Goal: Transaction & Acquisition: Purchase product/service

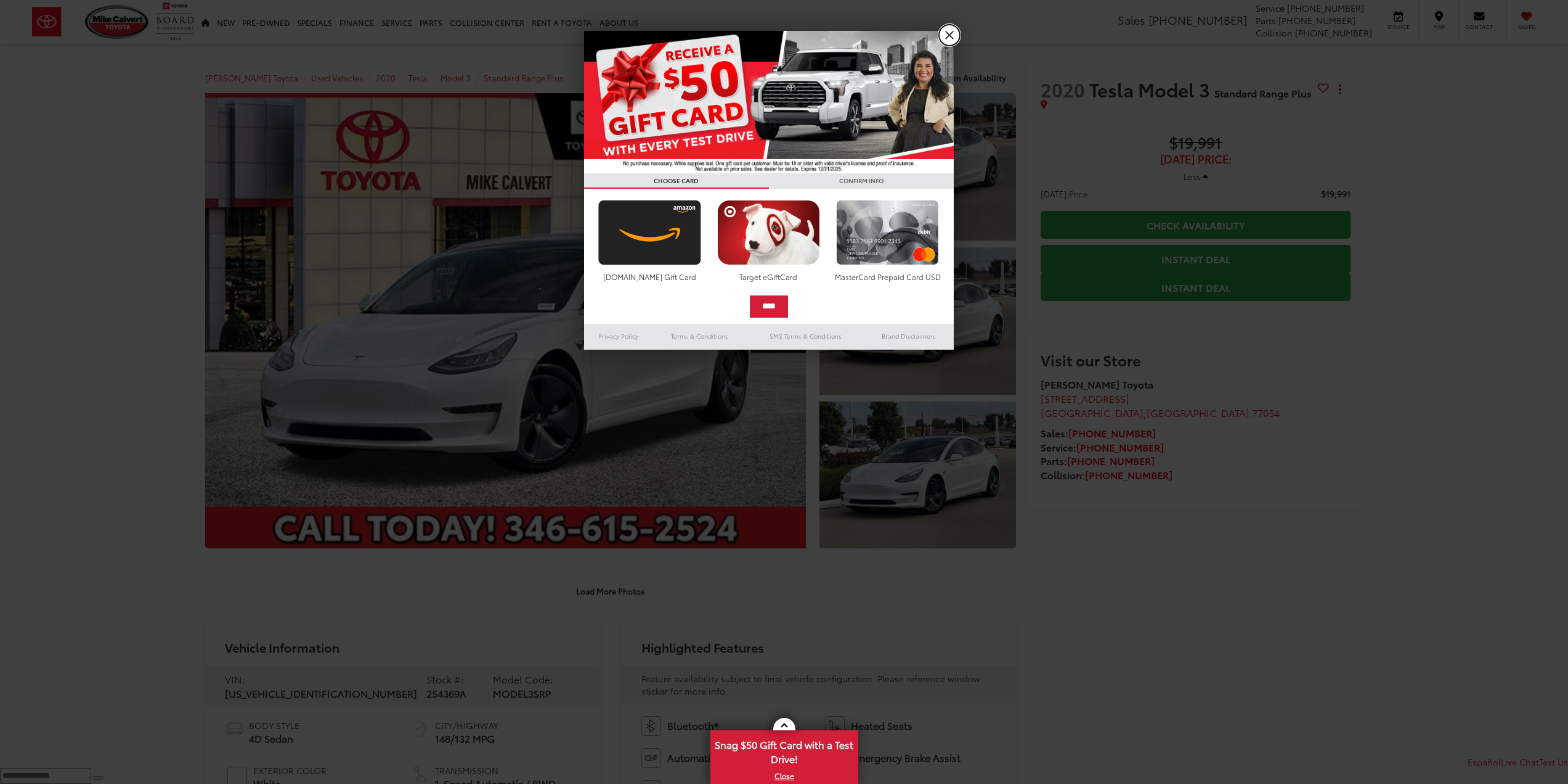
click at [949, 35] on link "X" at bounding box center [949, 35] width 21 height 21
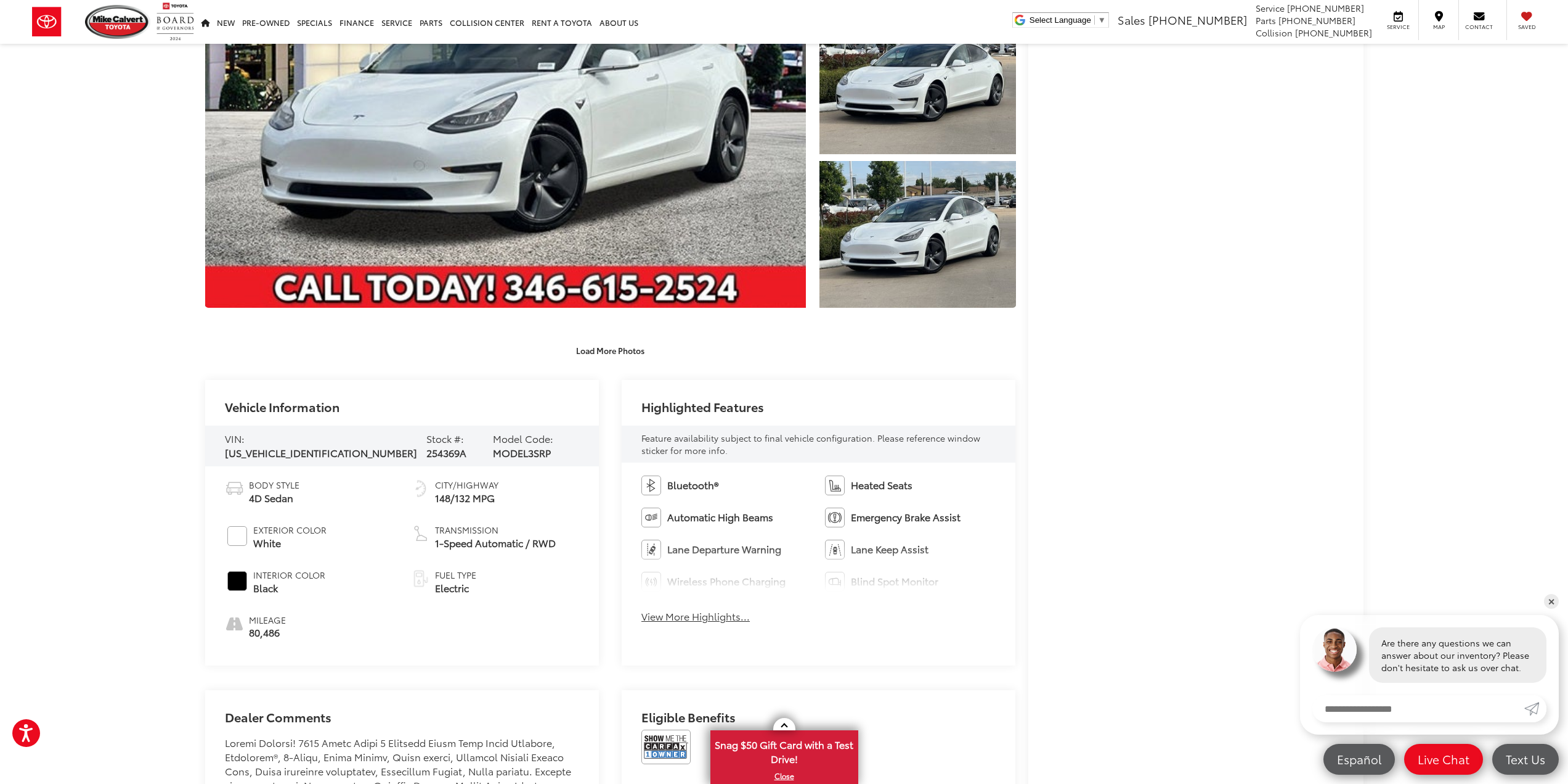
scroll to position [246, 0]
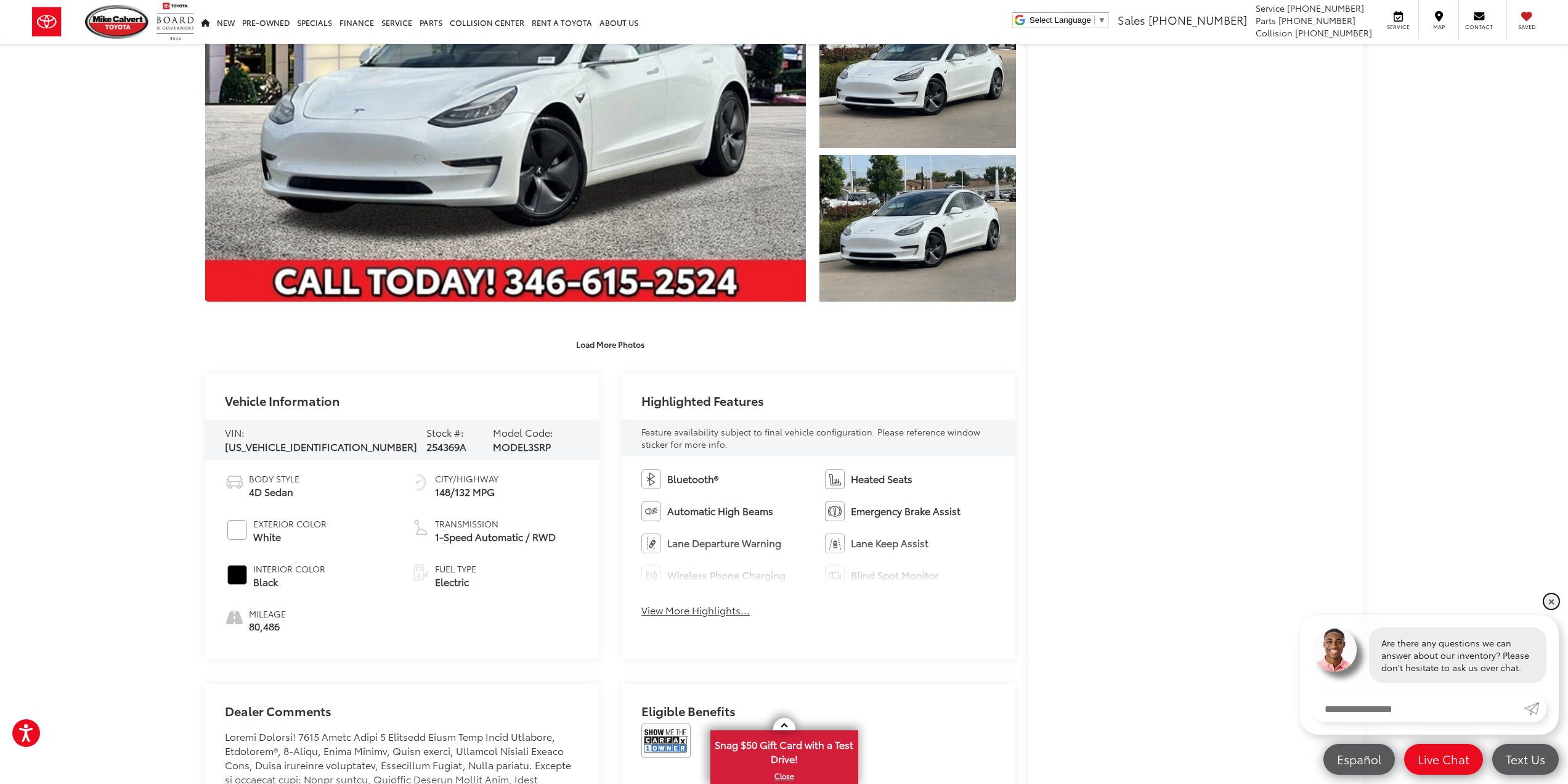
click at [1551, 601] on link "✕" at bounding box center [1552, 601] width 15 height 15
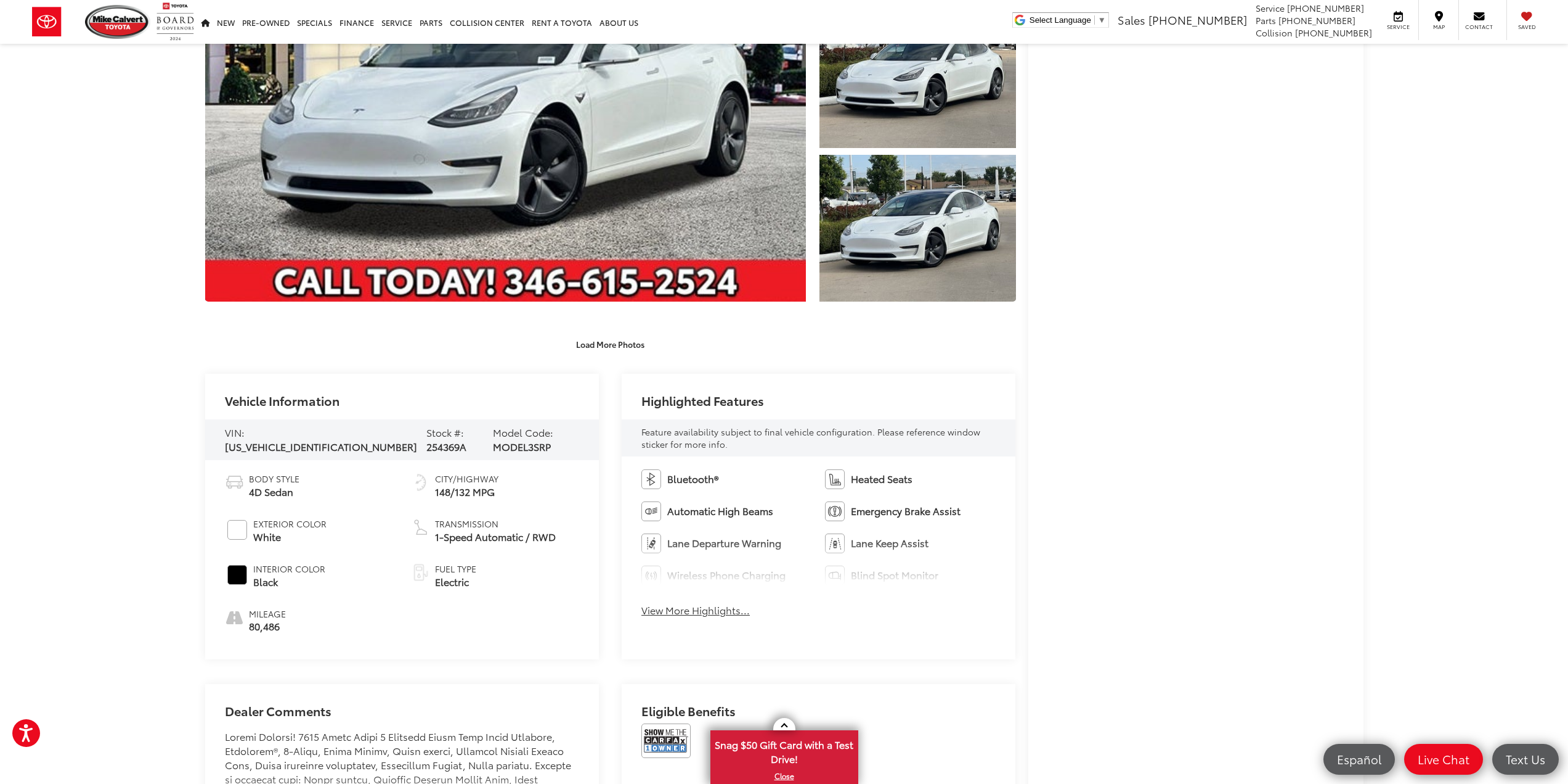
click at [1378, 449] on div "Mike Calvert Toyota Used Vehicles 2020 Tesla Model 3 Standard Range Plus Confir…" at bounding box center [784, 697] width 1568 height 1802
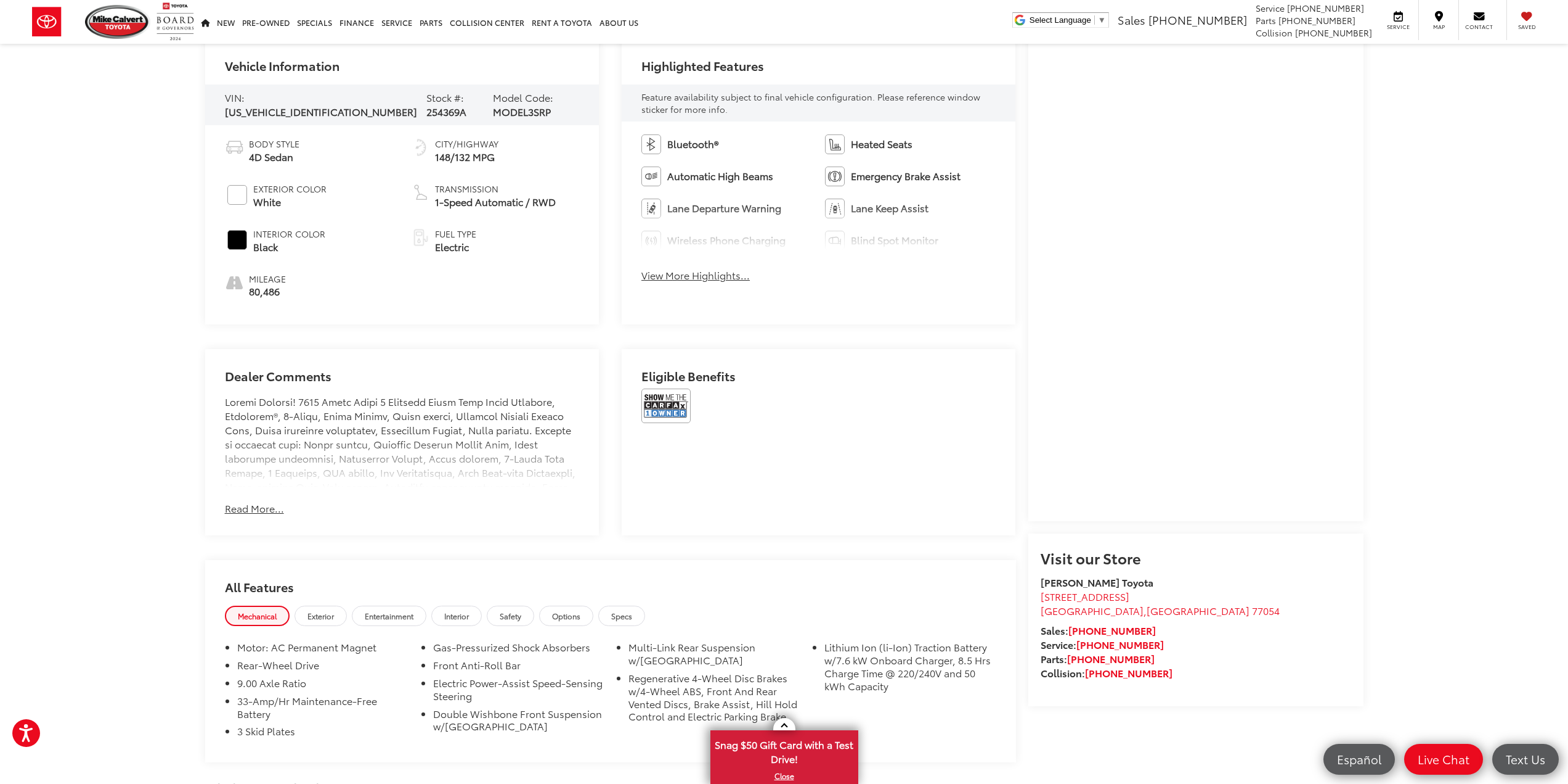
scroll to position [678, 0]
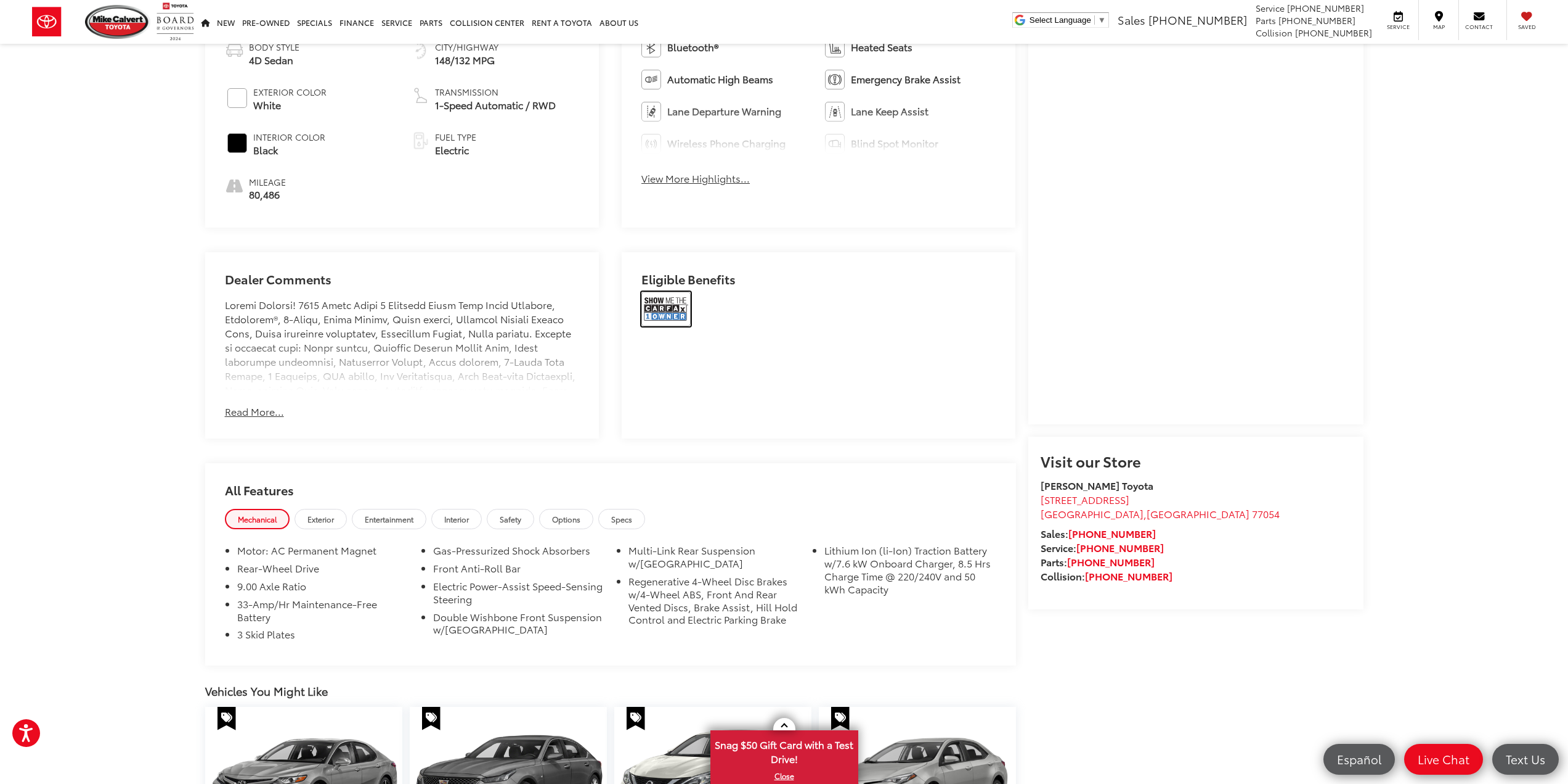
click at [667, 307] on img at bounding box center [666, 309] width 49 height 34
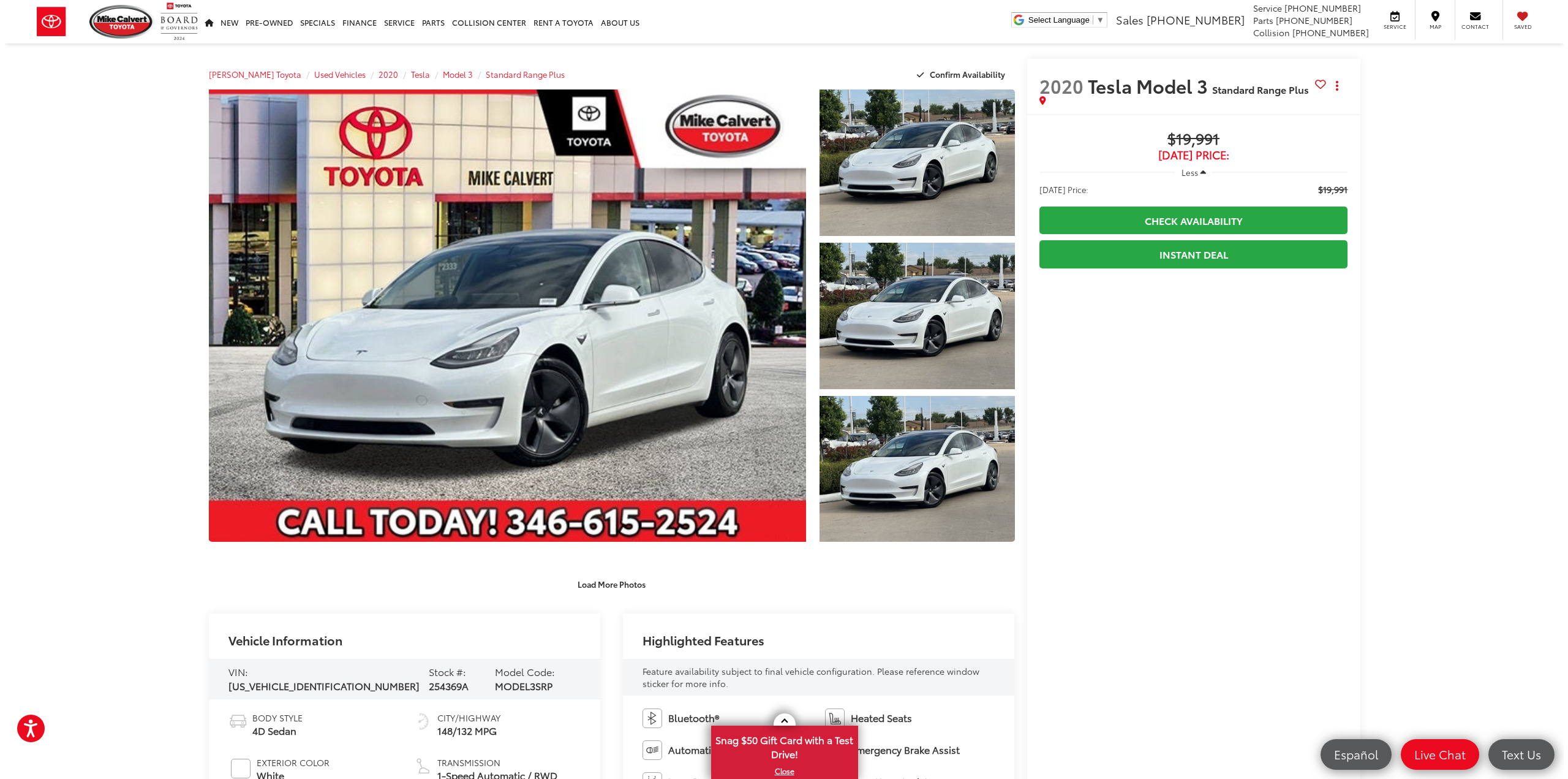
scroll to position [0, 0]
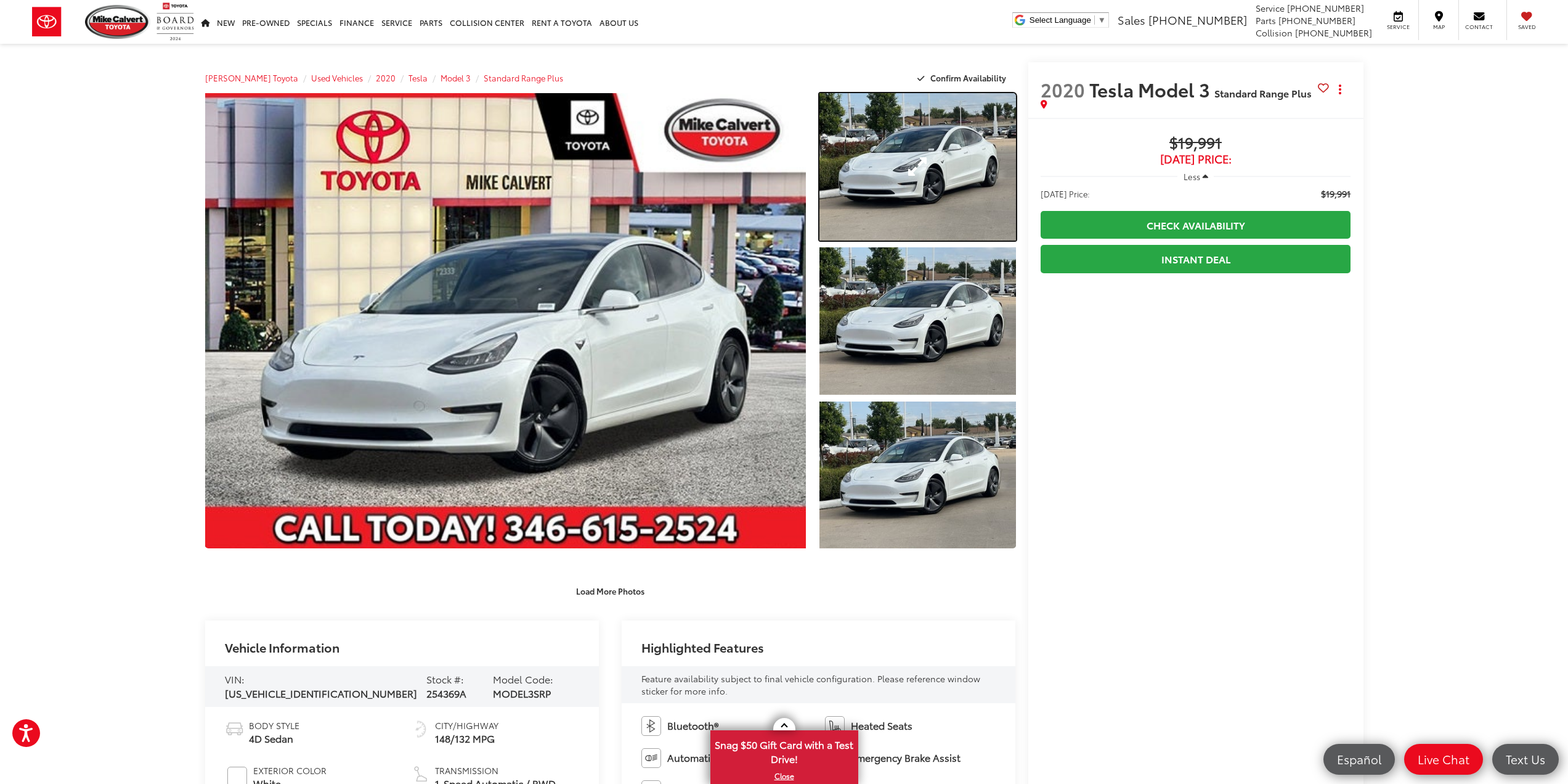
click at [982, 161] on link "Expand Photo 1" at bounding box center [917, 167] width 196 height 147
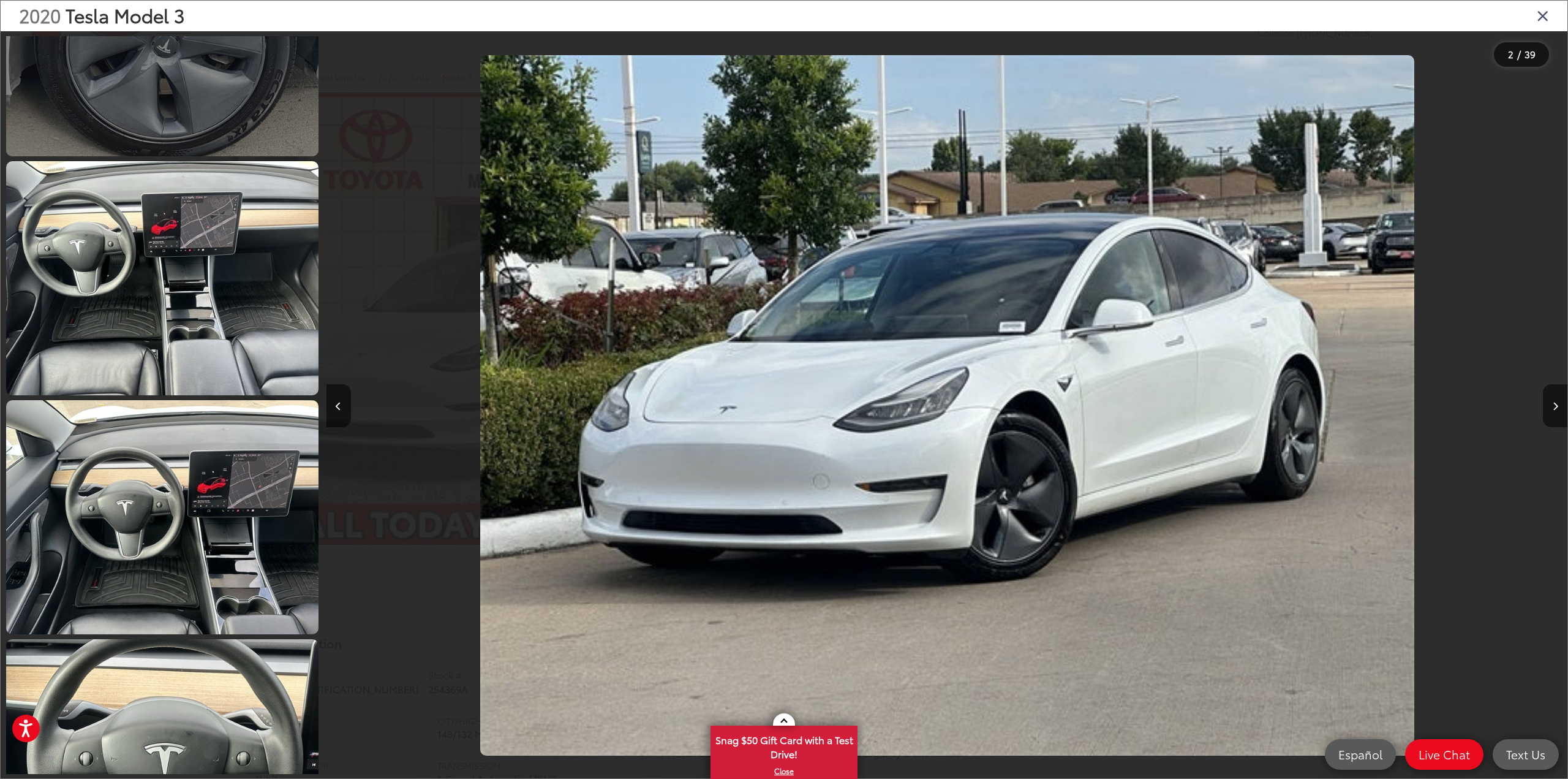
scroll to position [2293, 0]
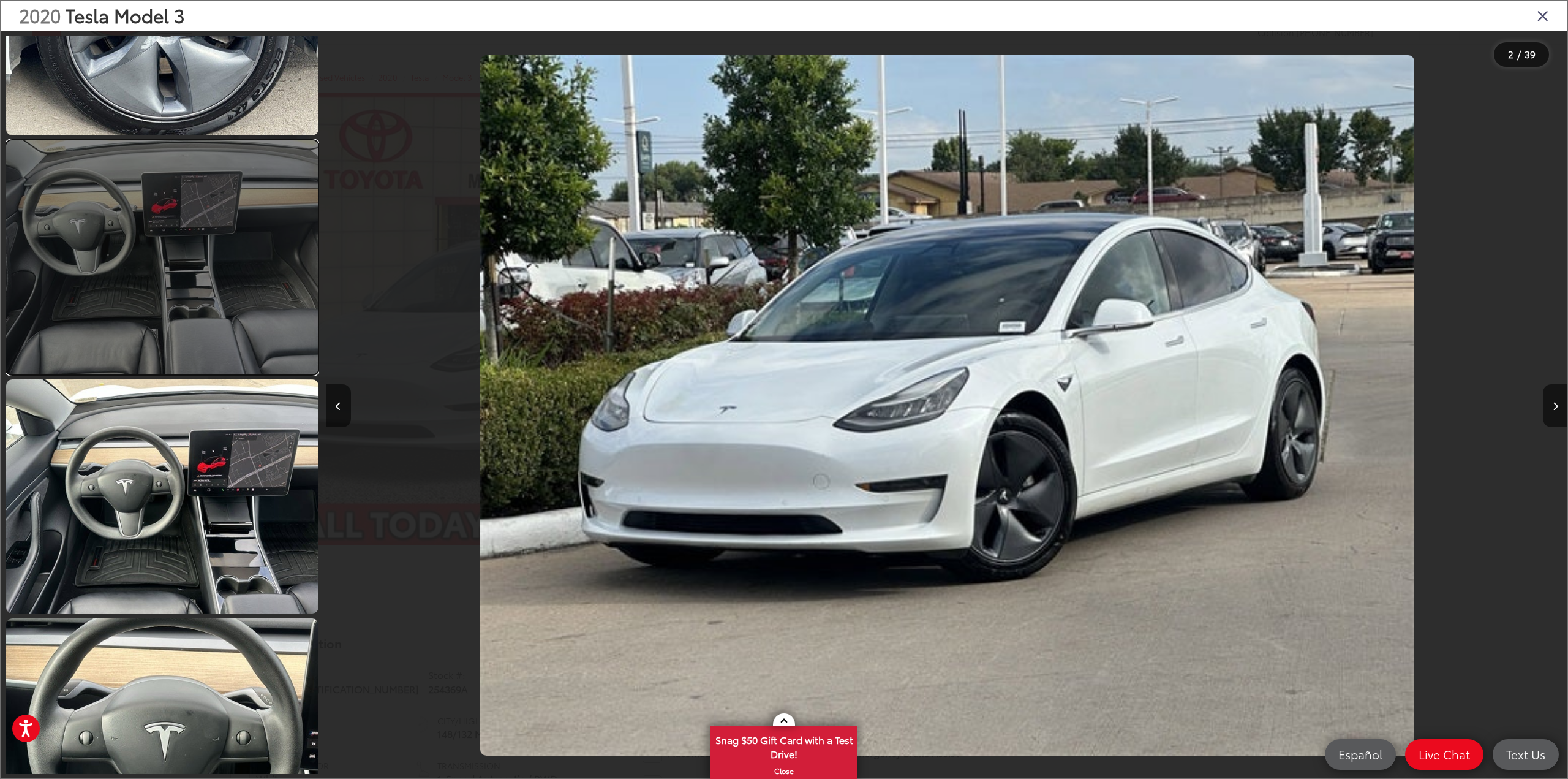
click at [209, 290] on link at bounding box center [162, 257] width 312 height 234
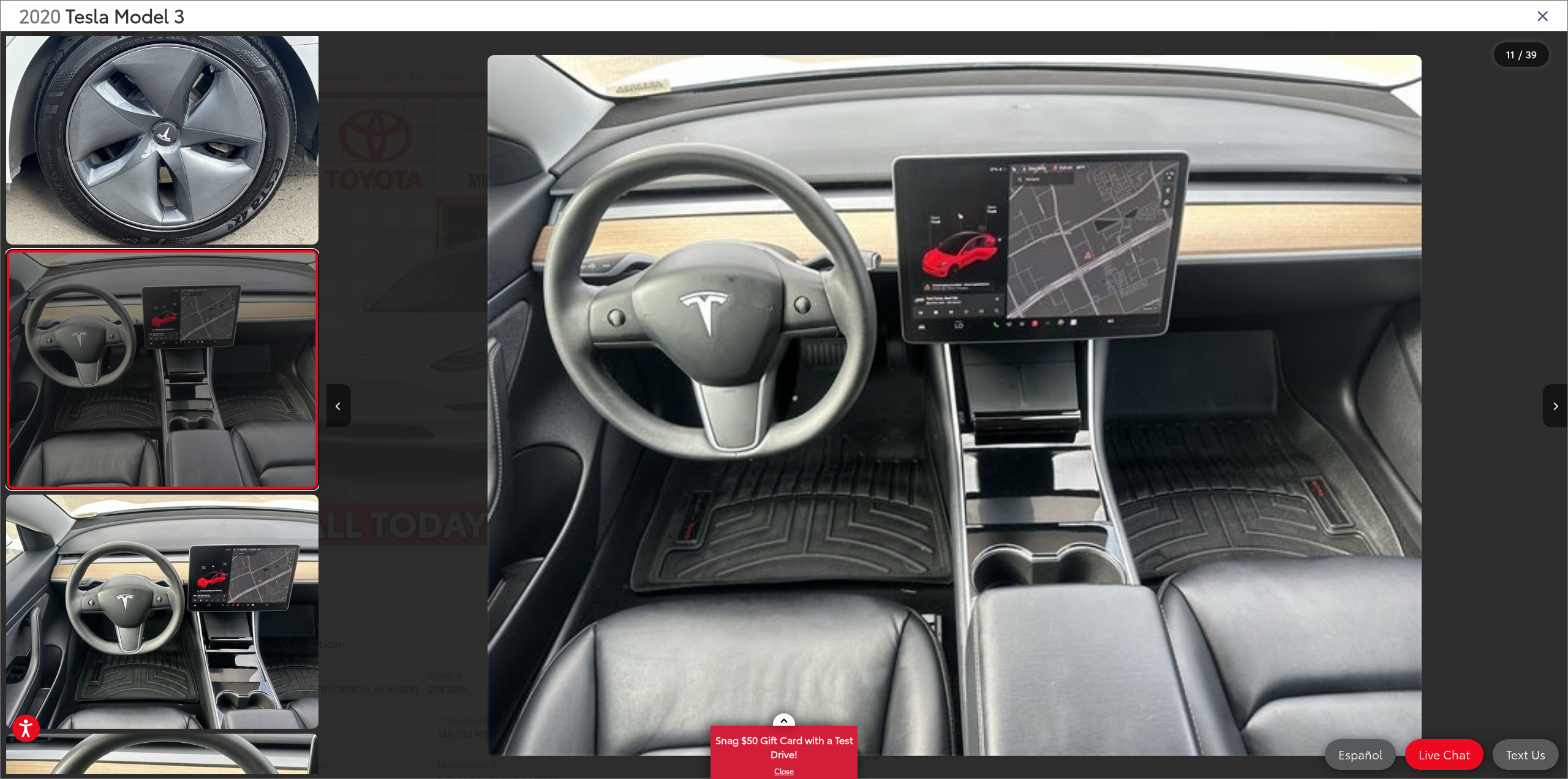
scroll to position [0, 12411]
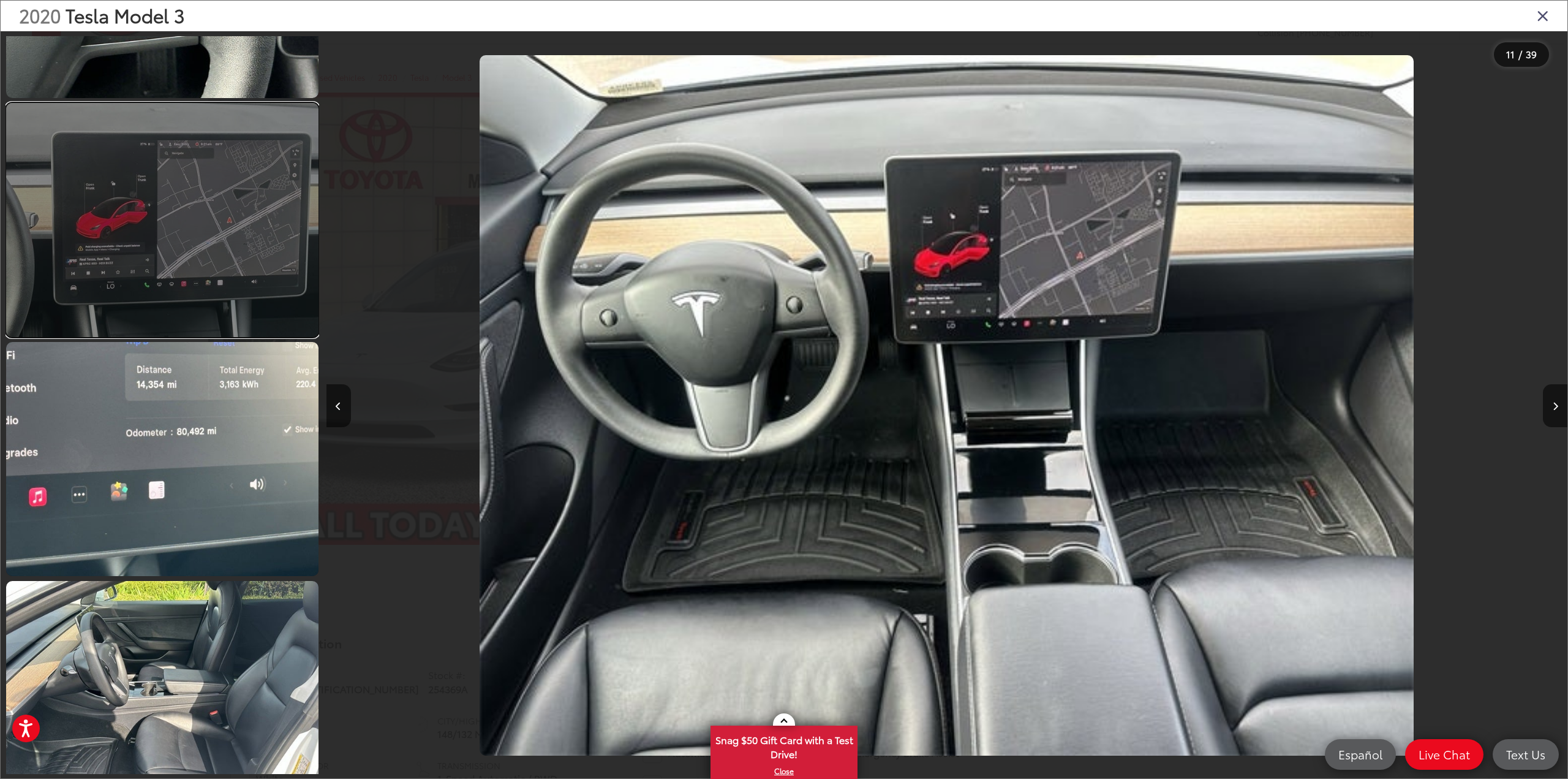
click at [200, 268] on link at bounding box center [162, 220] width 312 height 234
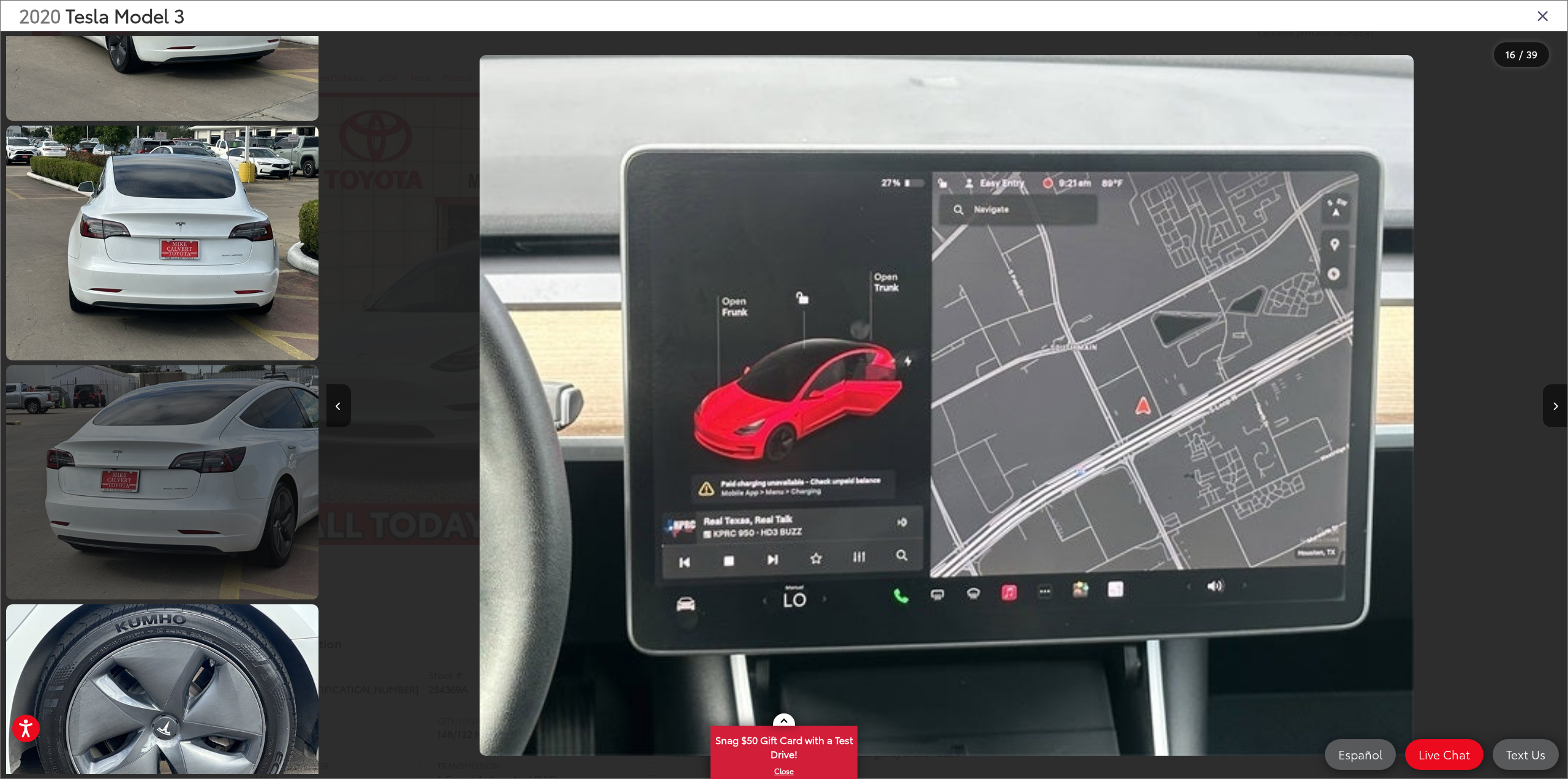
scroll to position [1352, 0]
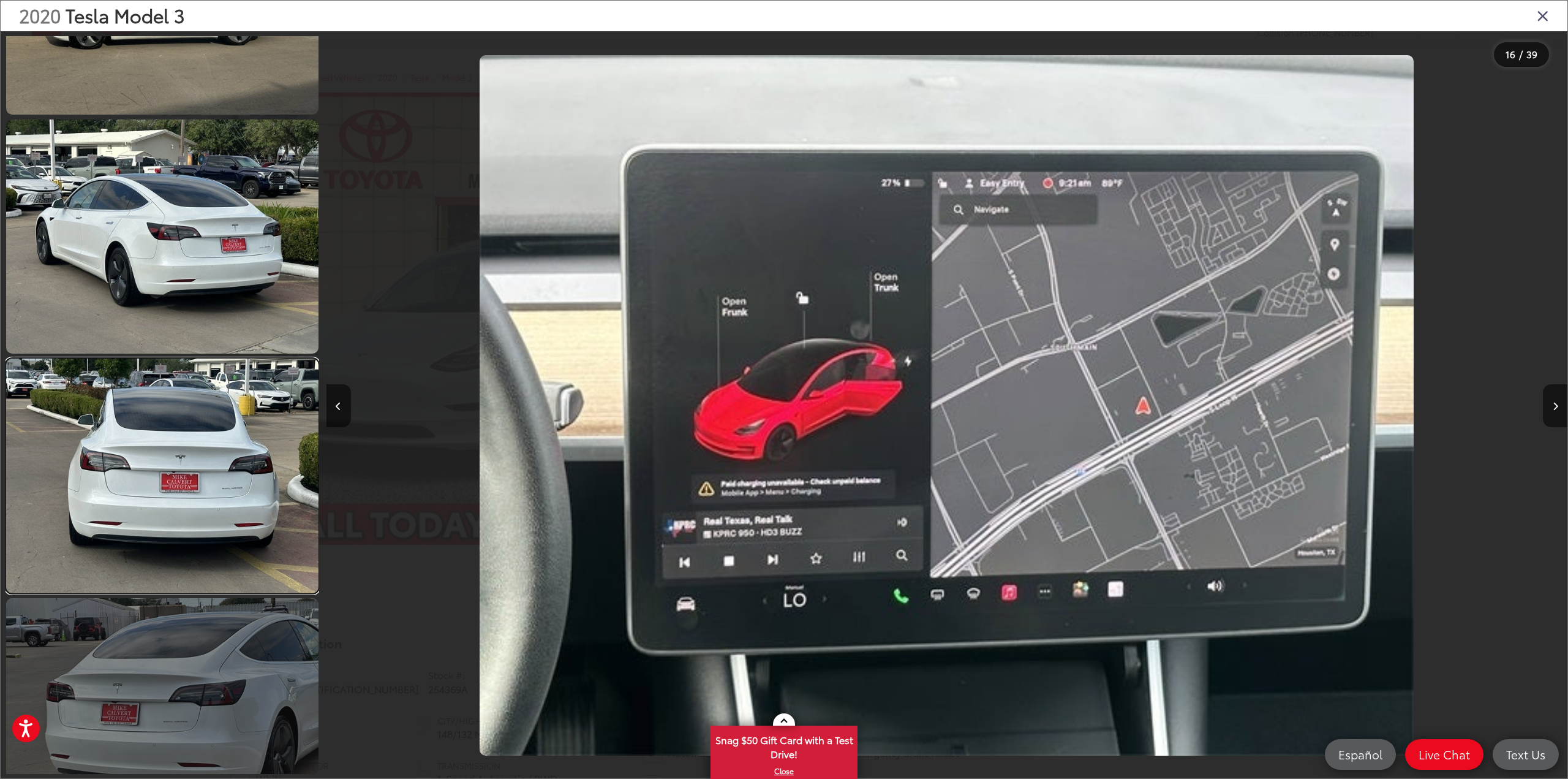
click at [243, 417] on link at bounding box center [162, 475] width 312 height 234
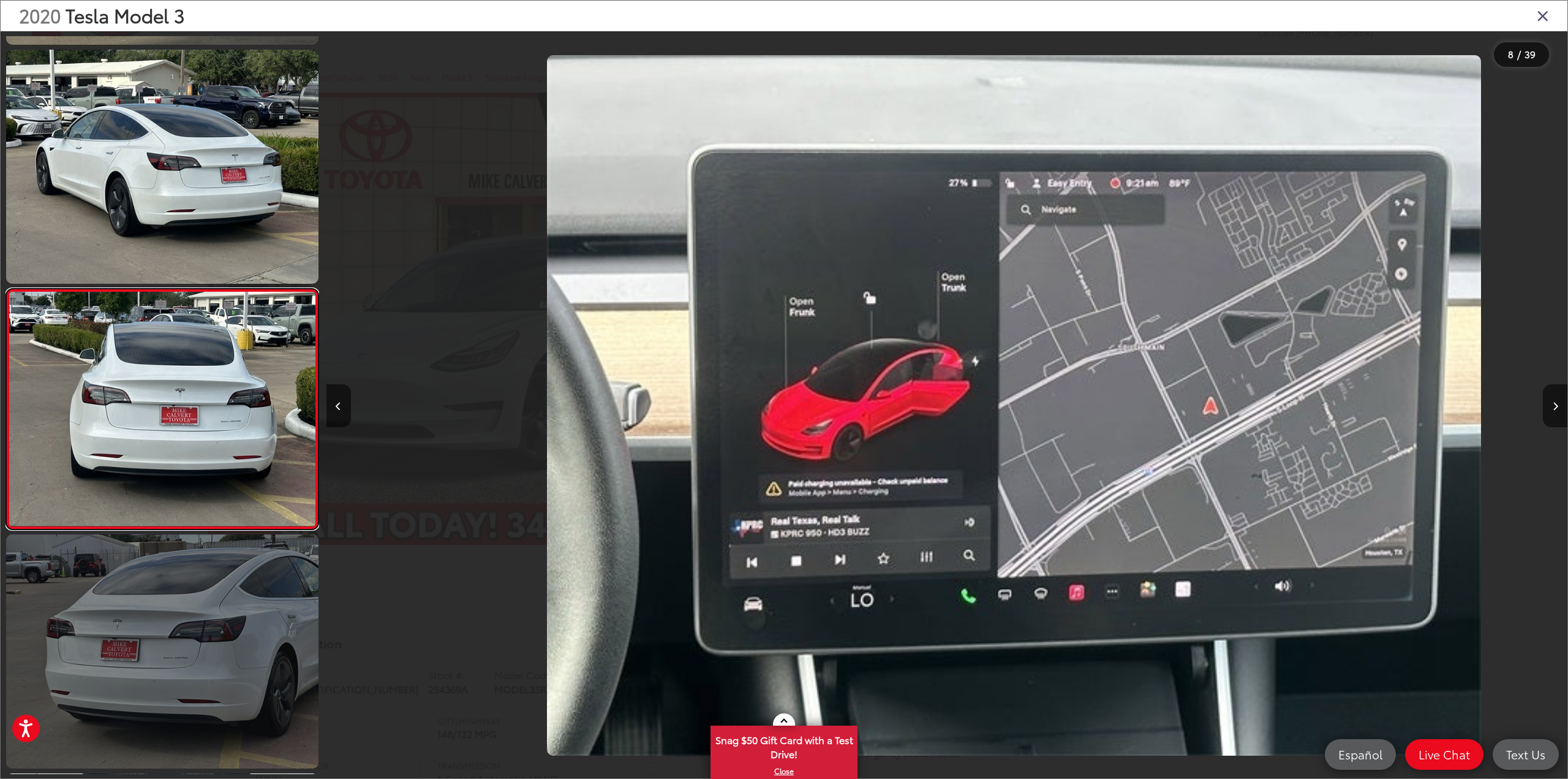
scroll to position [0, 0]
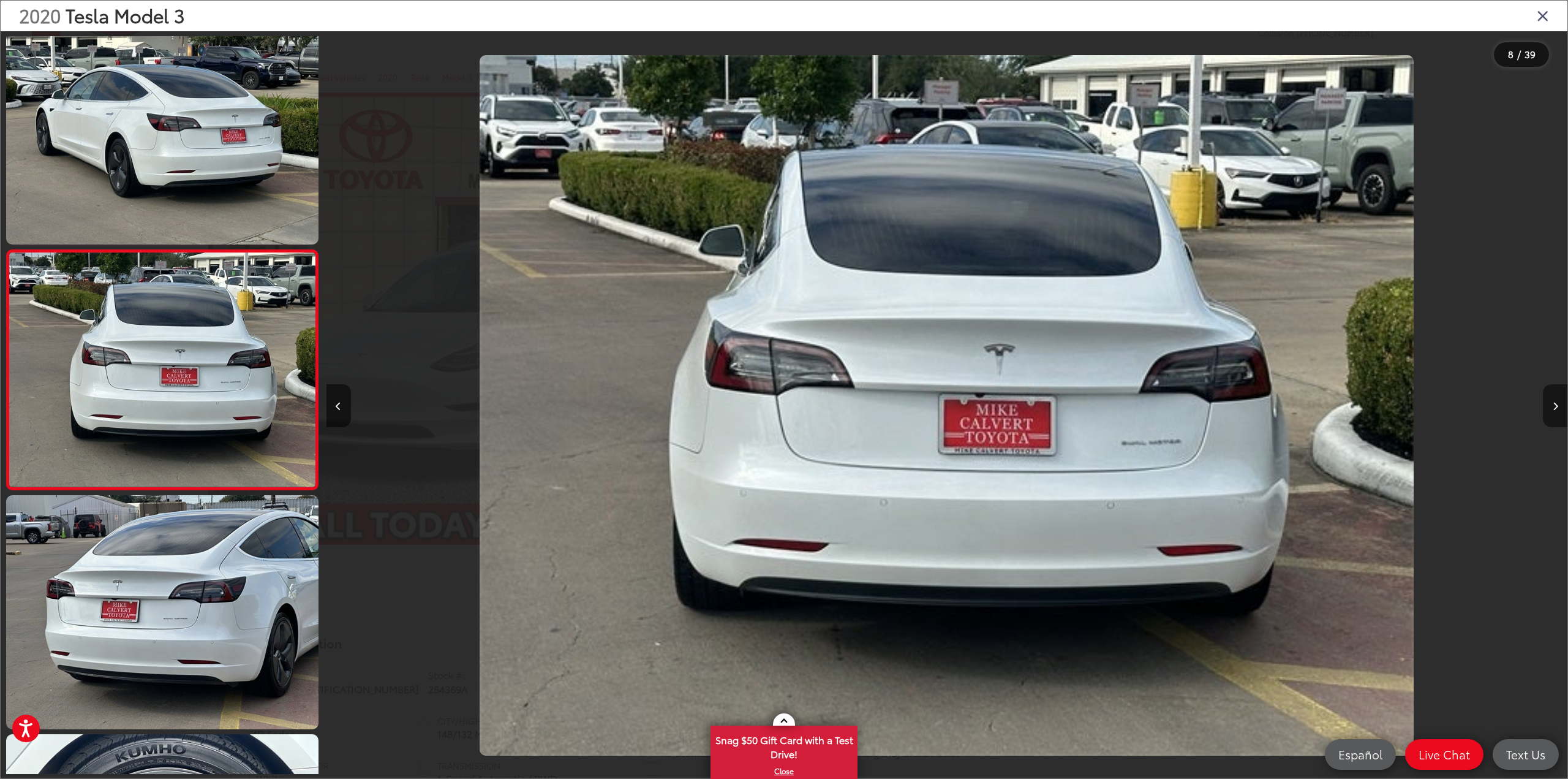
click at [1555, 398] on button "Next image" at bounding box center [1555, 406] width 24 height 43
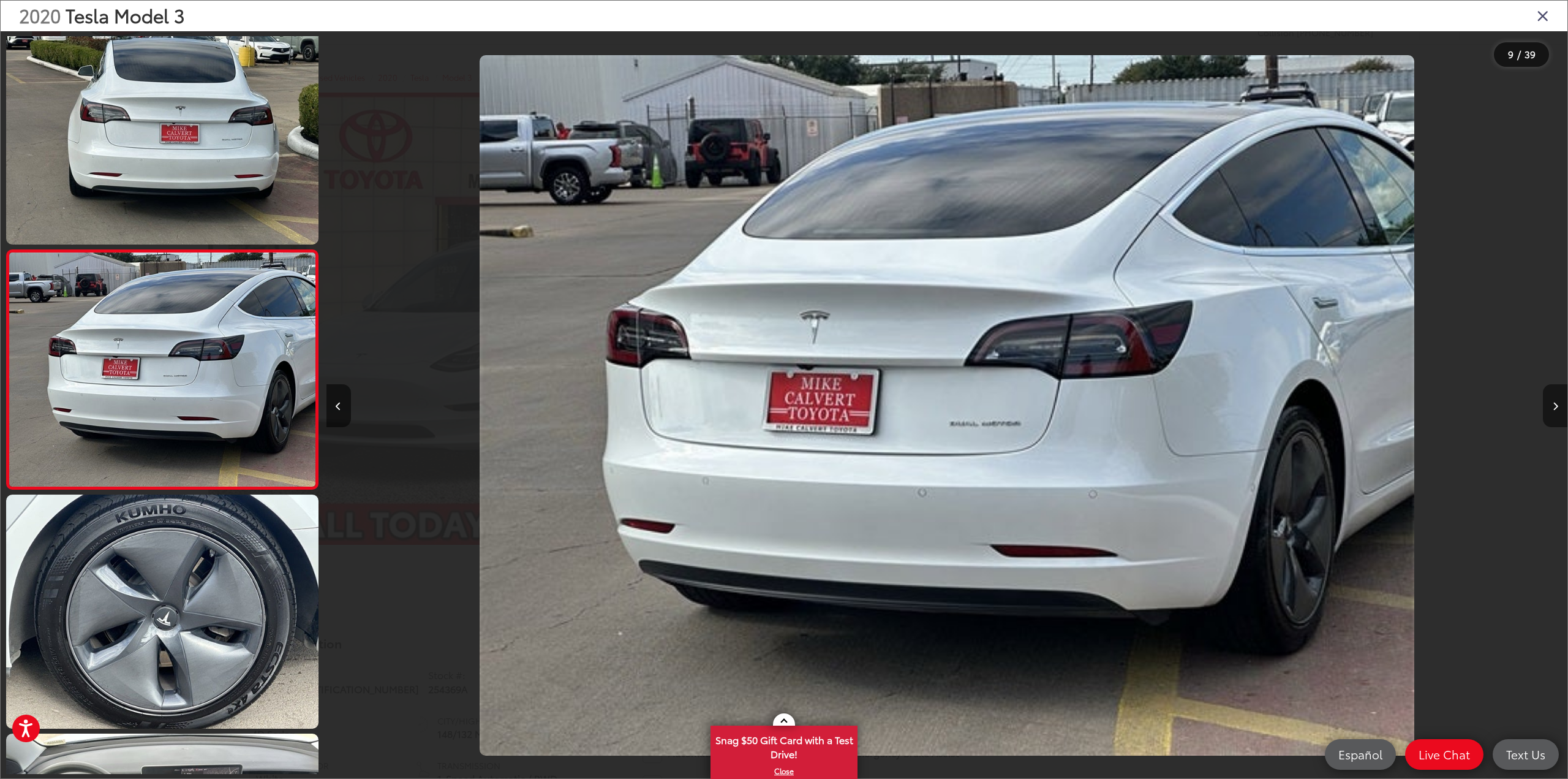
click at [1555, 398] on button "Next image" at bounding box center [1555, 406] width 24 height 43
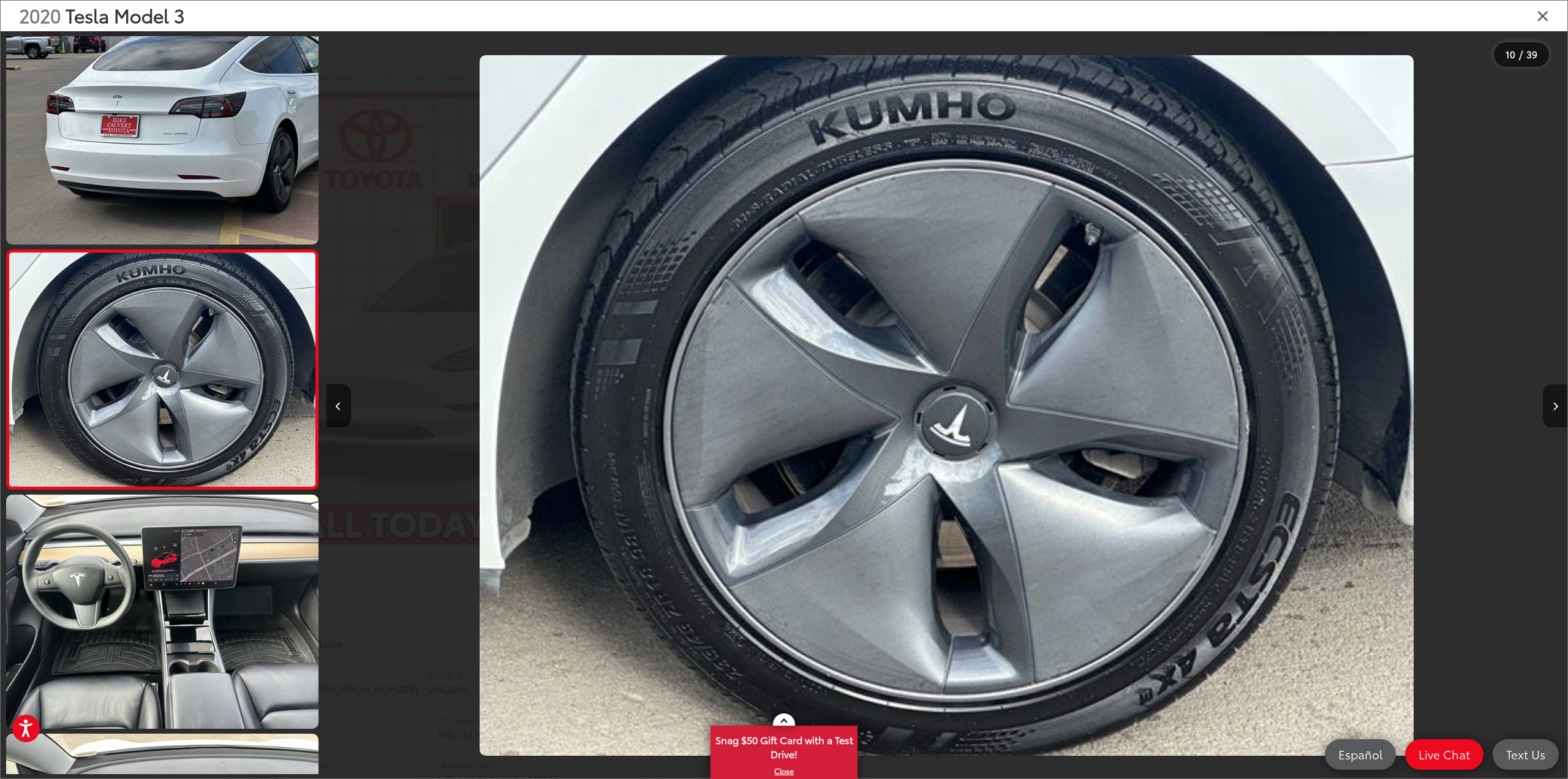
click at [1555, 398] on button "Next image" at bounding box center [1555, 406] width 24 height 43
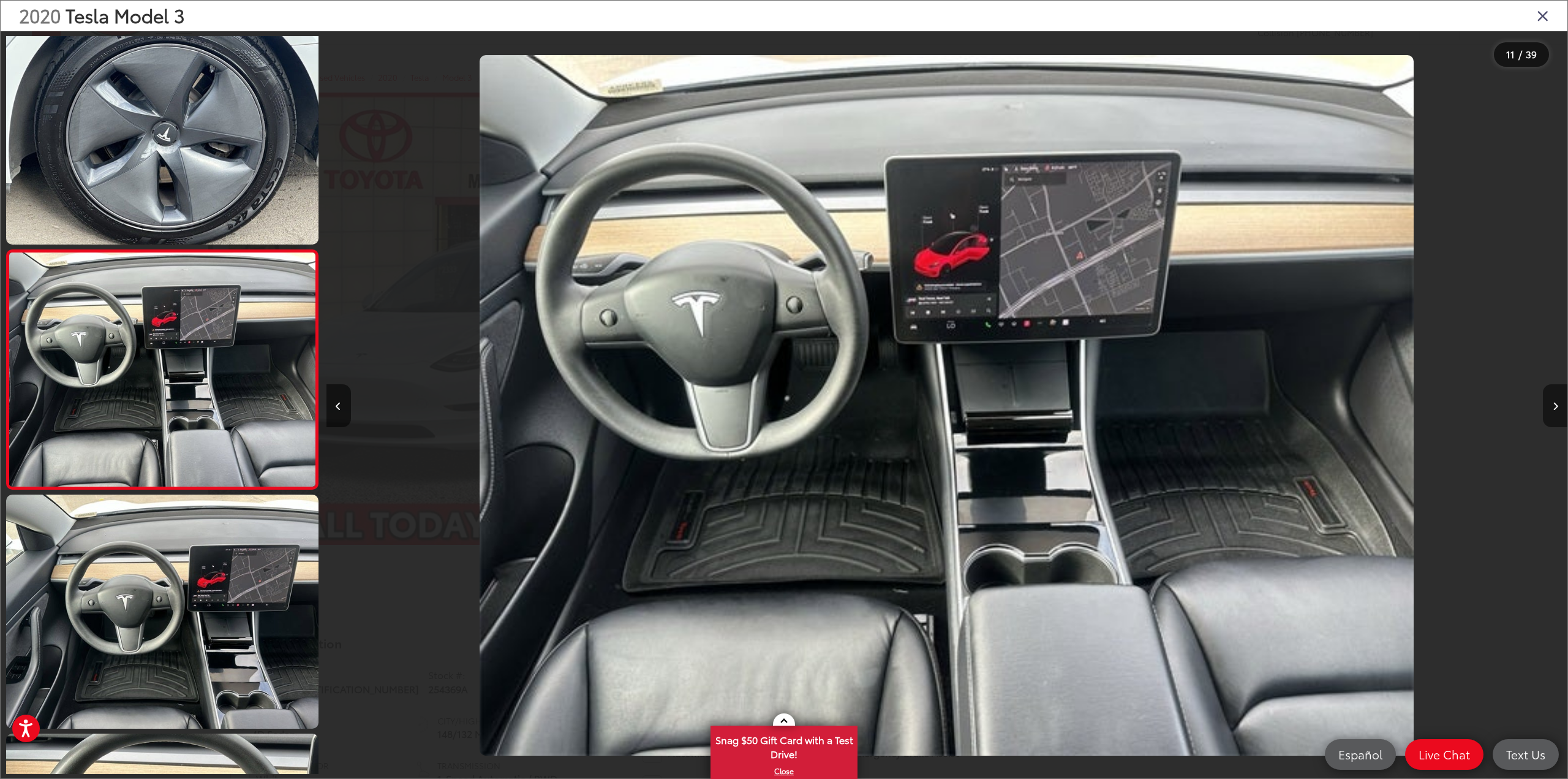
click at [1555, 398] on button "Next image" at bounding box center [1555, 406] width 24 height 43
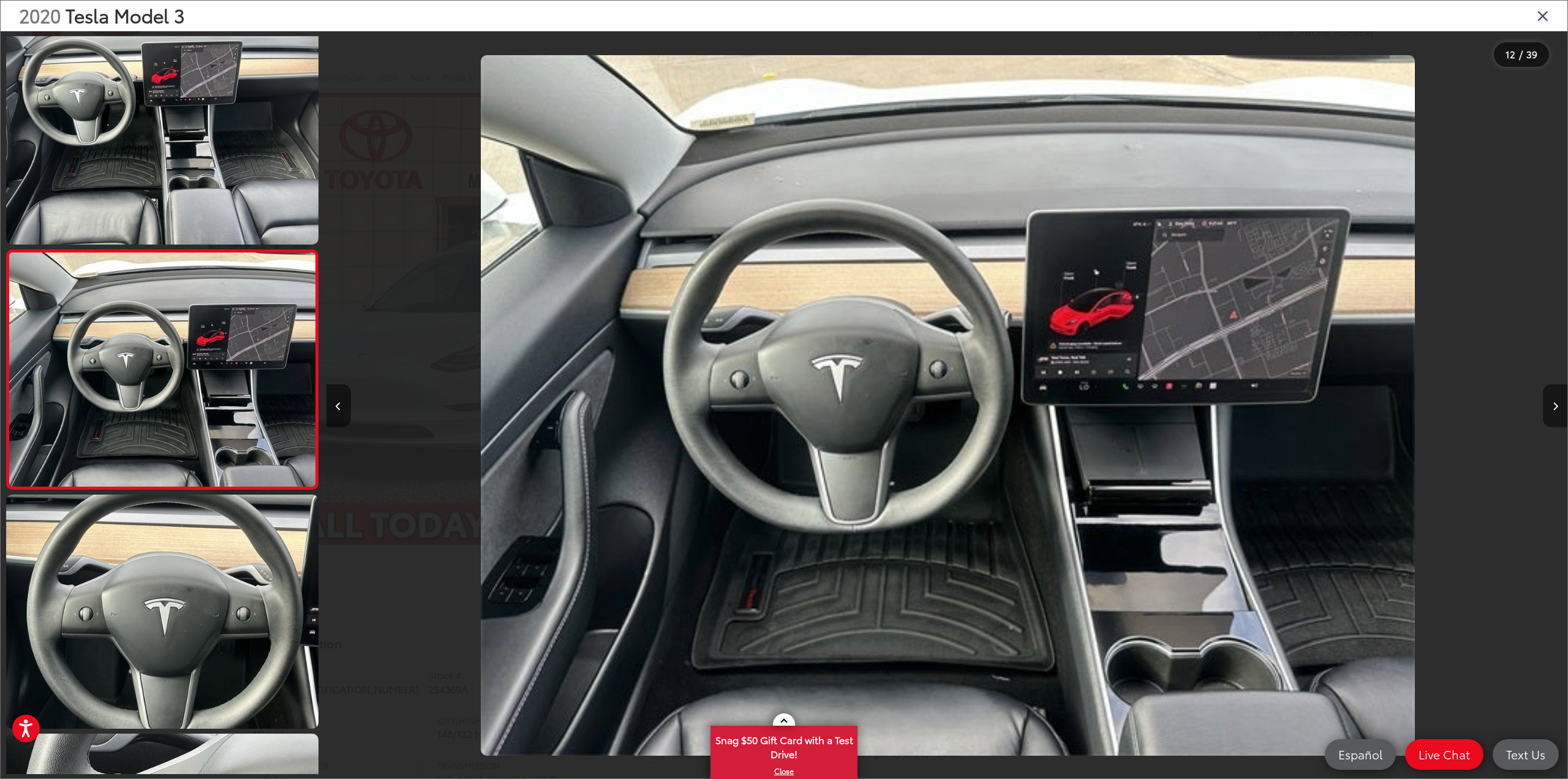
click at [1555, 398] on button "Next image" at bounding box center [1555, 406] width 24 height 43
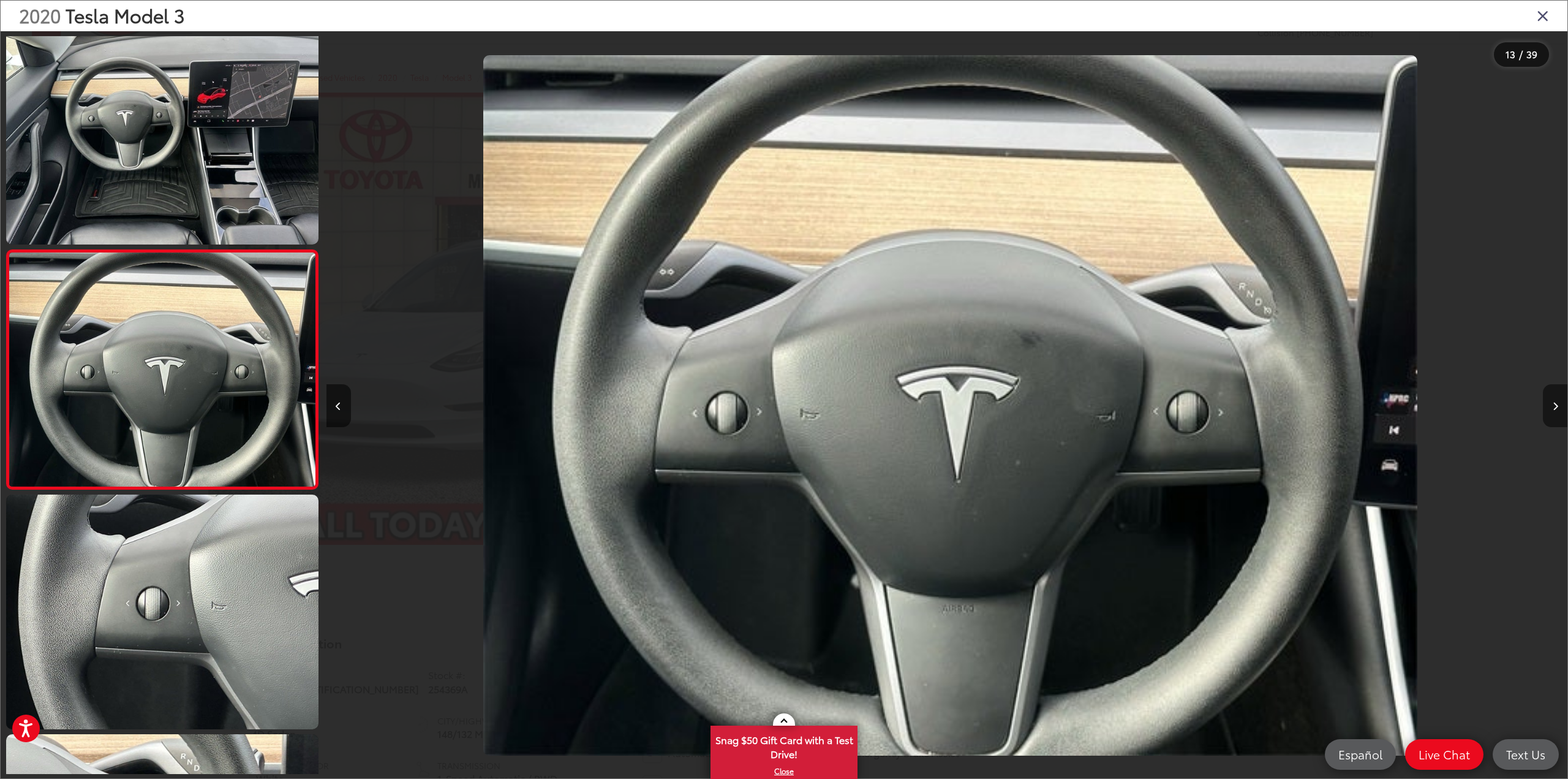
click at [1555, 397] on button "Next image" at bounding box center [1555, 406] width 24 height 43
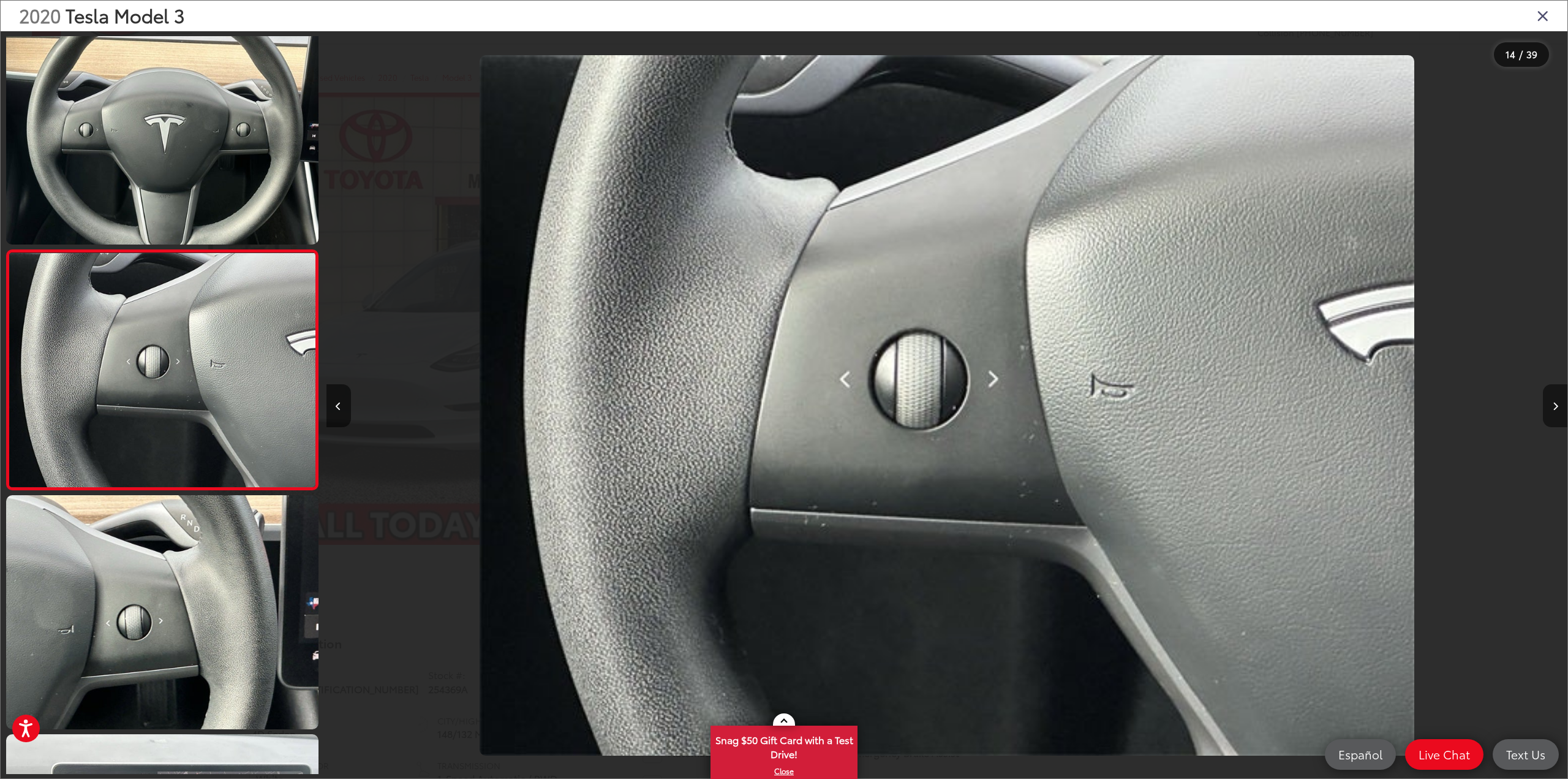
click at [1555, 397] on button "Next image" at bounding box center [1555, 406] width 24 height 43
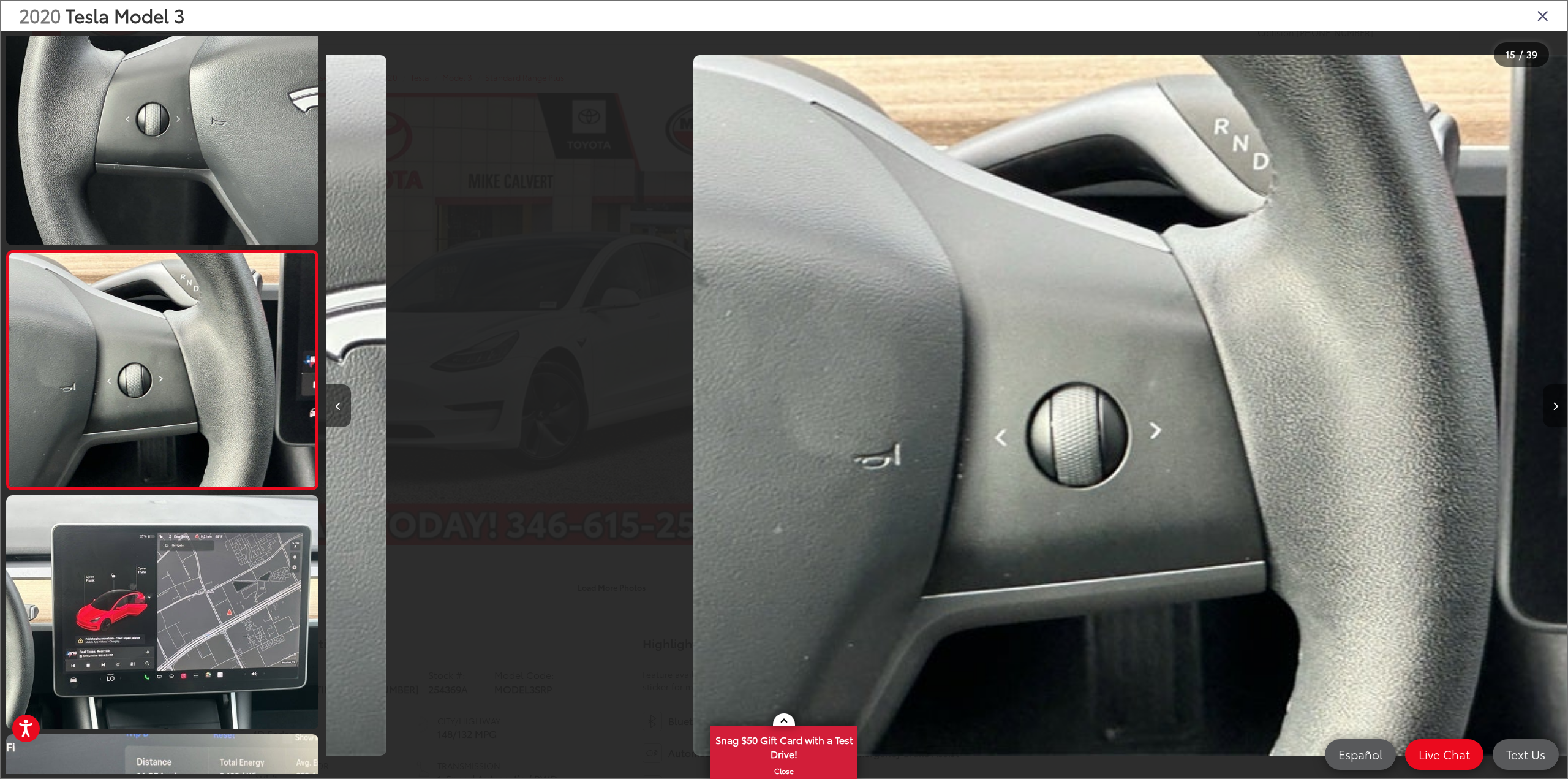
click at [1555, 397] on button "Next image" at bounding box center [1555, 406] width 24 height 43
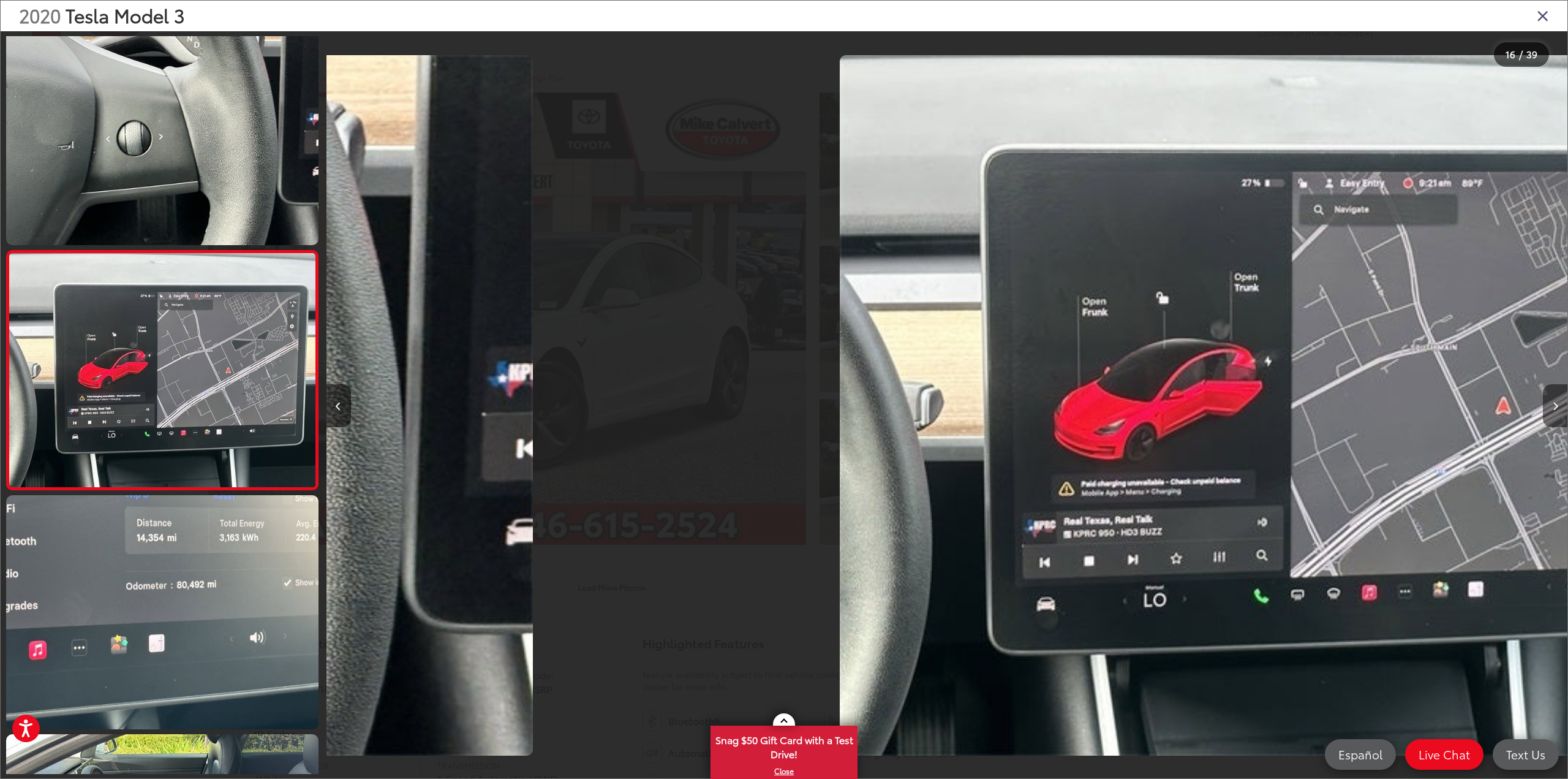
click at [1555, 397] on button "Next image" at bounding box center [1555, 406] width 24 height 43
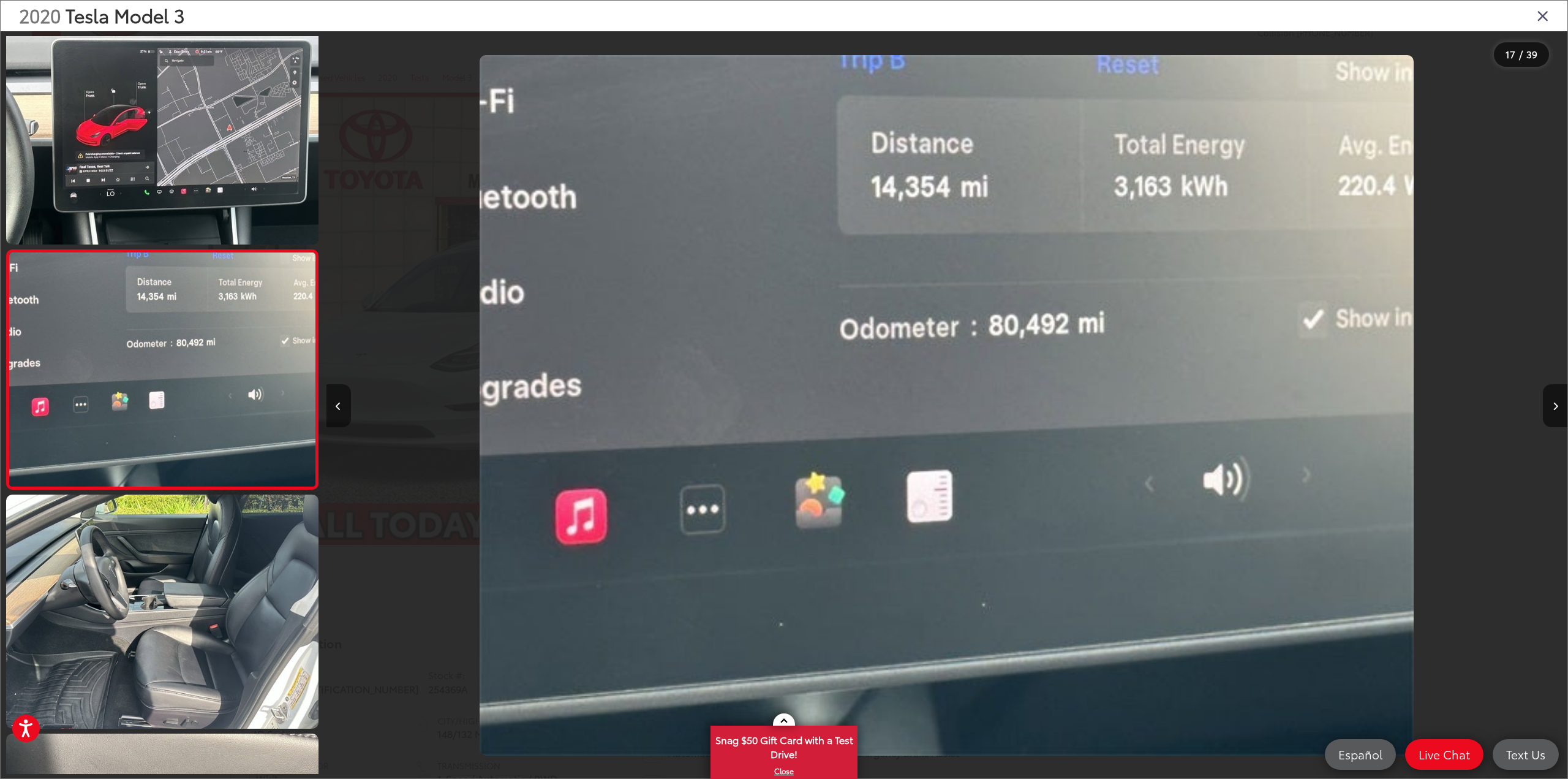
click at [335, 406] on button "Previous image" at bounding box center [338, 406] width 24 height 43
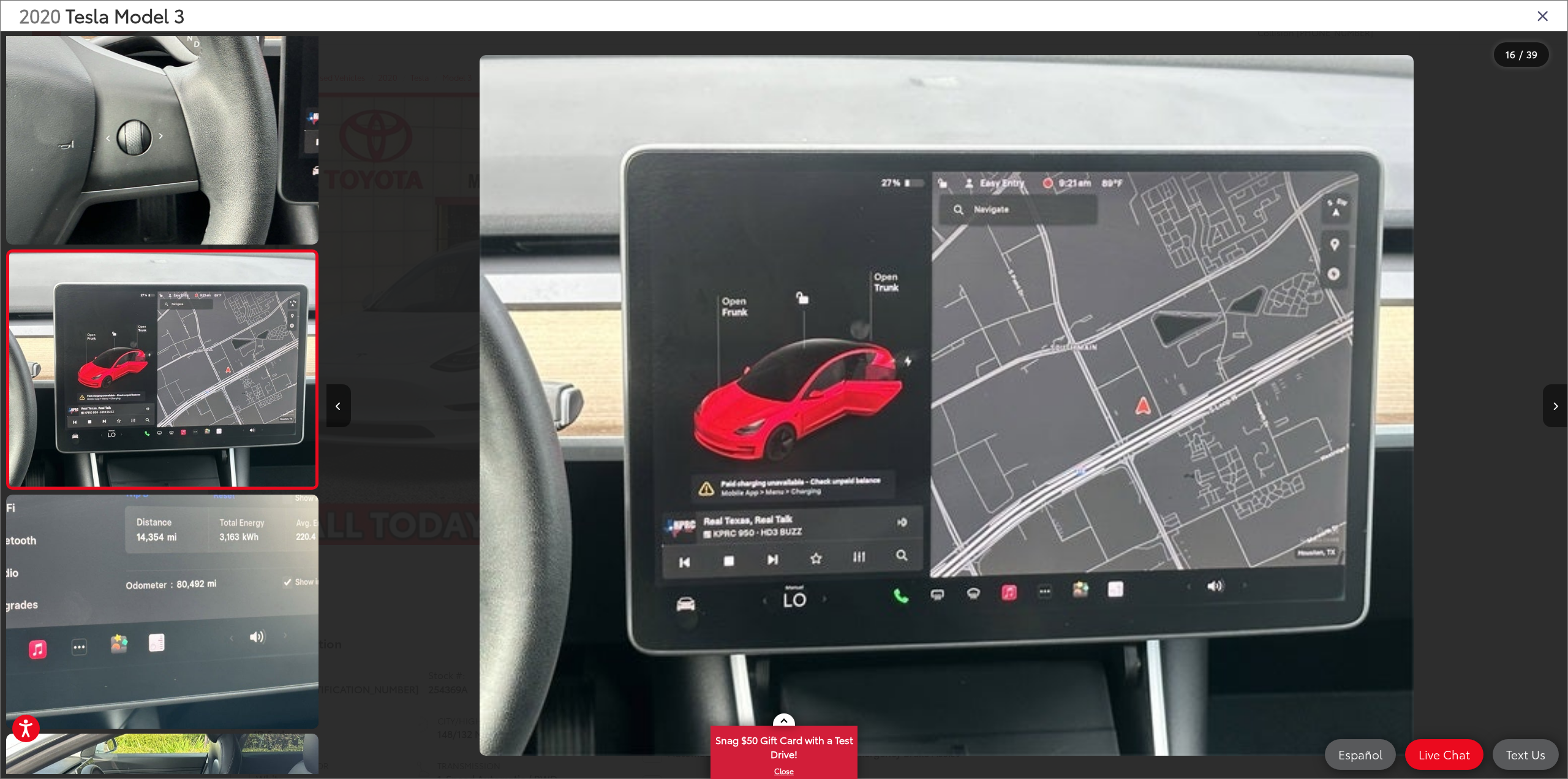
click at [1558, 407] on button "Next image" at bounding box center [1555, 406] width 24 height 43
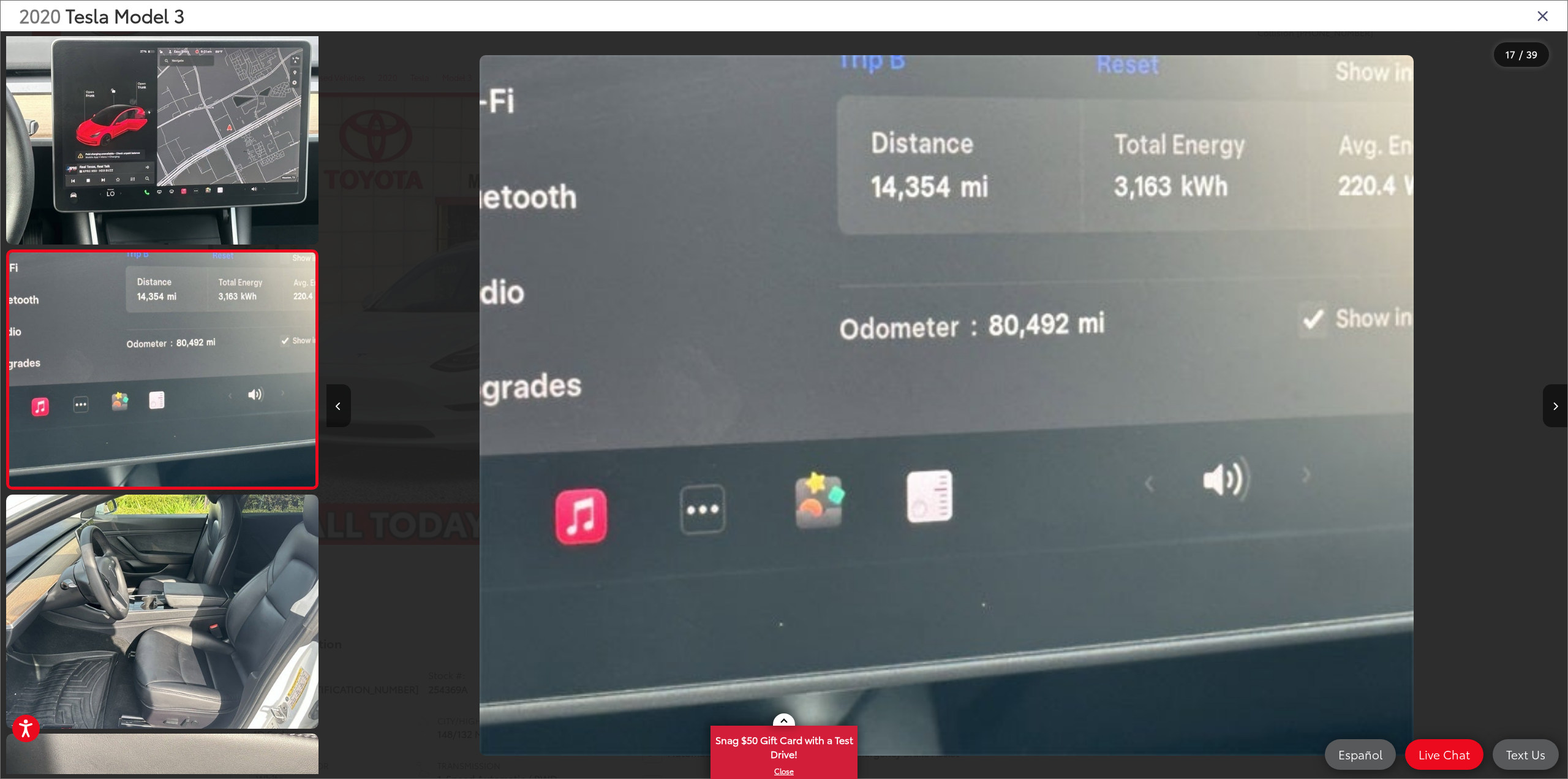
click at [331, 406] on button "Previous image" at bounding box center [338, 406] width 24 height 43
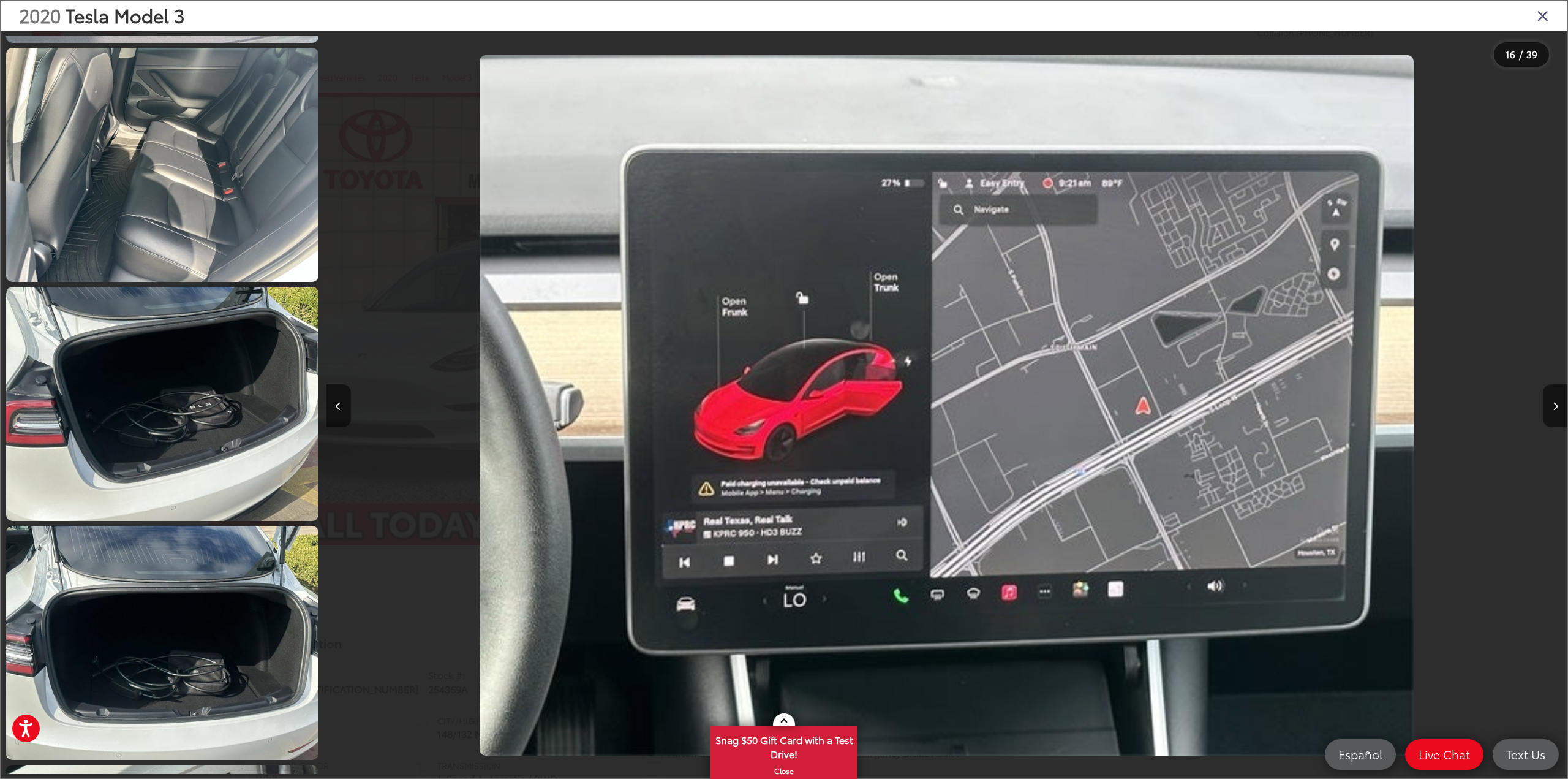
click at [1534, 19] on div "2020 Tesla Model 3" at bounding box center [784, 16] width 1567 height 30
click at [1548, 9] on icon "Close gallery" at bounding box center [1543, 15] width 13 height 16
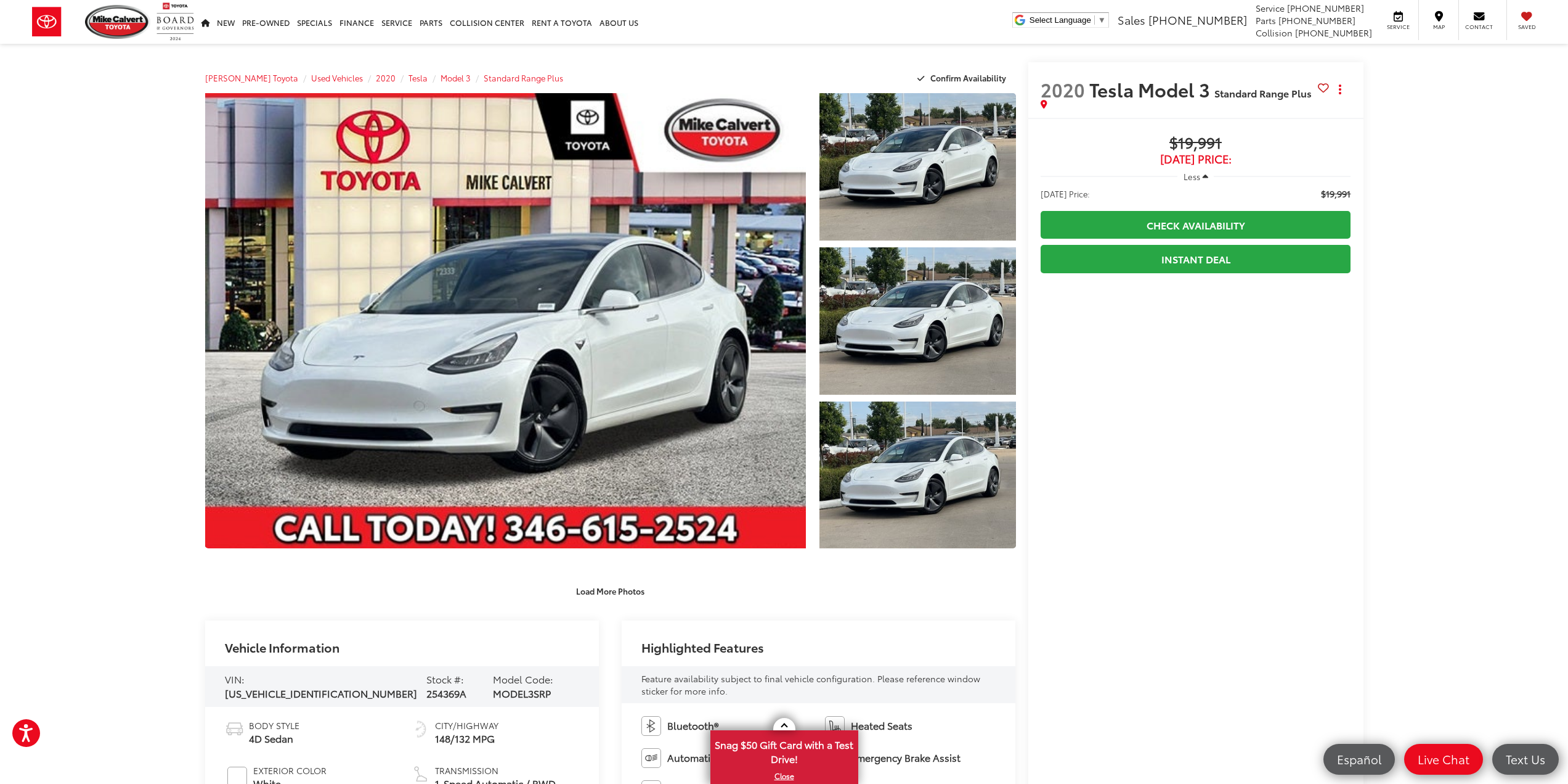
click at [1200, 177] on span "Less" at bounding box center [1192, 176] width 16 height 11
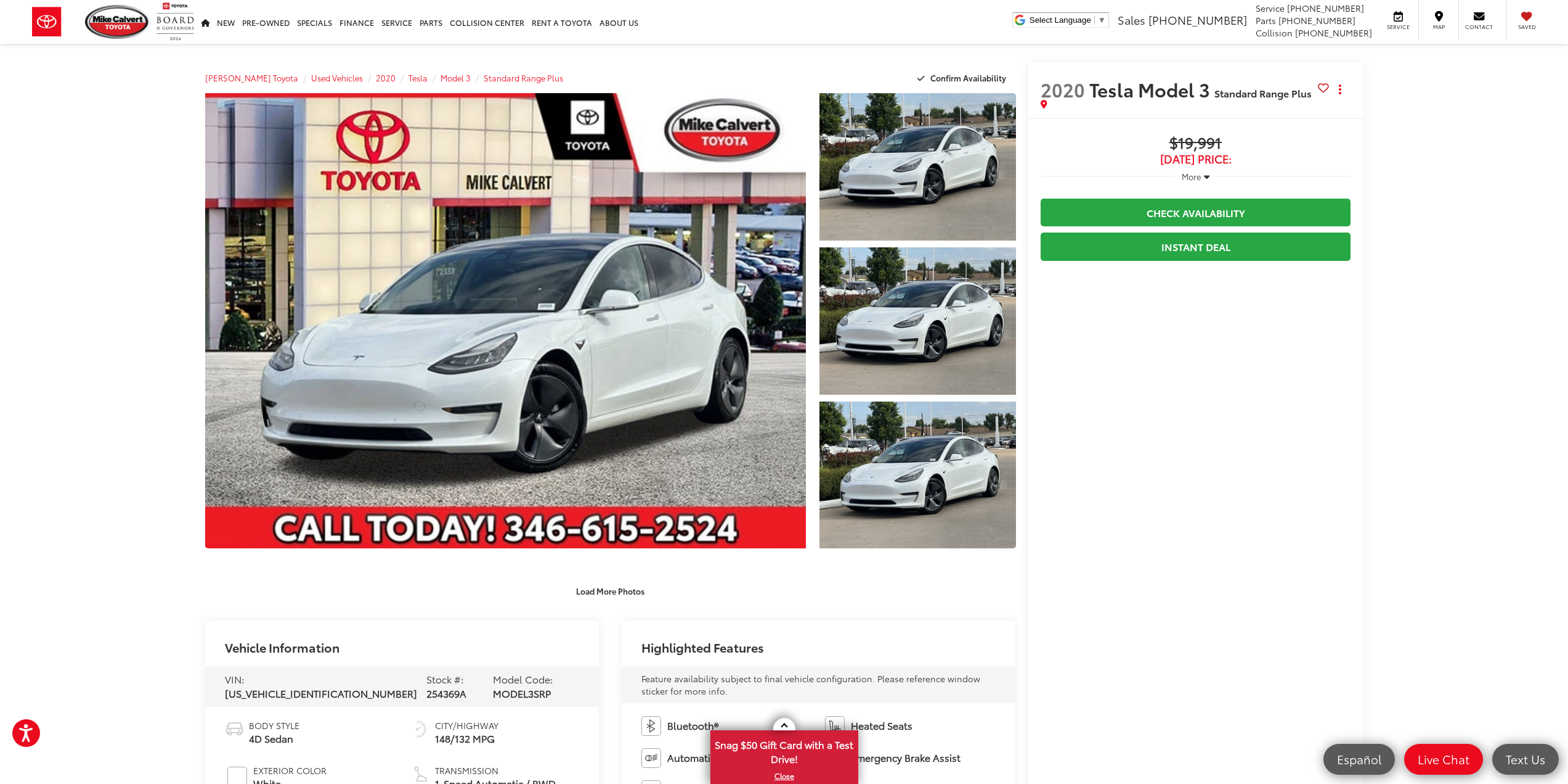
click at [1200, 175] on span "More" at bounding box center [1192, 176] width 19 height 11
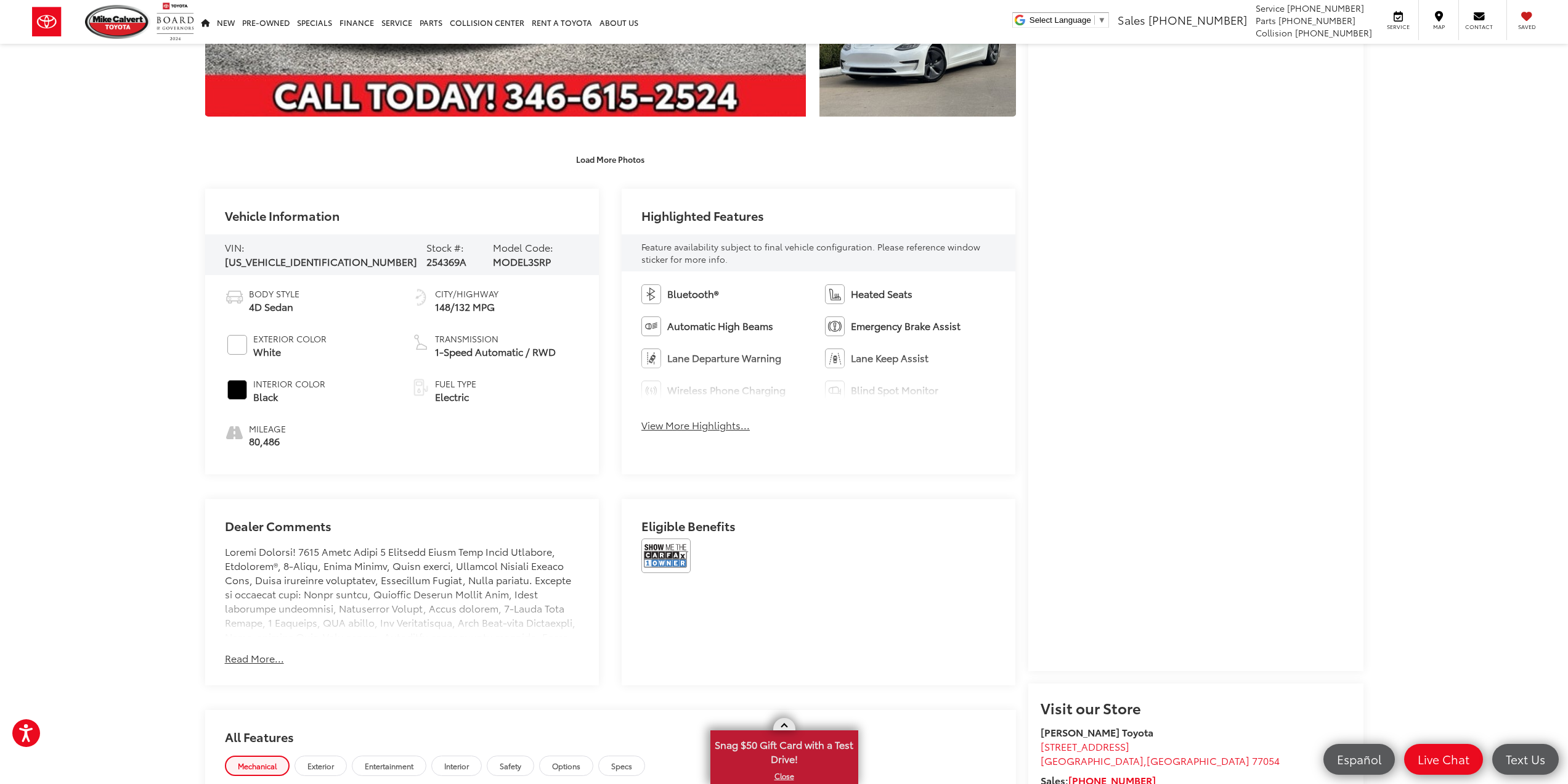
click at [790, 724] on link at bounding box center [784, 724] width 22 height 13
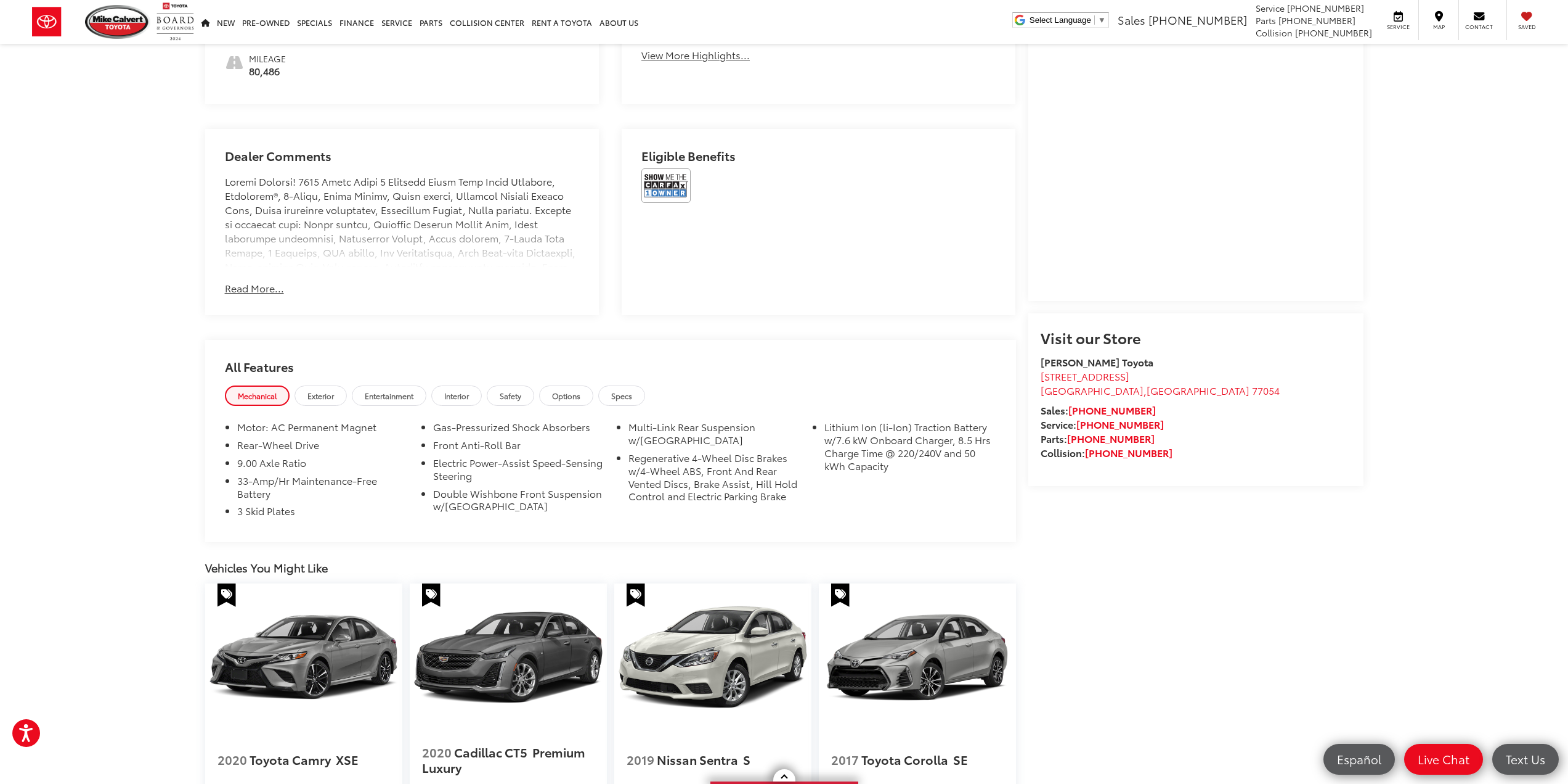
drag, startPoint x: 896, startPoint y: 543, endPoint x: 902, endPoint y: 423, distance: 120.1
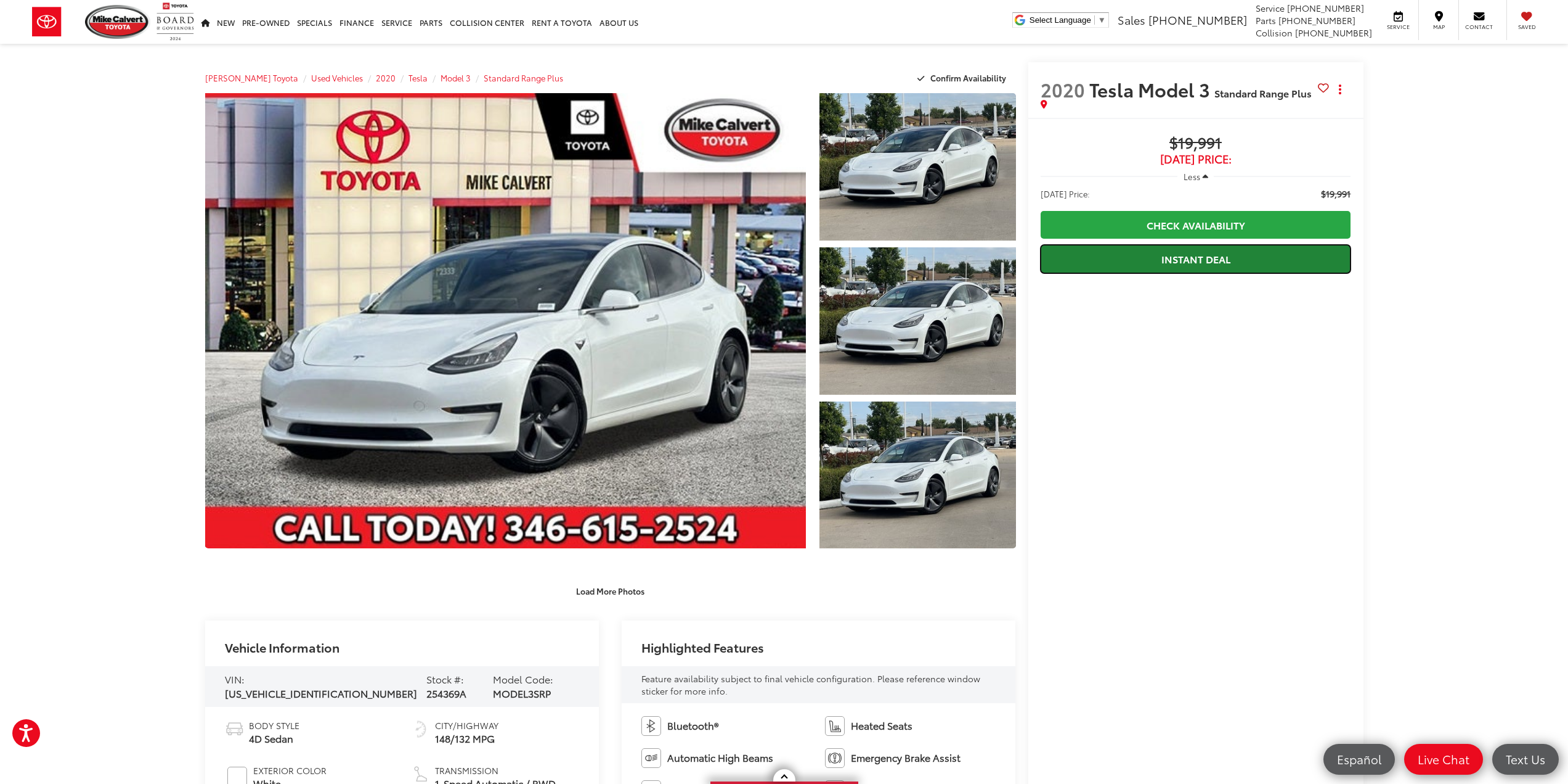
drag, startPoint x: 1272, startPoint y: 267, endPoint x: 1274, endPoint y: 256, distance: 11.2
click at [1272, 266] on link "Instant Deal" at bounding box center [1196, 258] width 310 height 28
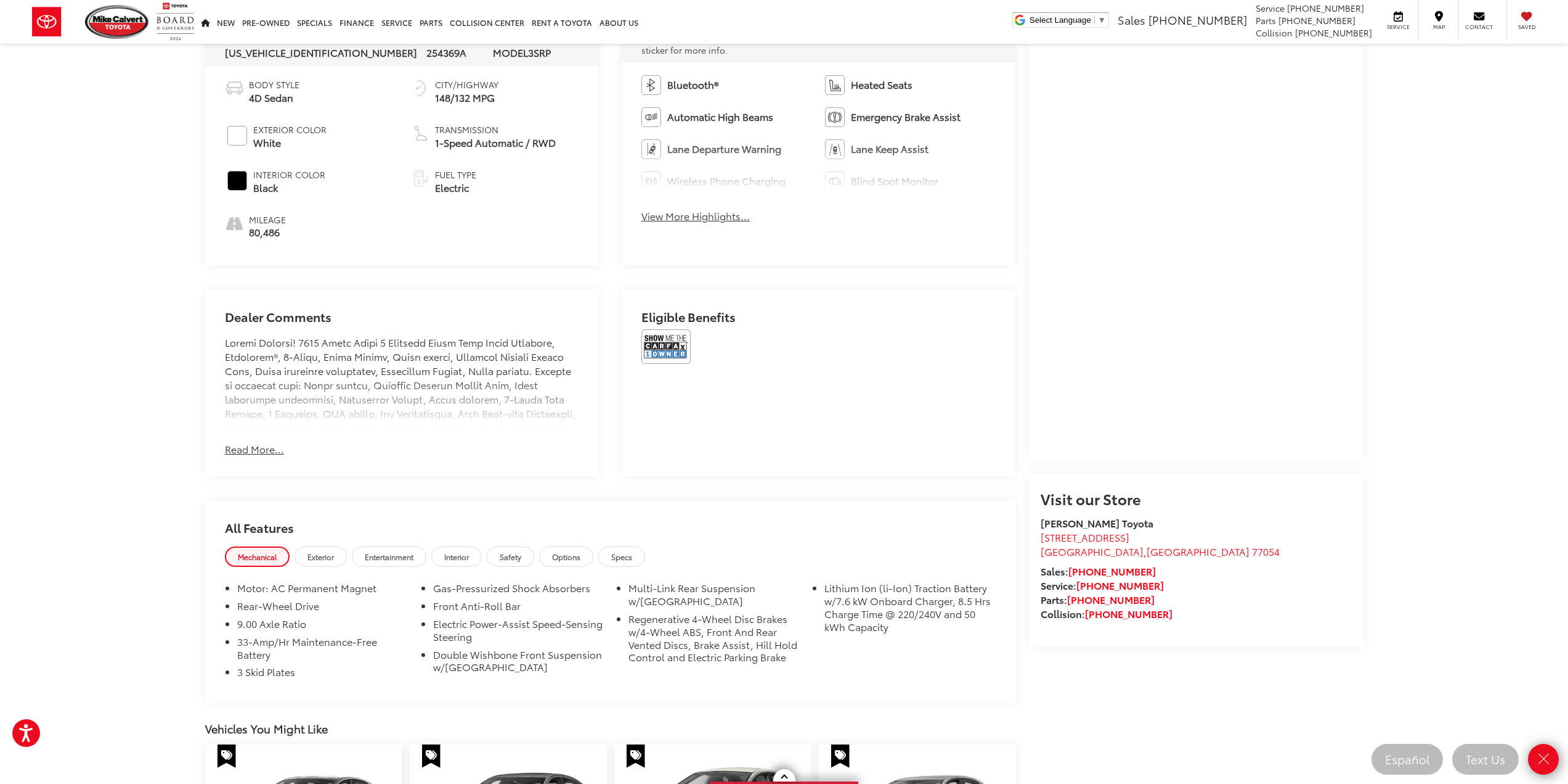
scroll to position [617, 0]
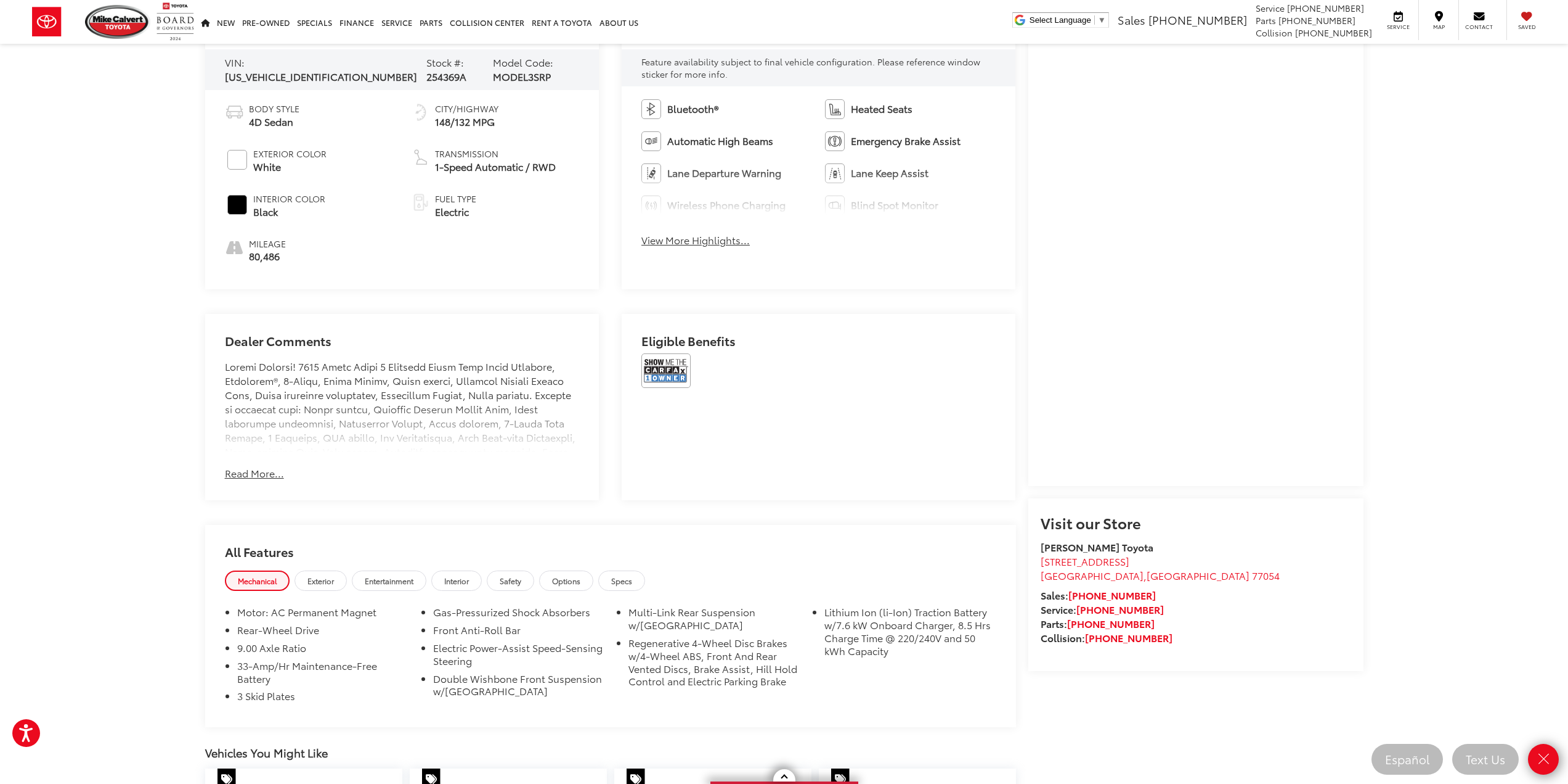
click at [266, 472] on button "Read More..." at bounding box center [254, 473] width 59 height 14
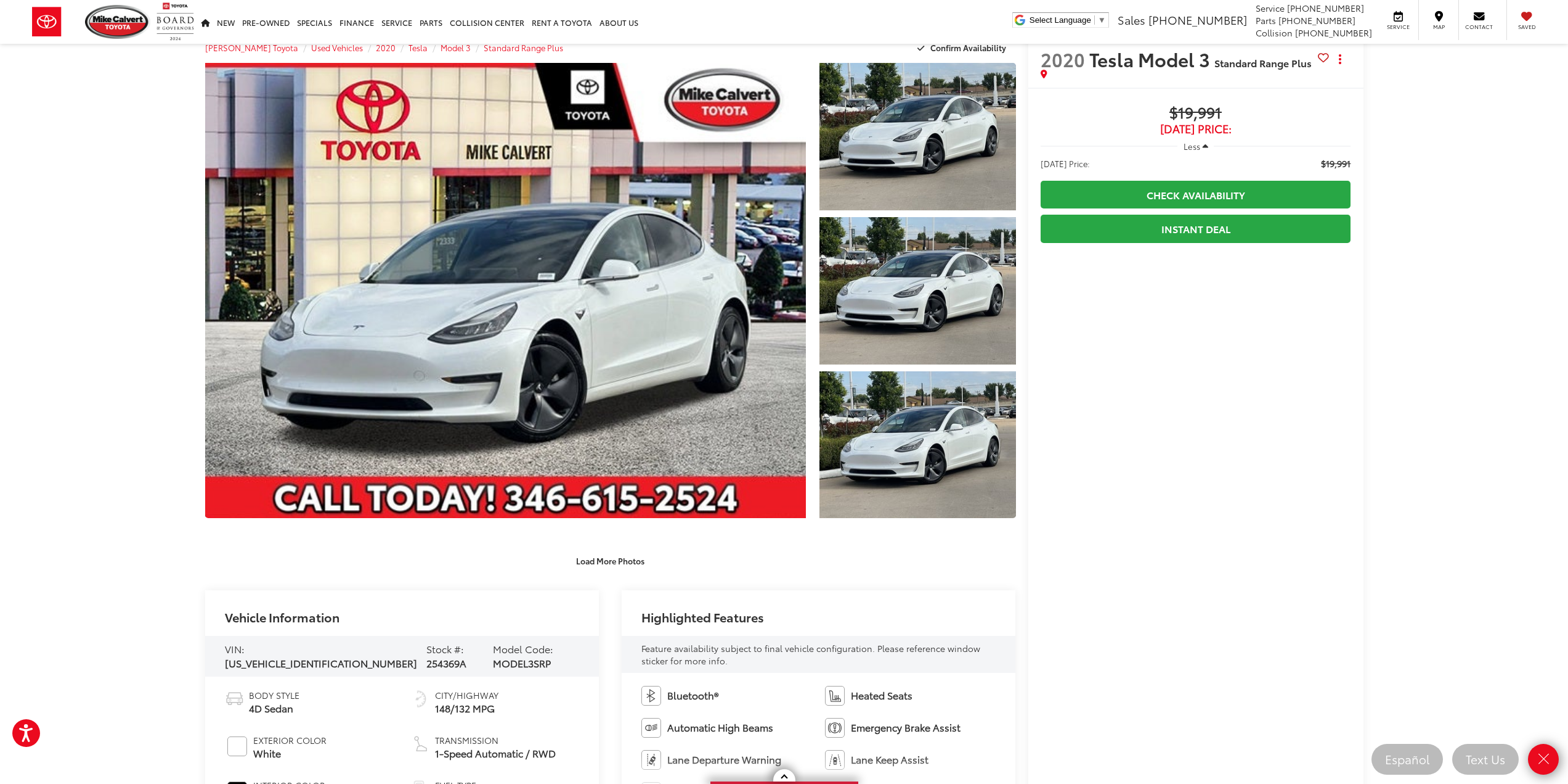
scroll to position [0, 0]
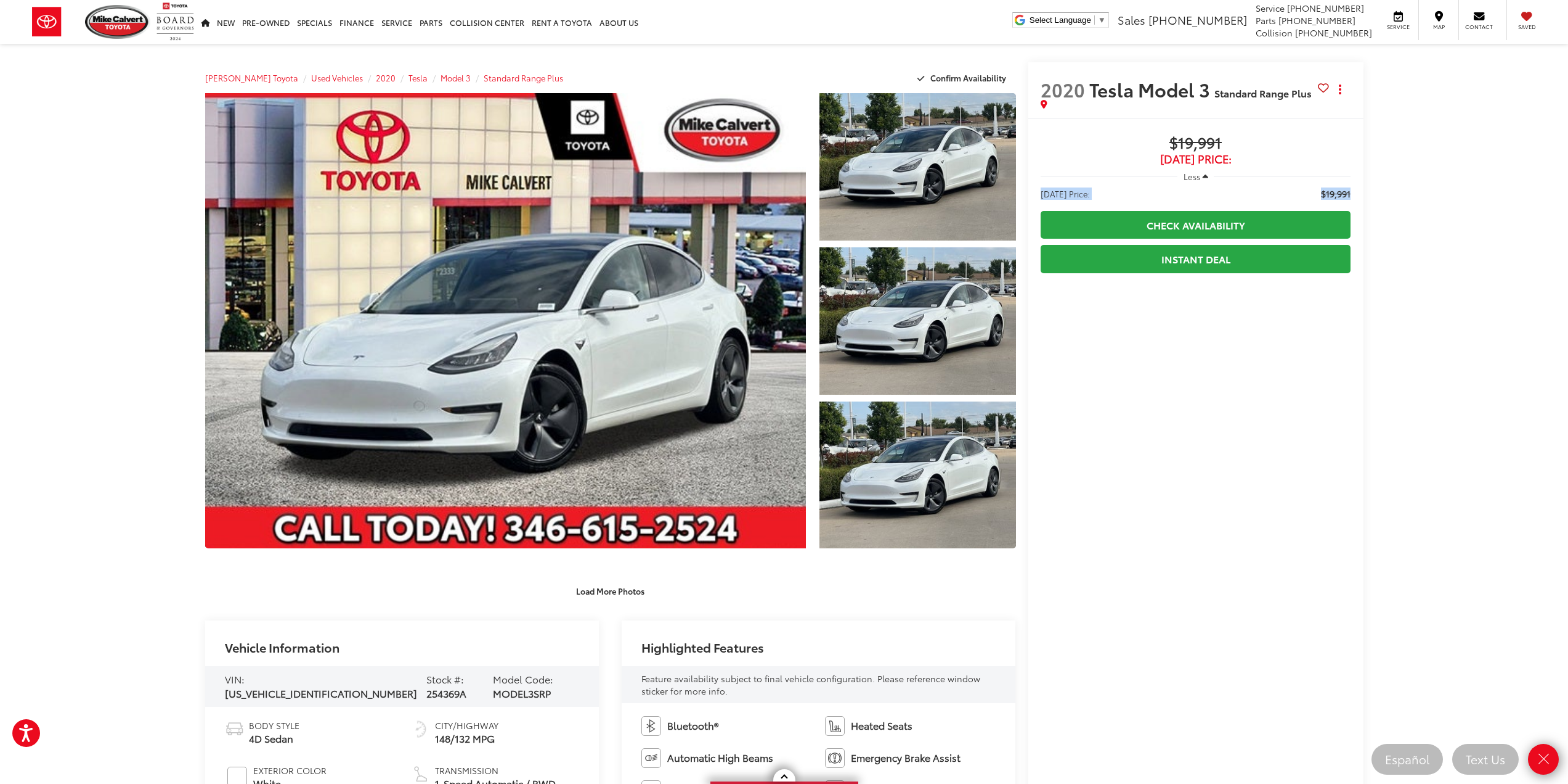
drag, startPoint x: 1417, startPoint y: 190, endPoint x: 1427, endPoint y: 158, distance: 33.5
click at [1539, 759] on icon "Close" at bounding box center [1543, 759] width 17 height 17
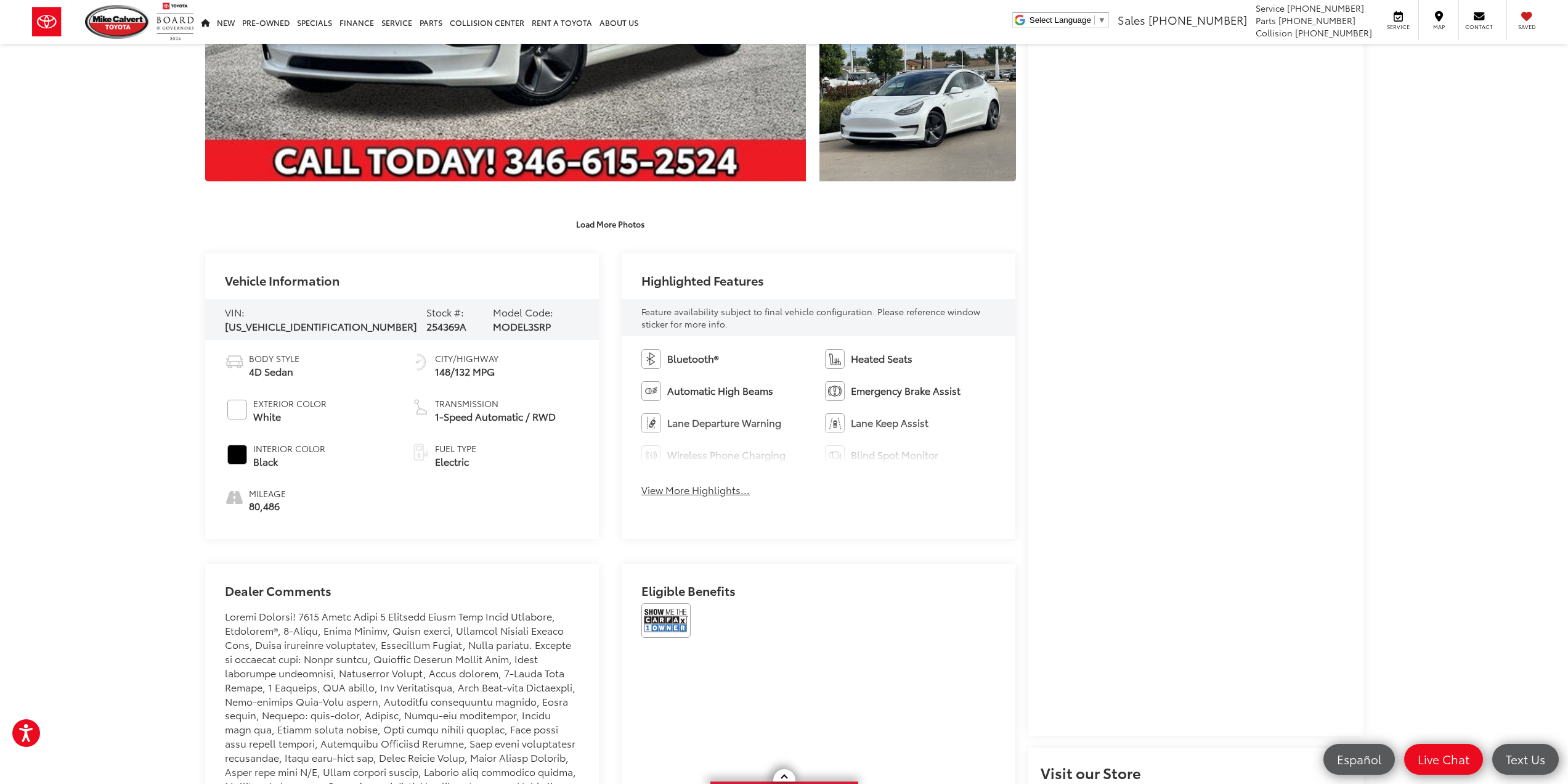
scroll to position [370, 0]
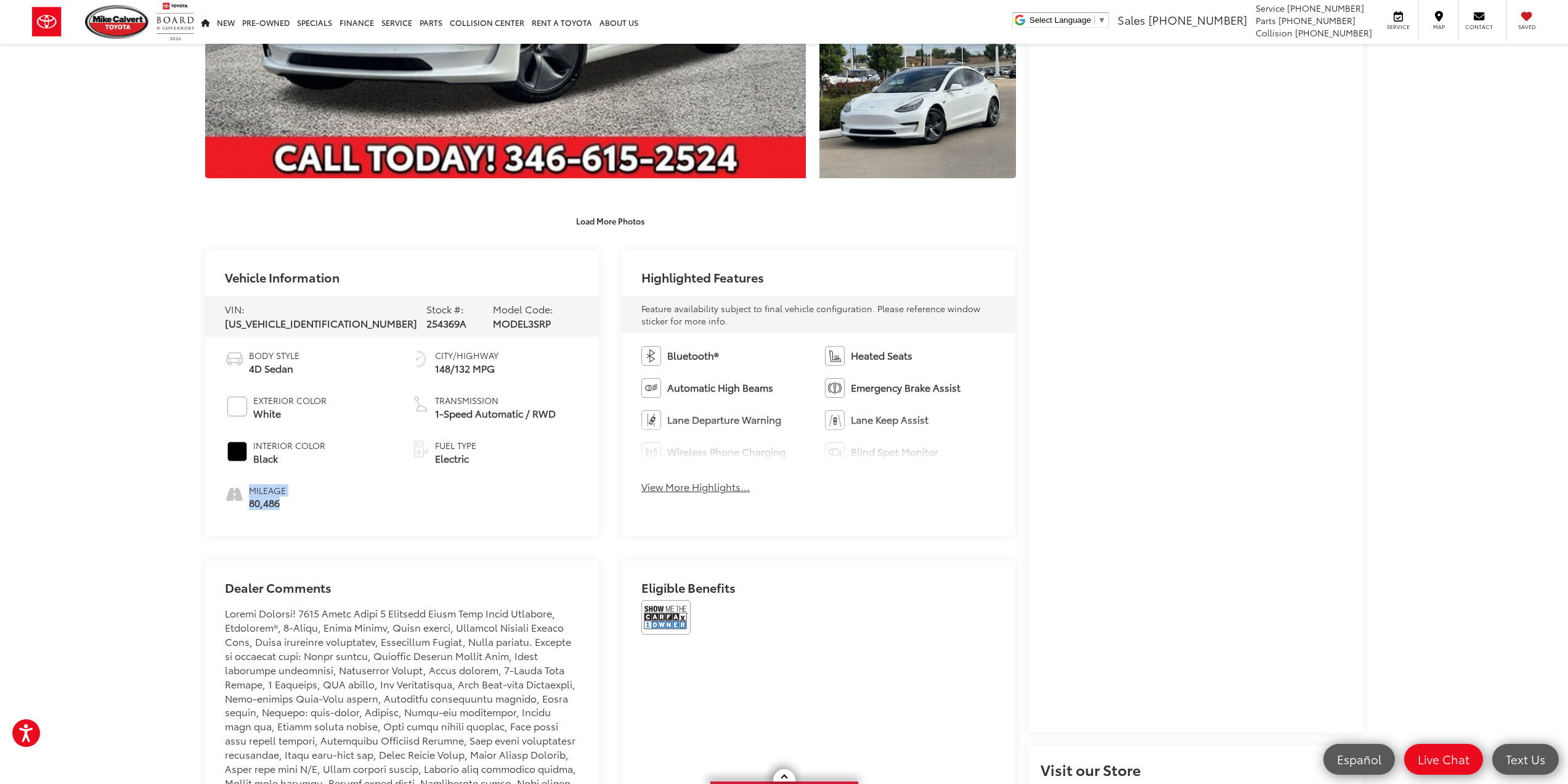
drag, startPoint x: 285, startPoint y: 508, endPoint x: 245, endPoint y: 494, distance: 42.4
click at [244, 494] on div "Body Style 4D Sedan Exterior Color White Interior Color Black Mileage 80,486 Ci…" at bounding box center [402, 436] width 394 height 199
drag, startPoint x: 245, startPoint y: 494, endPoint x: 264, endPoint y: 497, distance: 19.2
click at [246, 494] on li "Mileage 80,486" at bounding box center [308, 497] width 168 height 27
click at [334, 493] on li "Mileage 80,486" at bounding box center [308, 497] width 168 height 27
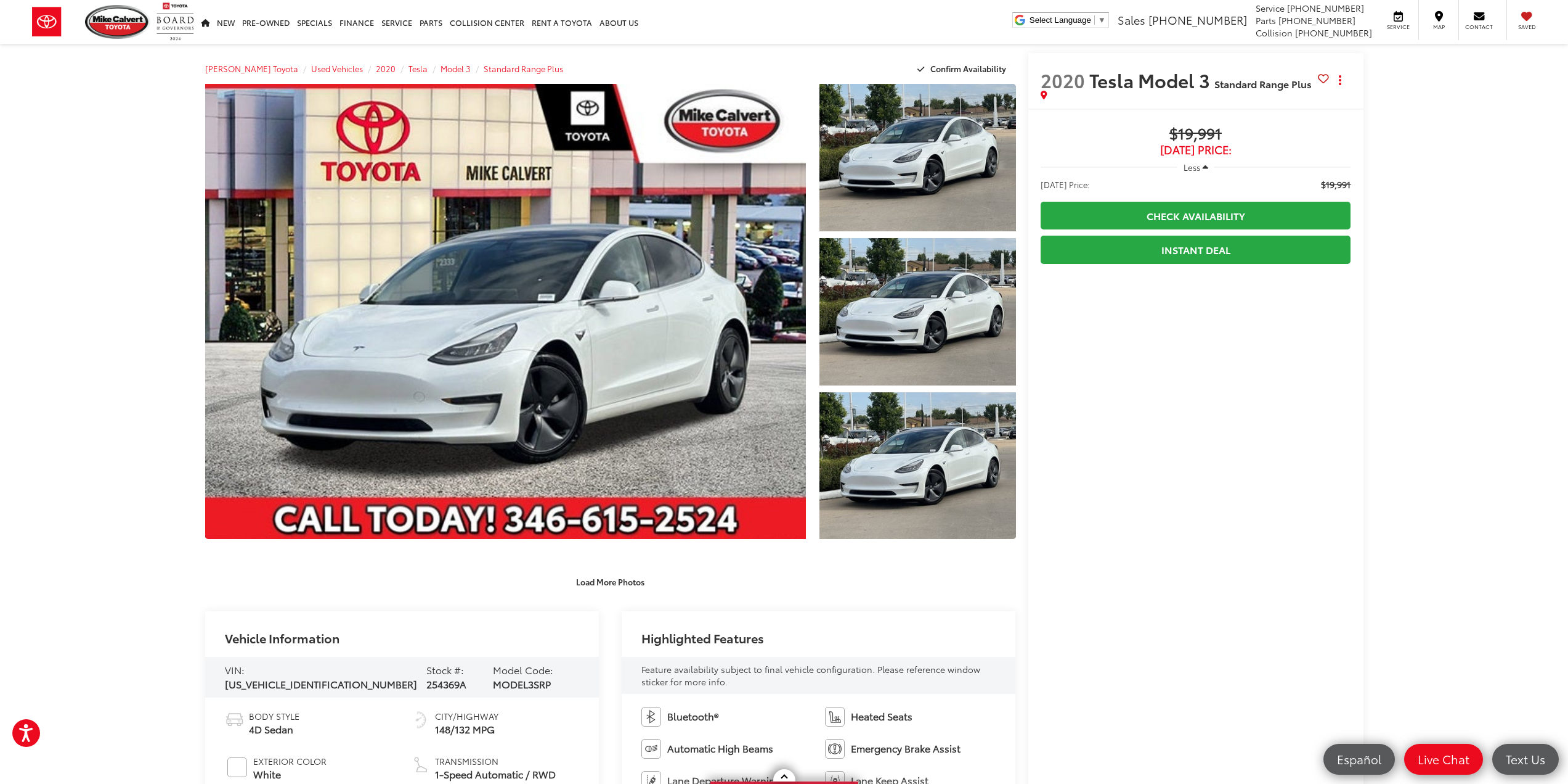
scroll to position [0, 0]
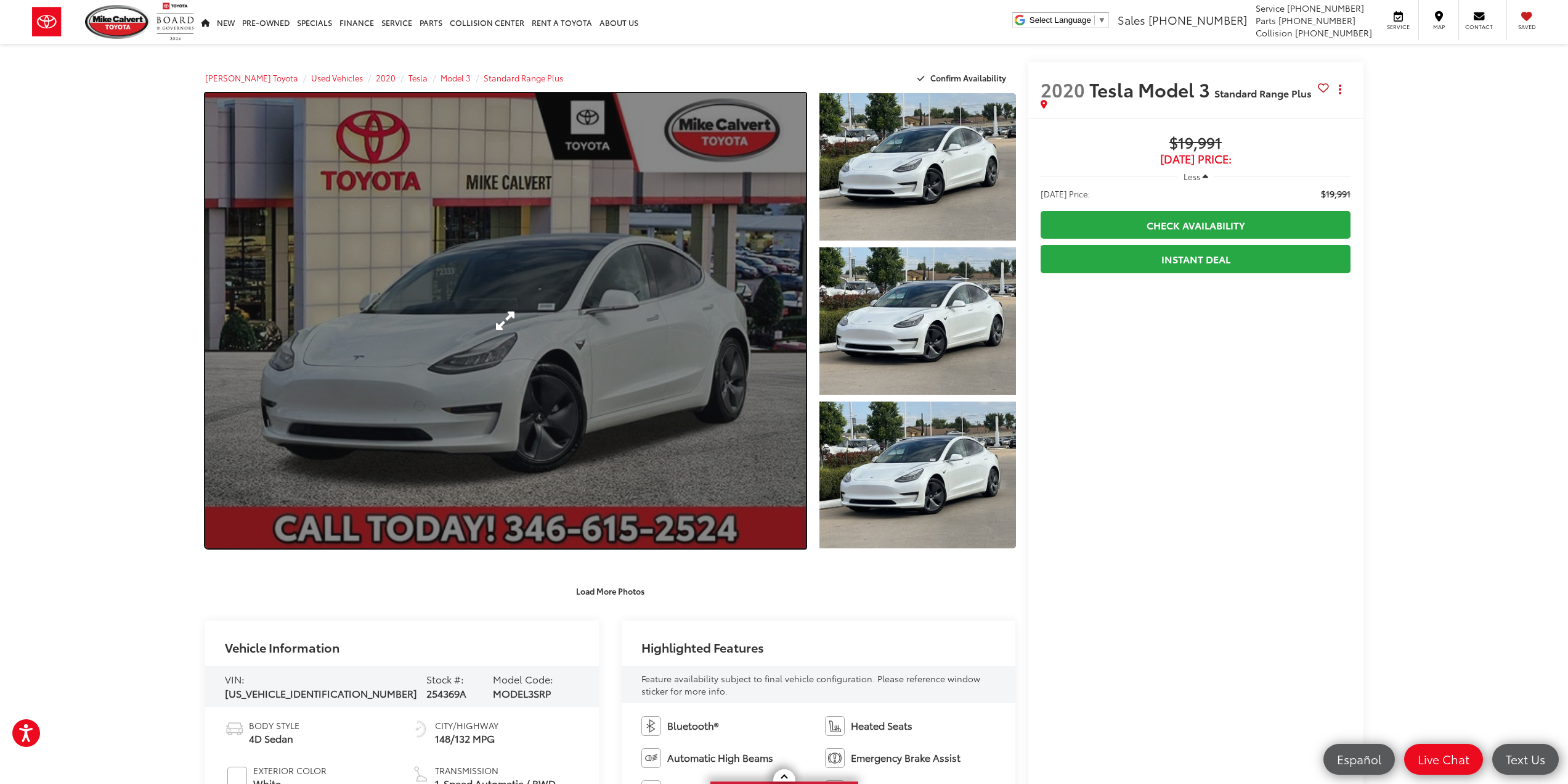
click at [684, 460] on link "Expand Photo 0" at bounding box center [506, 320] width 602 height 455
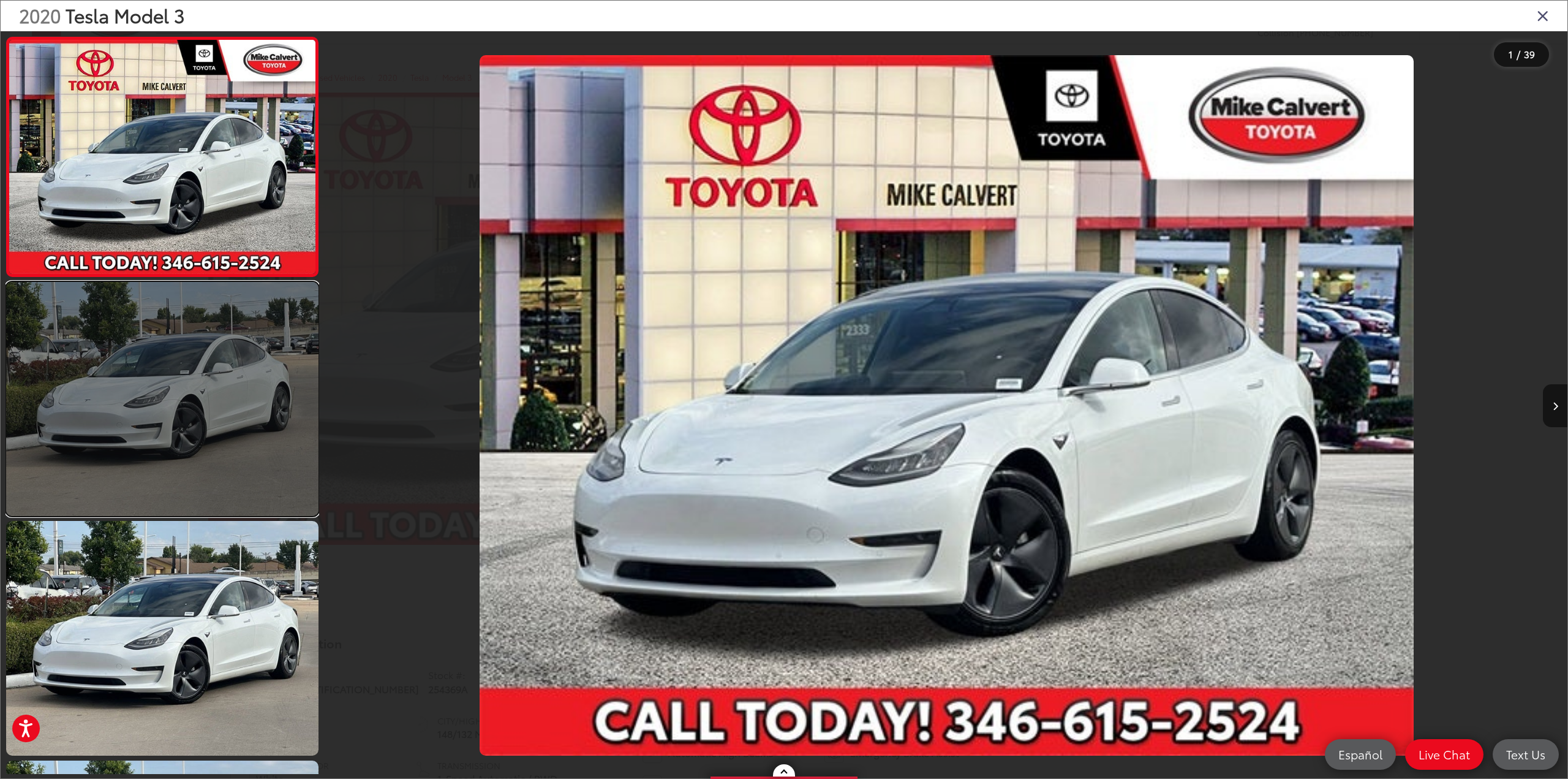
click at [168, 438] on link at bounding box center [162, 398] width 312 height 234
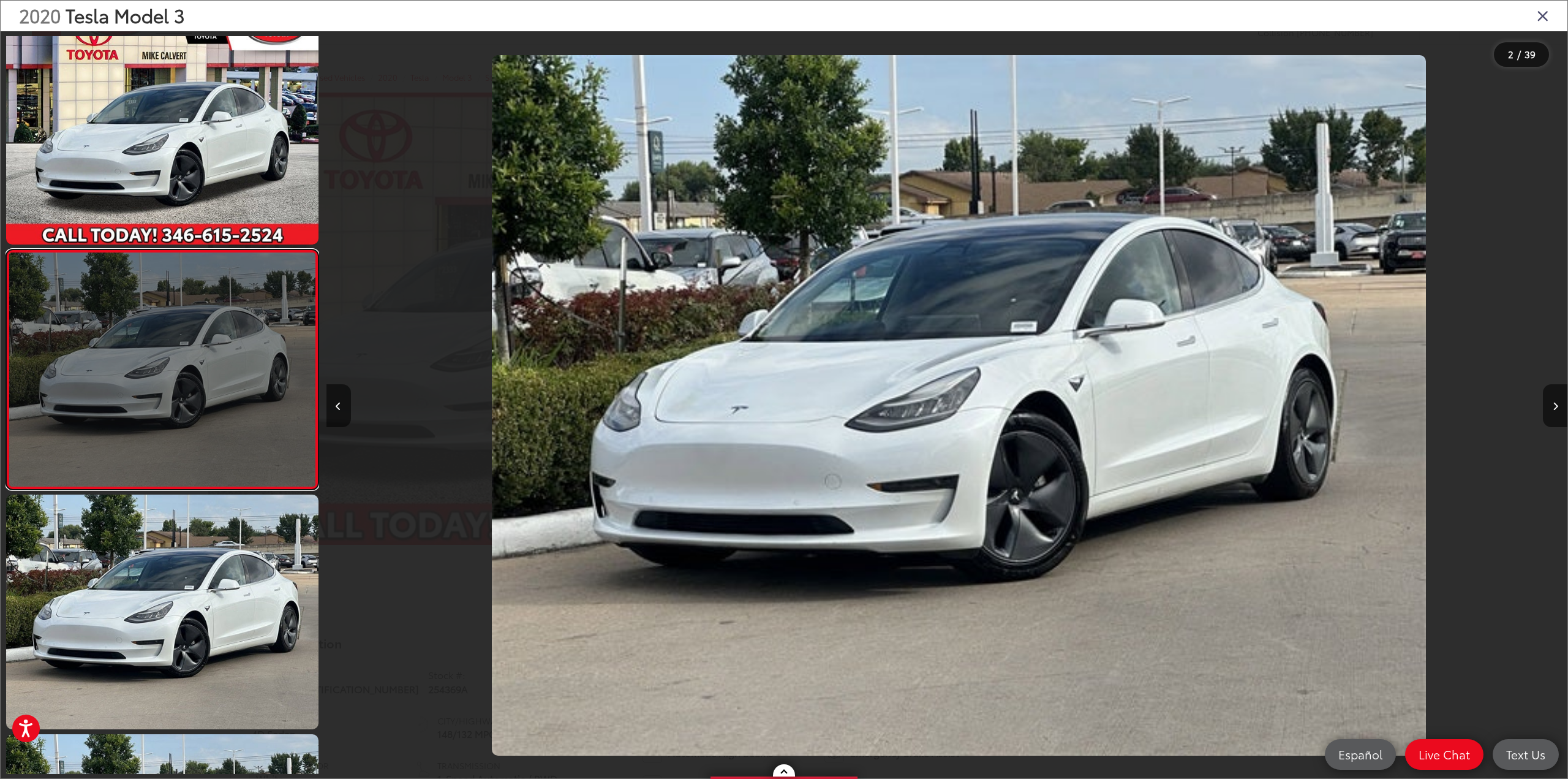
scroll to position [0, 1241]
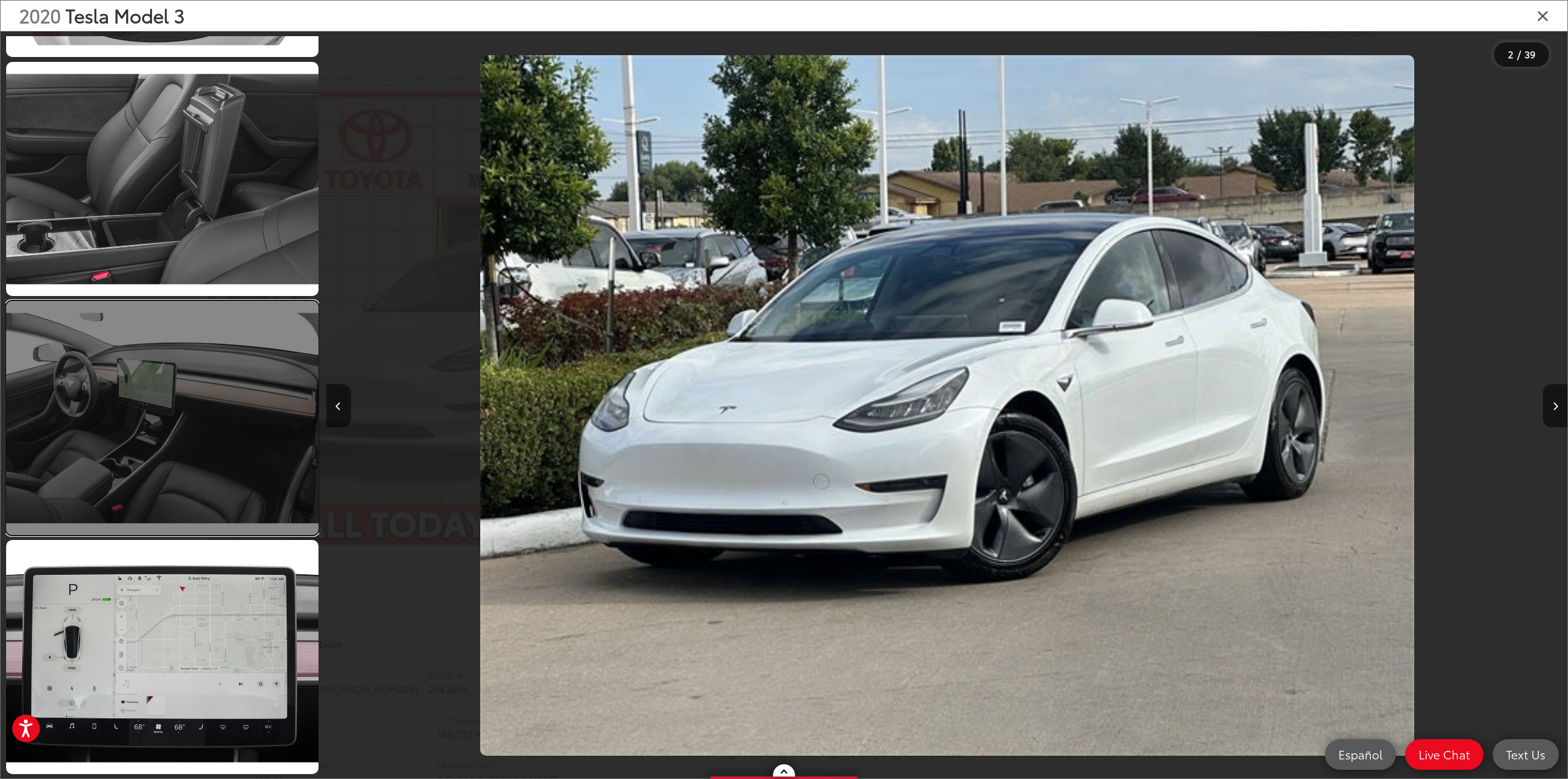
click at [189, 378] on link at bounding box center [162, 417] width 312 height 234
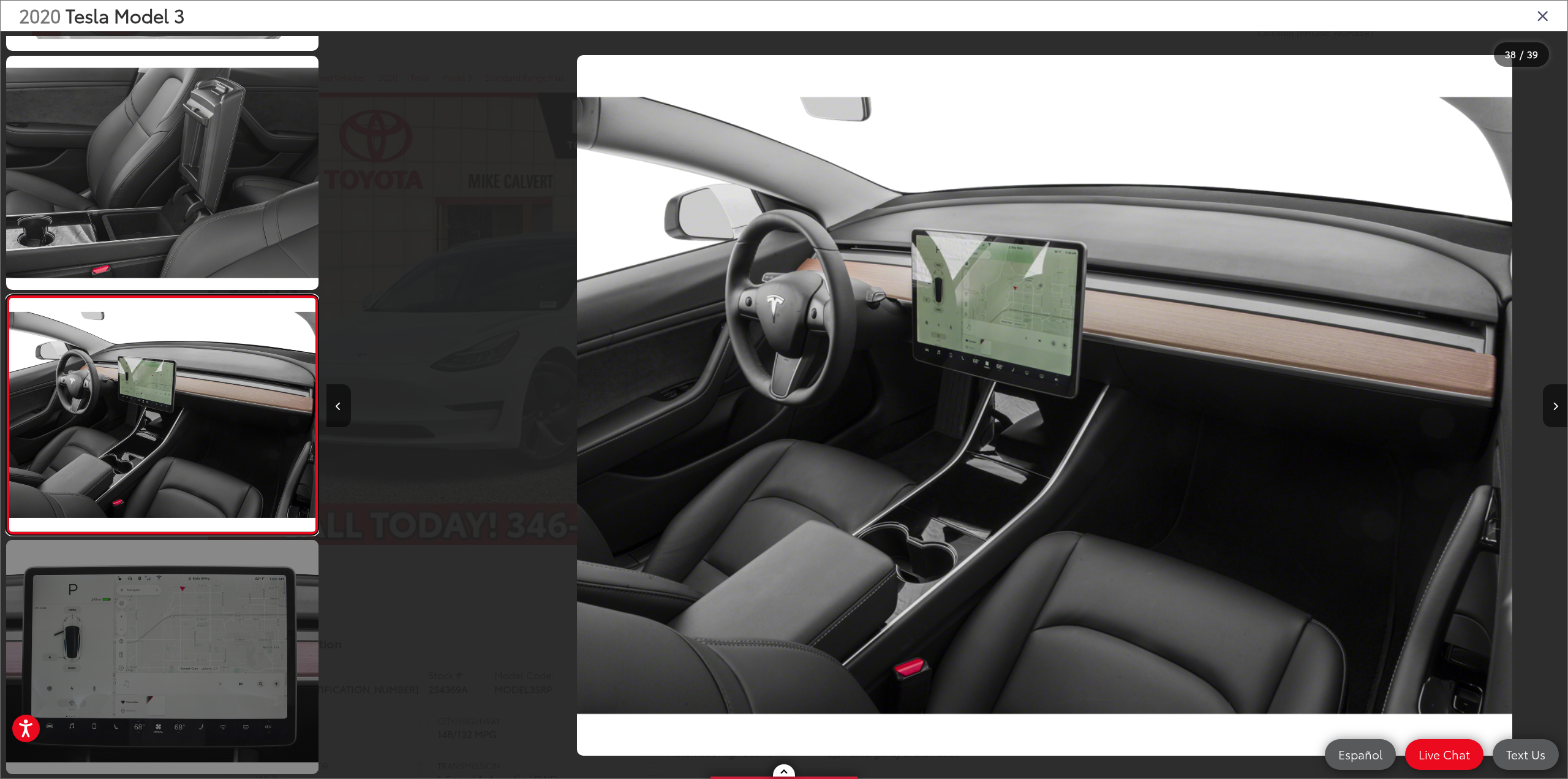
scroll to position [0, 45921]
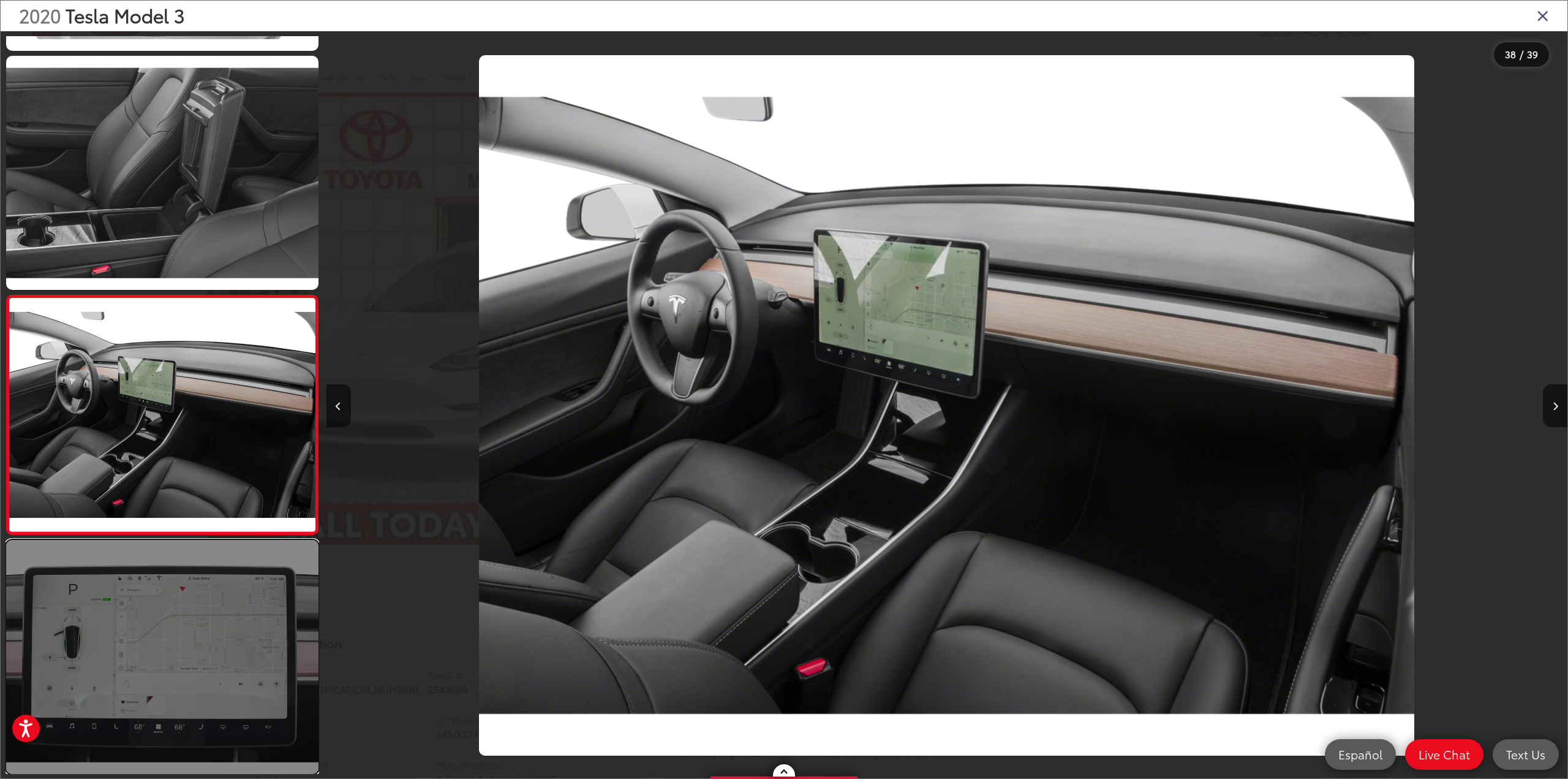
click at [211, 631] on link at bounding box center [162, 656] width 312 height 234
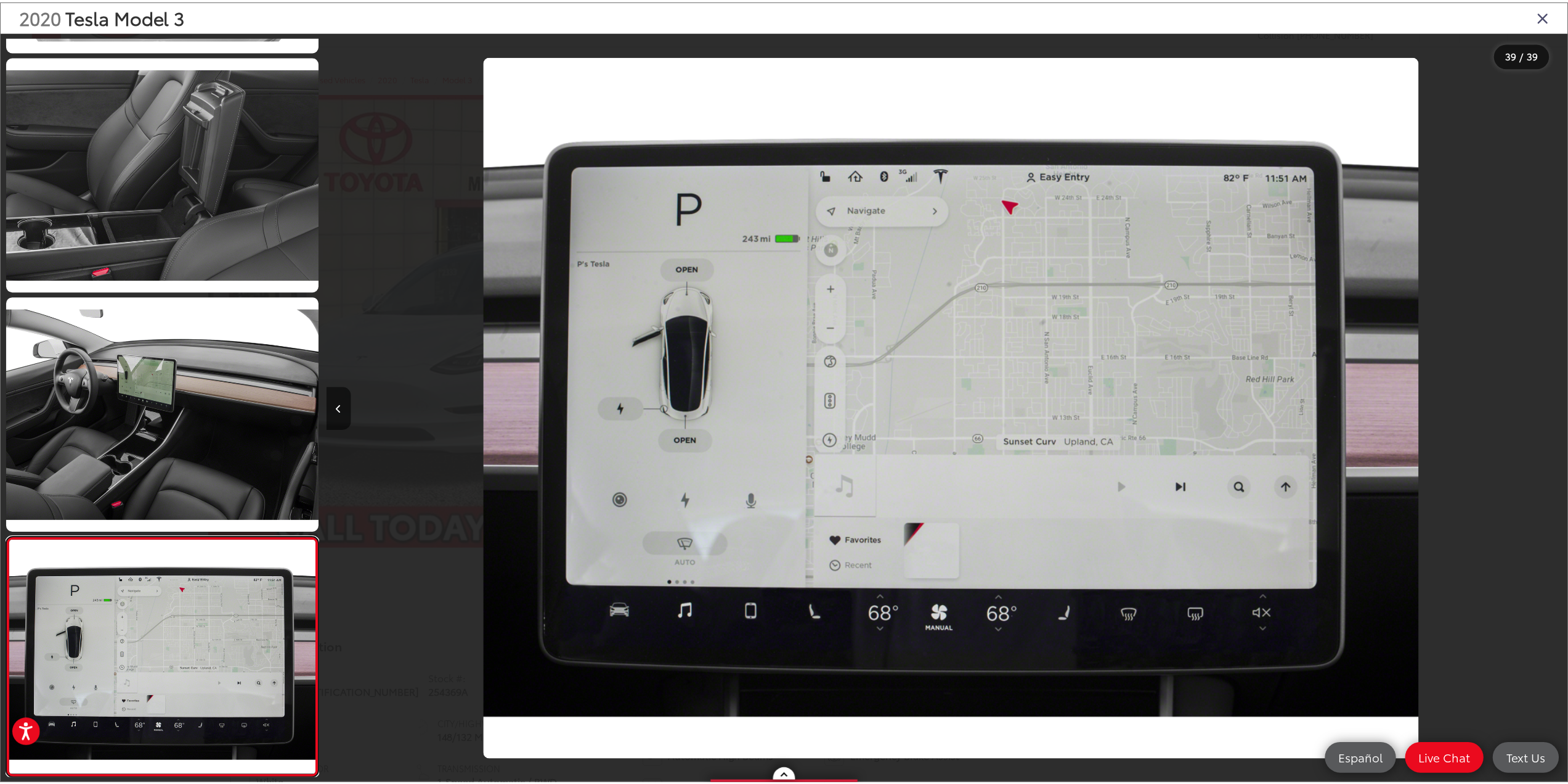
scroll to position [0, 47453]
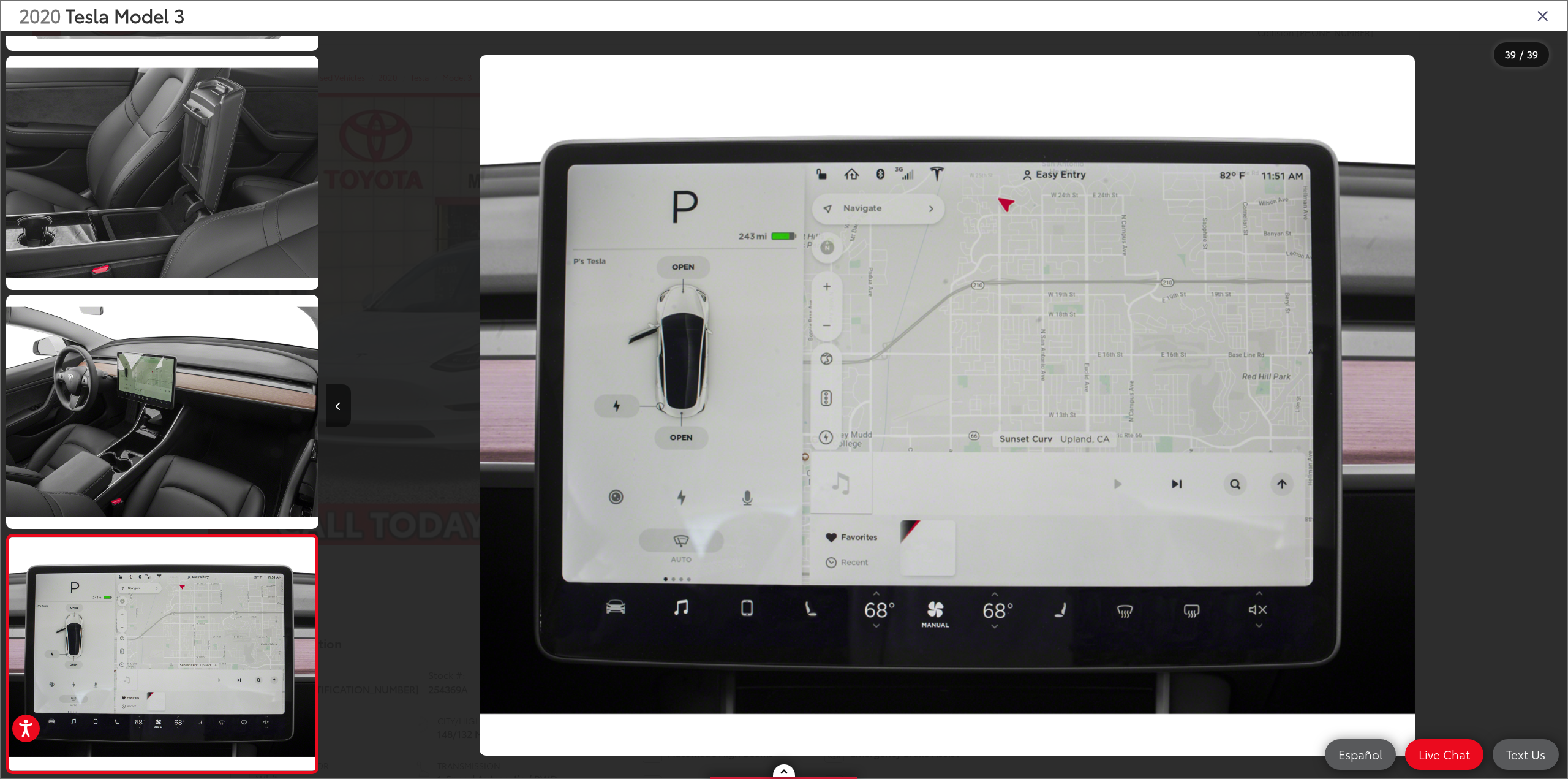
click at [1542, 12] on icon "Close gallery" at bounding box center [1543, 15] width 13 height 16
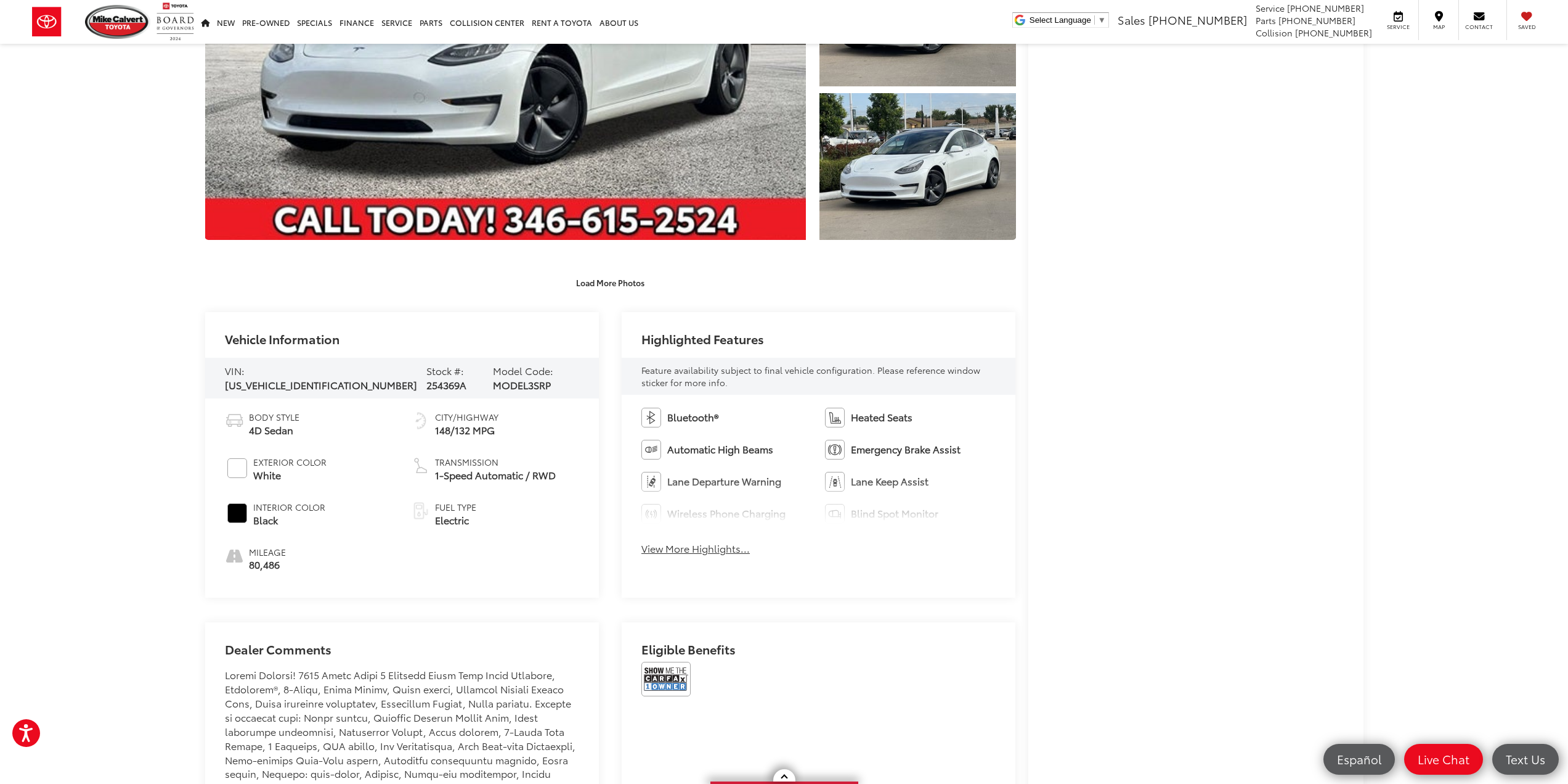
scroll to position [0, 0]
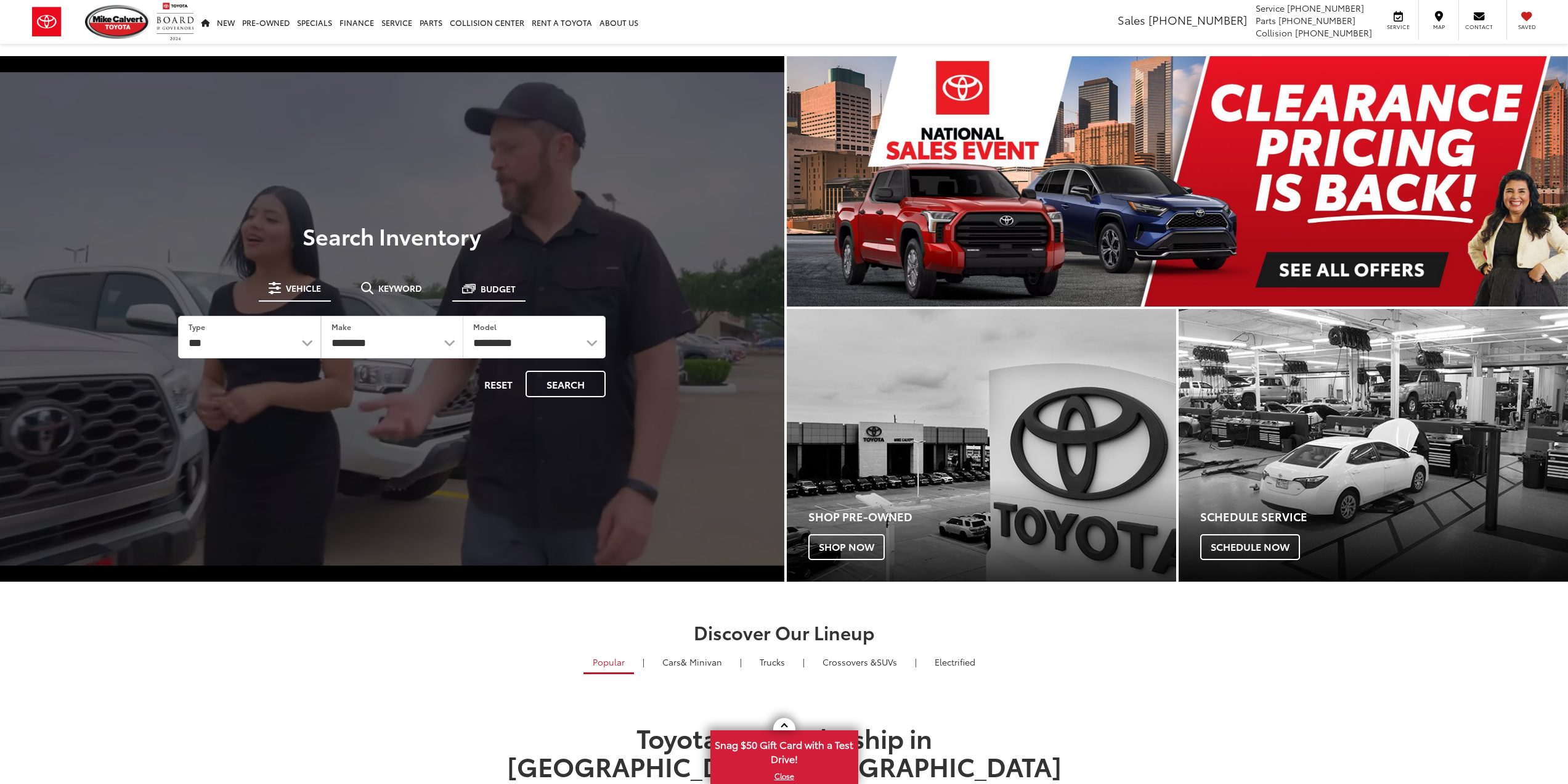
click at [472, 289] on span at bounding box center [469, 288] width 13 height 13
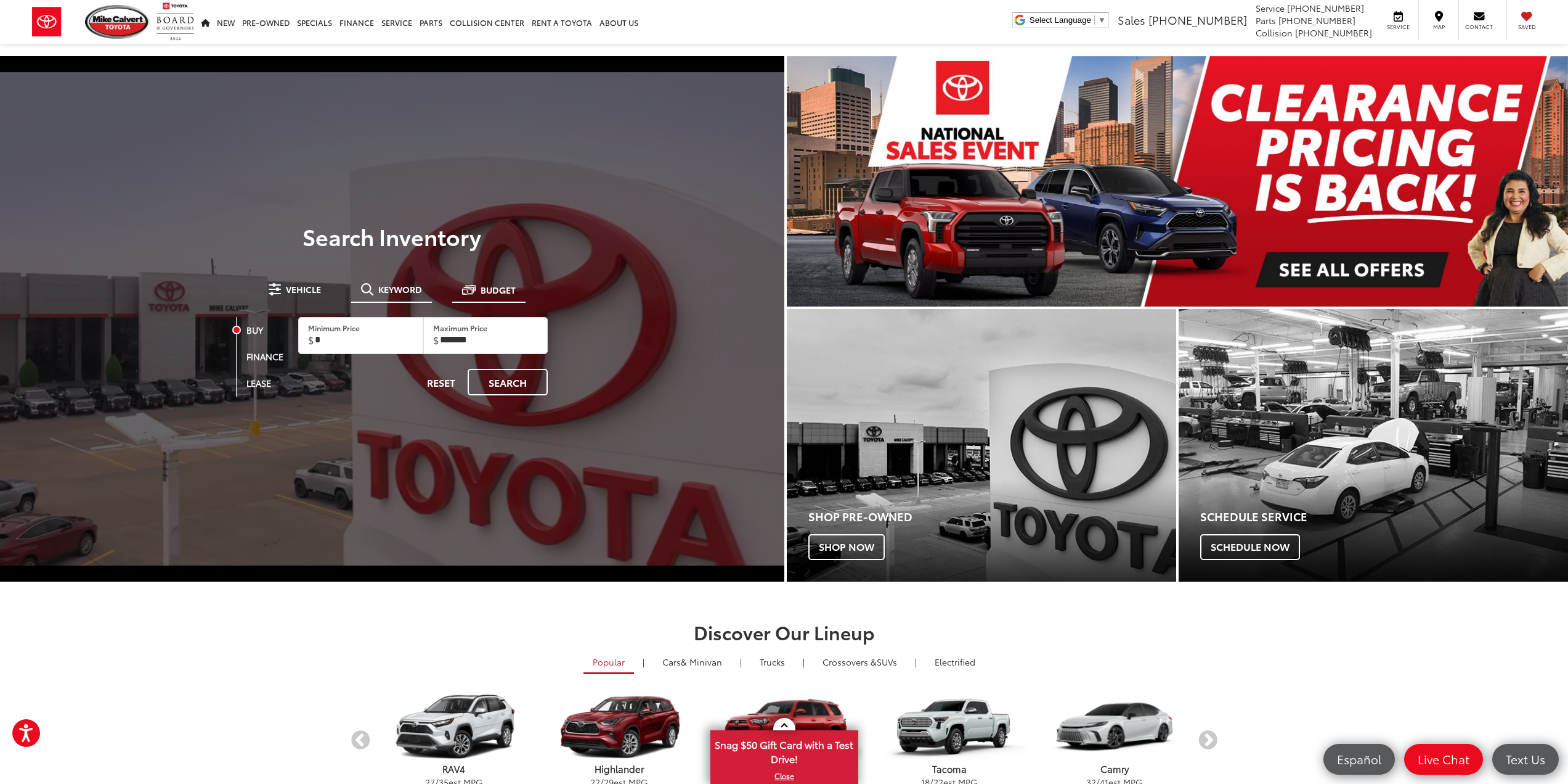
click at [367, 284] on span at bounding box center [367, 289] width 13 height 13
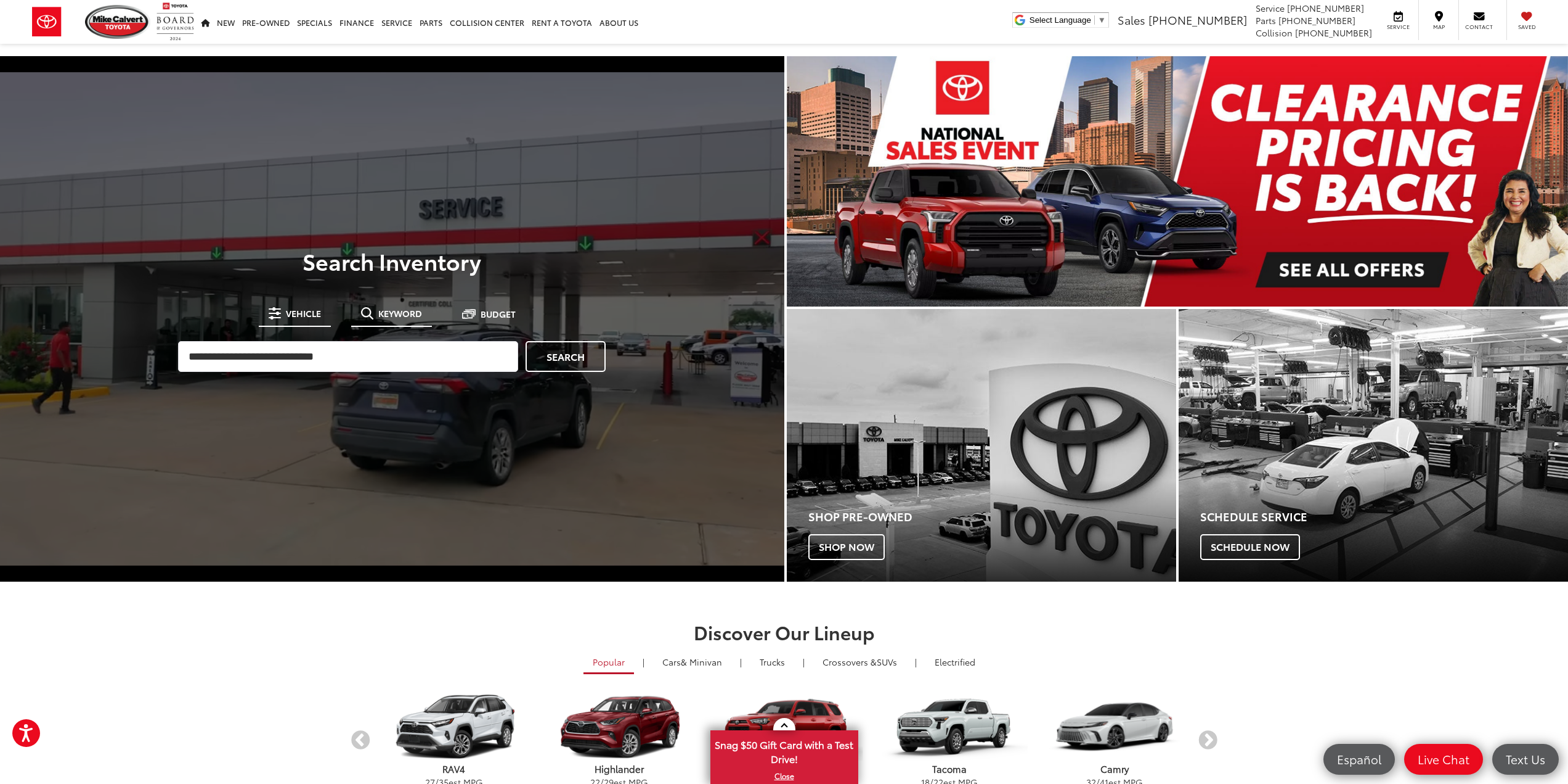
click at [302, 320] on button "Vehicle" at bounding box center [295, 314] width 72 height 22
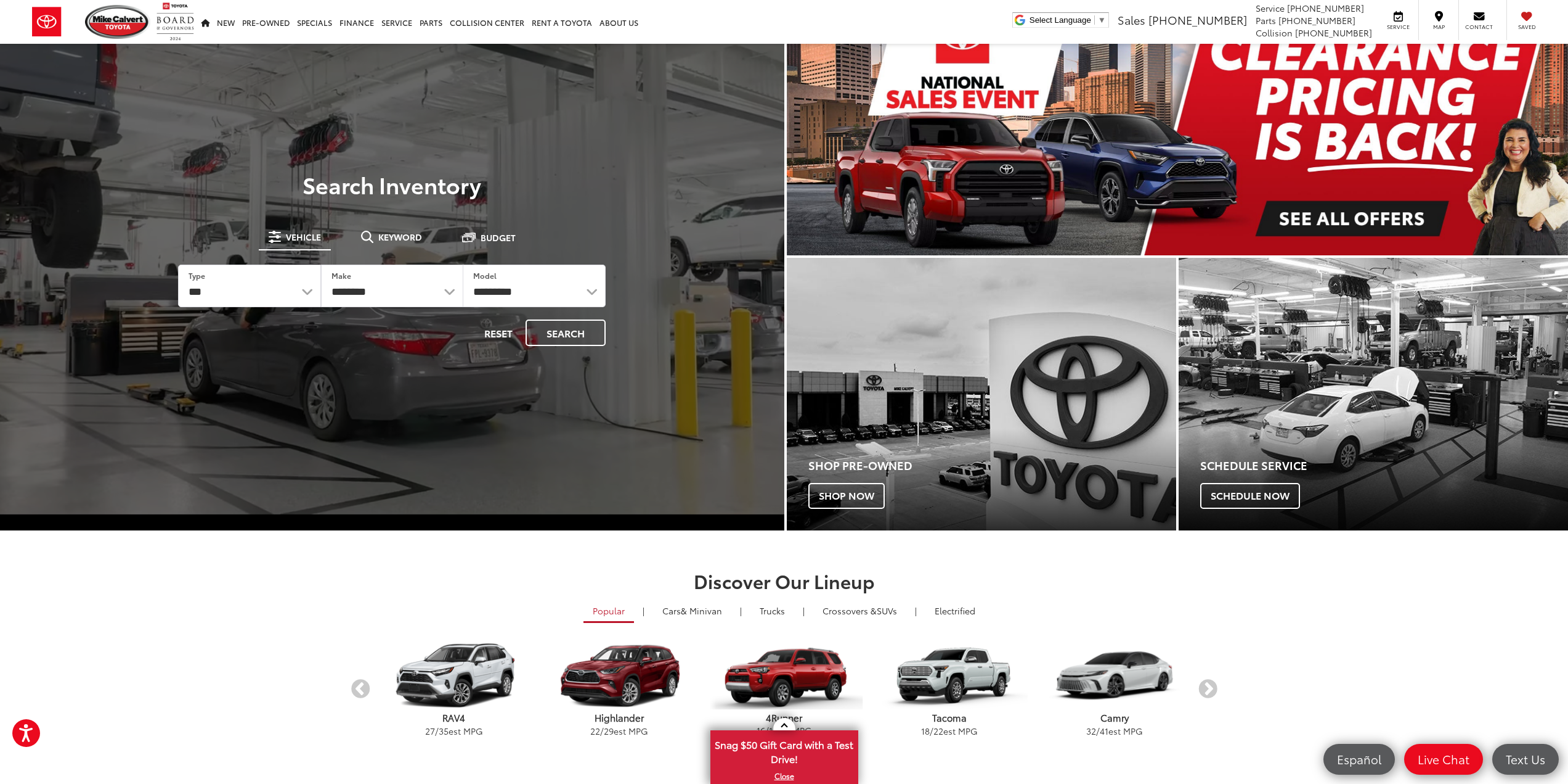
scroll to position [555, 0]
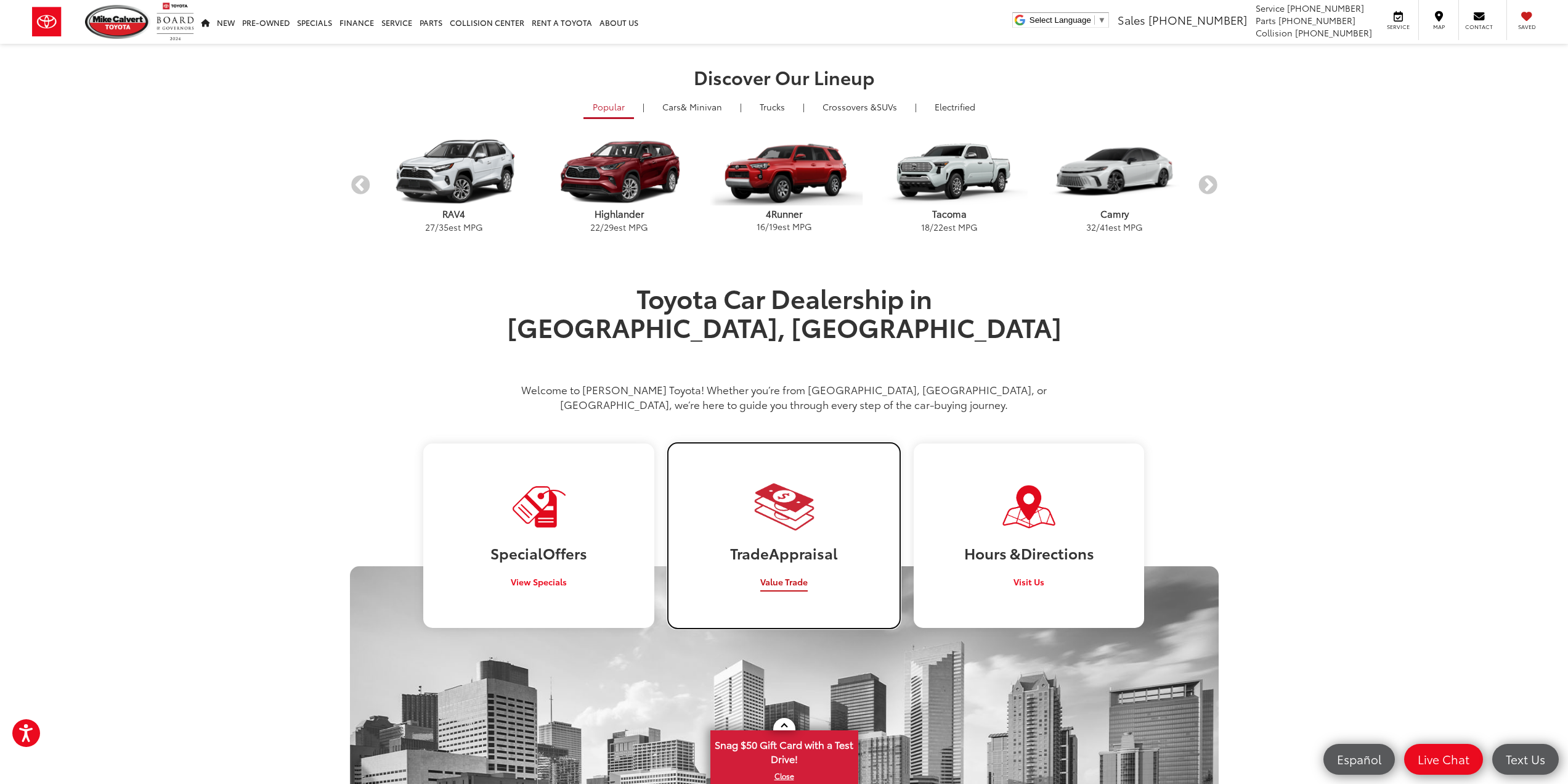
click at [781, 575] on span "Value Trade" at bounding box center [784, 581] width 48 height 13
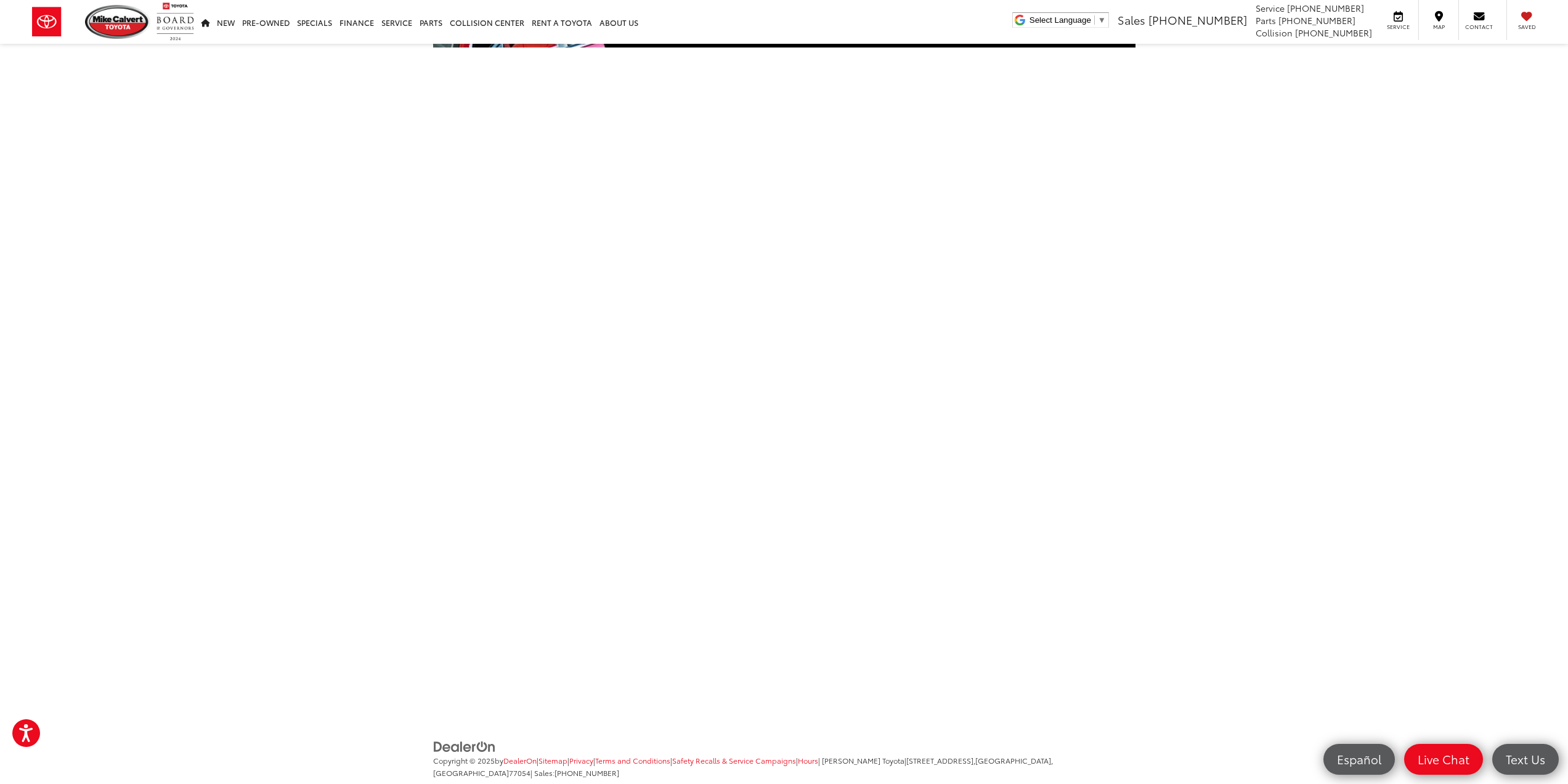
scroll to position [185, 0]
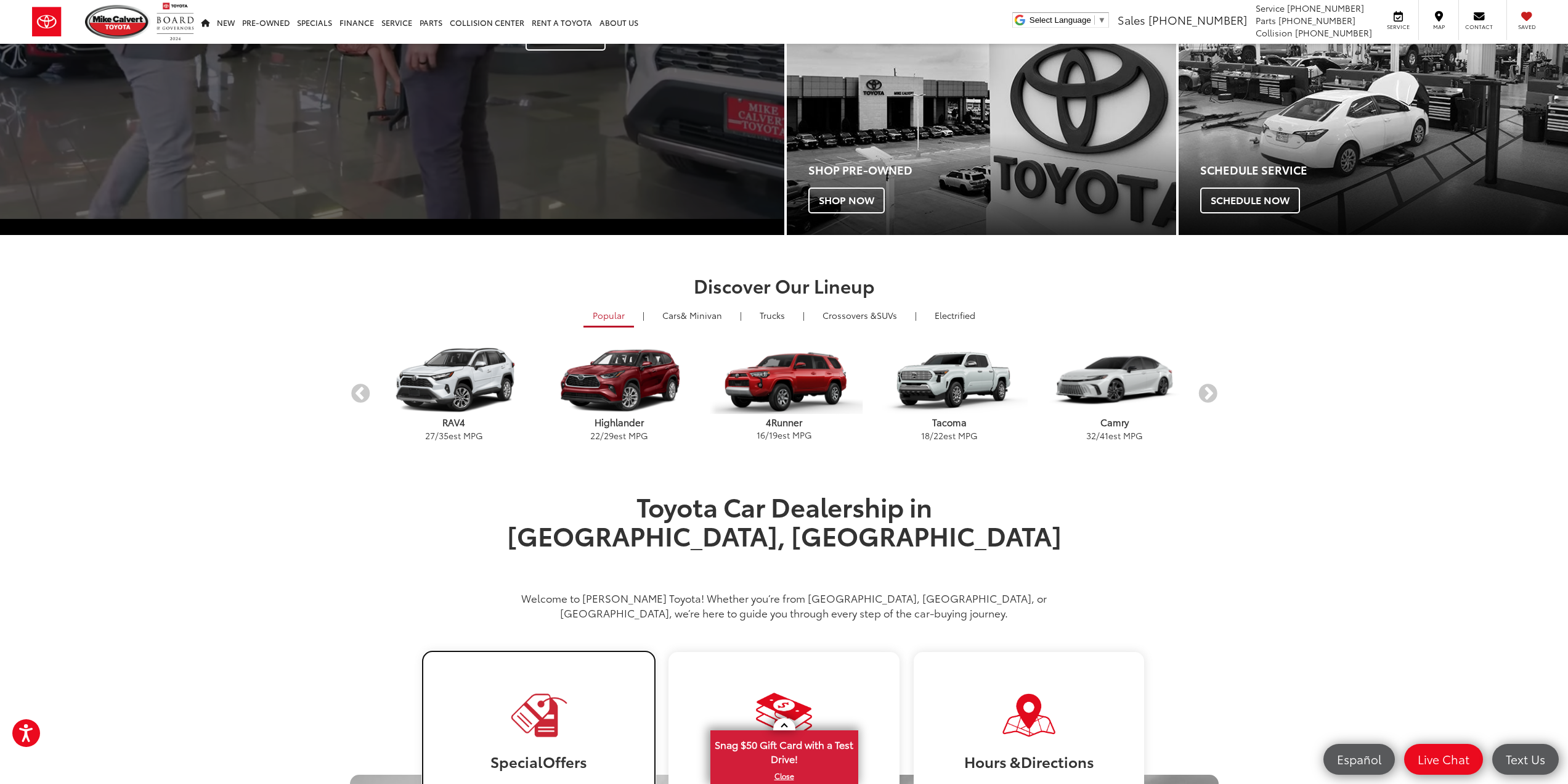
drag, startPoint x: 547, startPoint y: 696, endPoint x: 649, endPoint y: 681, distance: 103.1
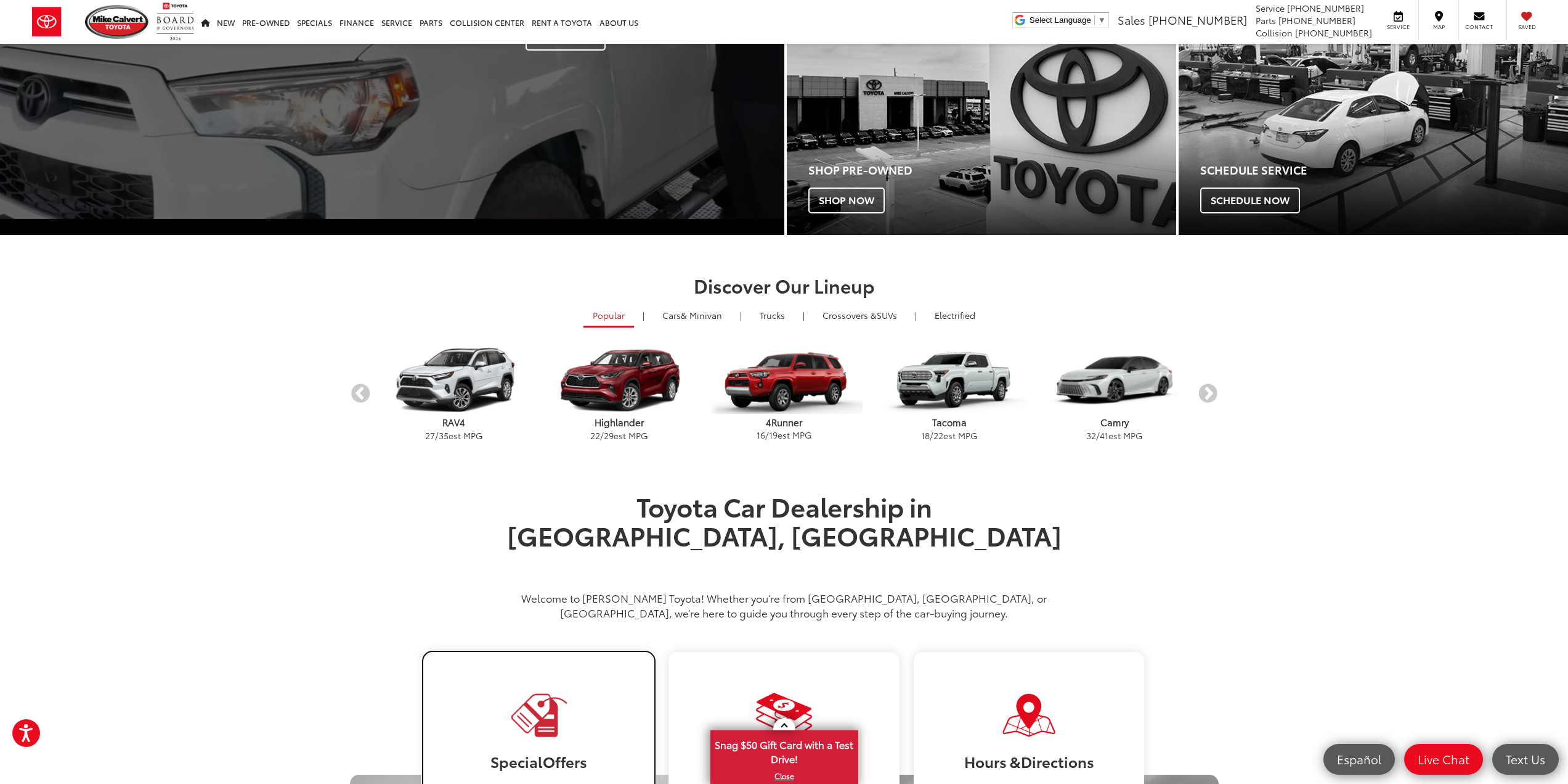
click at [547, 694] on img at bounding box center [538, 715] width 59 height 49
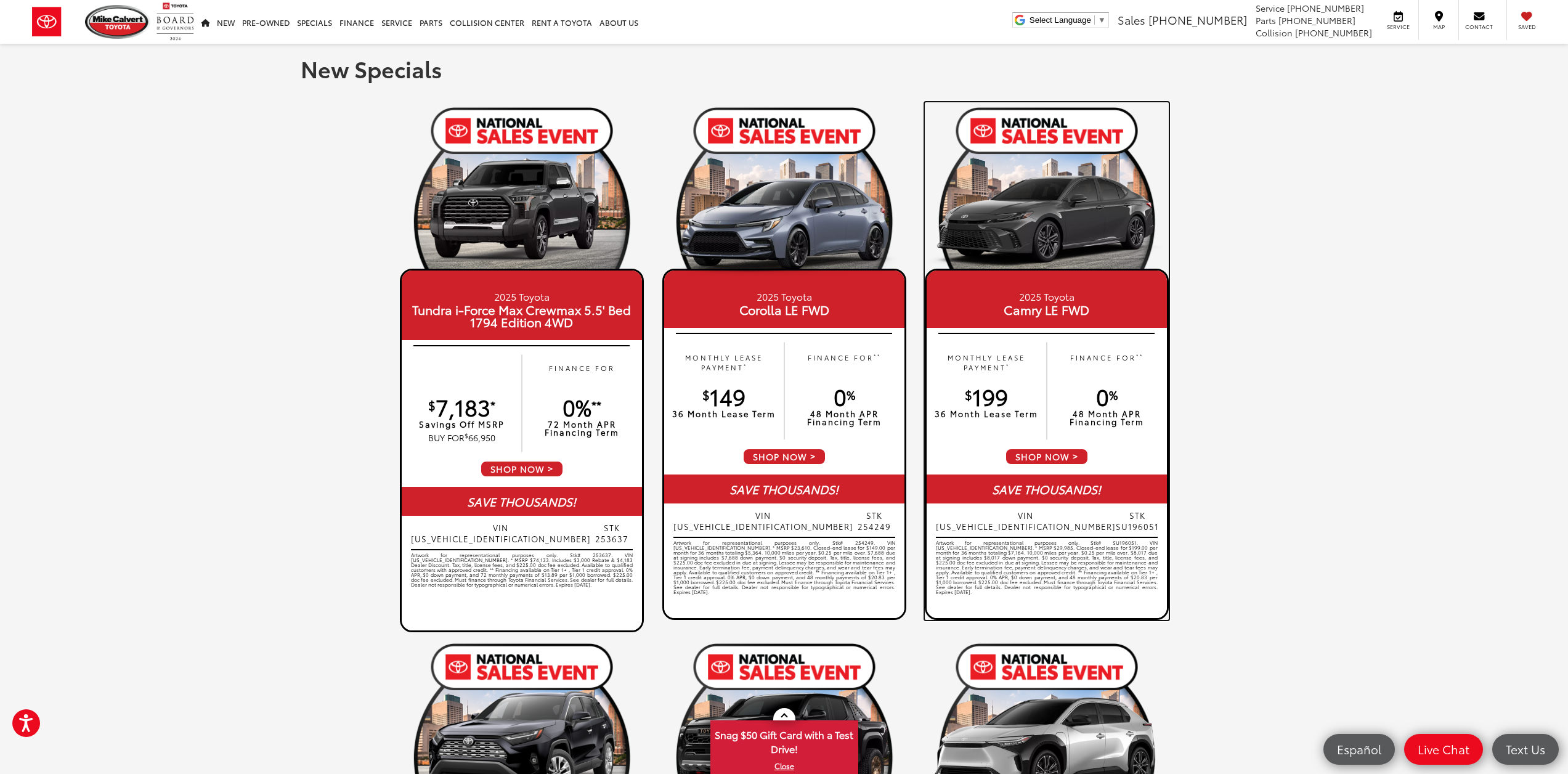
click at [1014, 230] on img at bounding box center [1046, 215] width 244 height 122
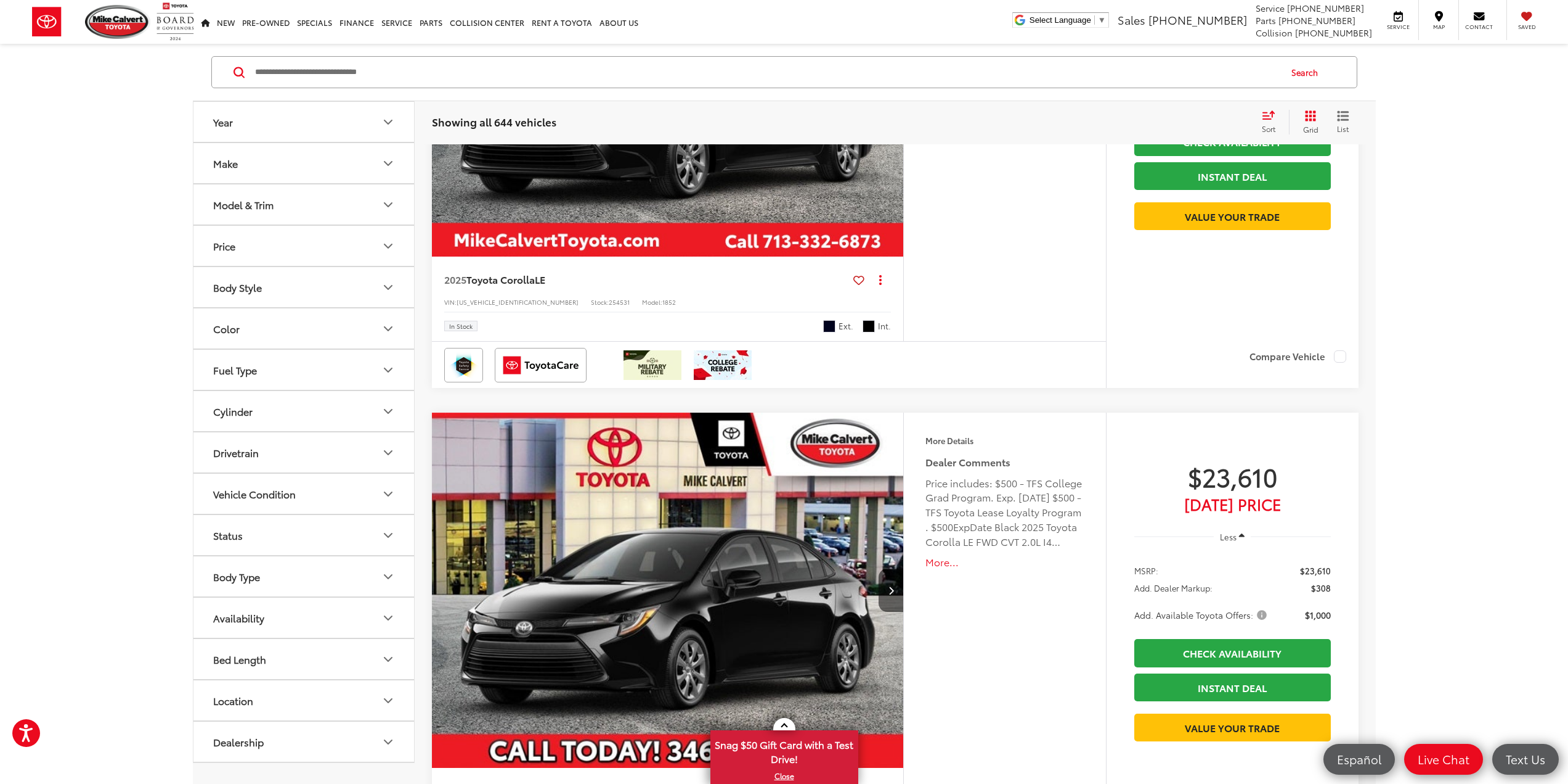
scroll to position [5009, 0]
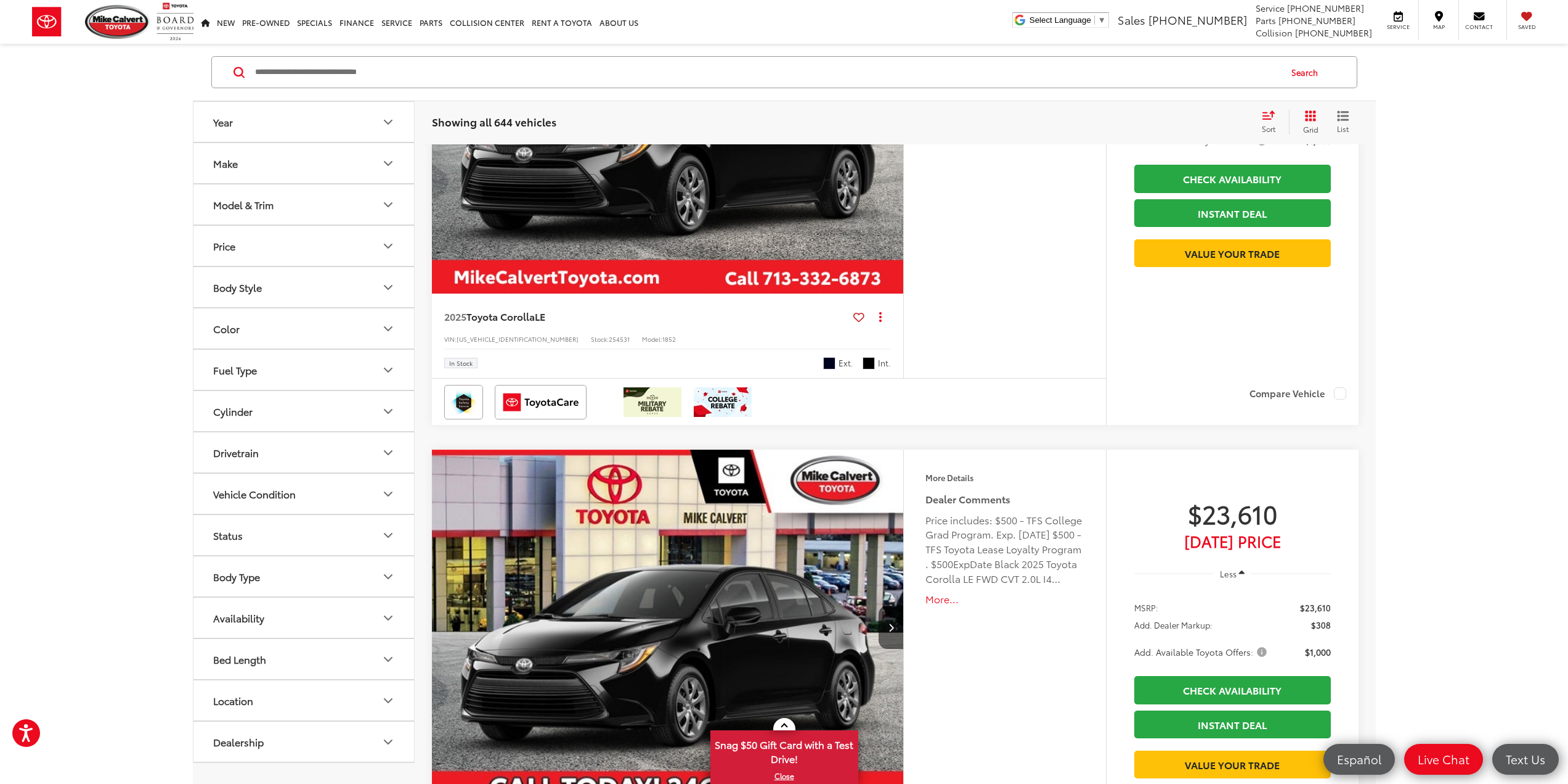
click at [270, 203] on div "Model & Trim" at bounding box center [243, 205] width 60 height 12
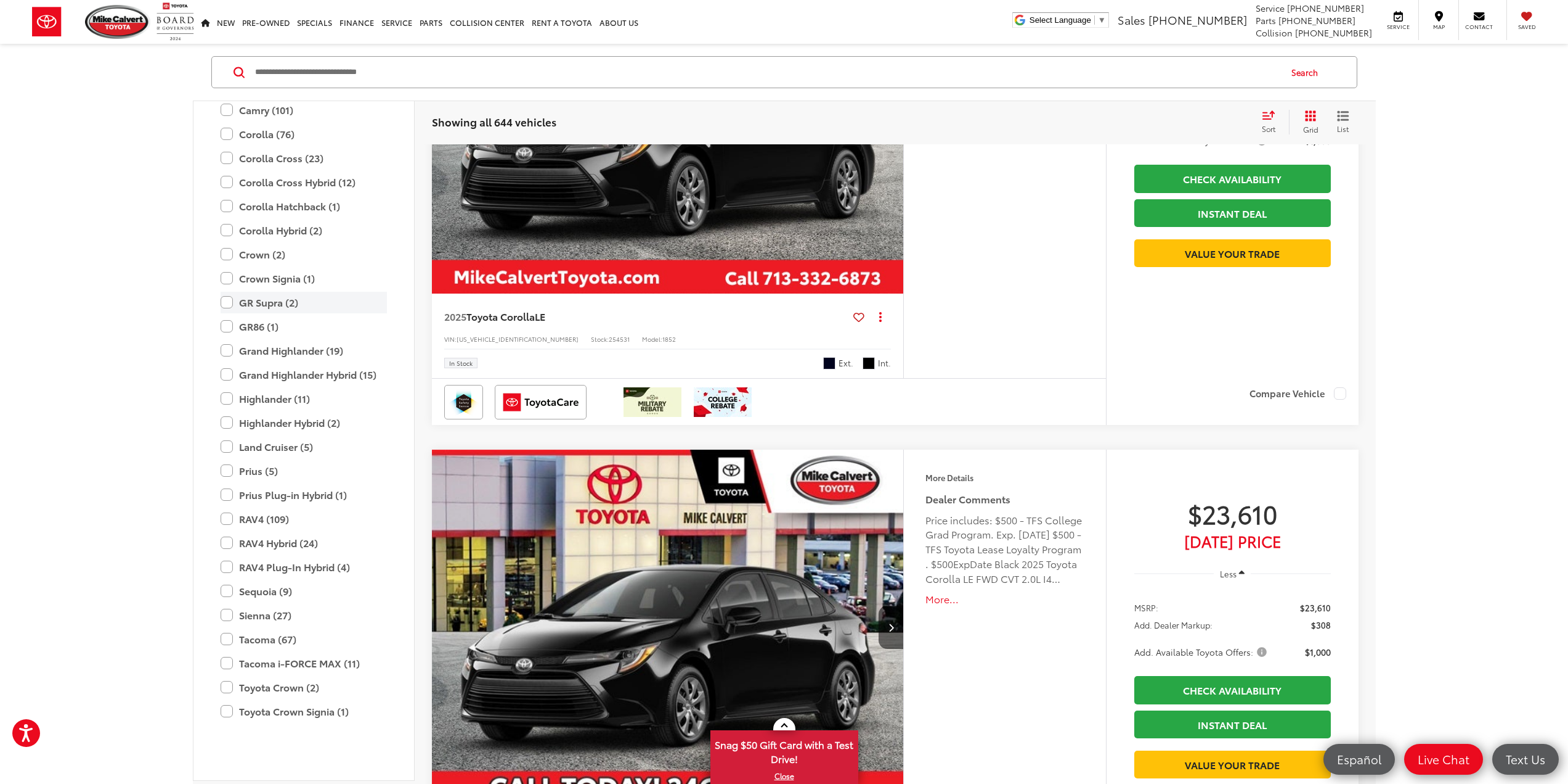
scroll to position [116, 0]
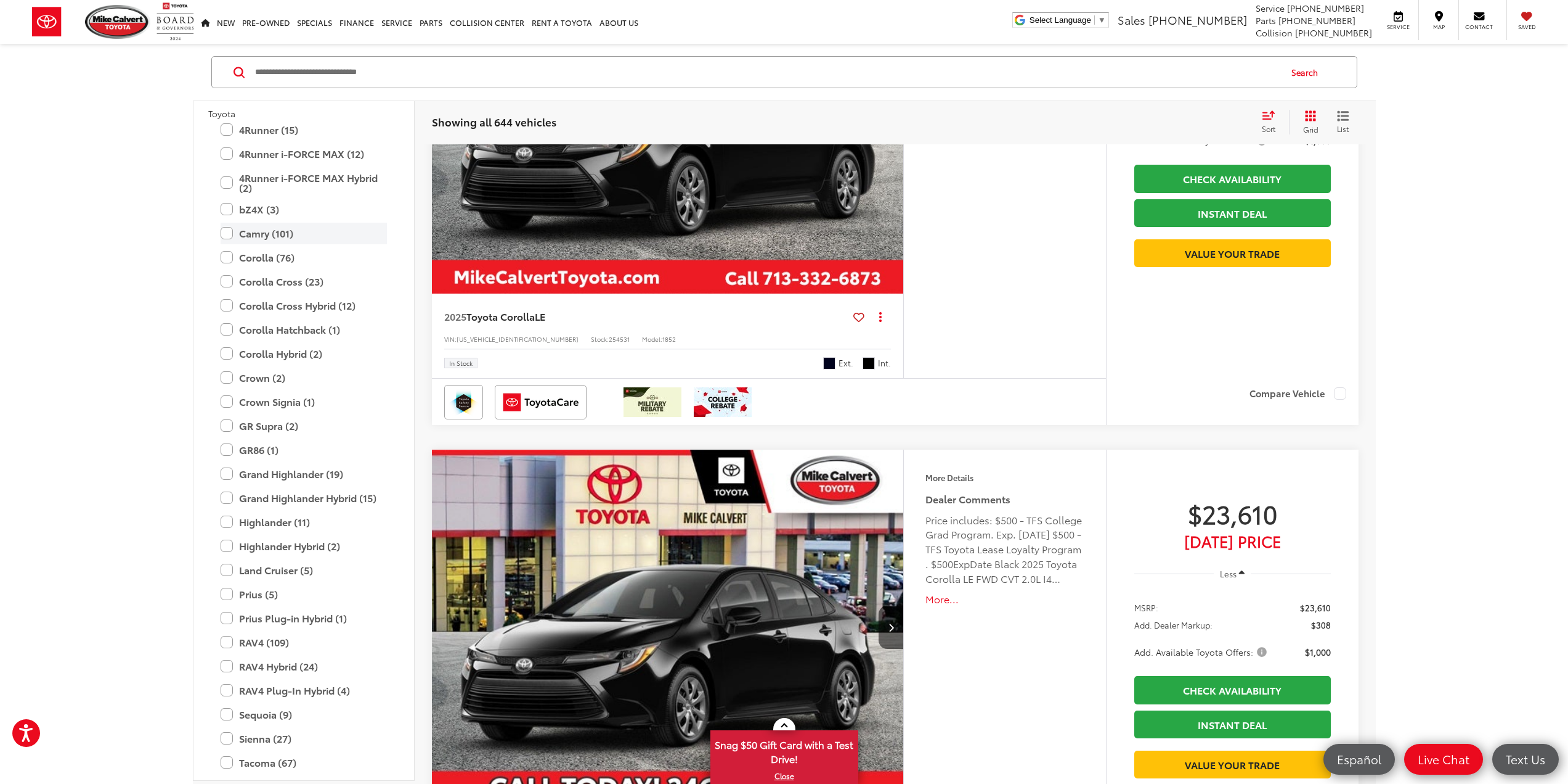
click at [271, 234] on label "Camry (101)" at bounding box center [304, 233] width 166 height 22
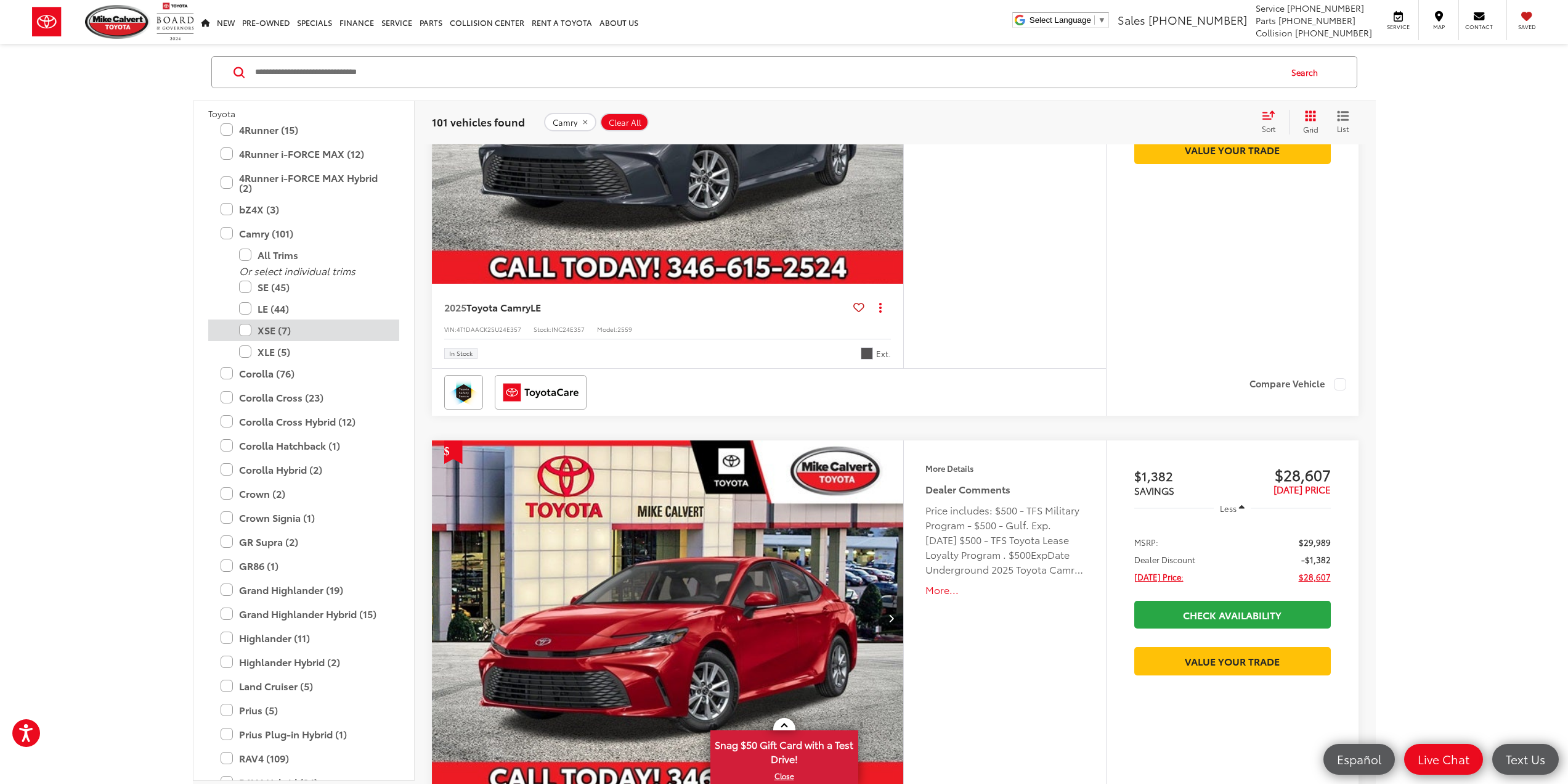
click at [276, 326] on label "XSE (7)" at bounding box center [313, 330] width 148 height 22
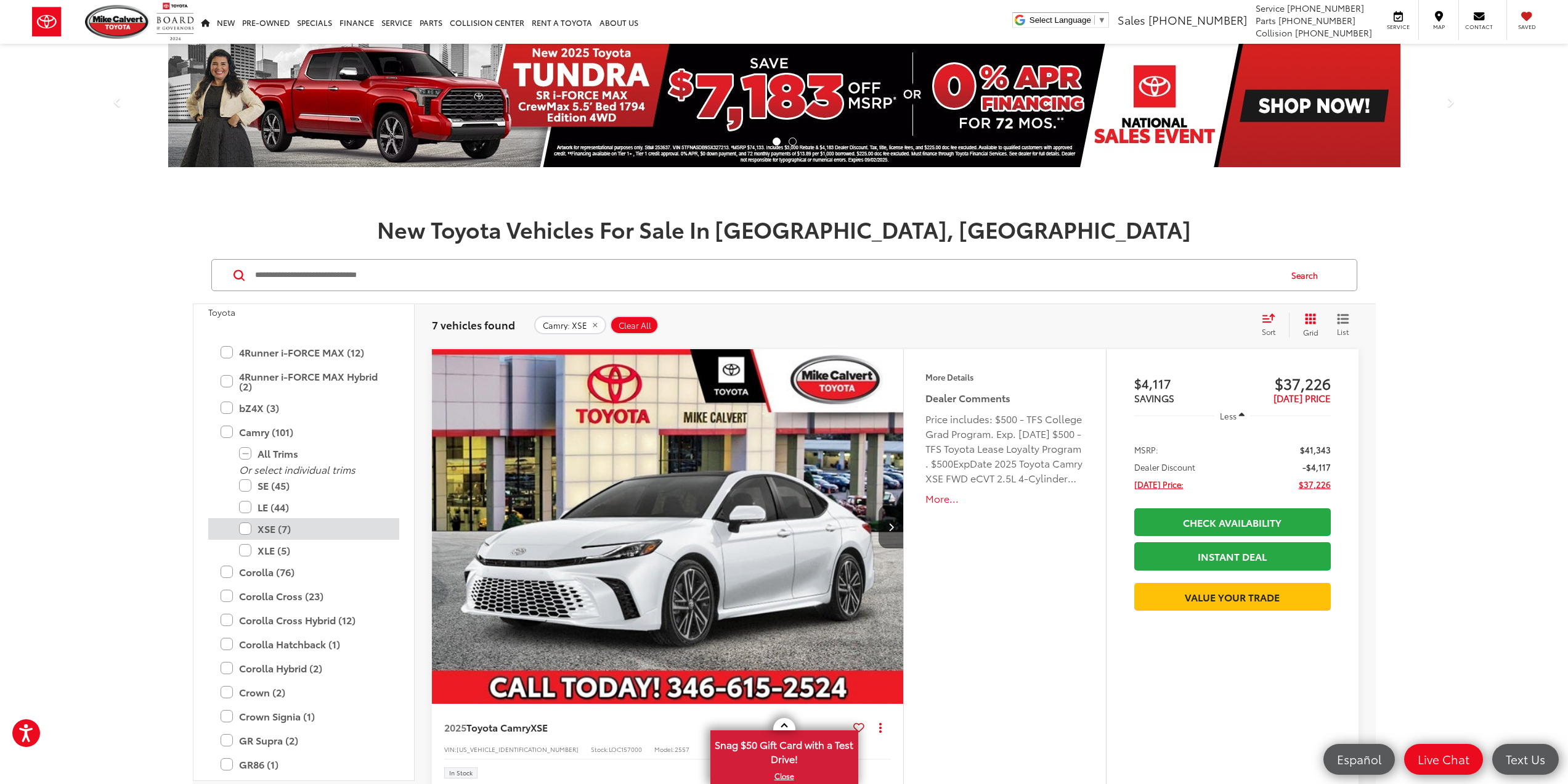
scroll to position [116, 0]
click at [278, 540] on label "XSE (7)" at bounding box center [313, 532] width 148 height 22
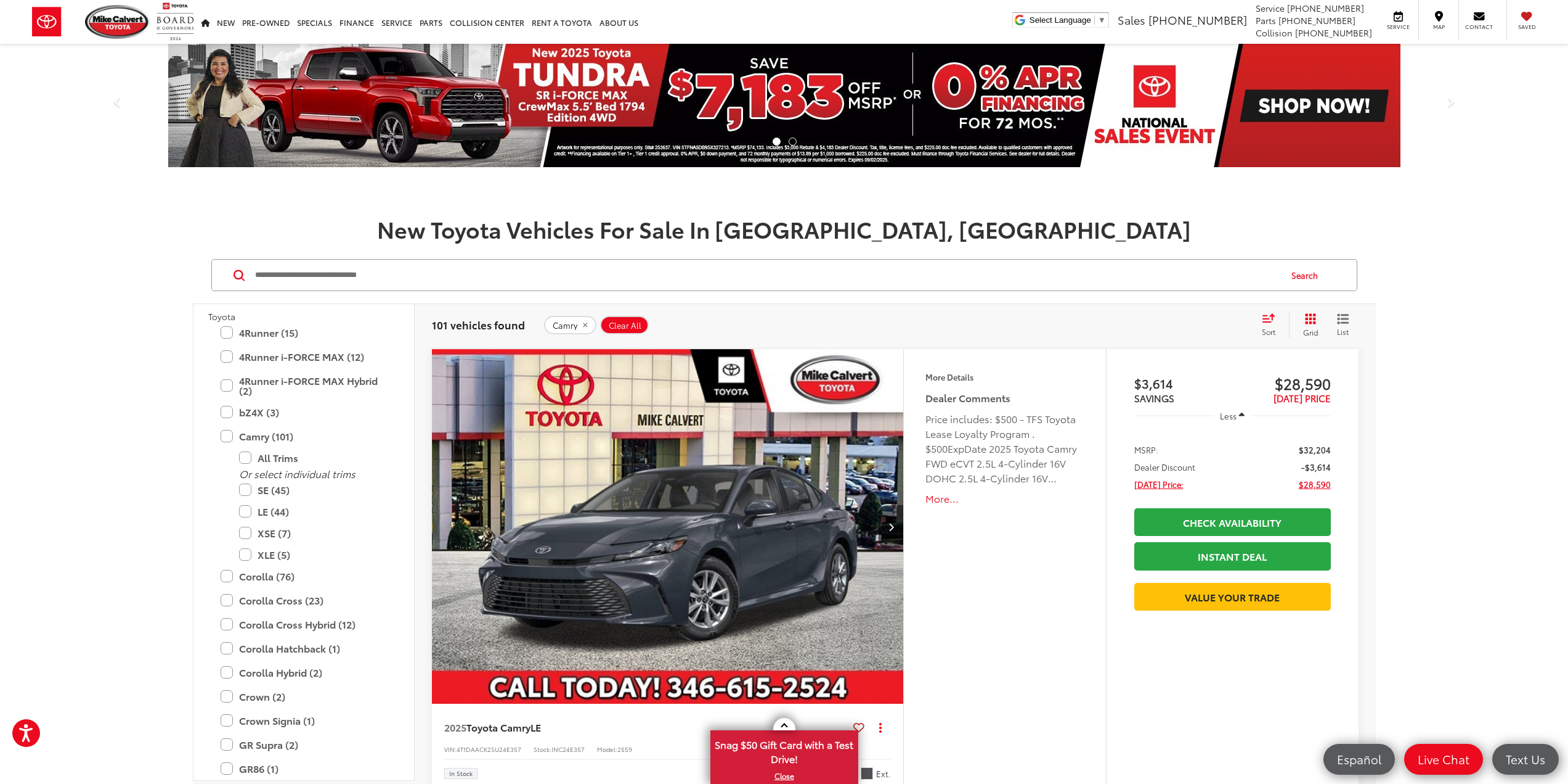
click at [1262, 319] on icon "Select sort value" at bounding box center [1269, 317] width 13 height 9
click at [1251, 377] on span "Low to High" at bounding box center [1228, 377] width 55 height 14
click at [1262, 326] on span "Sort" at bounding box center [1269, 332] width 13 height 10
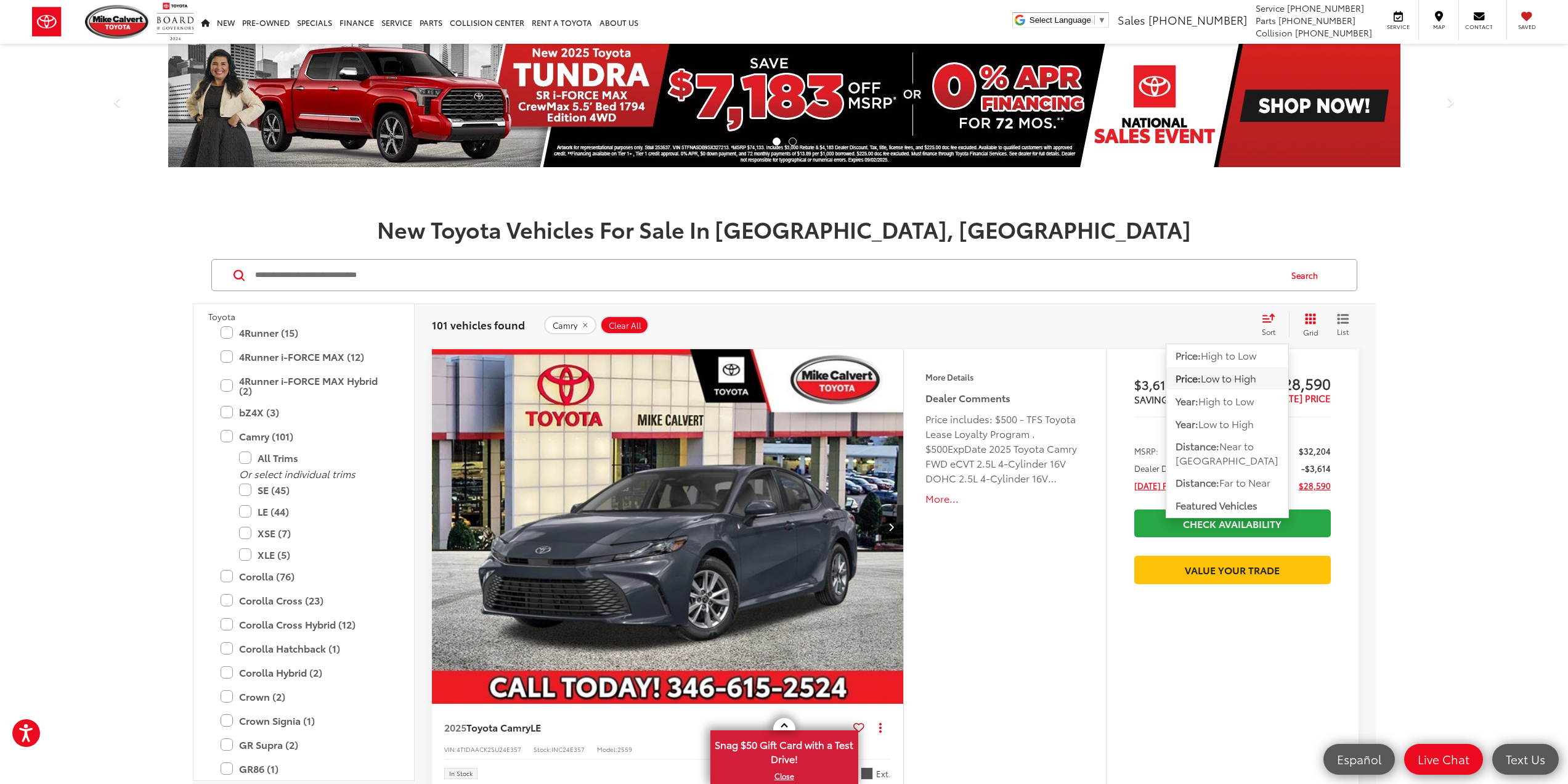
click at [1275, 324] on div "Sort" at bounding box center [1272, 325] width 34 height 25
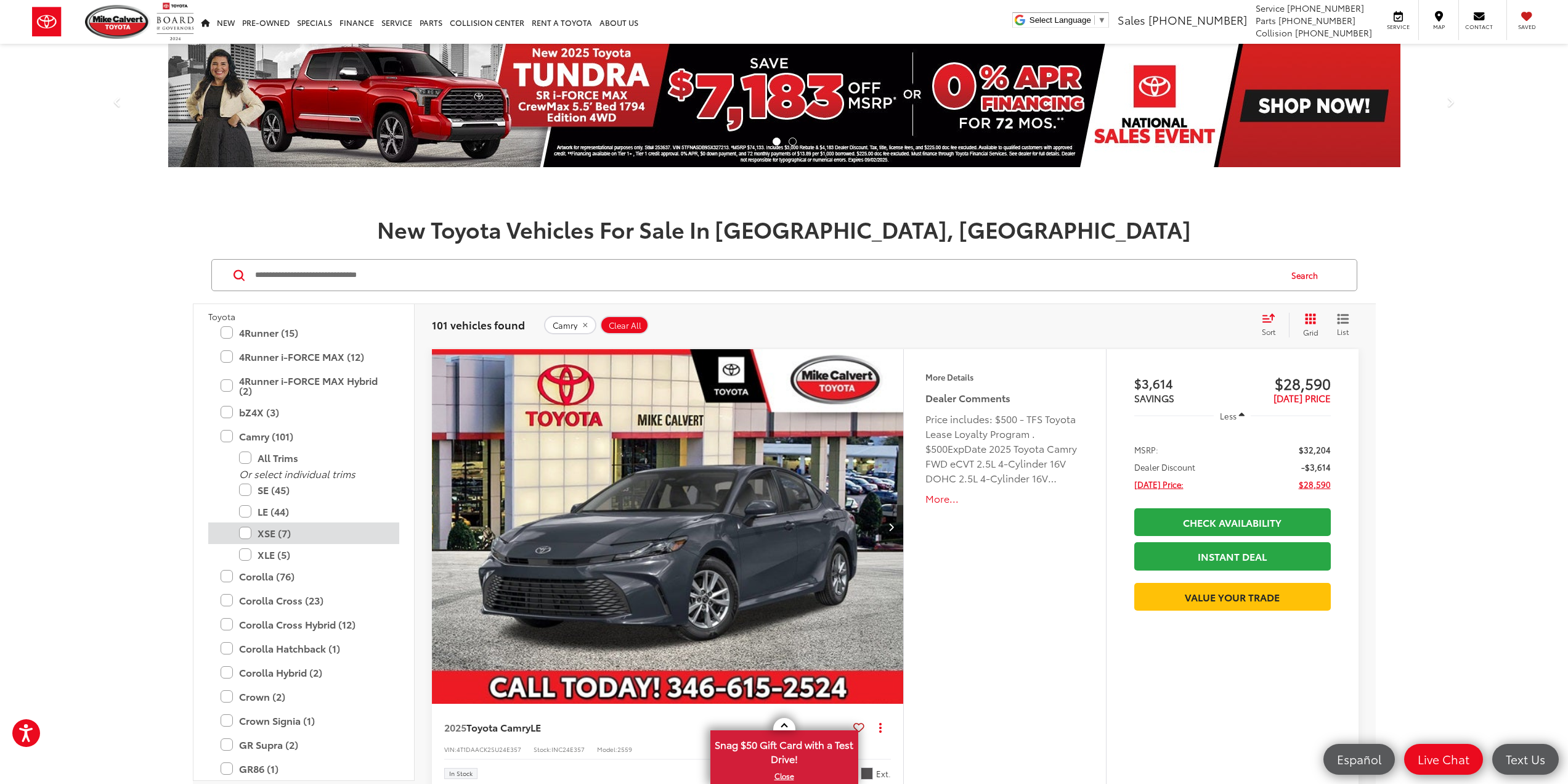
click at [275, 535] on label "XSE (7)" at bounding box center [313, 532] width 148 height 22
click at [275, 554] on label "XLE (5)" at bounding box center [313, 554] width 148 height 22
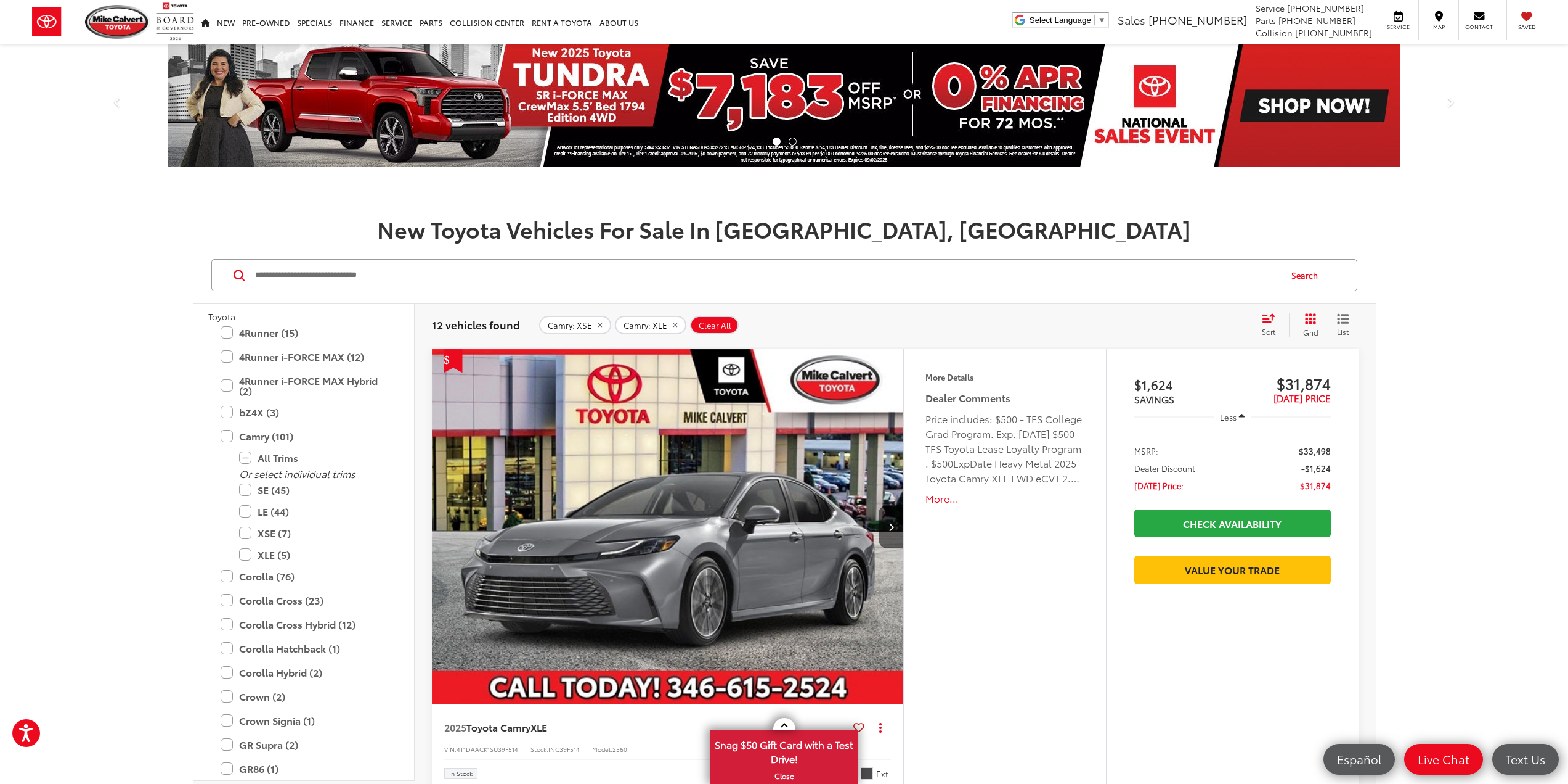
click at [1281, 324] on div "Sort" at bounding box center [1272, 325] width 34 height 25
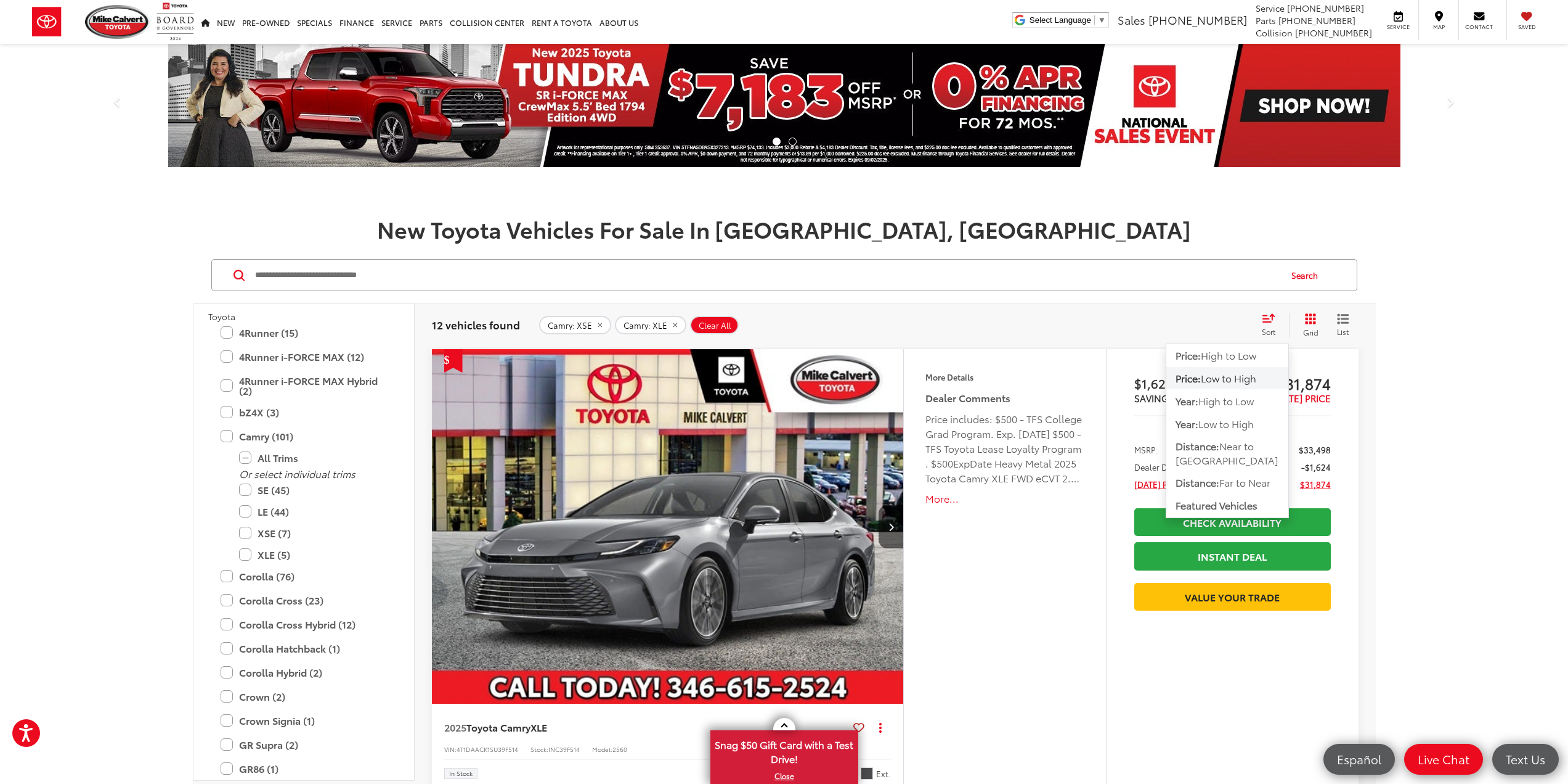
click at [793, 141] on li at bounding box center [793, 141] width 8 height 8
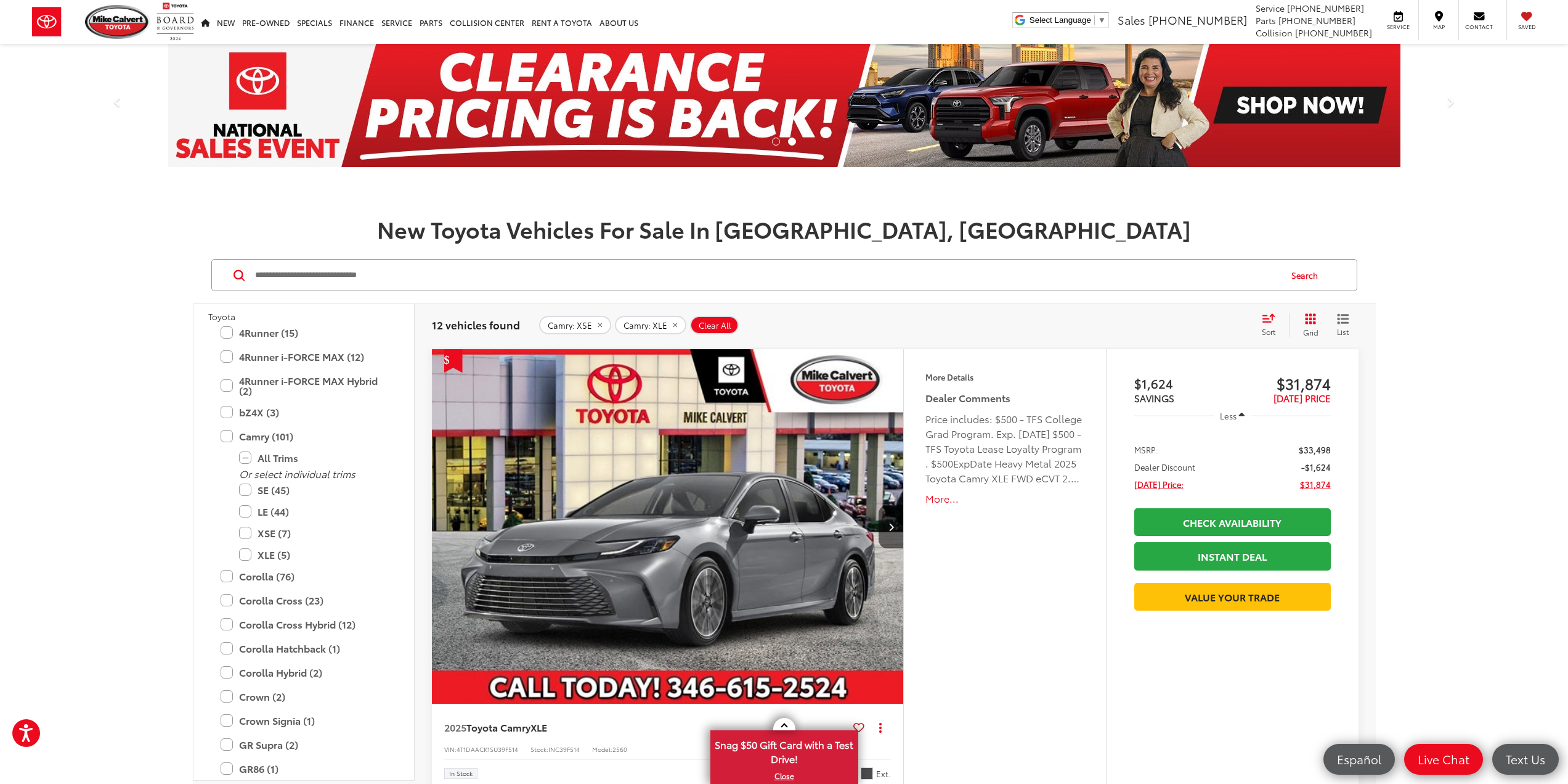
click at [775, 143] on li at bounding box center [776, 141] width 8 height 8
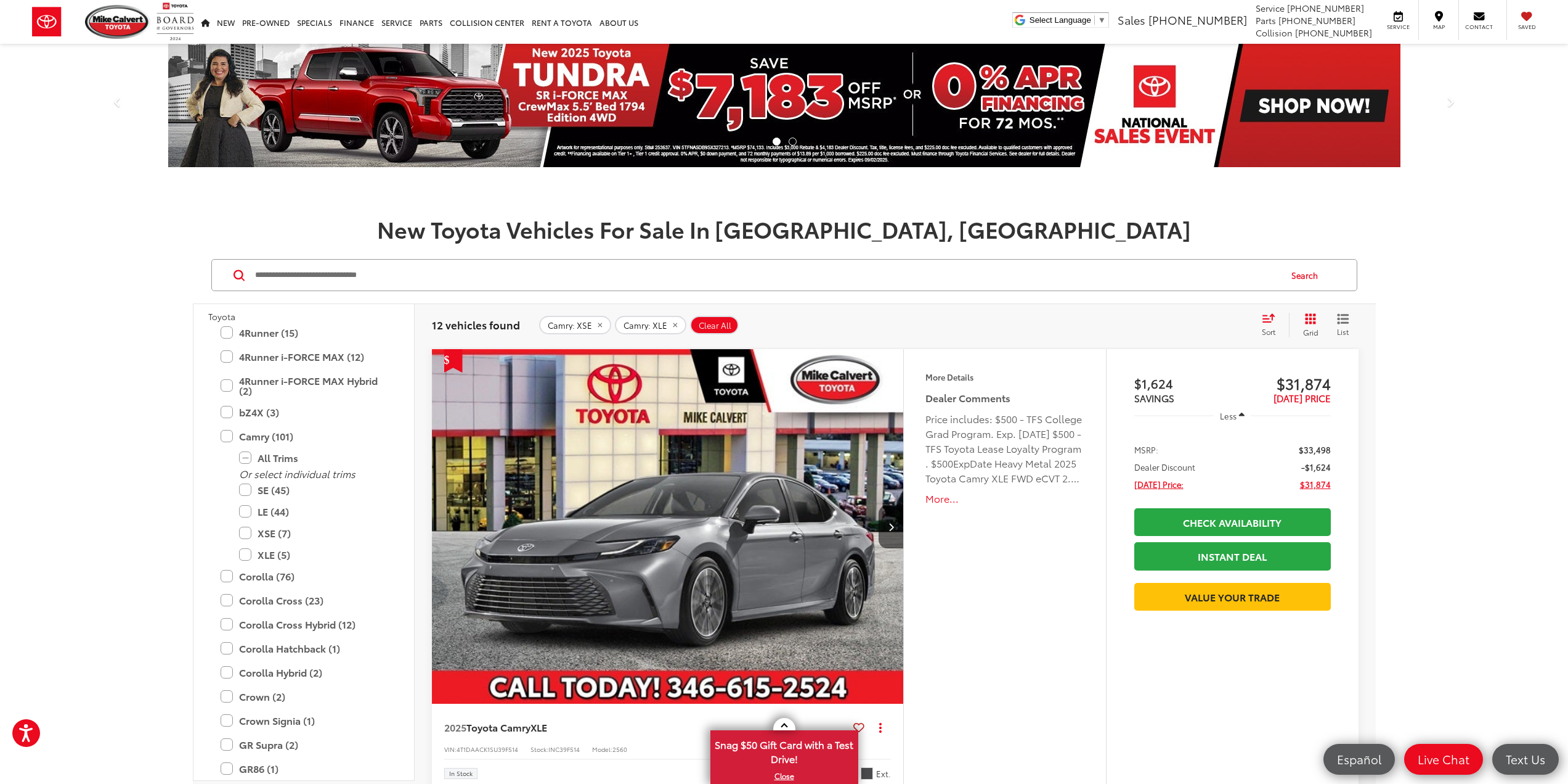
drag, startPoint x: 1026, startPoint y: 367, endPoint x: 1010, endPoint y: 366, distance: 16.0
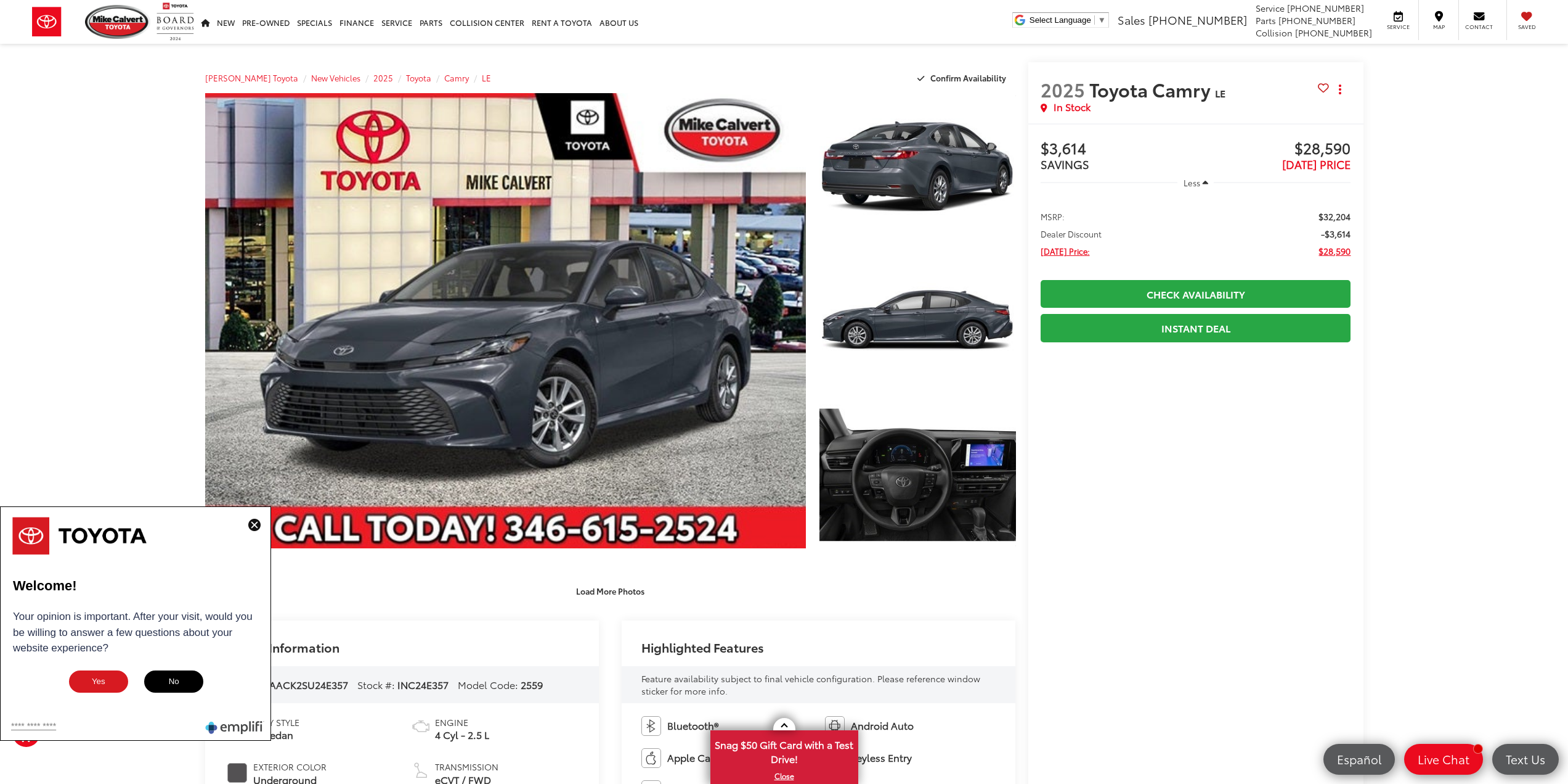
click at [254, 525] on img at bounding box center [254, 524] width 13 height 13
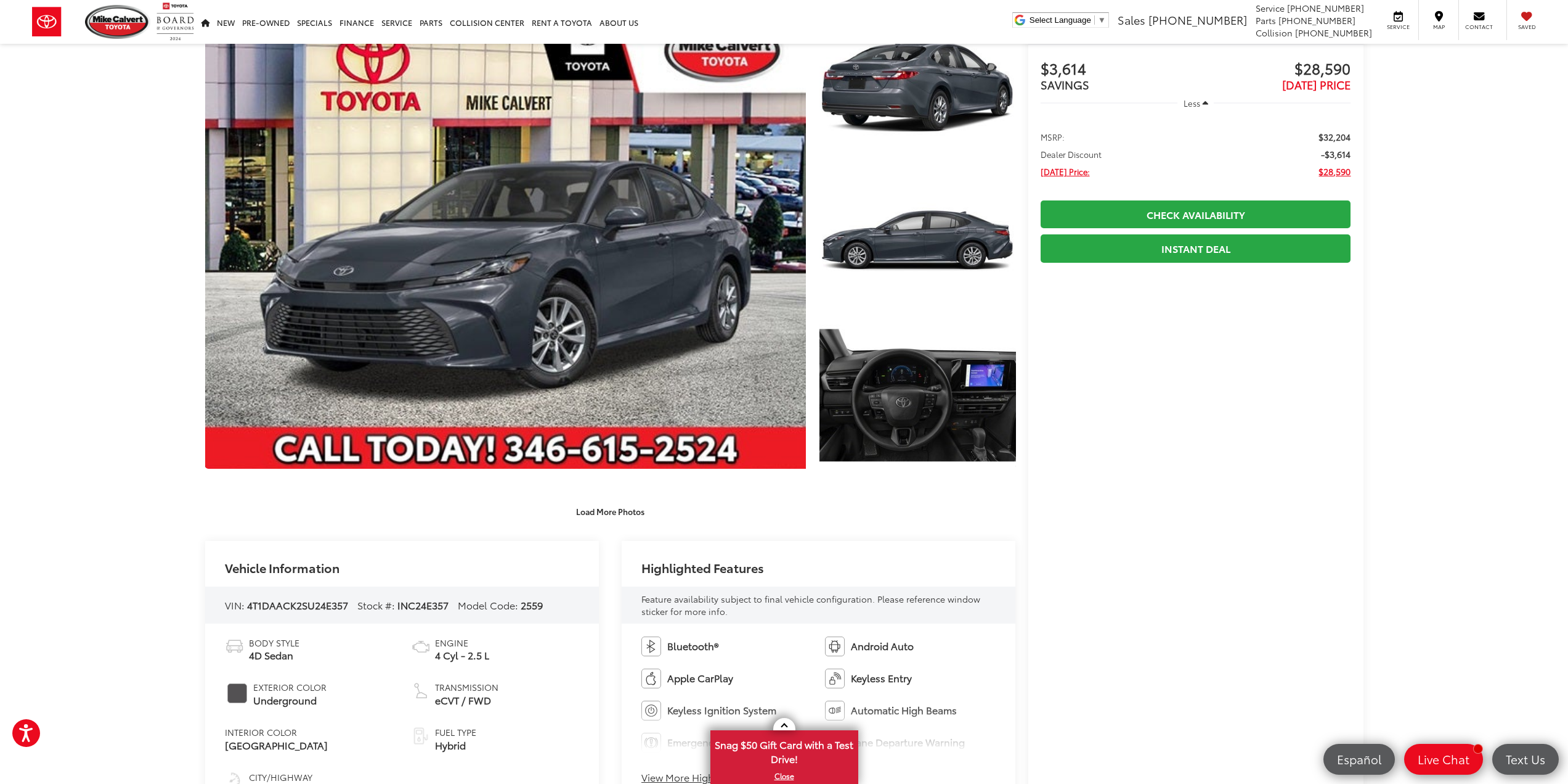
scroll to position [308, 0]
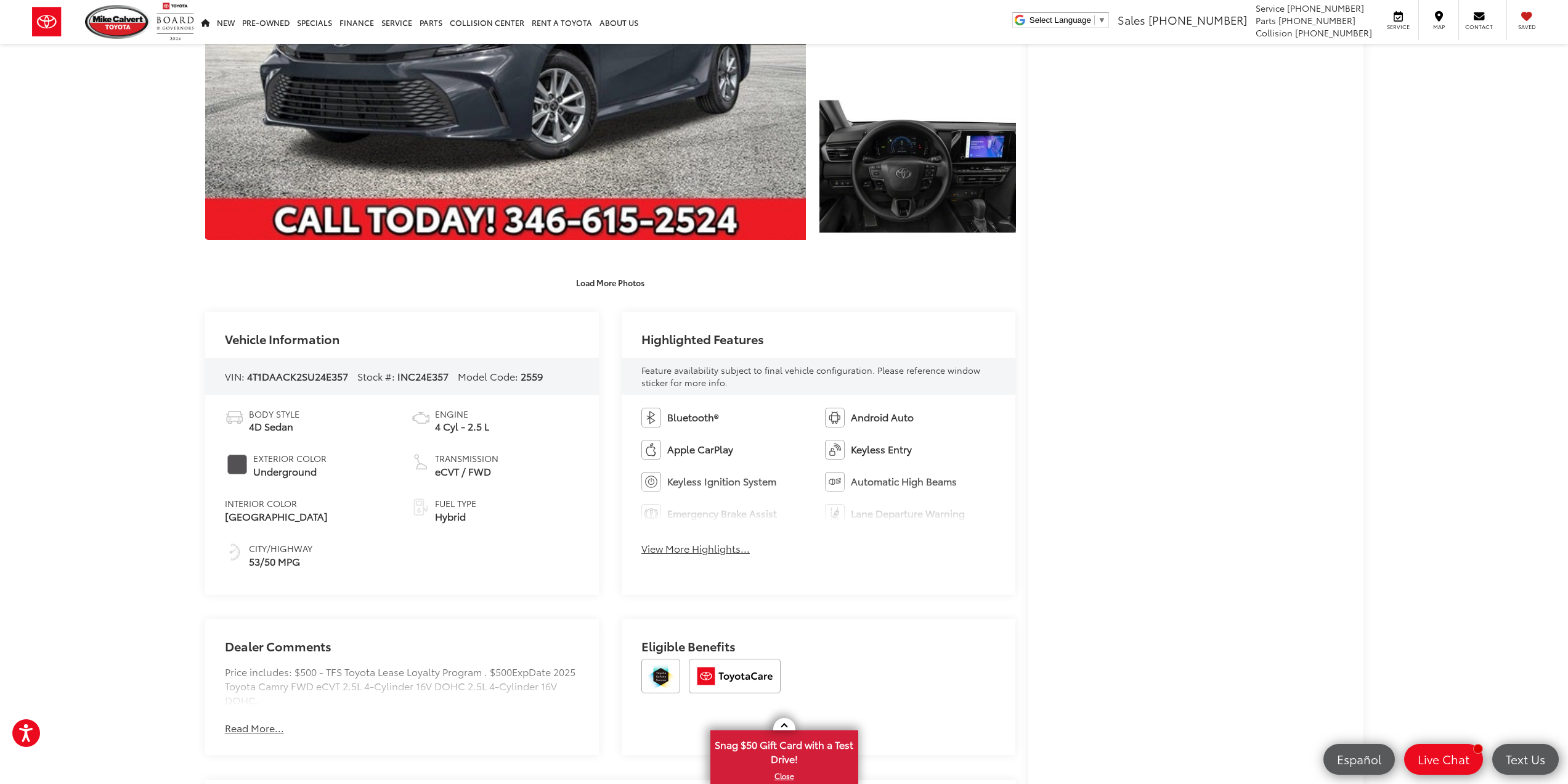
click at [1434, 317] on div "Mike Calvert Toyota New Vehicles 2025 Toyota Camry LE Confirm Availability Phot…" at bounding box center [784, 699] width 1568 height 1926
click at [734, 560] on div "Bluetooth® Android Auto Apple CarPlay Keyless Entry Keyless Ignition System Aut…" at bounding box center [819, 485] width 394 height 181
click at [727, 544] on button "View More Highlights..." at bounding box center [696, 548] width 108 height 14
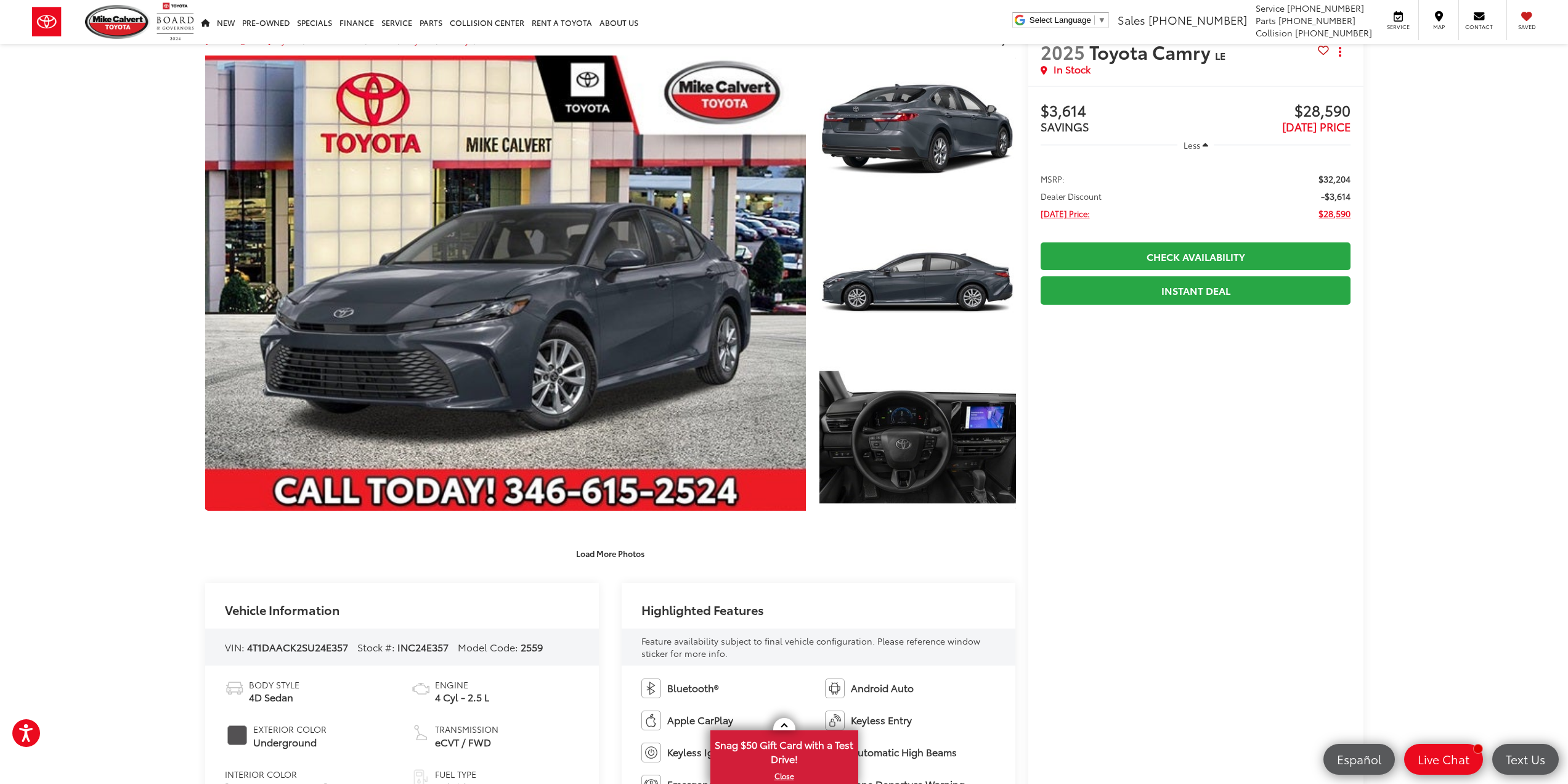
scroll to position [0, 0]
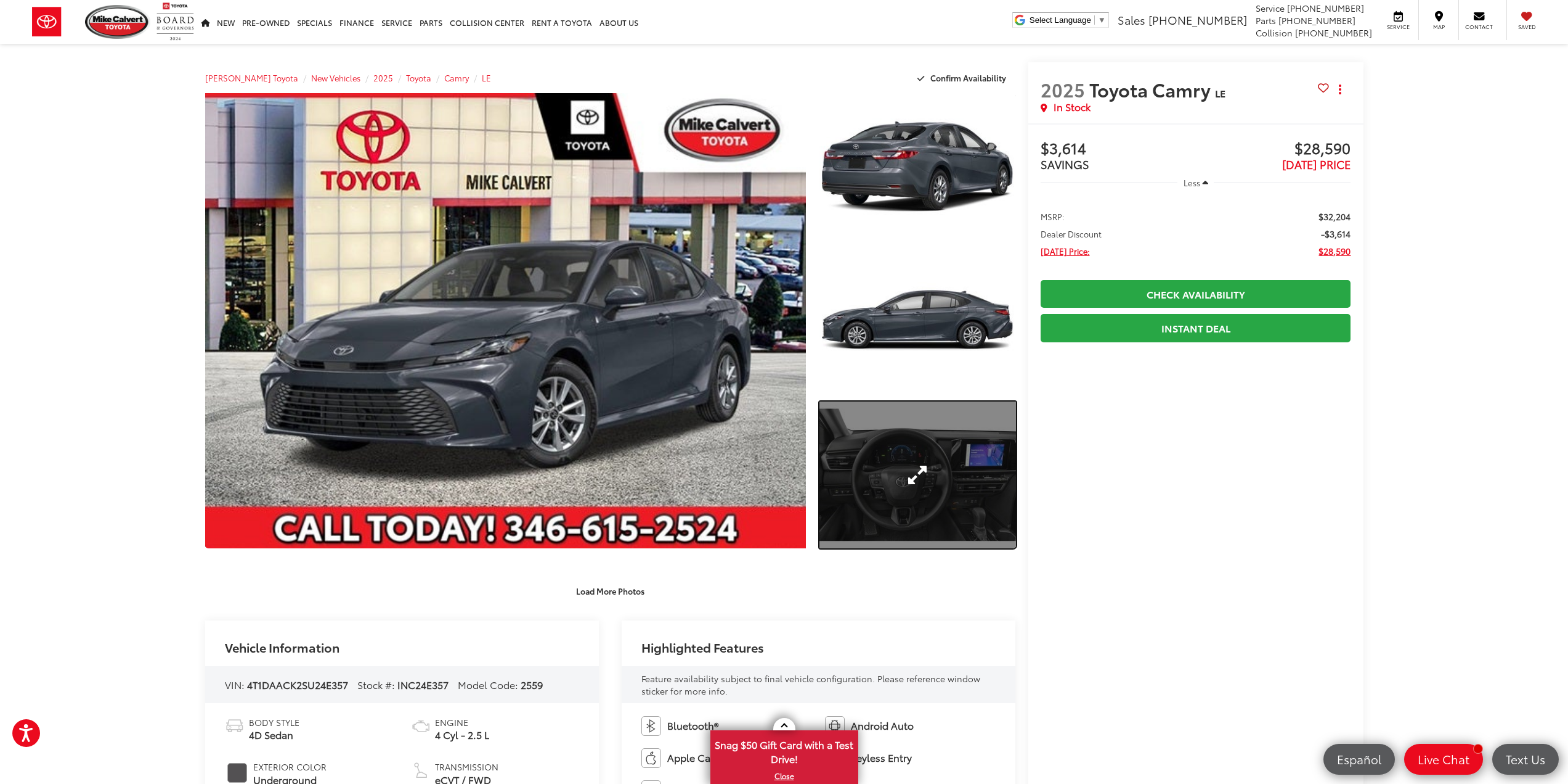
click at [908, 444] on link "Expand Photo 3" at bounding box center [917, 475] width 196 height 147
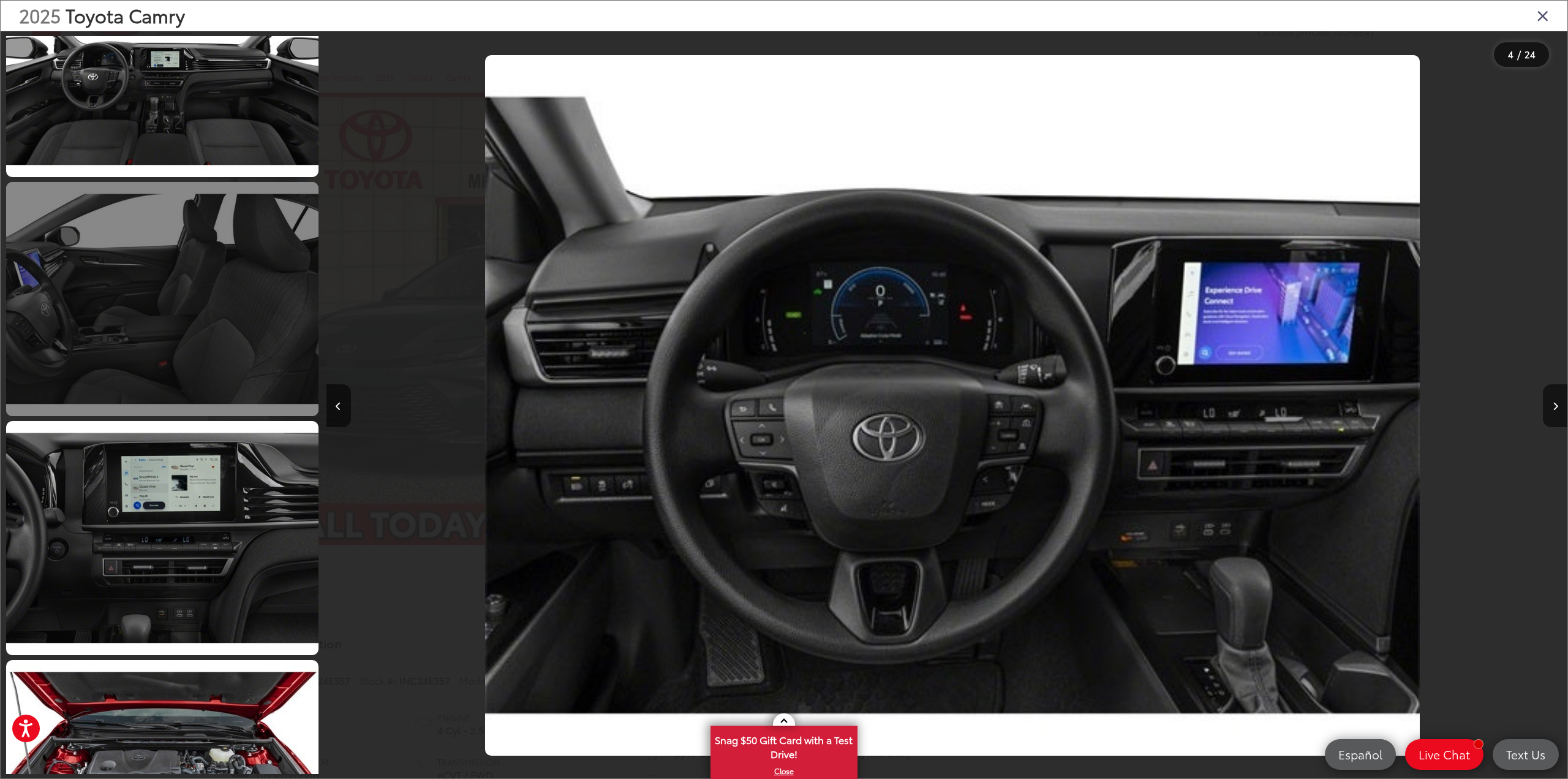
scroll to position [0, 3723]
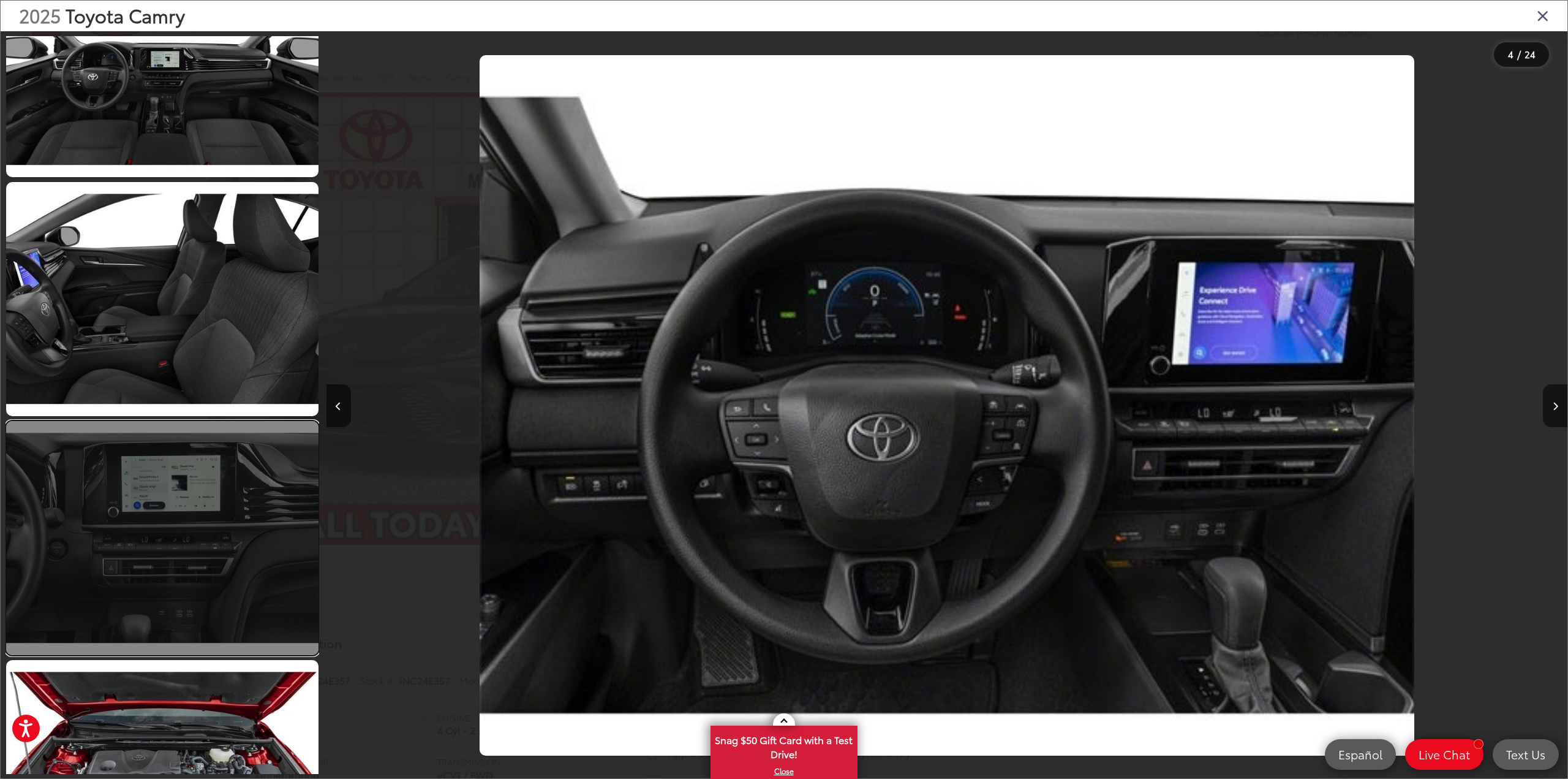
click at [253, 484] on link at bounding box center [162, 537] width 312 height 234
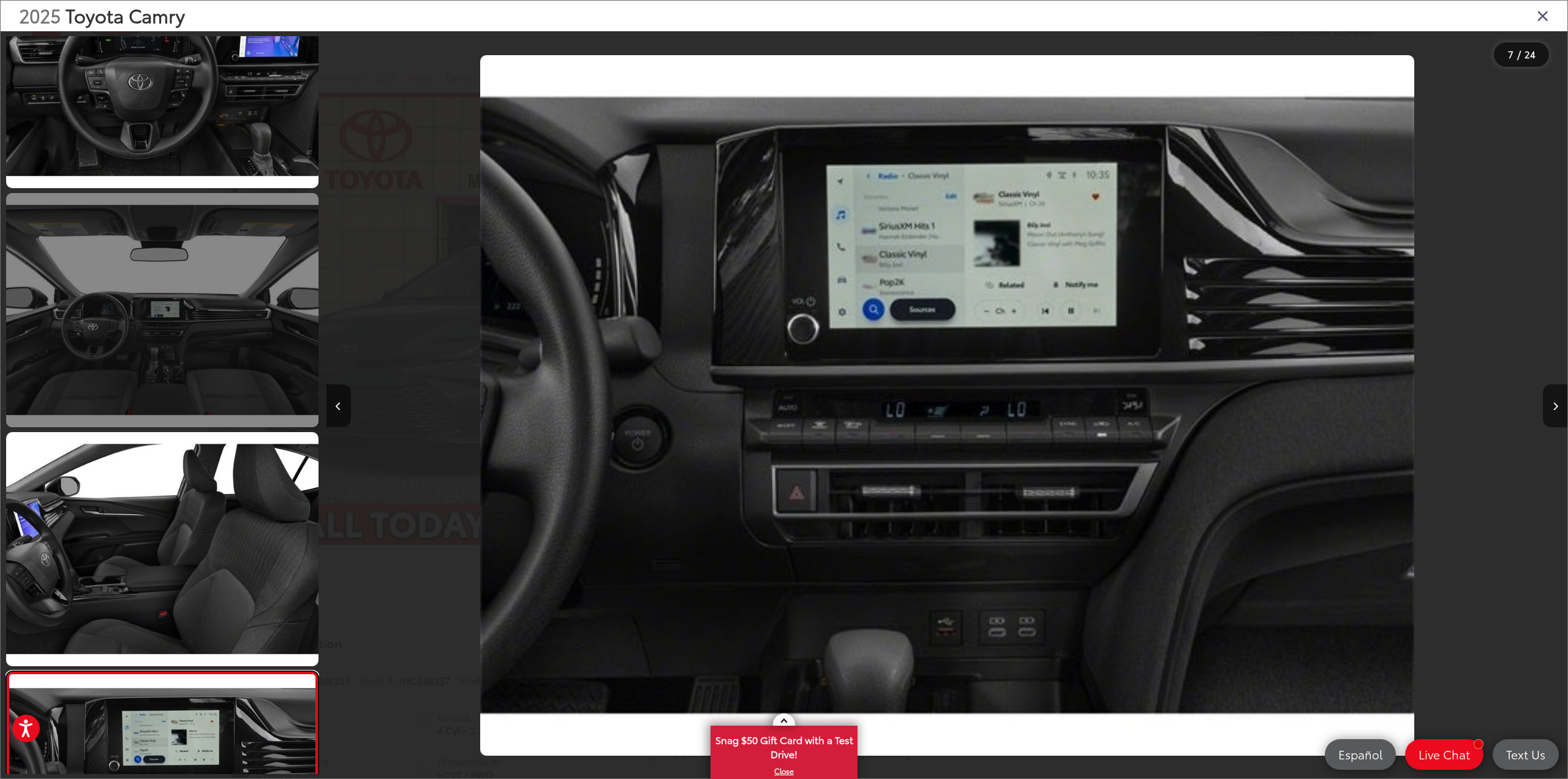
scroll to position [793, 0]
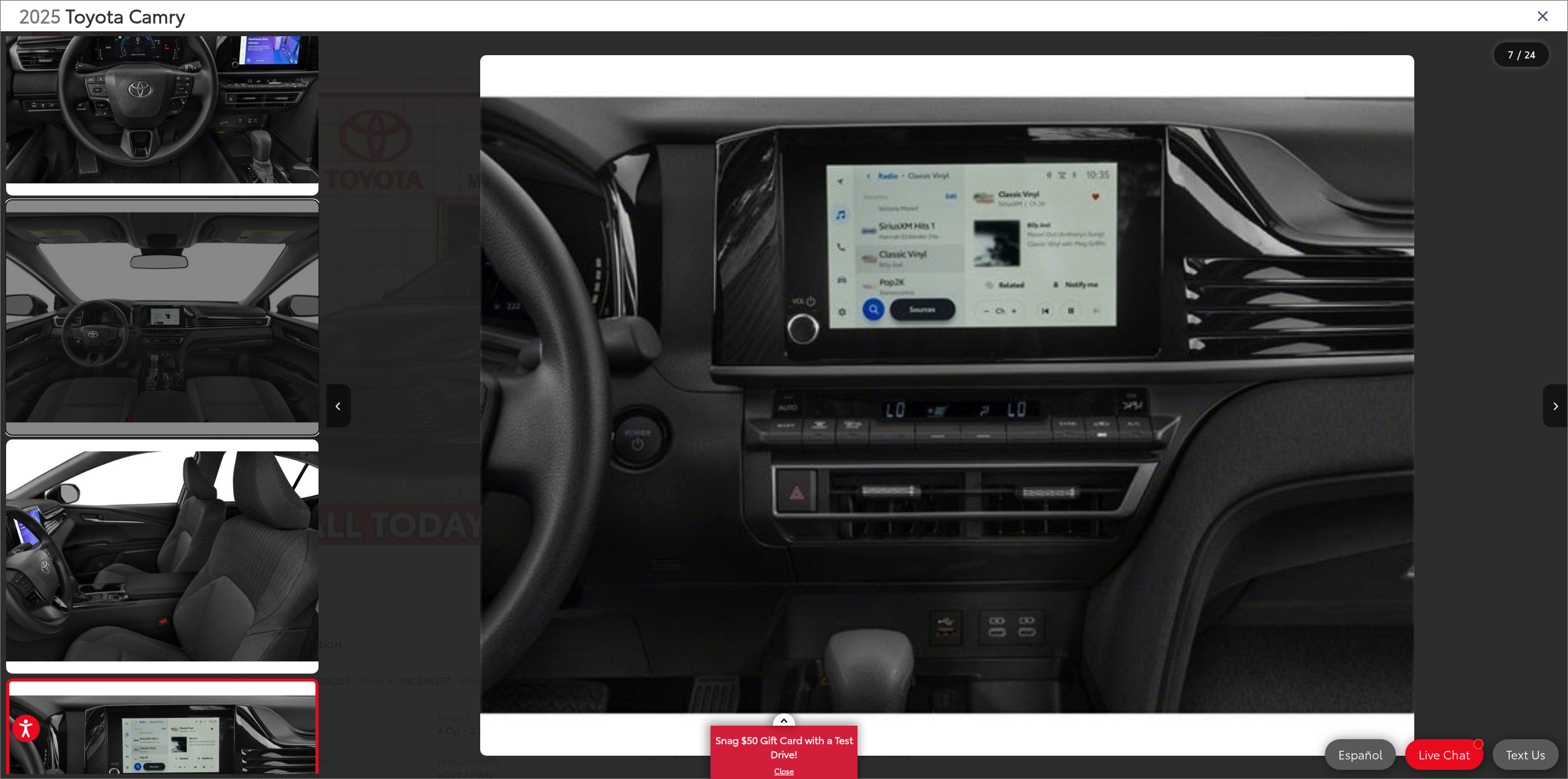
click at [202, 392] on link at bounding box center [162, 317] width 312 height 234
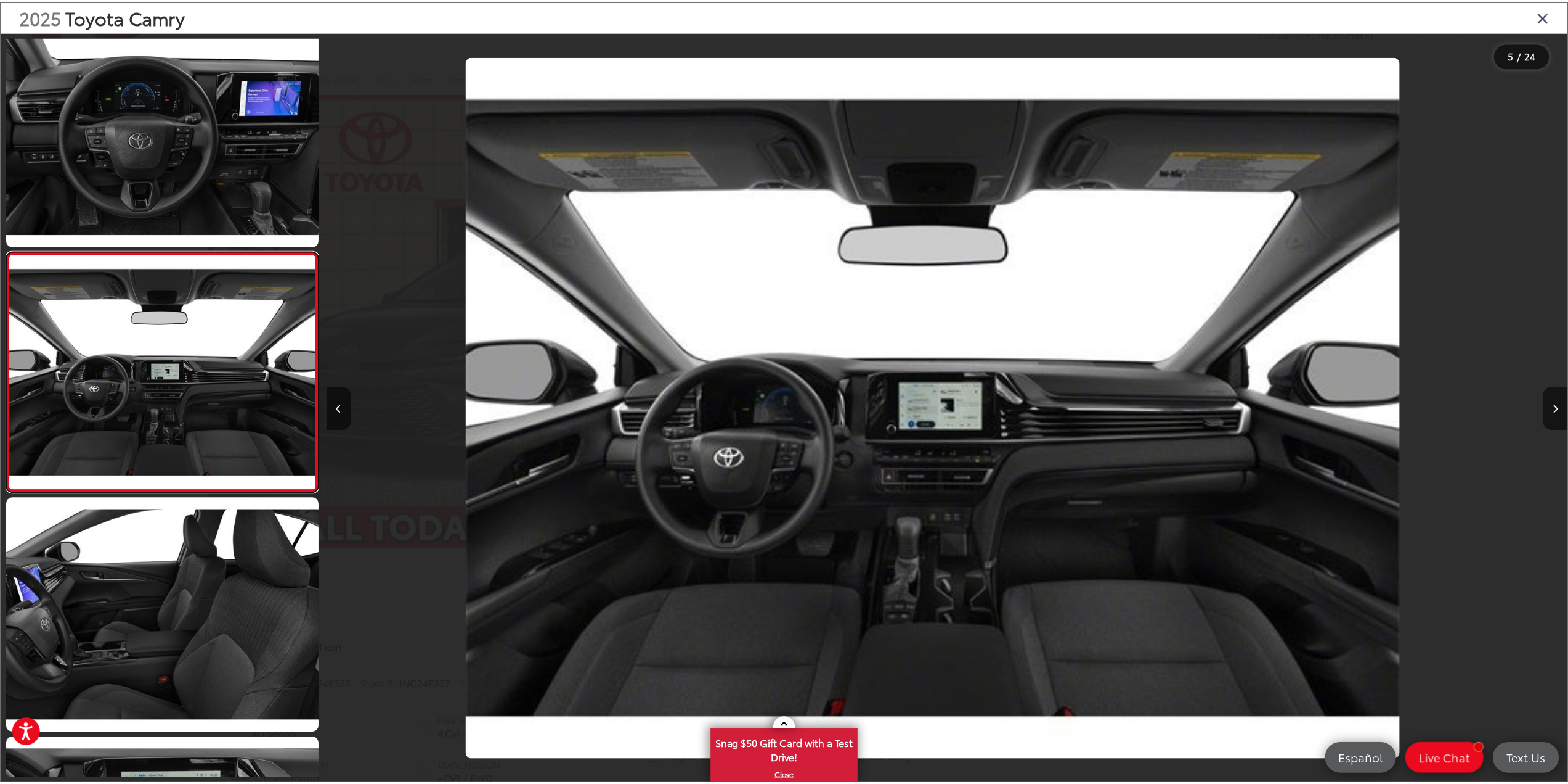
scroll to position [0, 4995]
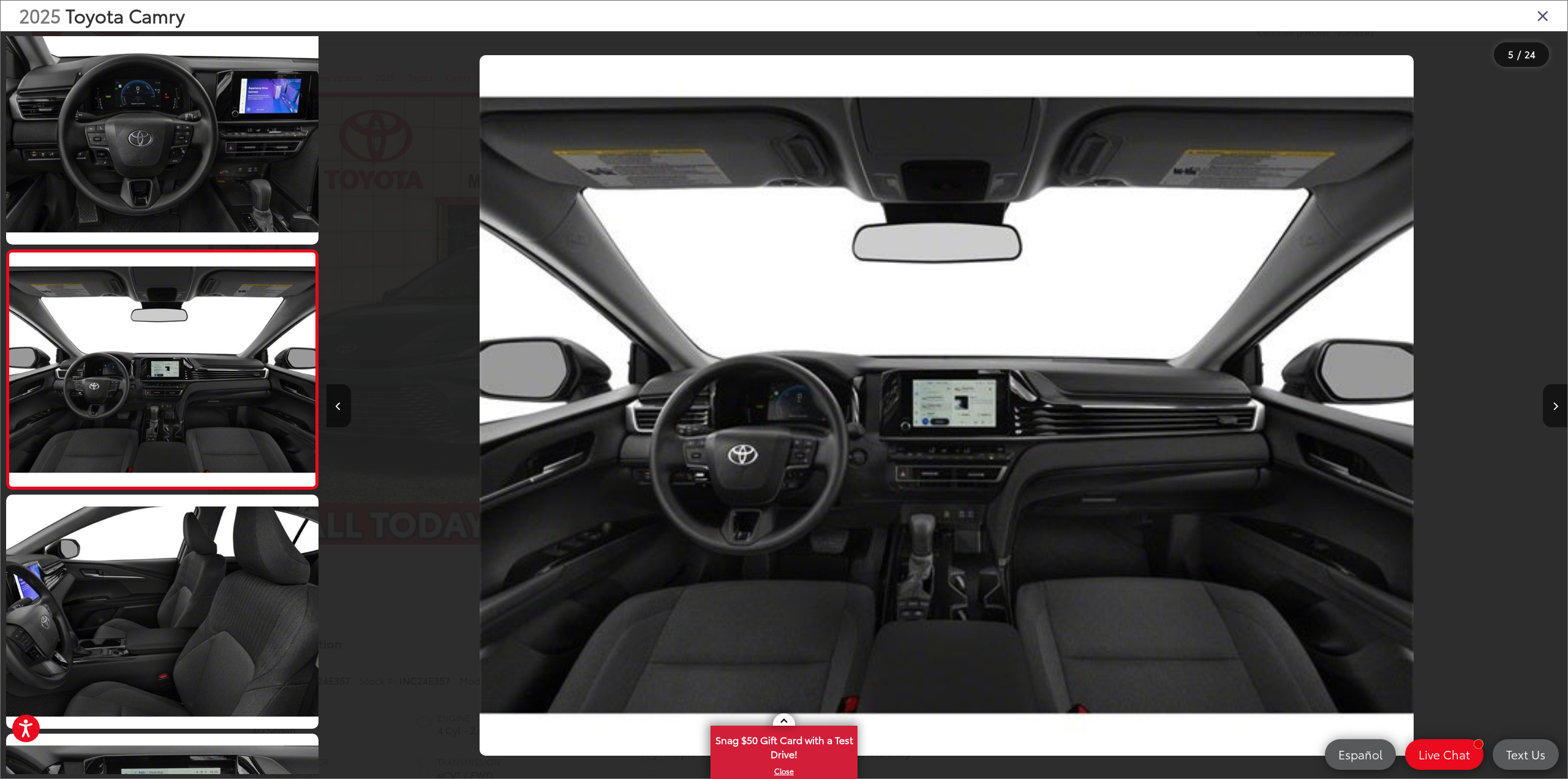
click at [1533, 17] on div "2025 Toyota Camry" at bounding box center [784, 16] width 1567 height 30
click at [1545, 14] on icon "Close gallery" at bounding box center [1543, 15] width 13 height 16
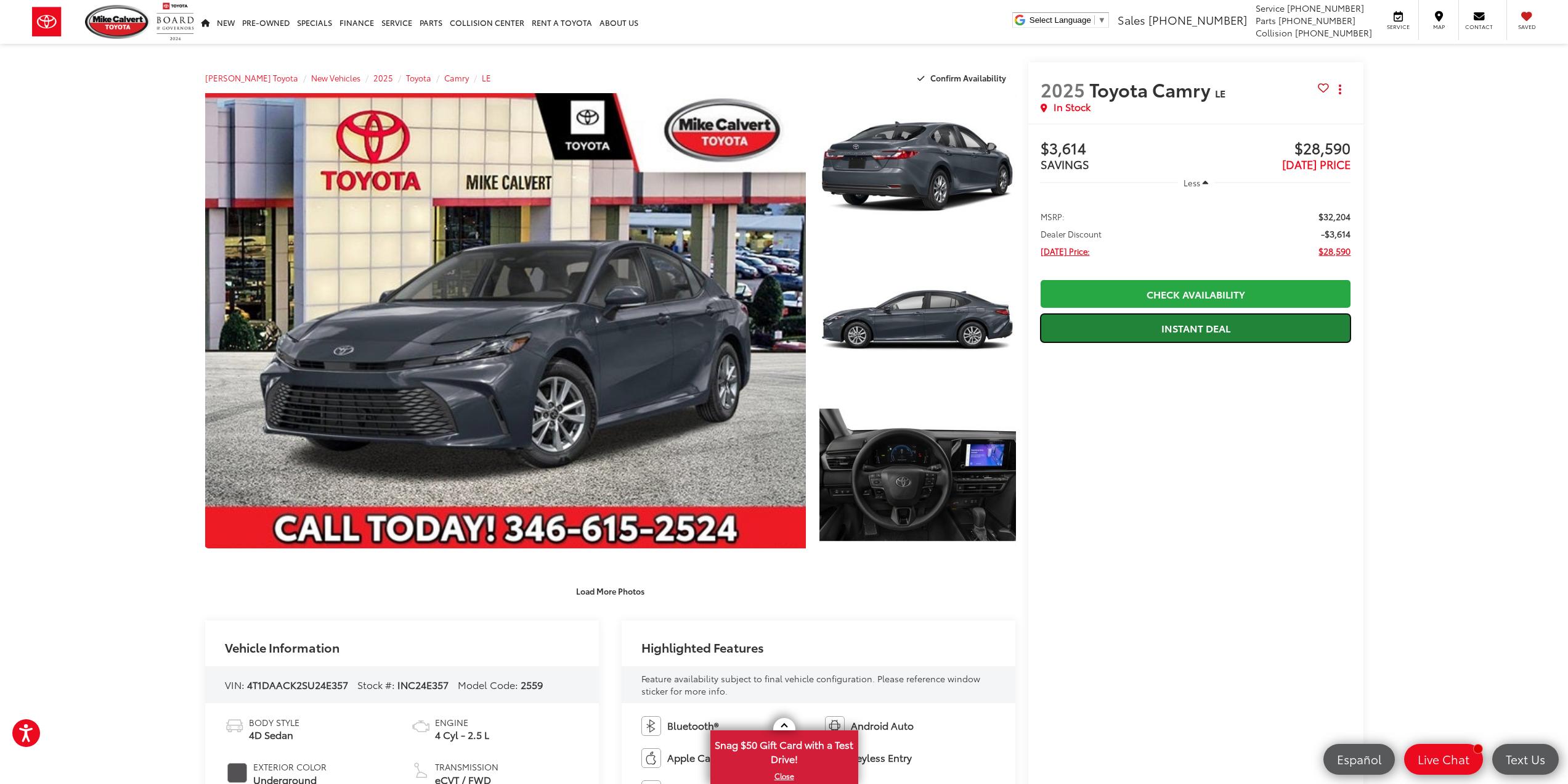
click at [1261, 341] on link "Instant Deal" at bounding box center [1196, 327] width 310 height 28
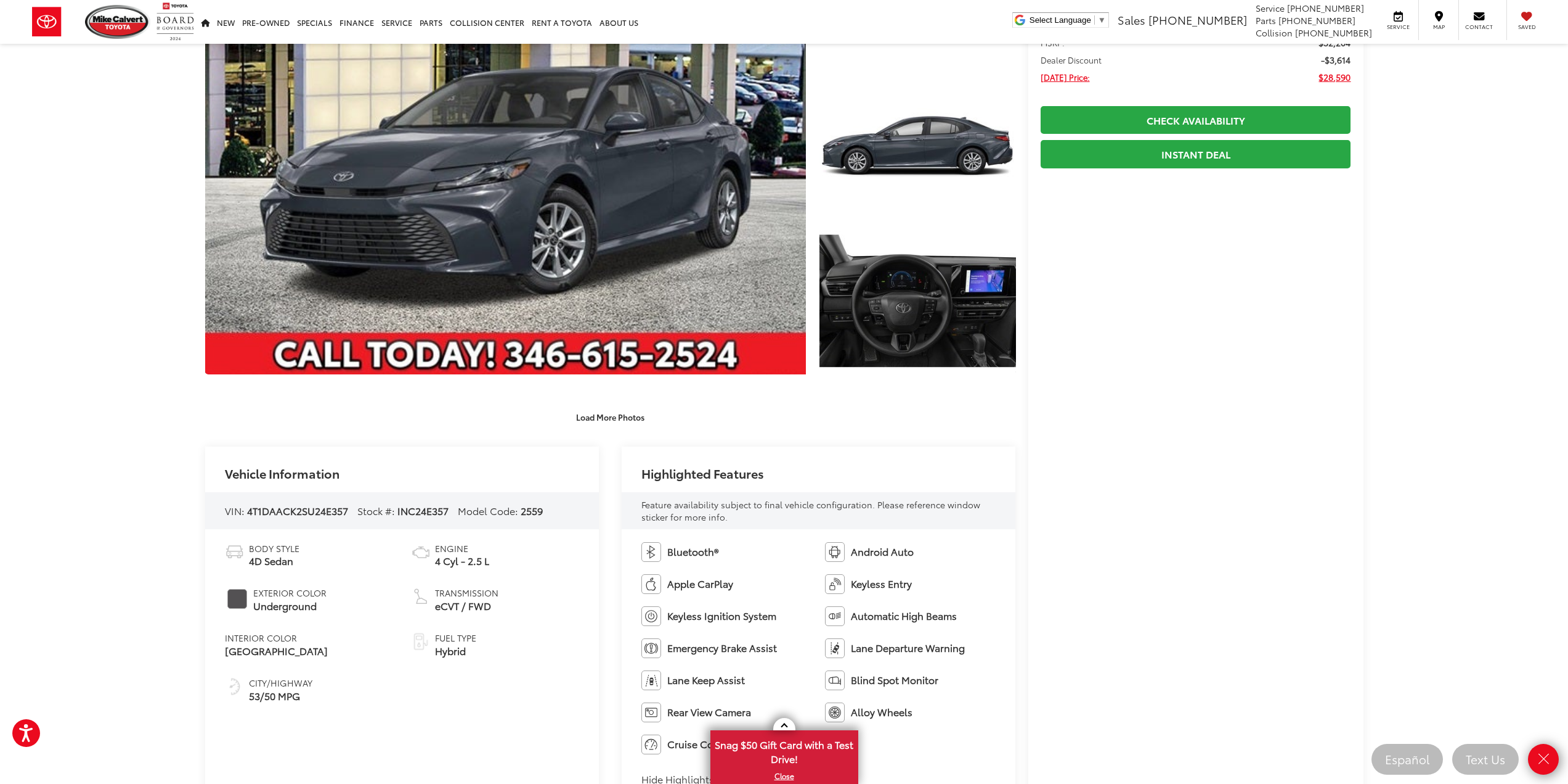
scroll to position [185, 0]
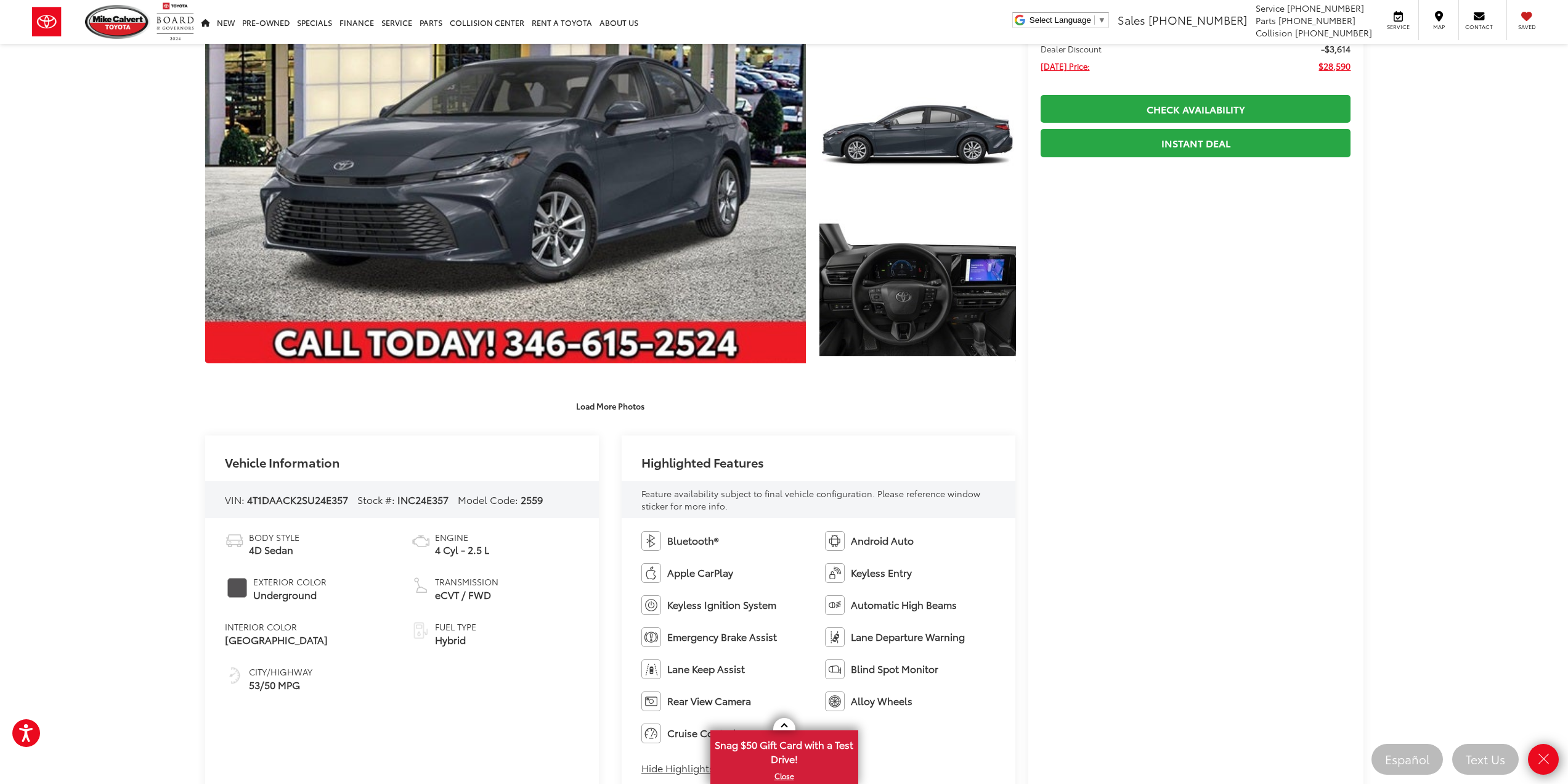
click at [1543, 770] on link "Close" at bounding box center [1543, 759] width 34 height 34
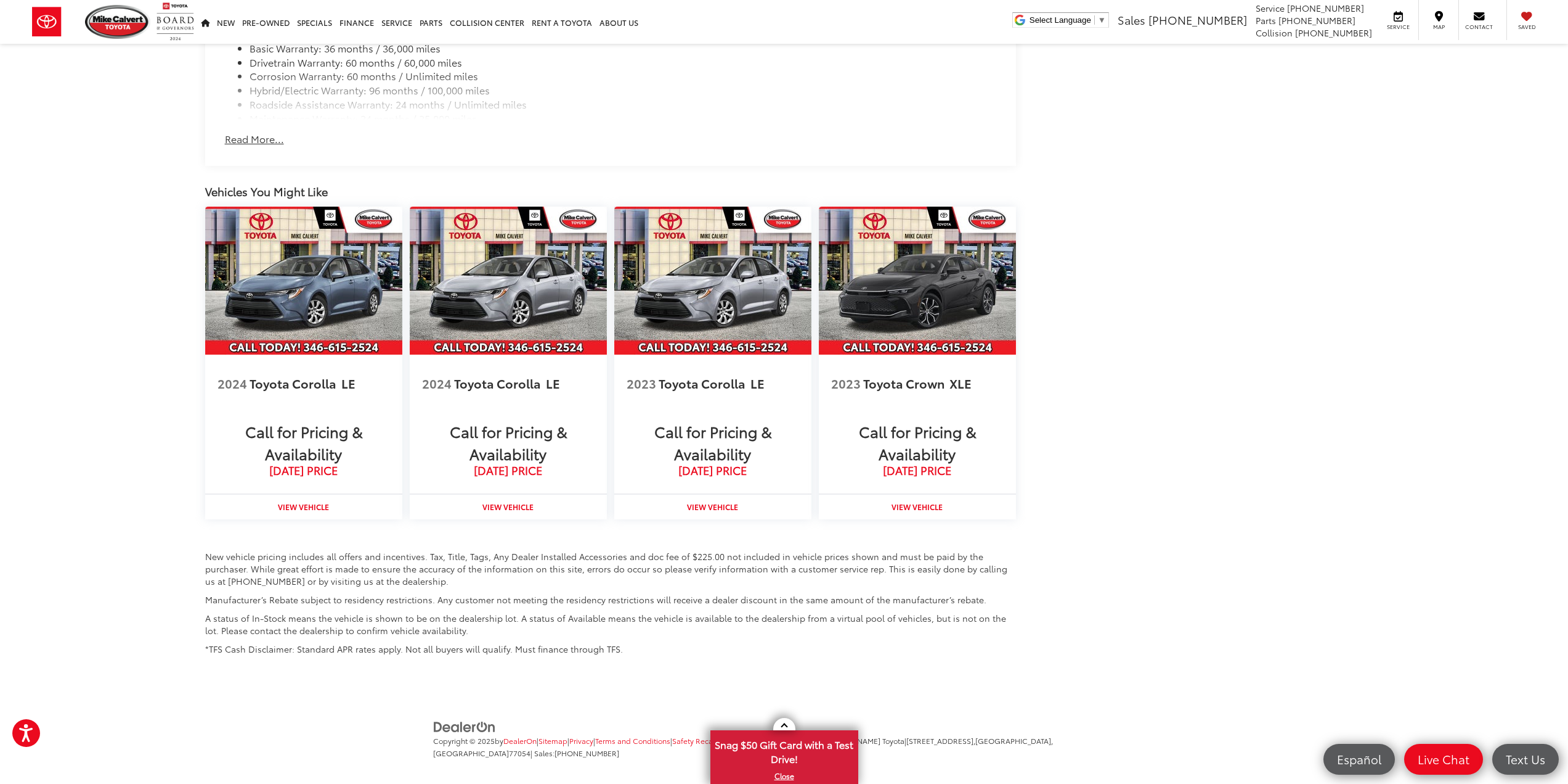
scroll to position [0, 0]
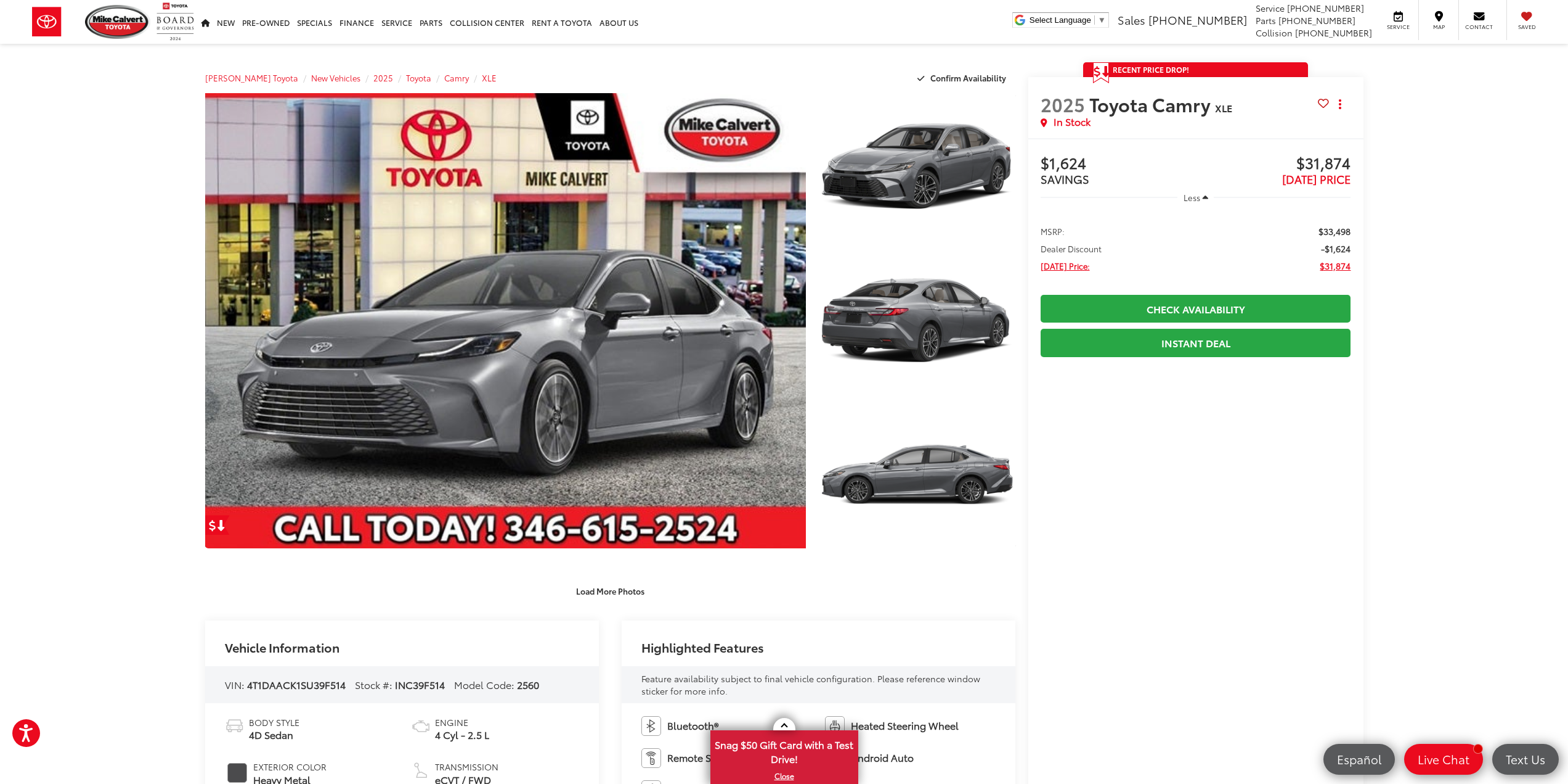
scroll to position [529, 0]
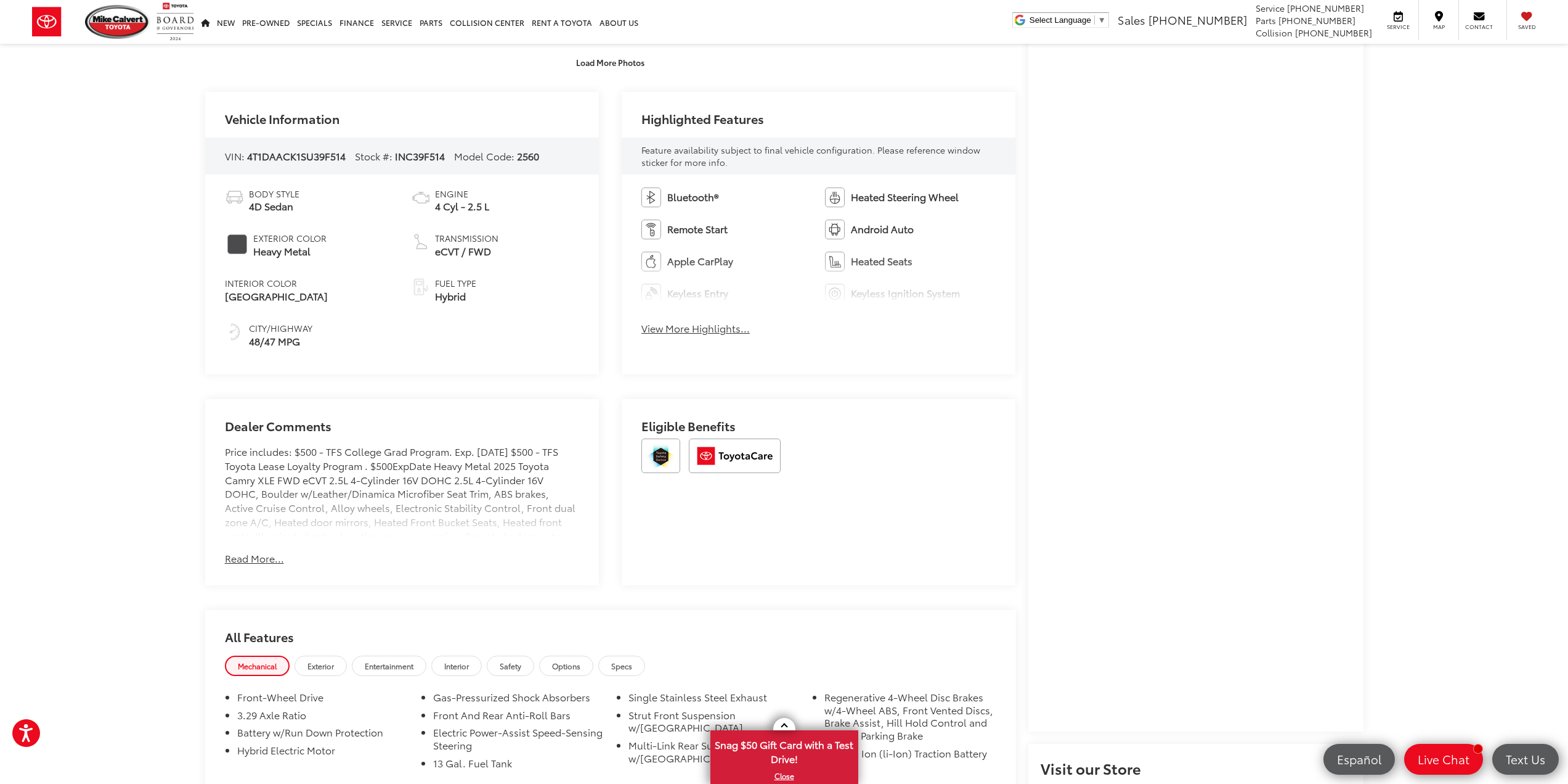
click at [1440, 471] on div "[PERSON_NAME] Toyota New Vehicles 2025 Toyota Camry XLE Confirm Availability Ph…" at bounding box center [784, 503] width 1568 height 1976
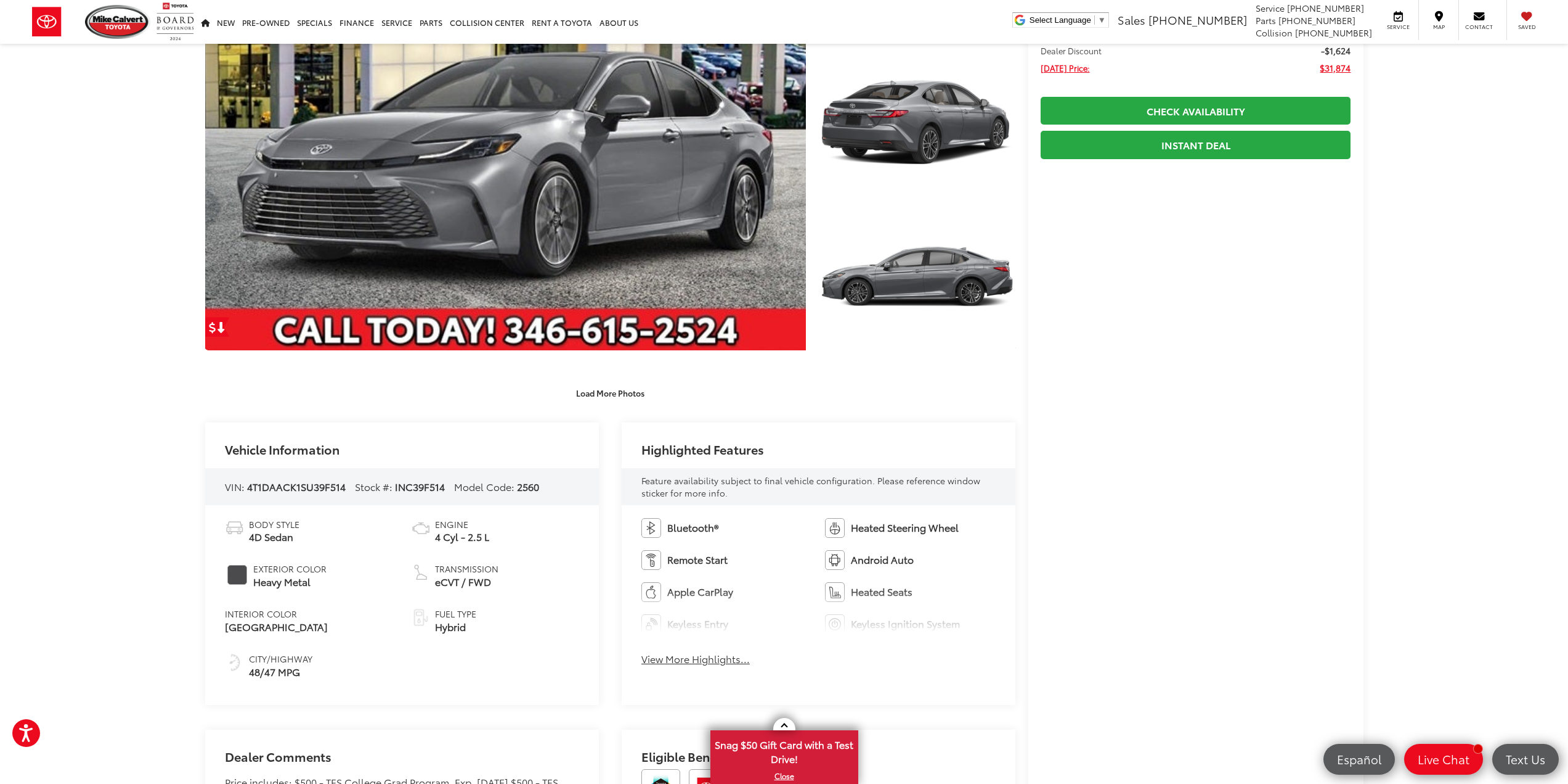
scroll to position [0, 0]
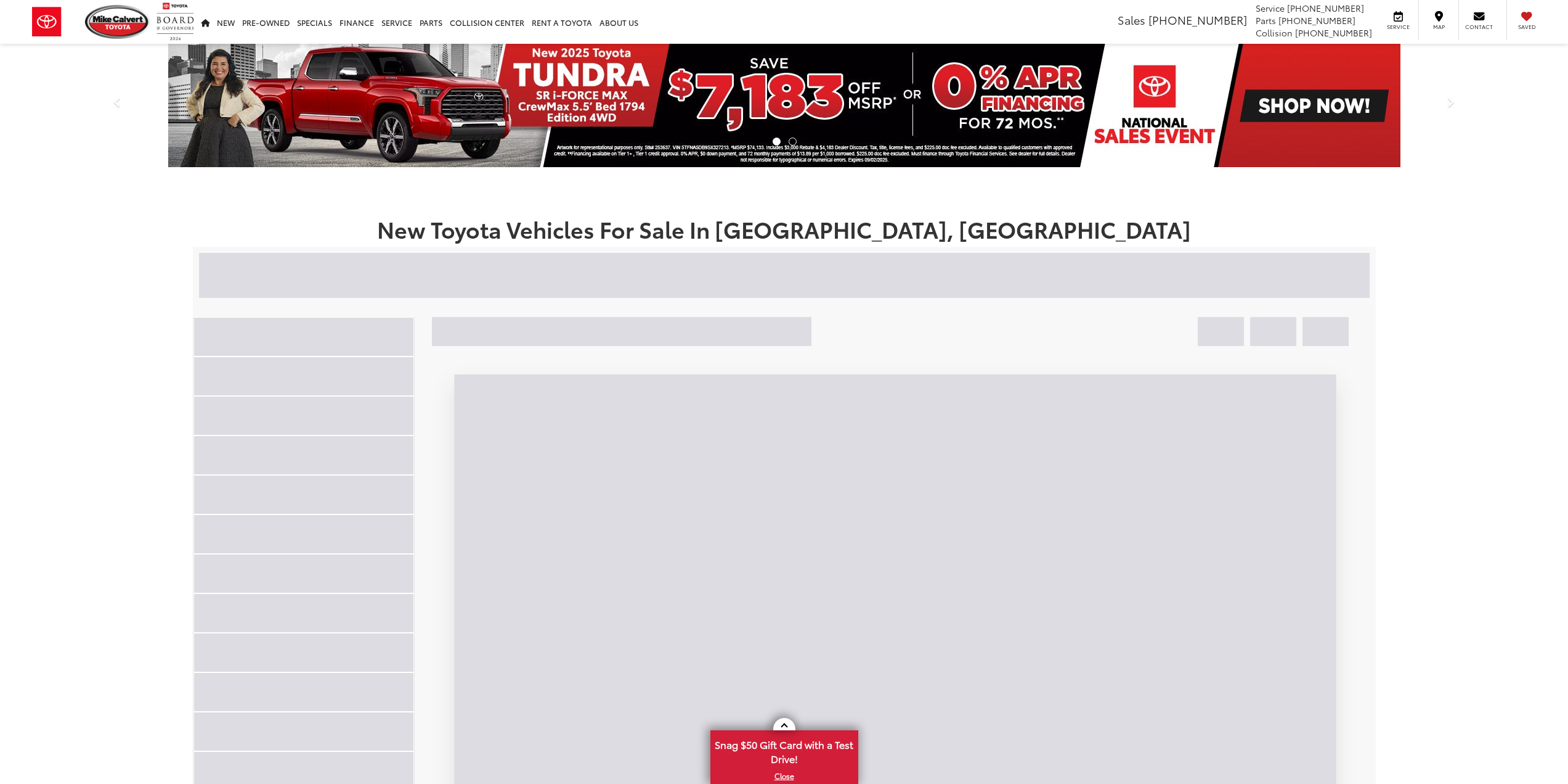
drag, startPoint x: 0, startPoint y: 0, endPoint x: 1007, endPoint y: 364, distance: 1070.8
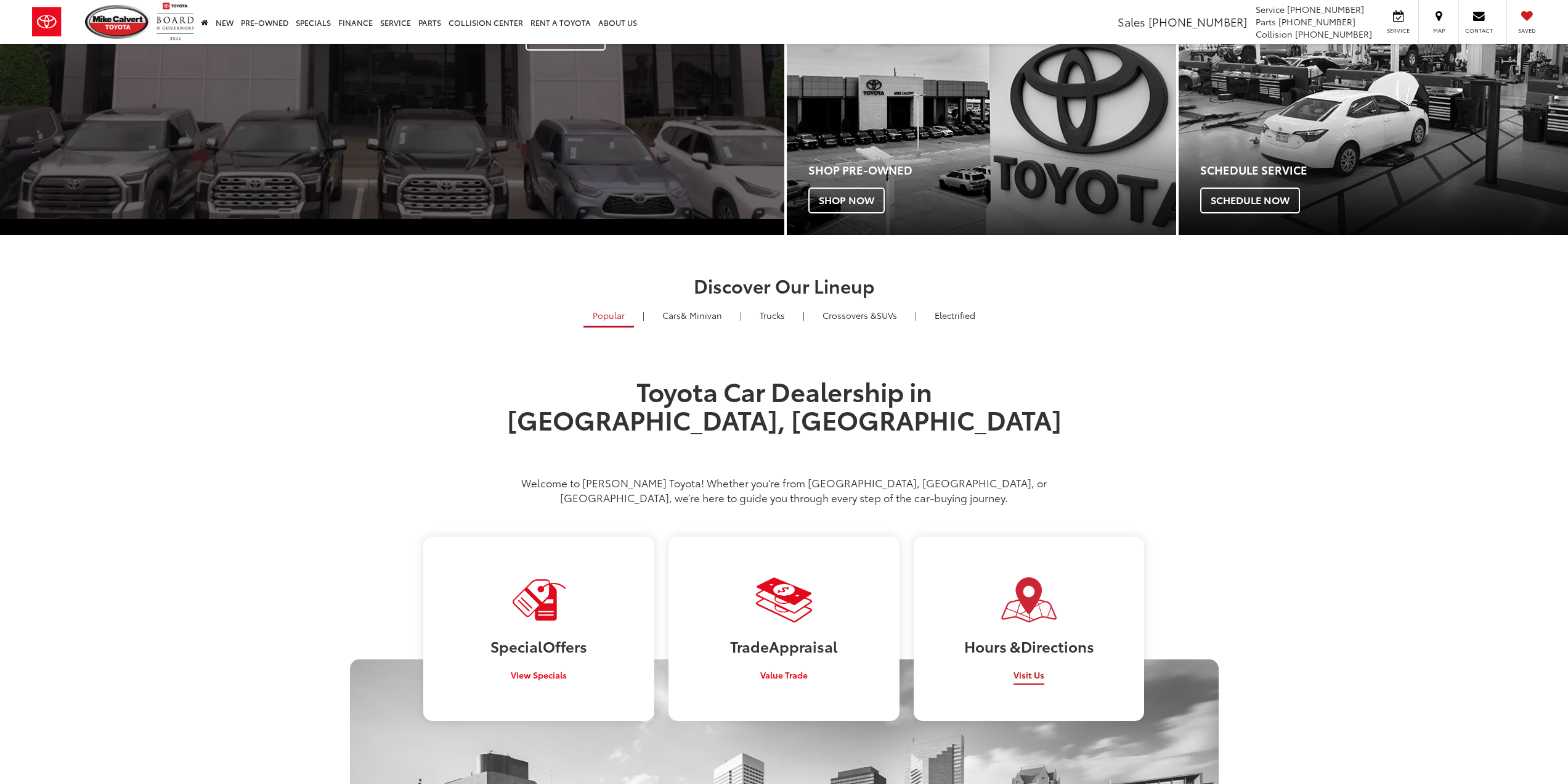
scroll to position [346, 0]
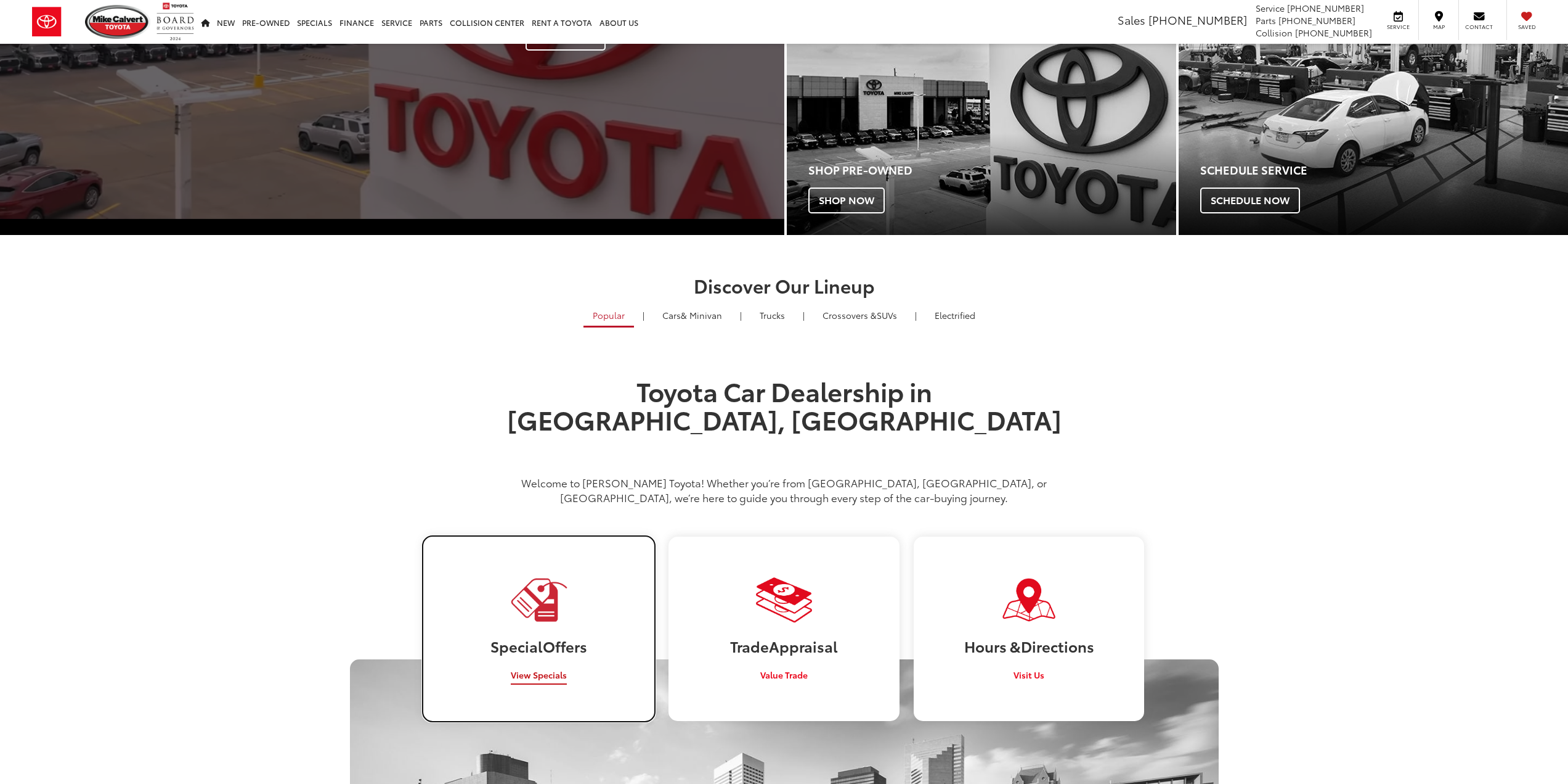
click at [502, 579] on link "Special Offers View Specials" at bounding box center [538, 628] width 231 height 184
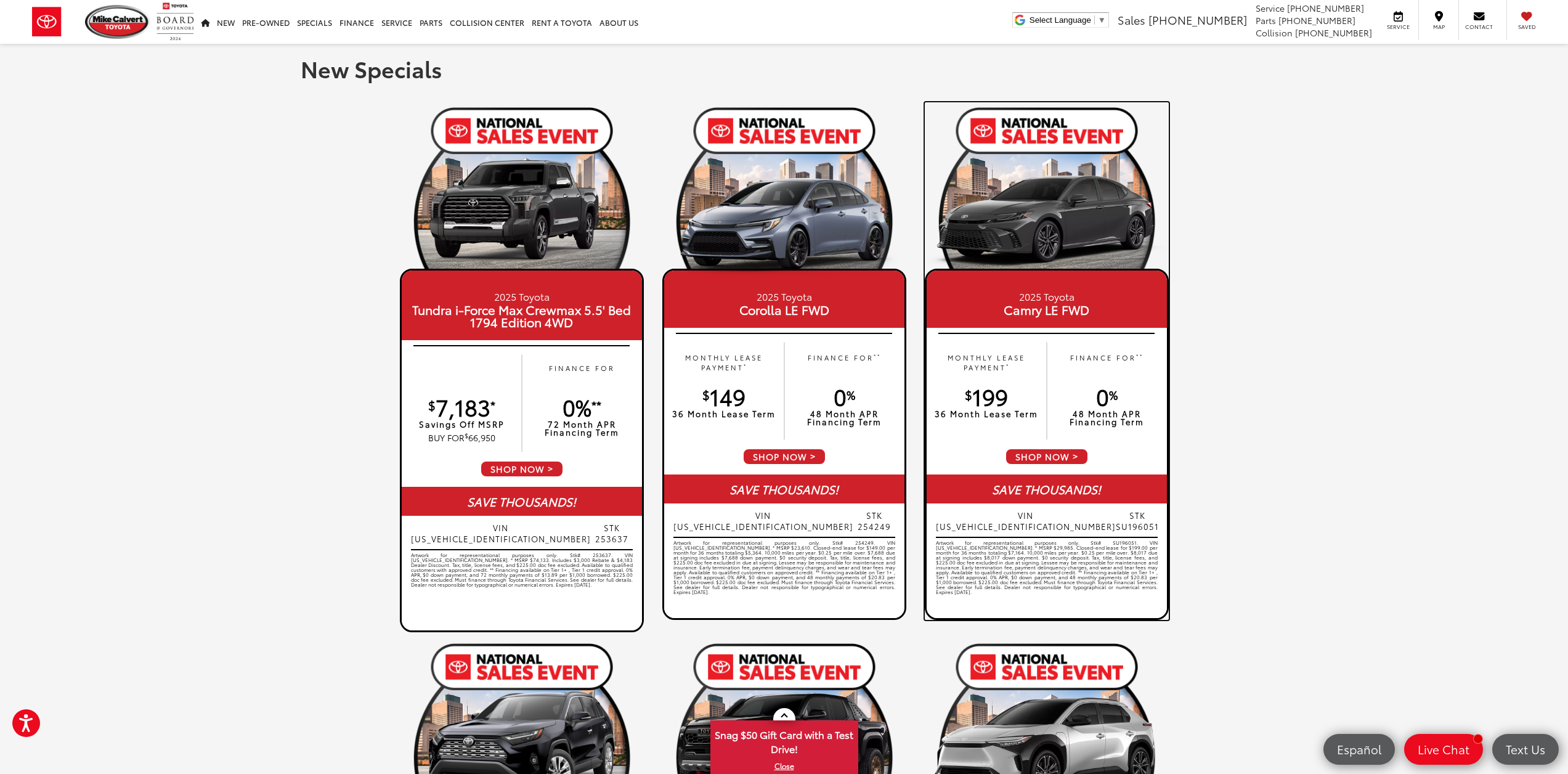
click at [1050, 454] on span "SHOP NOW" at bounding box center [1047, 456] width 84 height 17
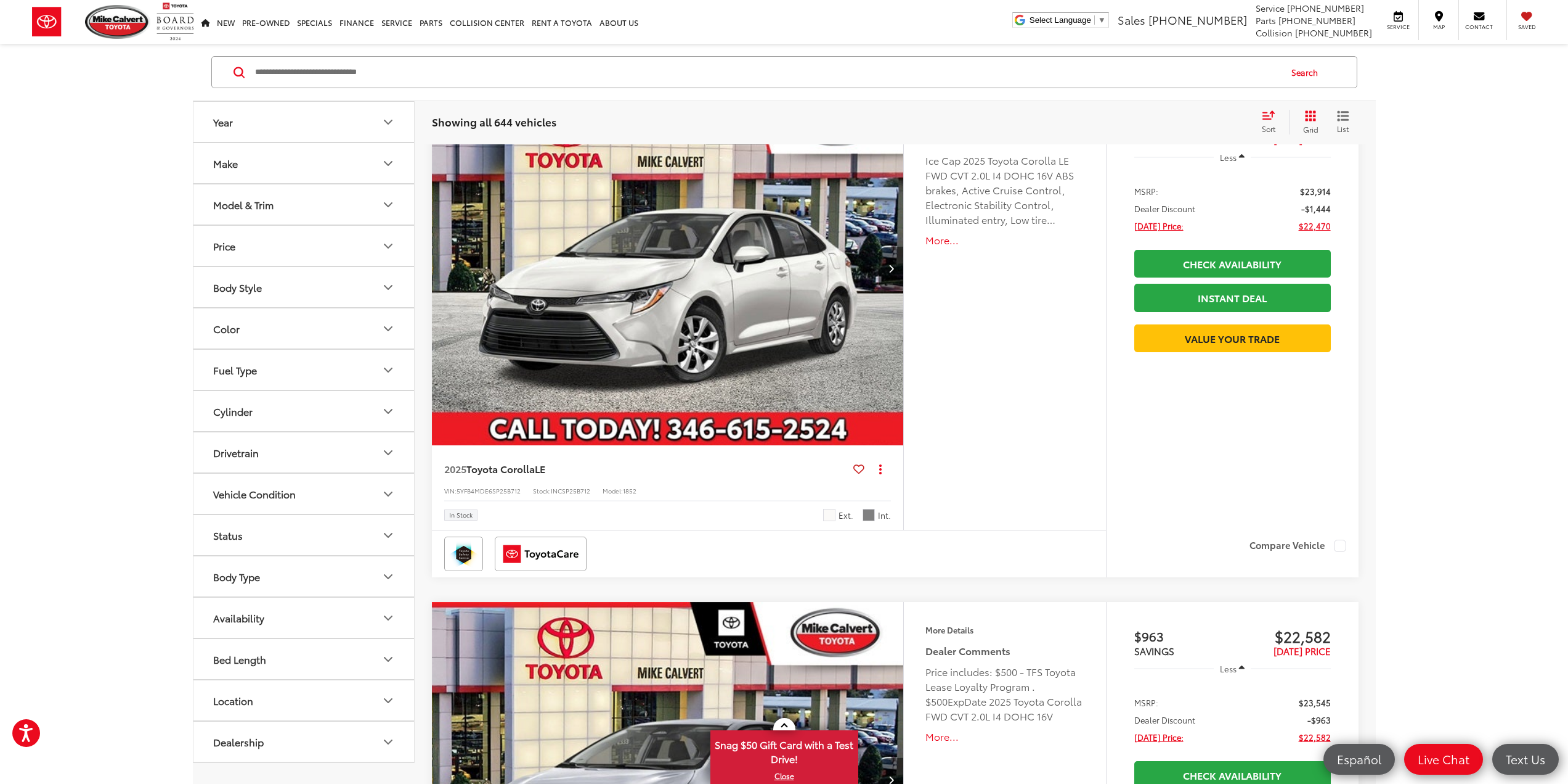
scroll to position [370, 0]
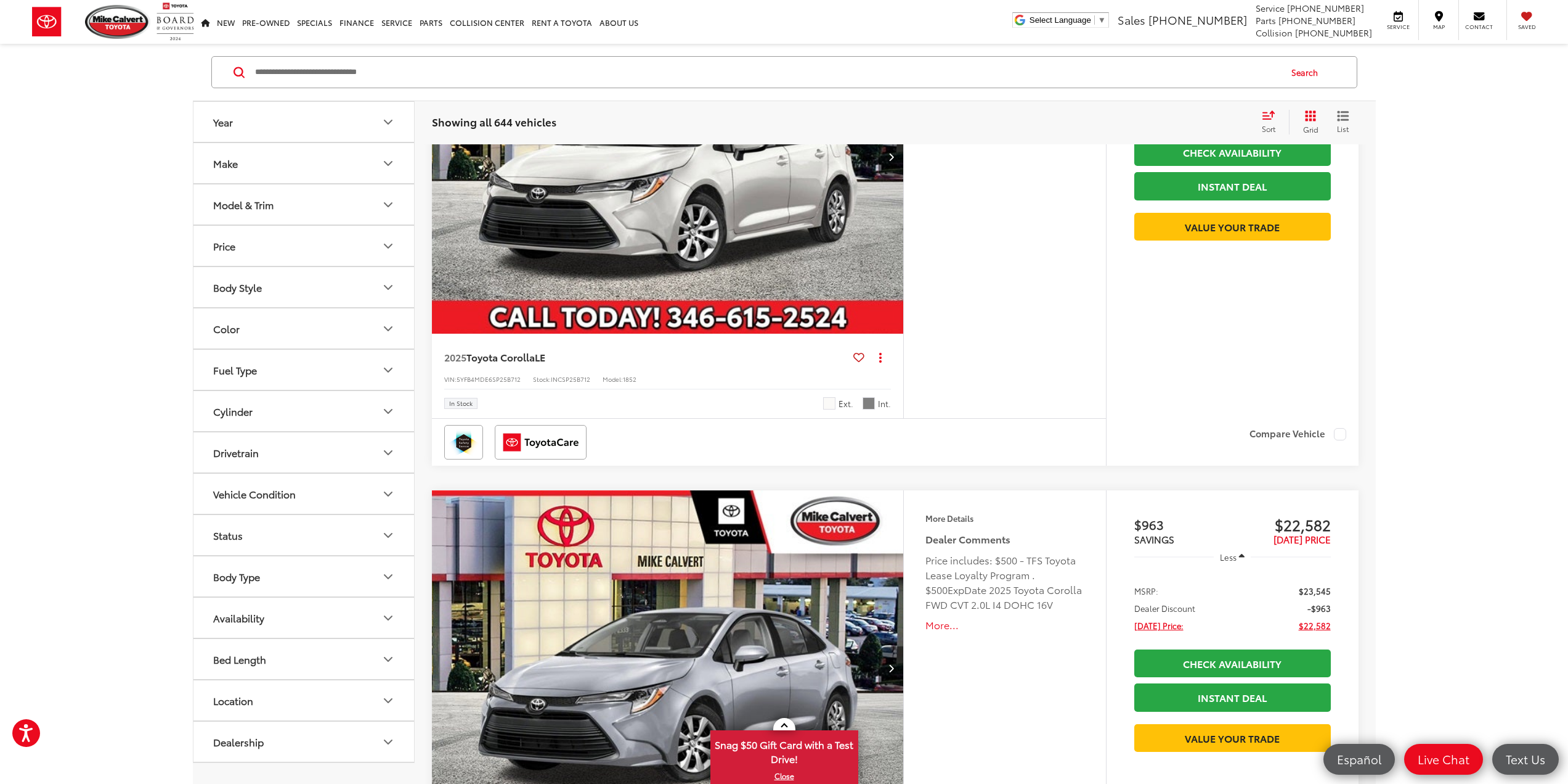
click at [267, 450] on button "Drivetrain" at bounding box center [304, 452] width 222 height 40
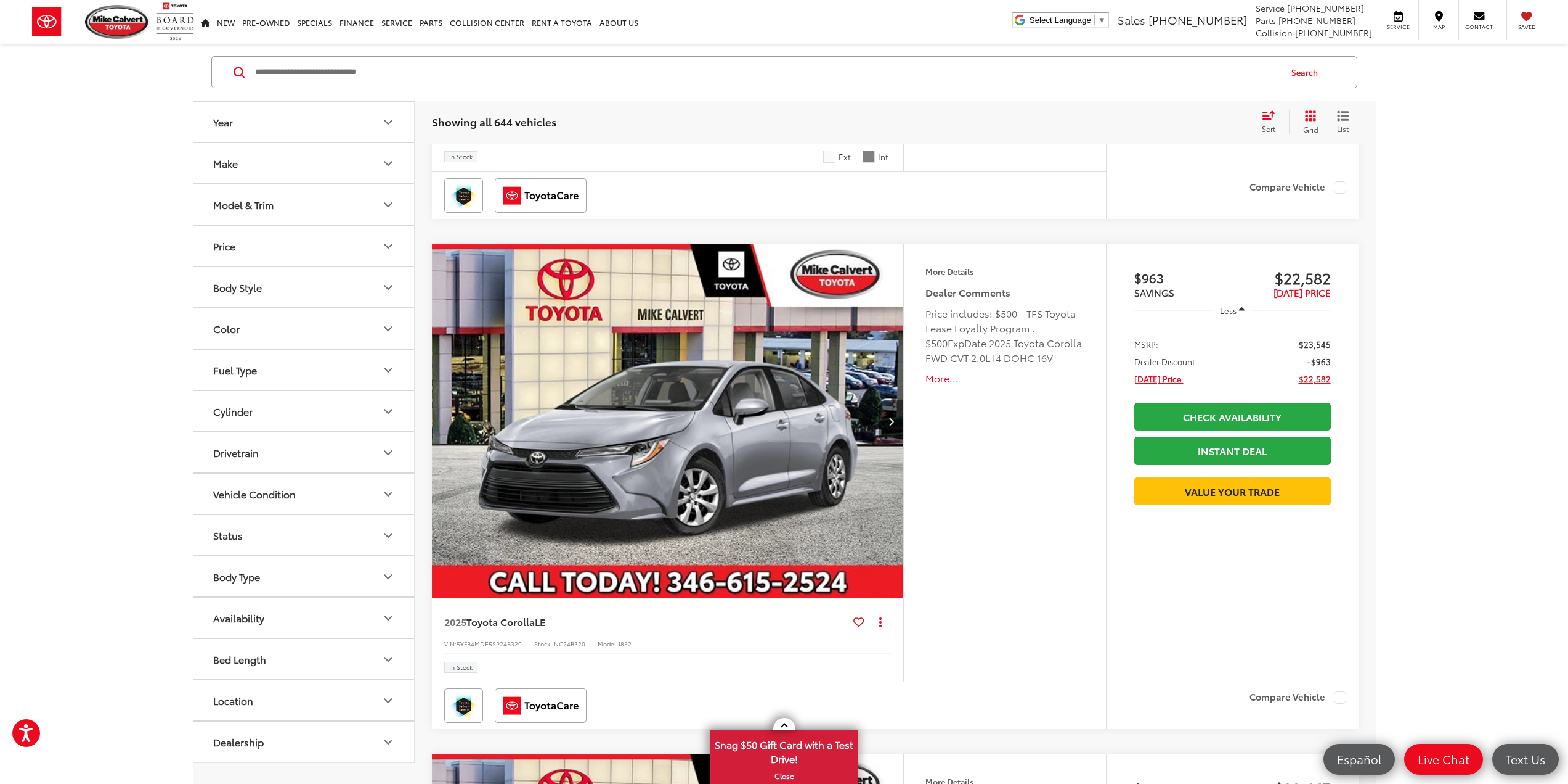
click at [257, 737] on div "Dealership" at bounding box center [239, 741] width 51 height 12
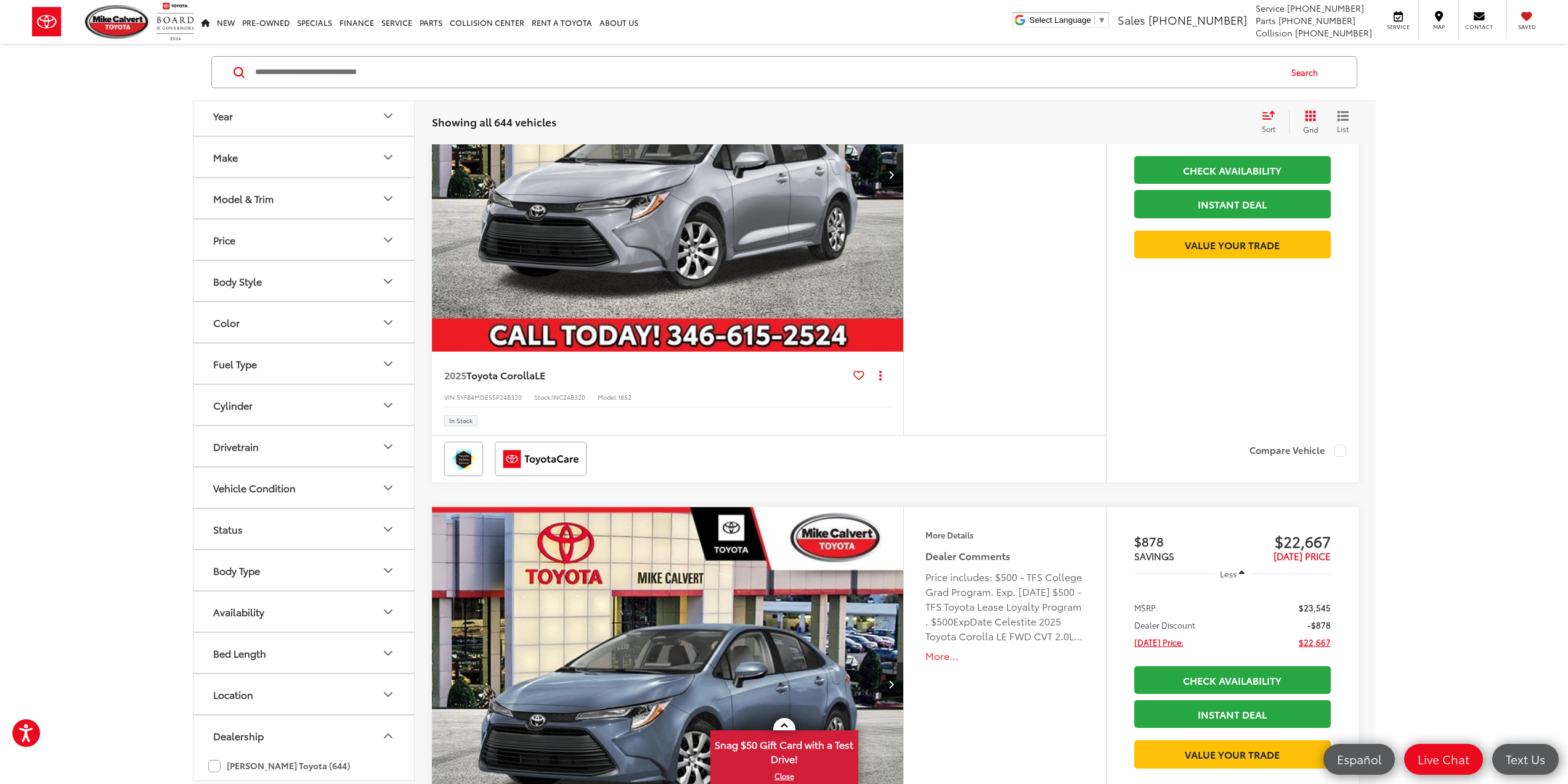
scroll to position [13, 0]
click at [317, 727] on button "Dealership" at bounding box center [304, 728] width 222 height 40
click at [254, 609] on button "Availability" at bounding box center [304, 617] width 222 height 40
click at [254, 609] on button "Availability" at bounding box center [304, 617] width 222 height 40
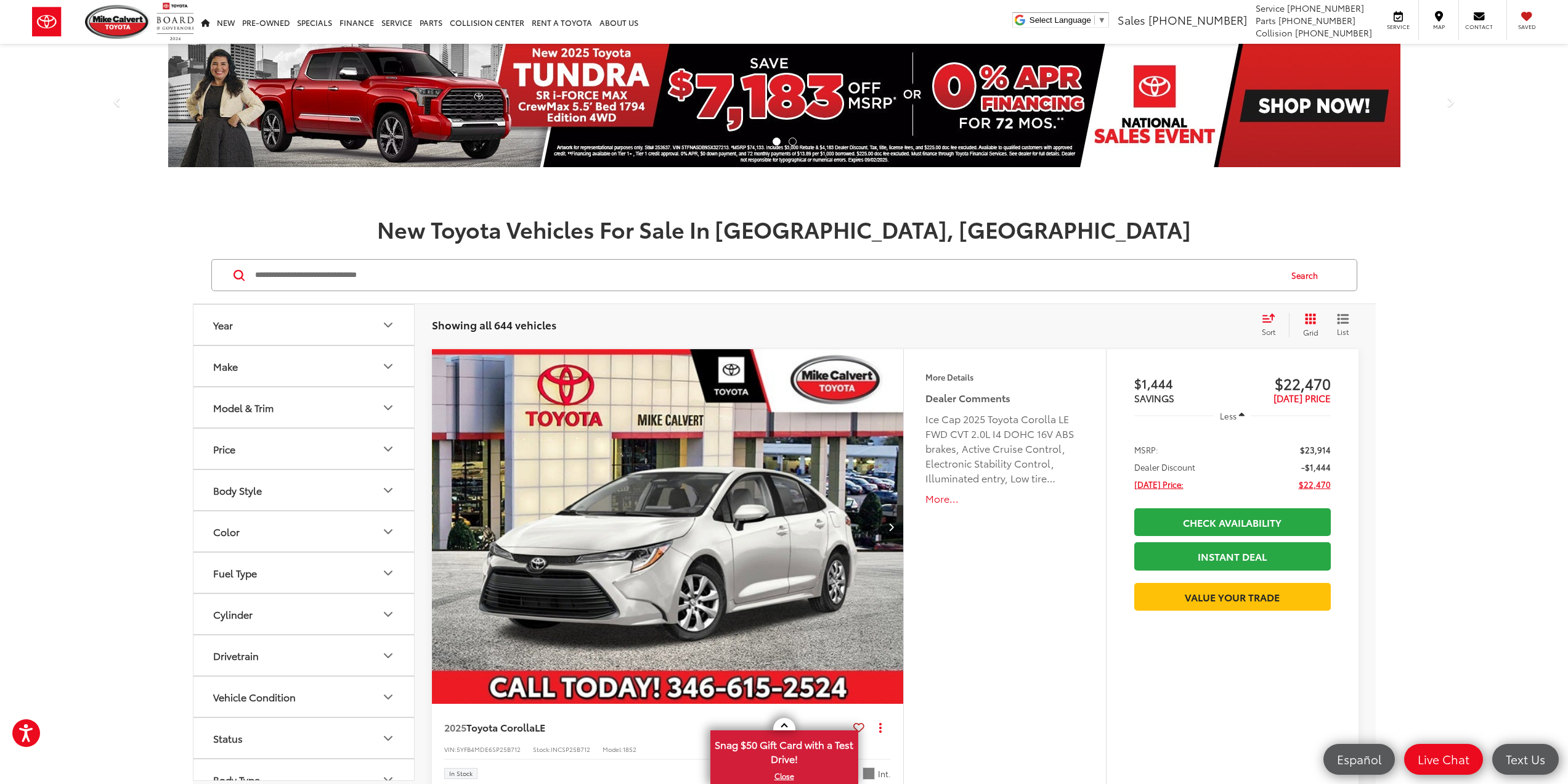
click at [270, 323] on button "Year" at bounding box center [304, 325] width 222 height 40
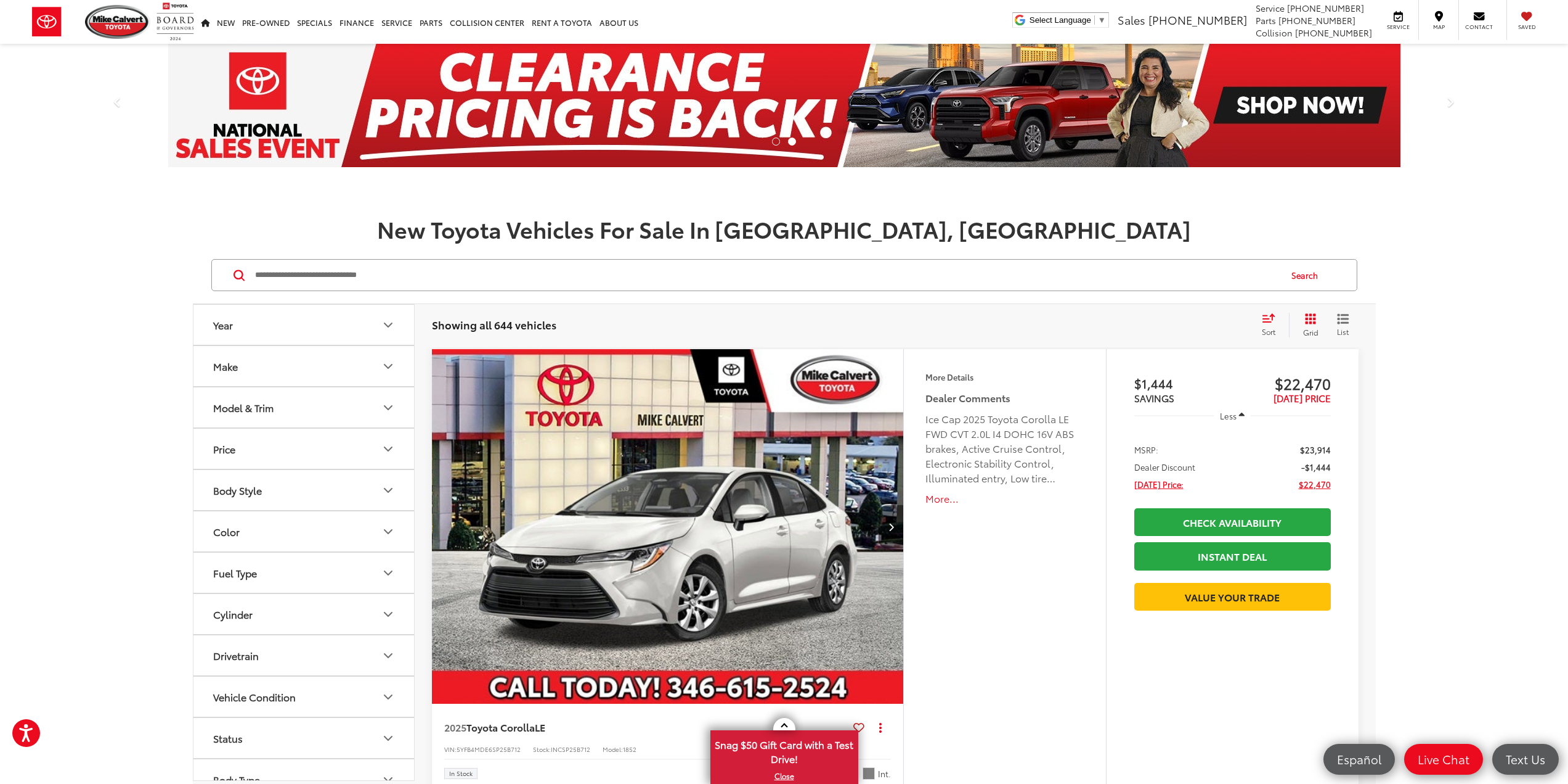
click at [254, 452] on button "Price" at bounding box center [304, 449] width 222 height 40
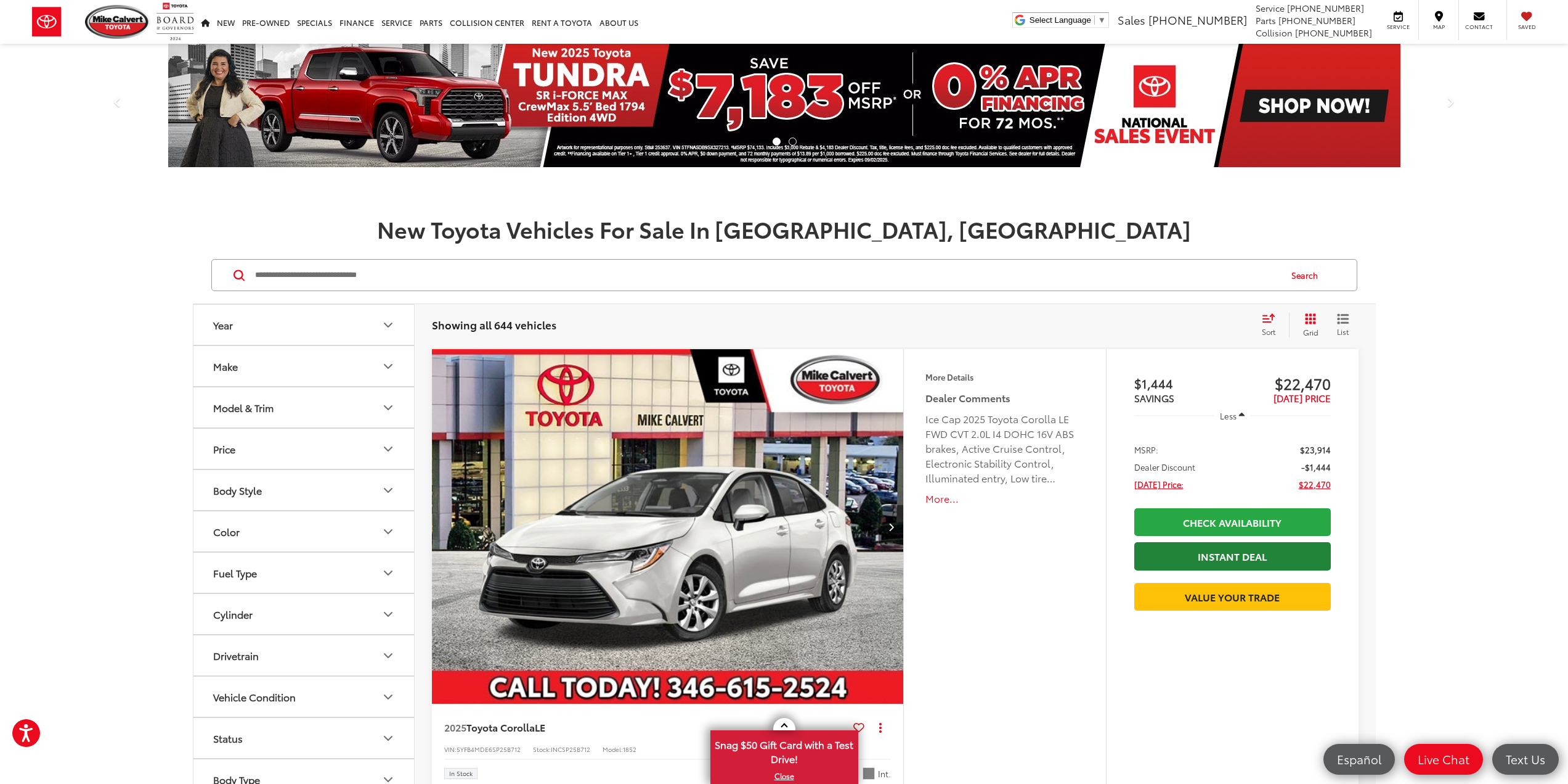
scroll to position [123, 0]
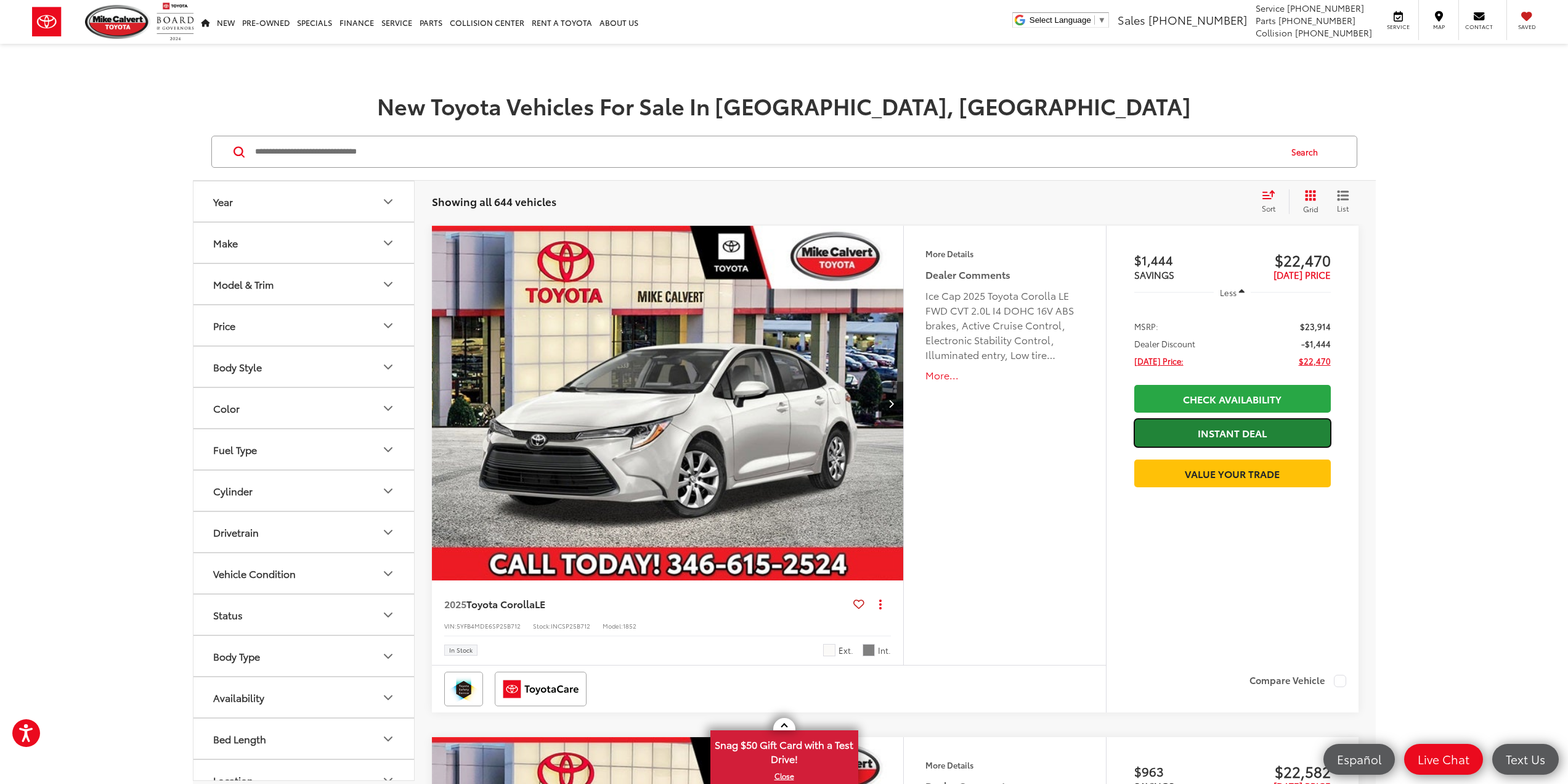
click at [1252, 435] on link "Instant Deal" at bounding box center [1232, 432] width 196 height 28
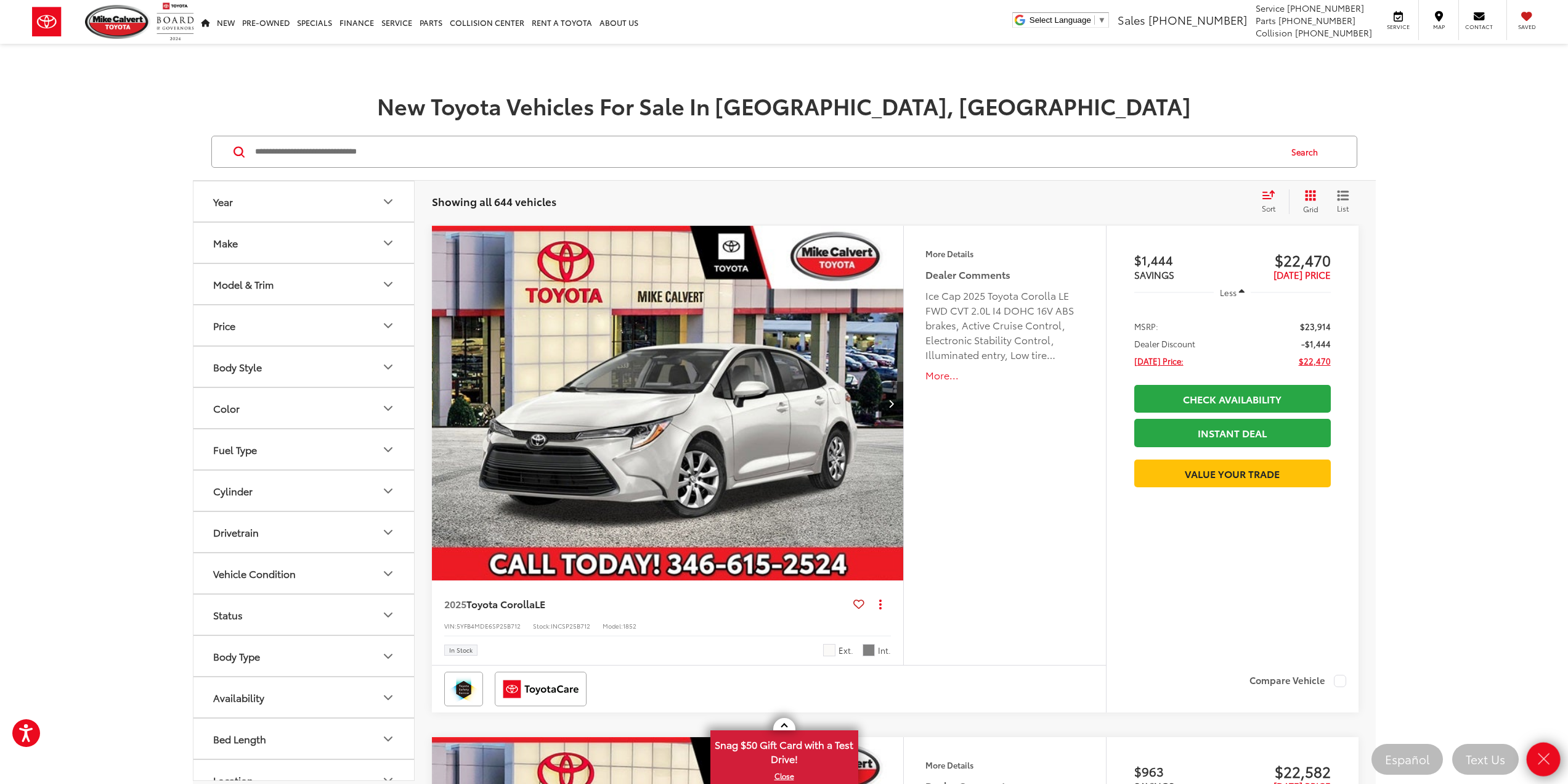
click at [1547, 766] on icon "Close" at bounding box center [1543, 759] width 17 height 17
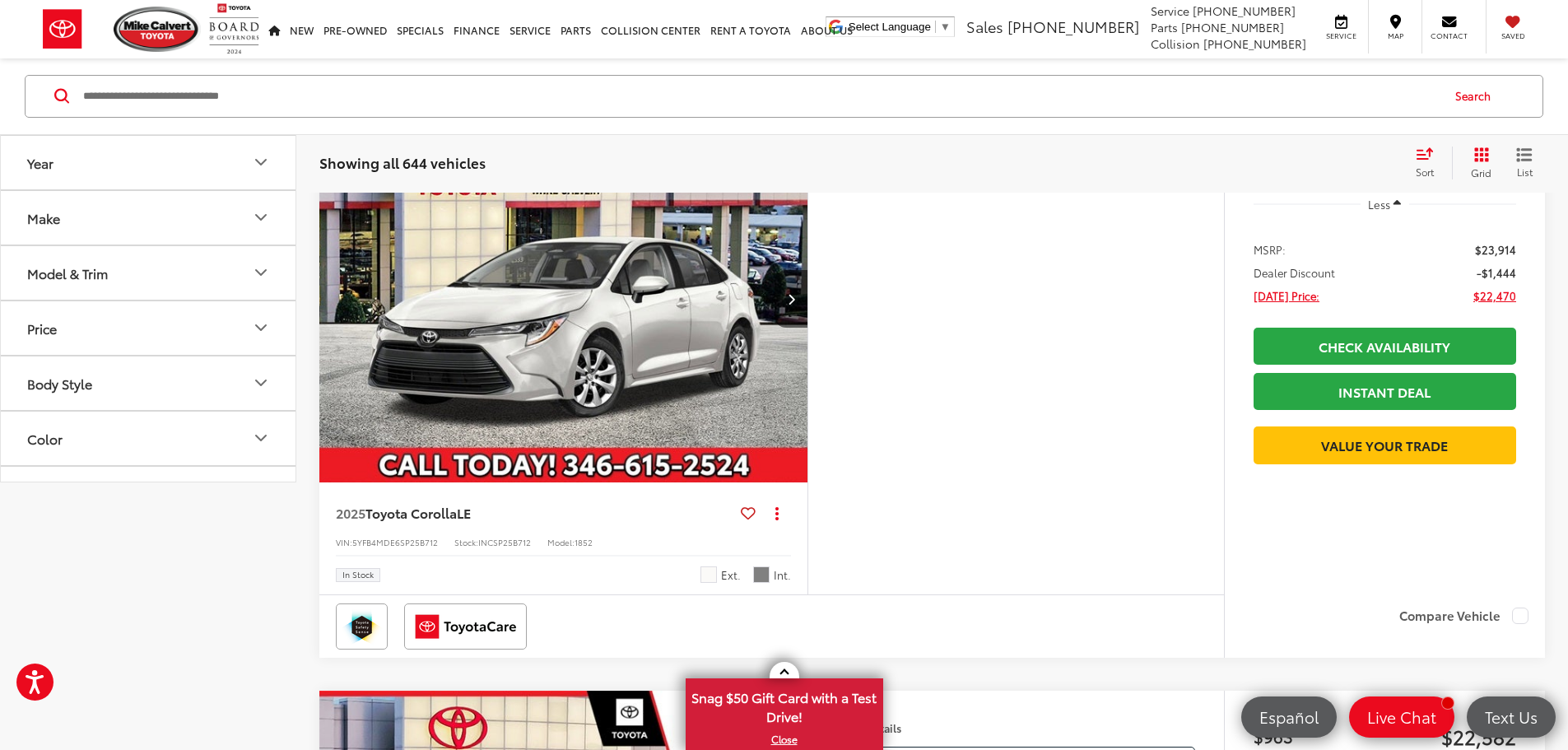
scroll to position [0, 0]
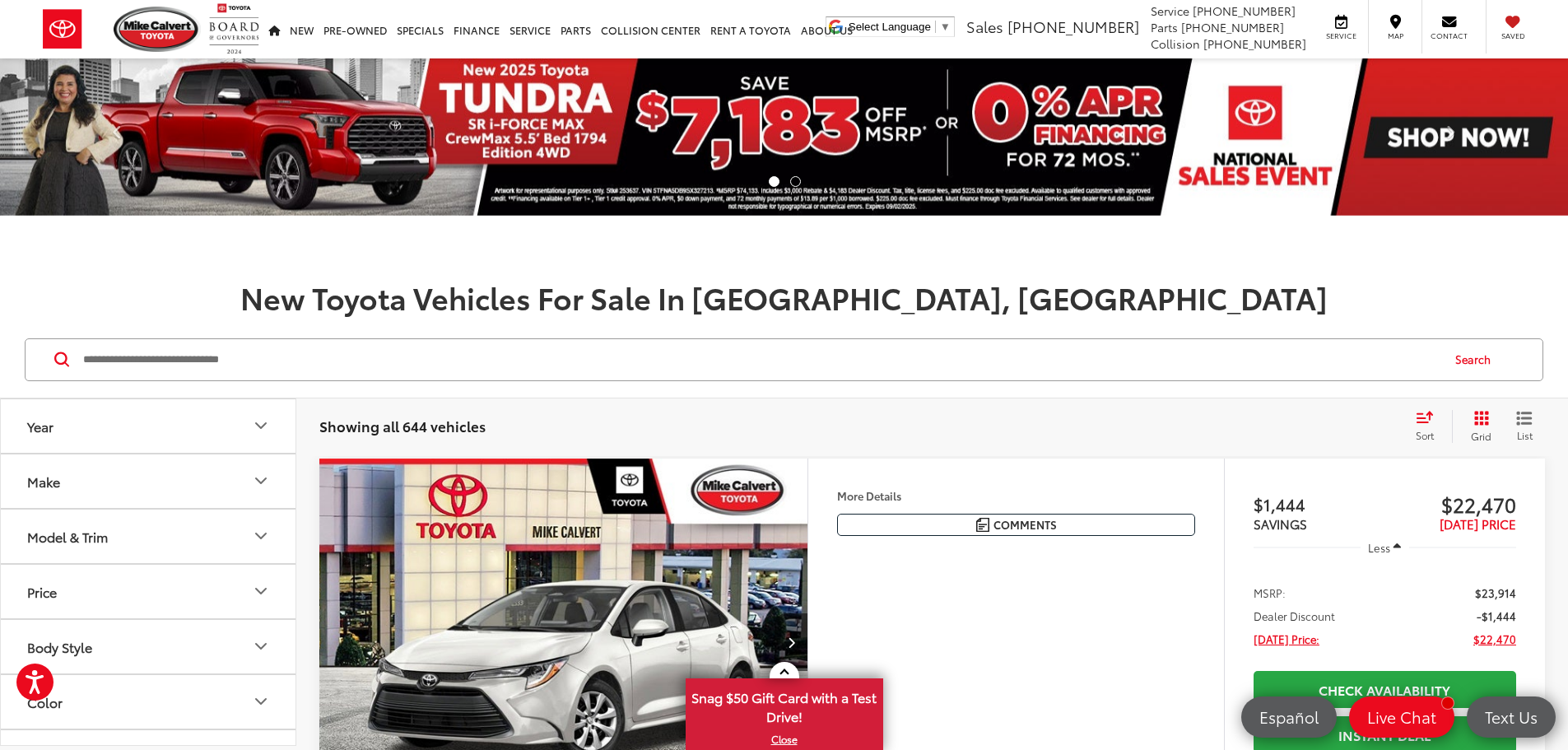
click at [165, 359] on input "Search by Make, Model, or Keyword" at bounding box center [761, 360] width 1358 height 40
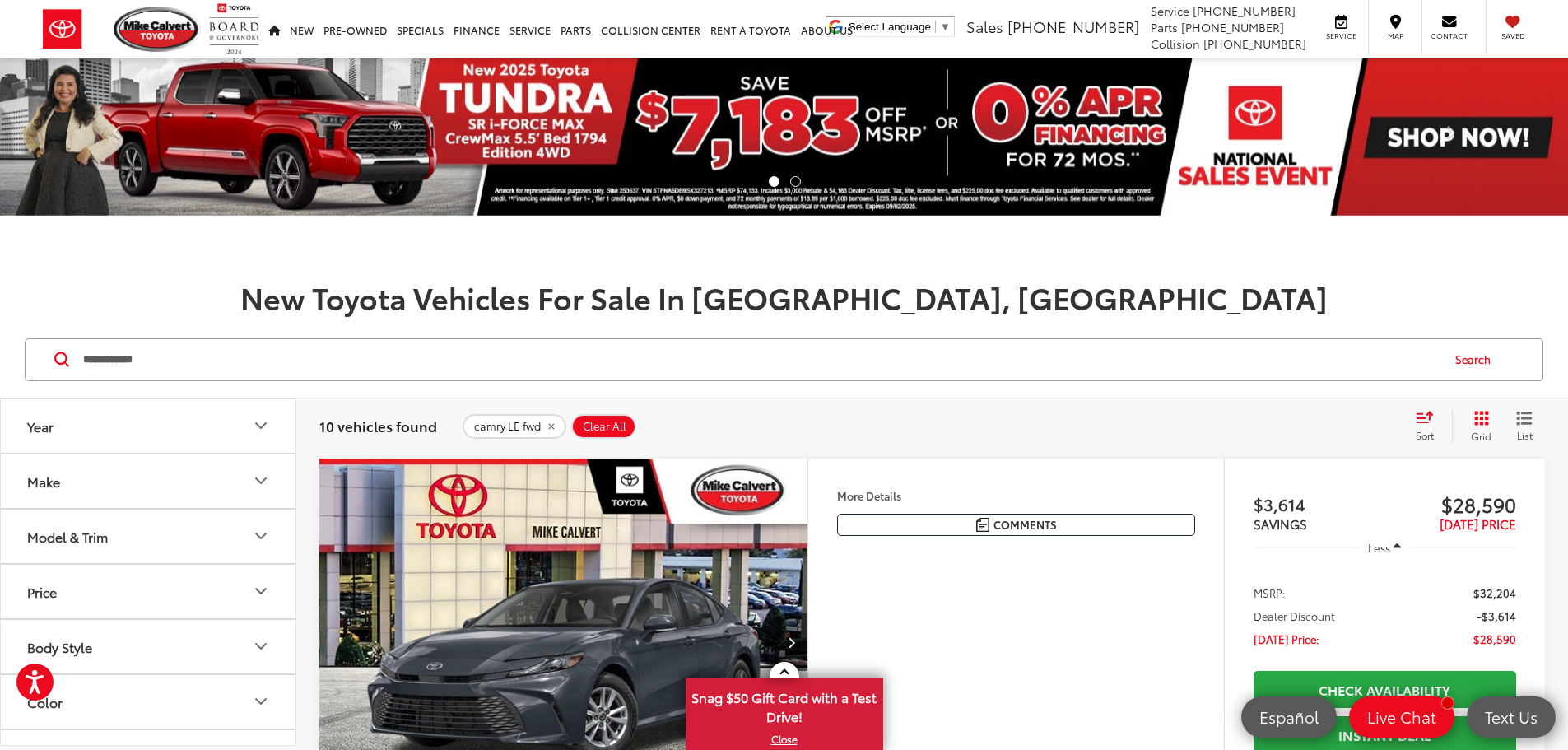
click at [167, 366] on input "**********" at bounding box center [761, 360] width 1358 height 40
drag, startPoint x: -2, startPoint y: 383, endPoint x: -27, endPoint y: 385, distance: 25.1
paste input "*****"
type input "**********"
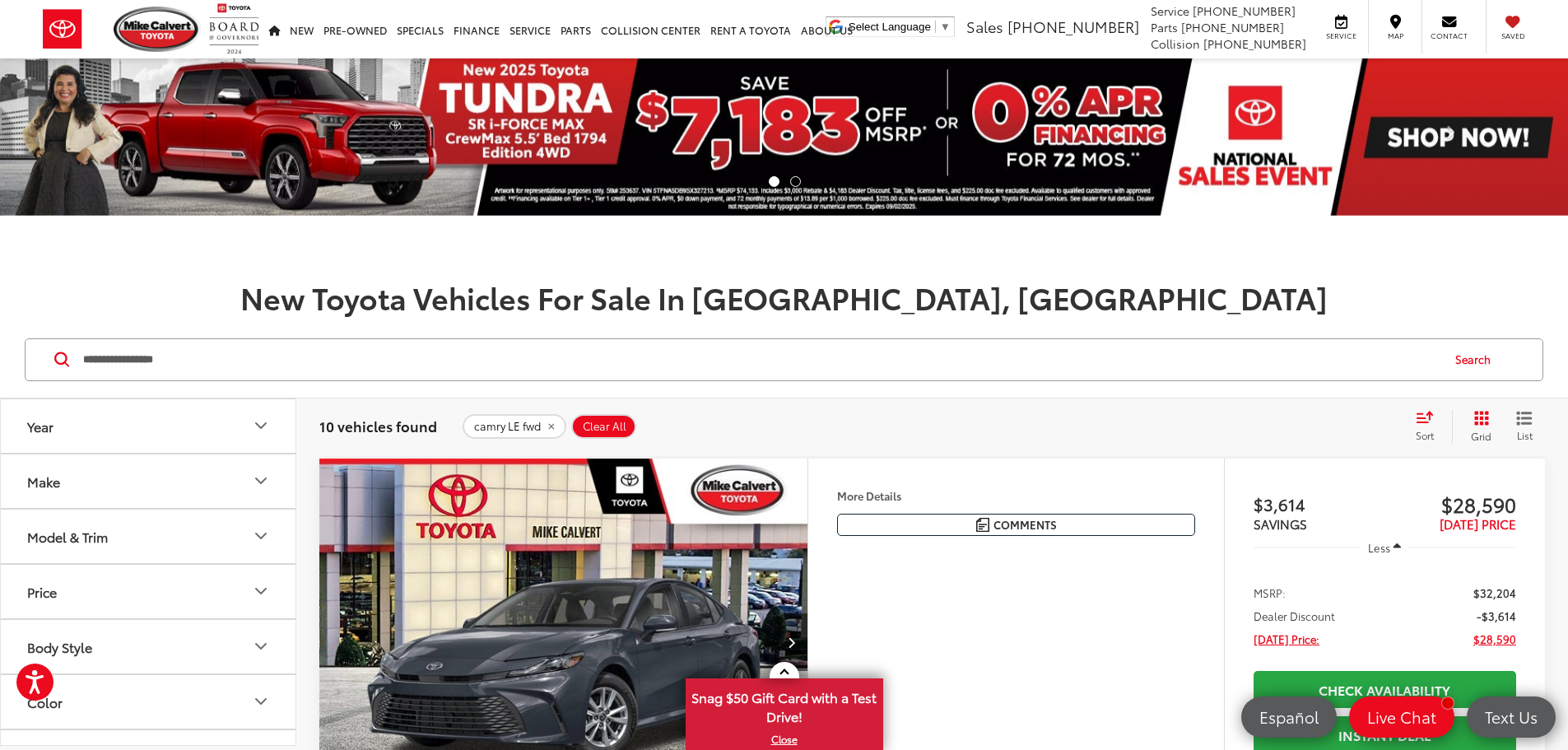
click at [288, 366] on input "**********" at bounding box center [761, 360] width 1358 height 40
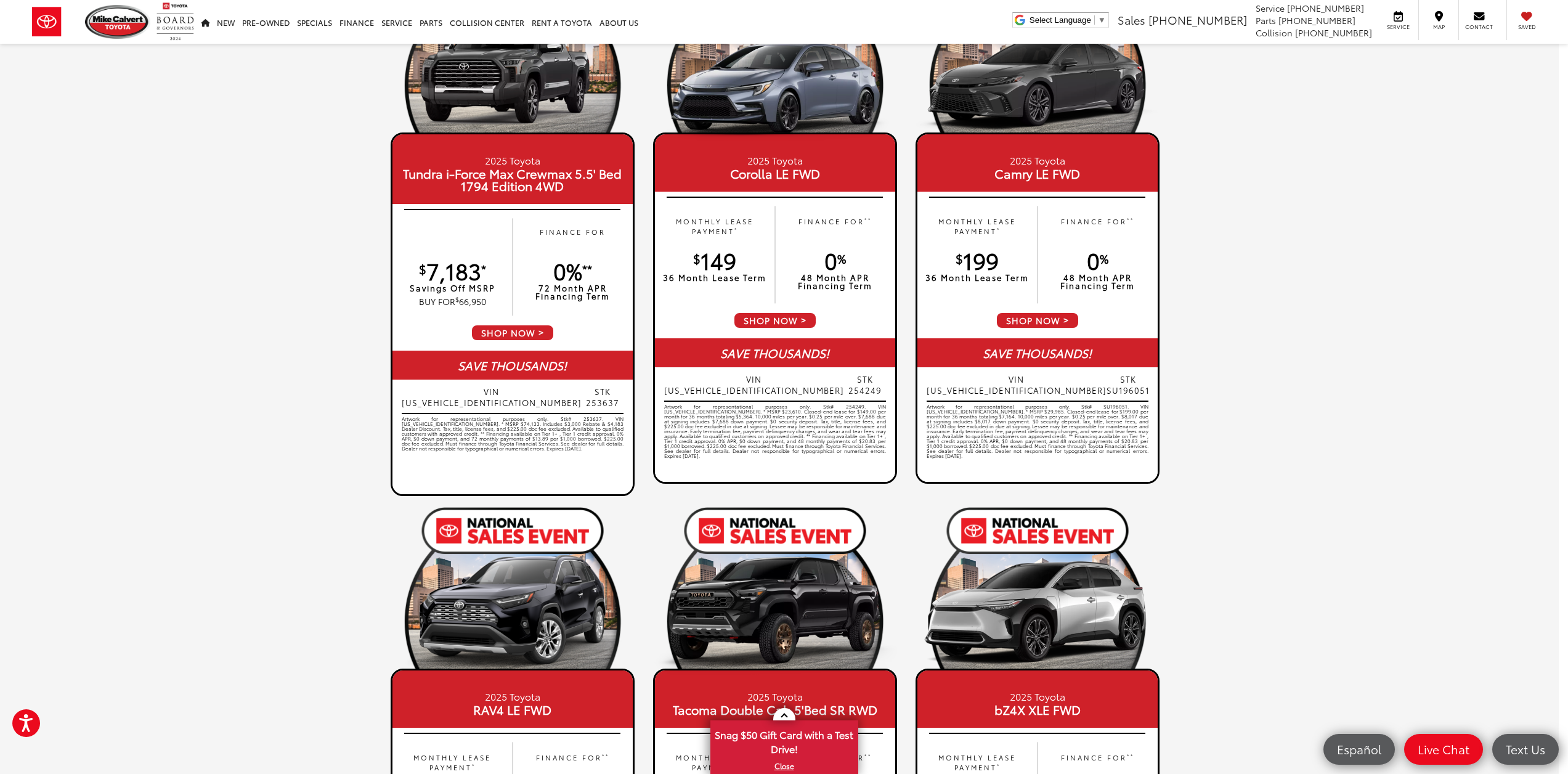
scroll to position [0, 9]
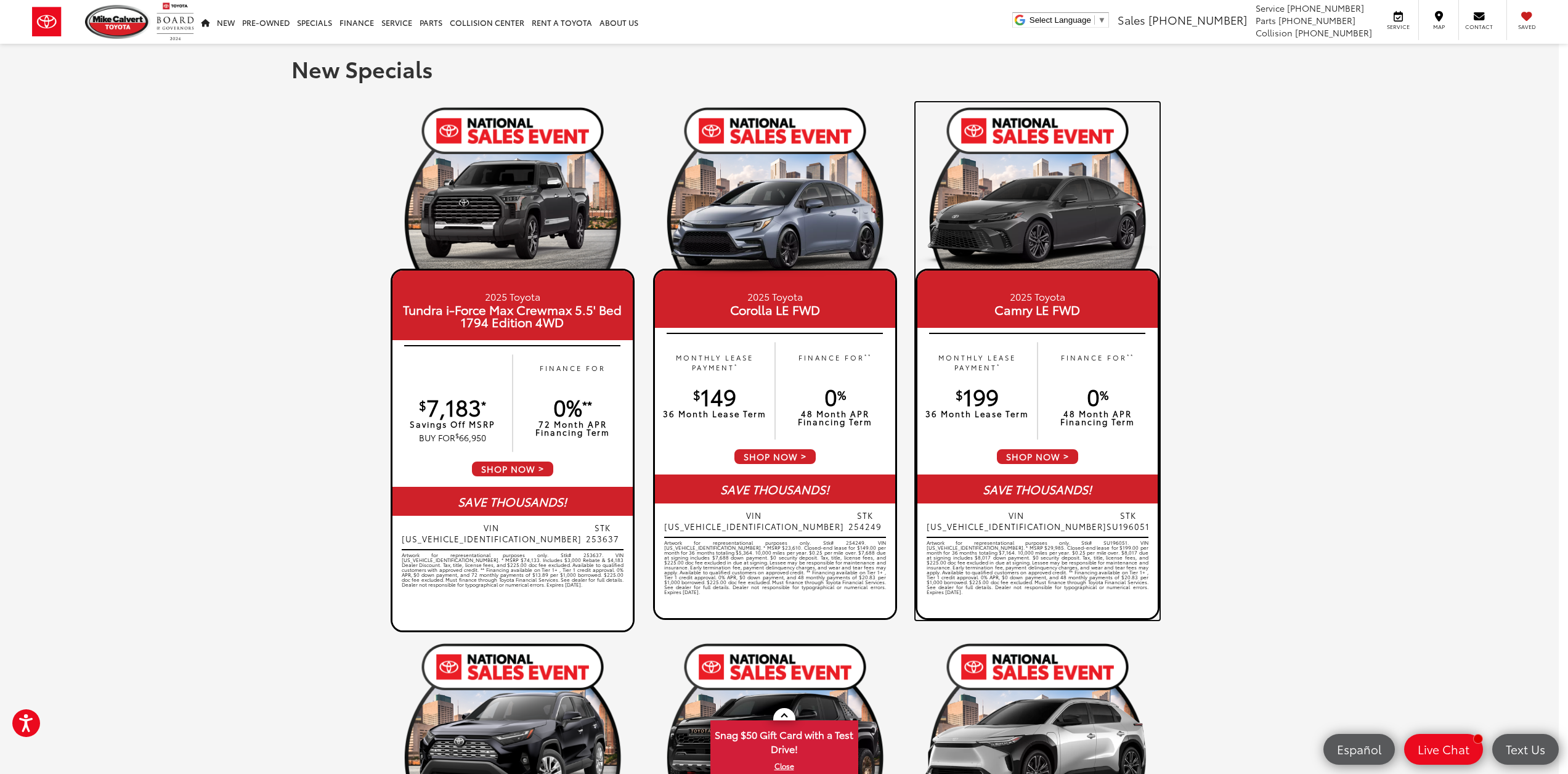
click at [1011, 431] on div "MONTHLY LEASE PAYMENT * $ 199 36 Month Lease Term FINANCE FOR ** 0 % 48 Month A…" at bounding box center [1038, 391] width 240 height 114
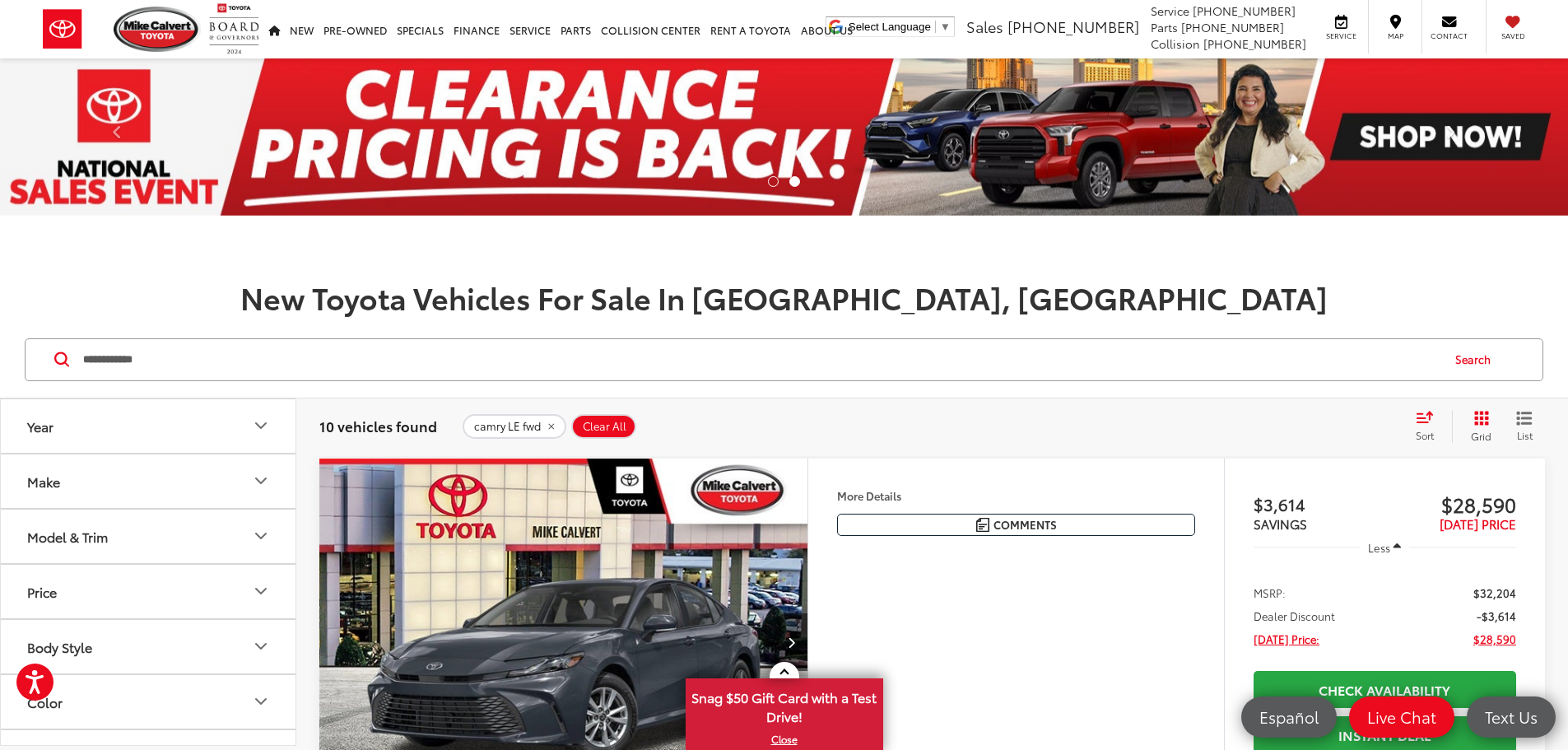
click at [170, 489] on button "Make" at bounding box center [149, 482] width 296 height 54
click at [169, 488] on button "Make" at bounding box center [149, 482] width 296 height 54
click at [119, 533] on button "Model & Trim" at bounding box center [149, 537] width 296 height 54
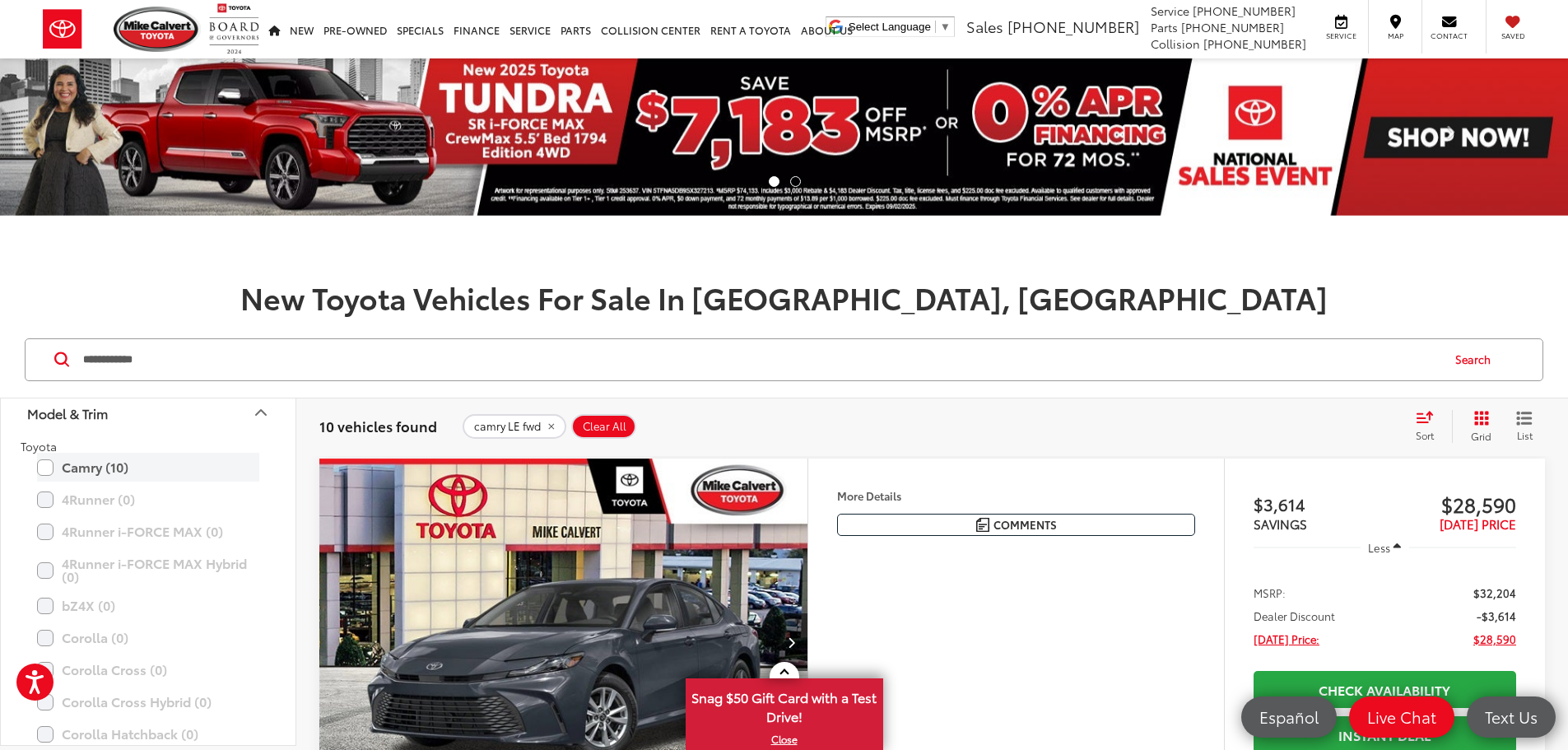
scroll to position [83, 0]
click at [95, 518] on label "Camry (10)" at bounding box center [148, 508] width 222 height 29
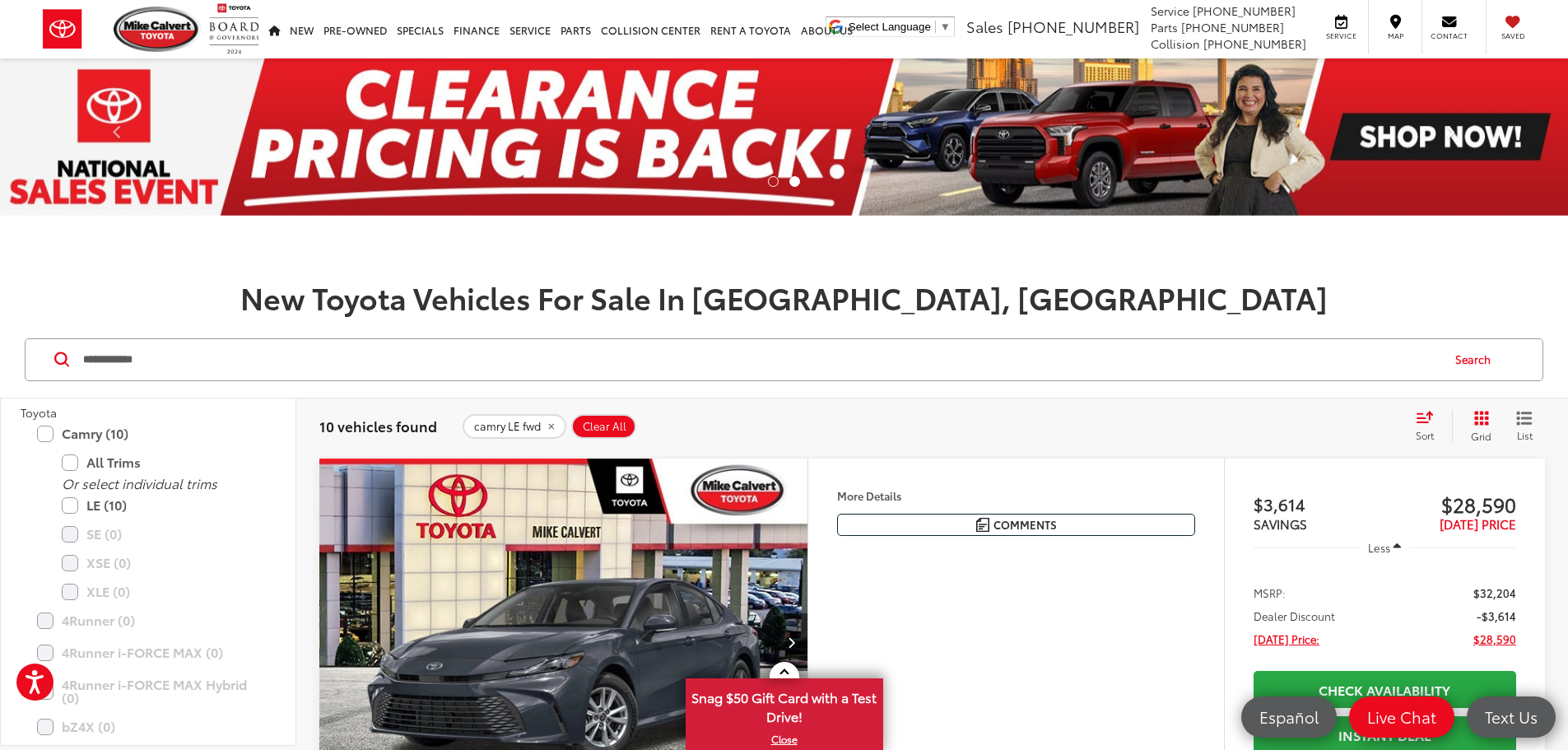
scroll to position [165, 0]
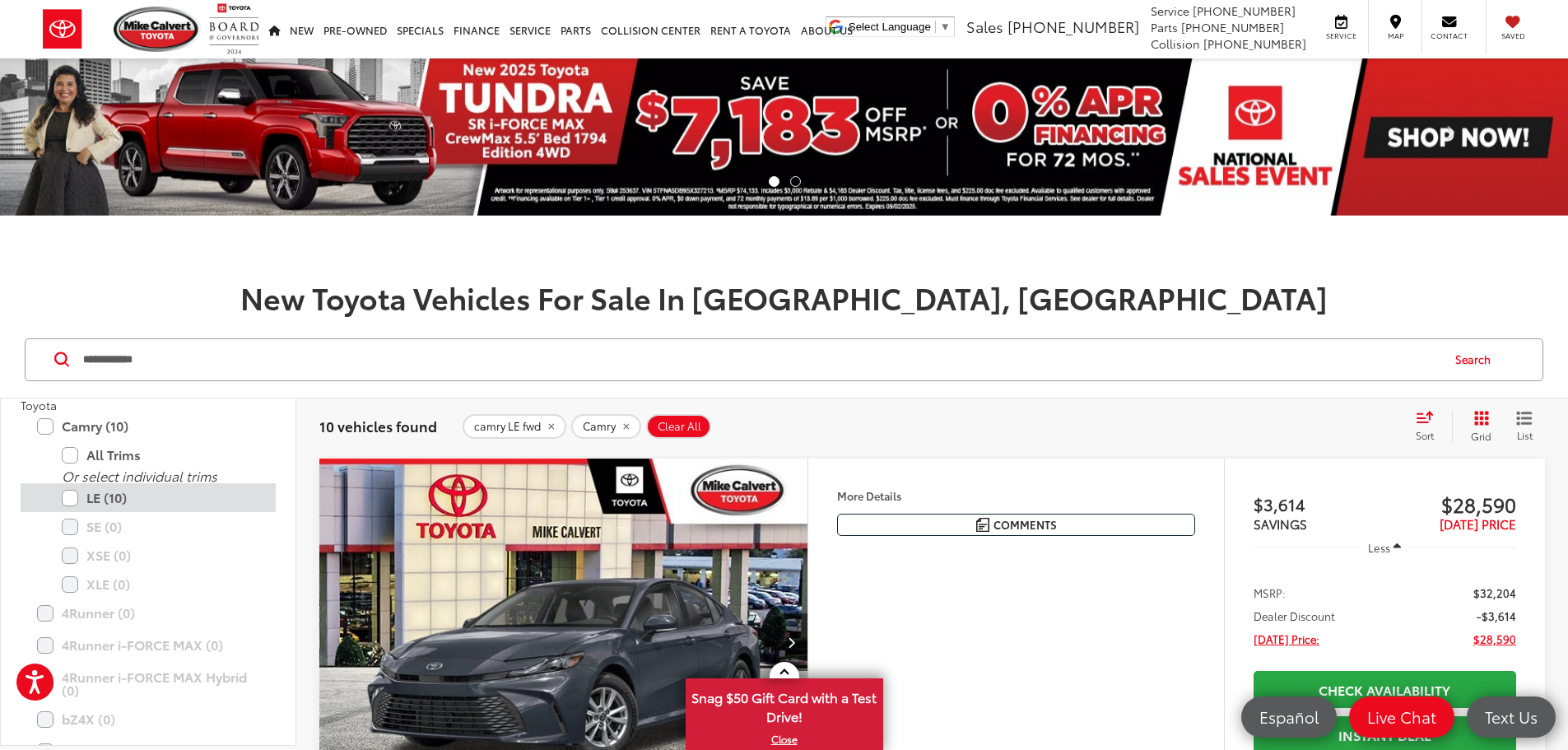
click at [131, 508] on label "LE (10)" at bounding box center [160, 498] width 197 height 29
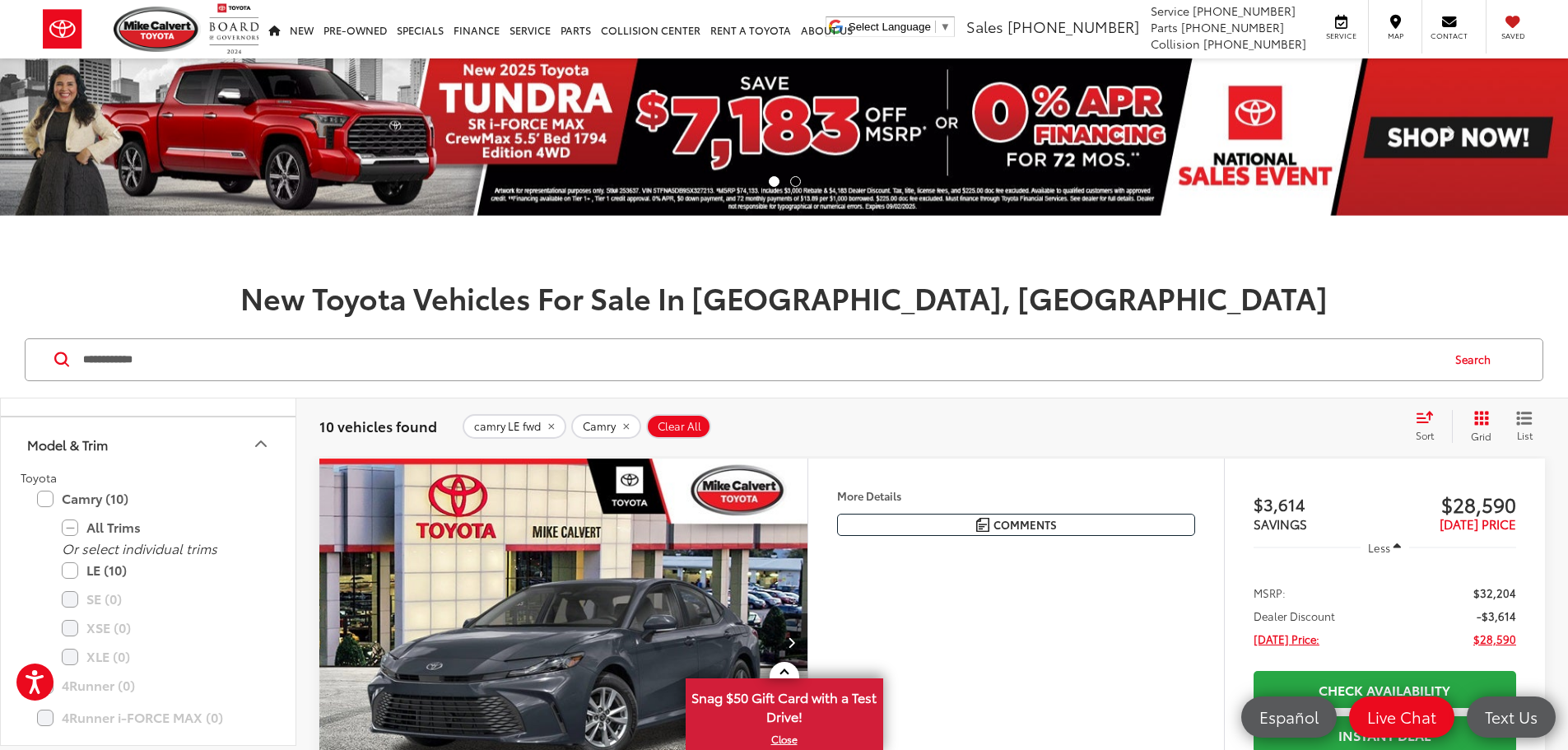
scroll to position [83, 0]
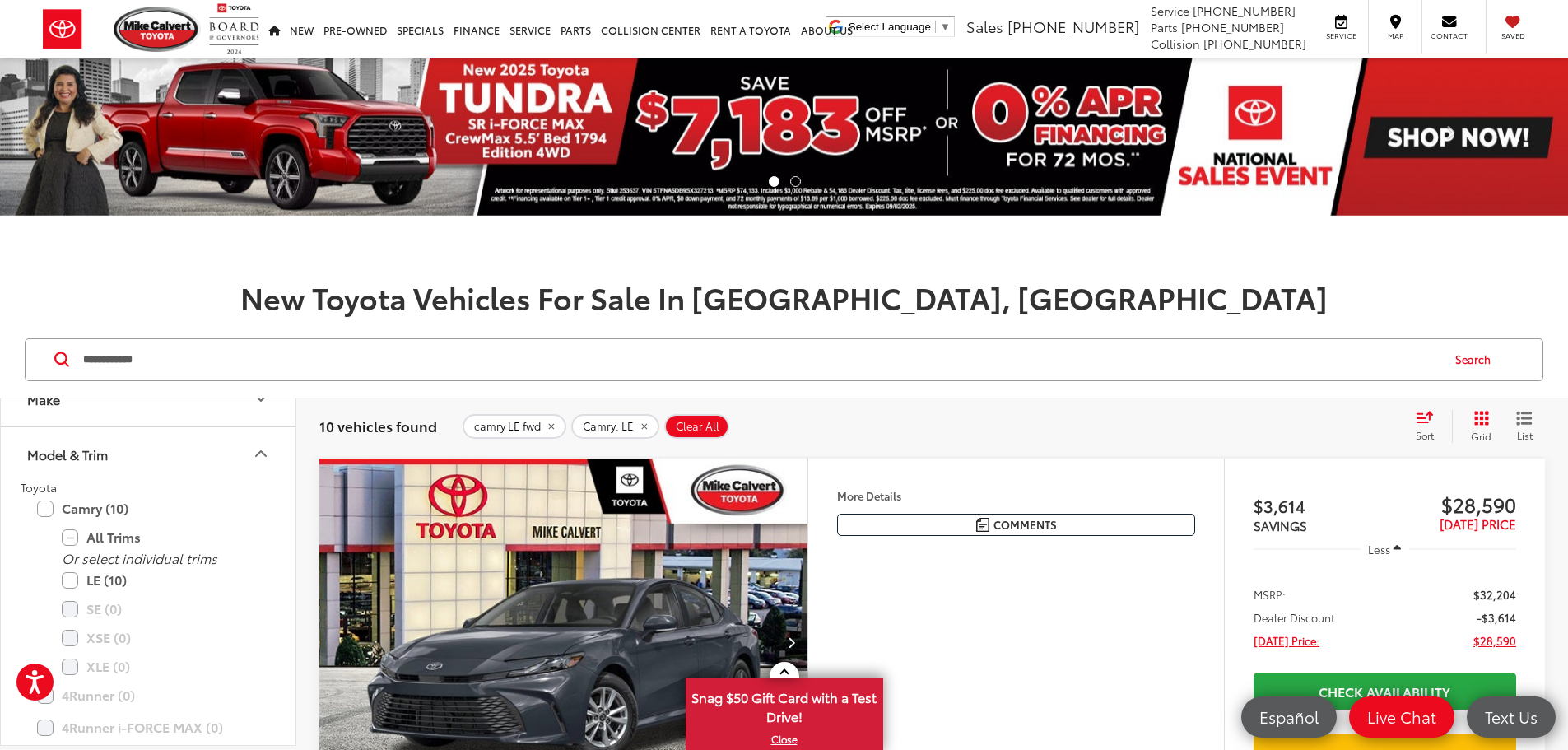
click at [229, 456] on button "Model & Trim" at bounding box center [149, 455] width 296 height 54
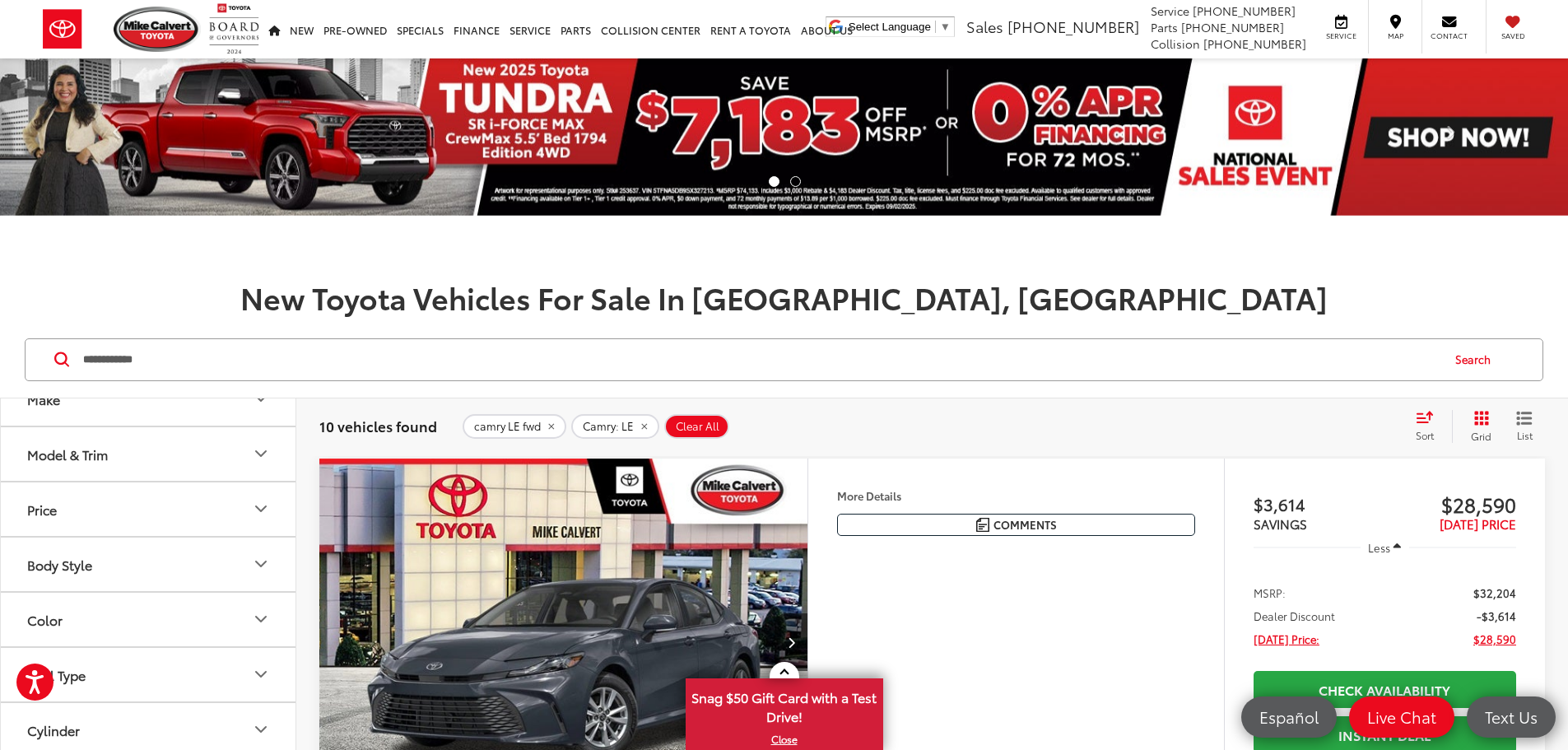
scroll to position [824, 0]
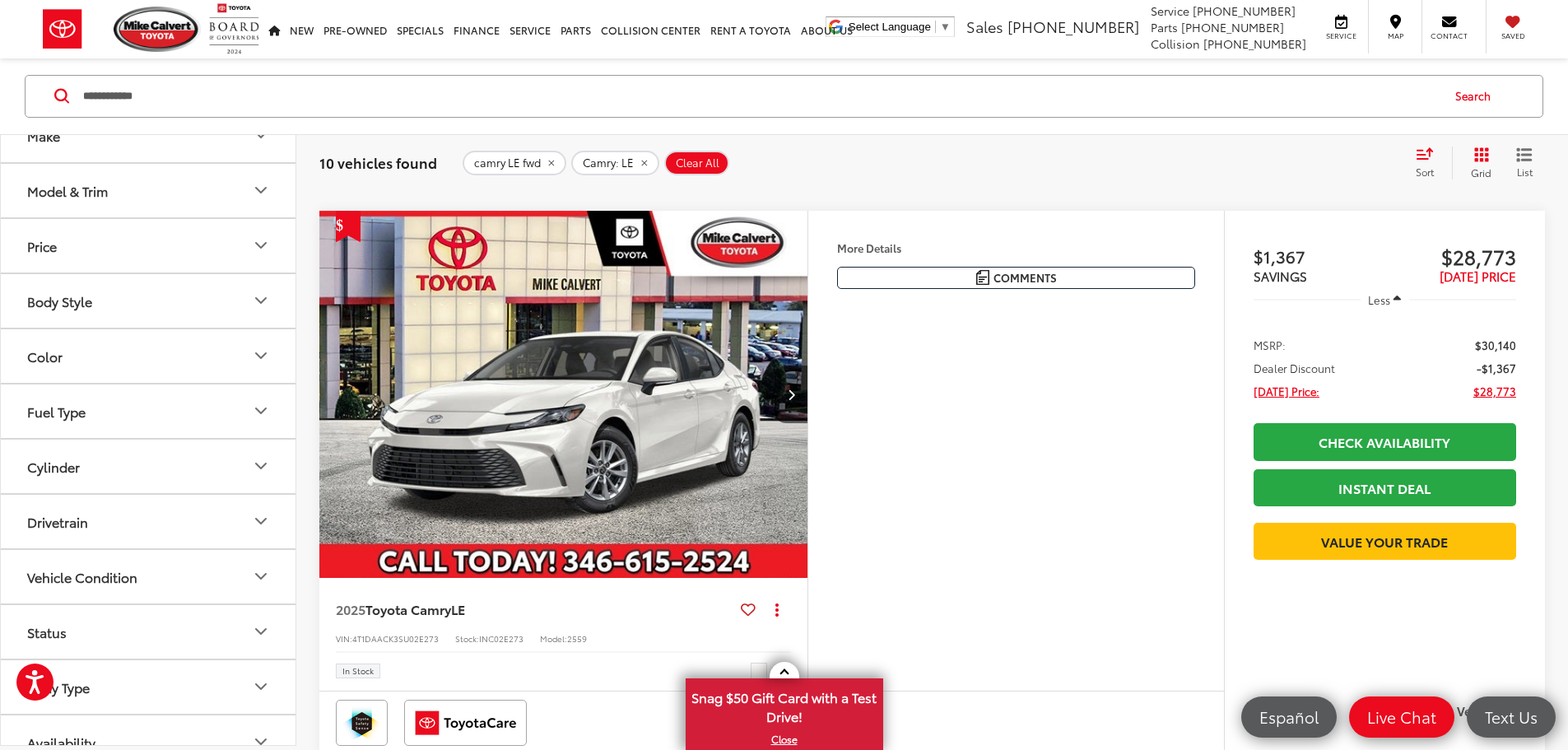
drag, startPoint x: 1155, startPoint y: 456, endPoint x: 1157, endPoint y: 466, distance: 10.2
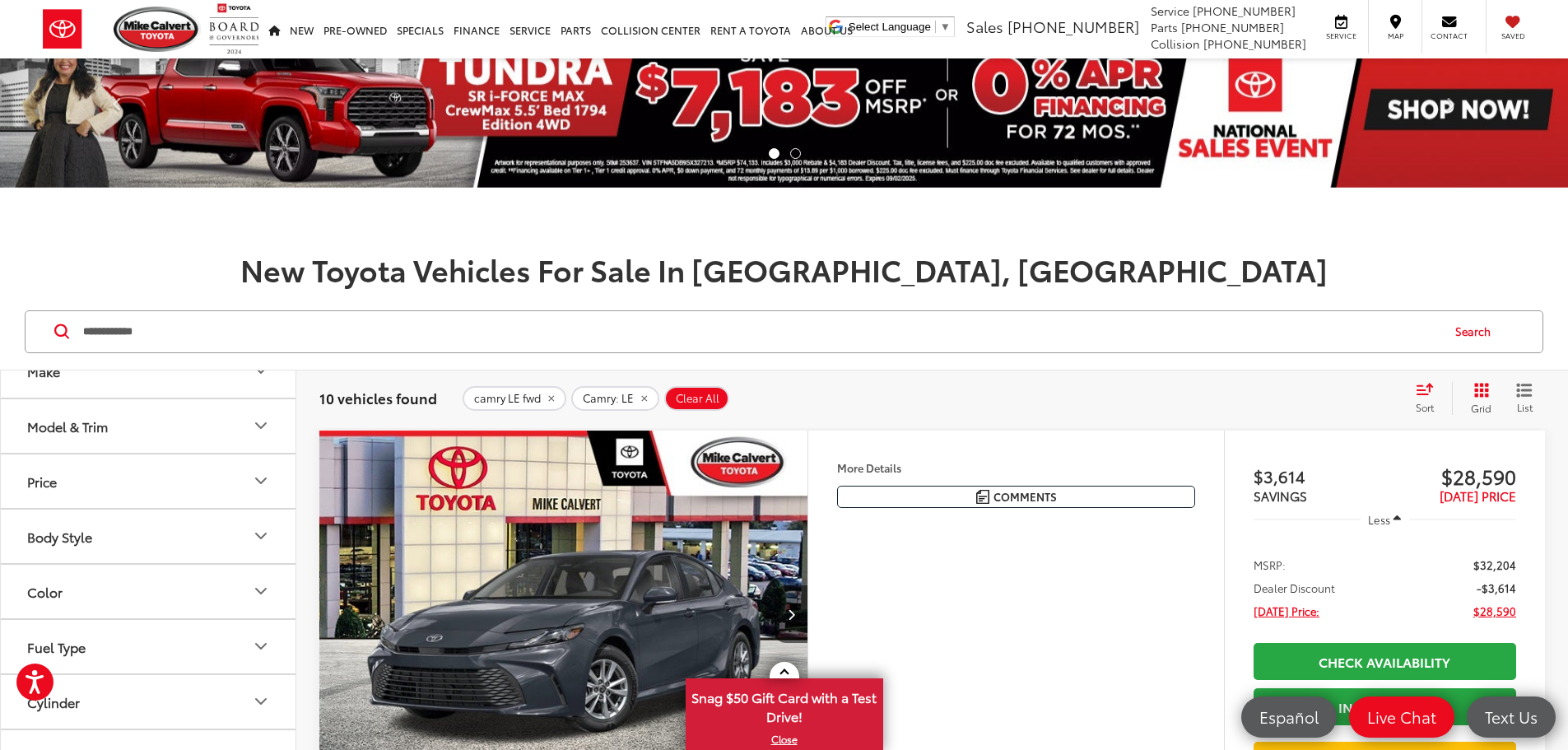
scroll to position [247, 0]
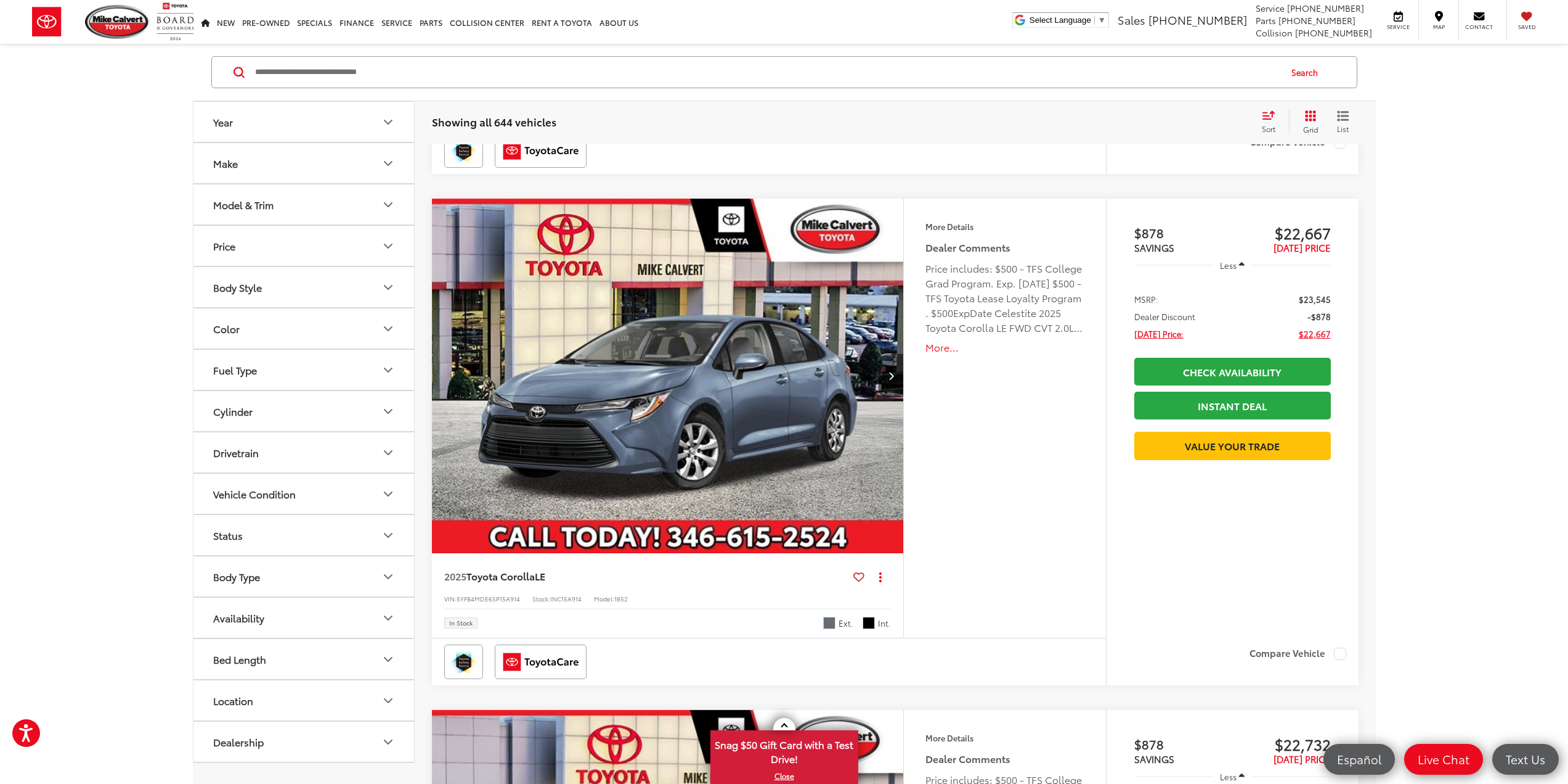
drag, startPoint x: 1397, startPoint y: 146, endPoint x: 1399, endPoint y: 211, distance: 65.0
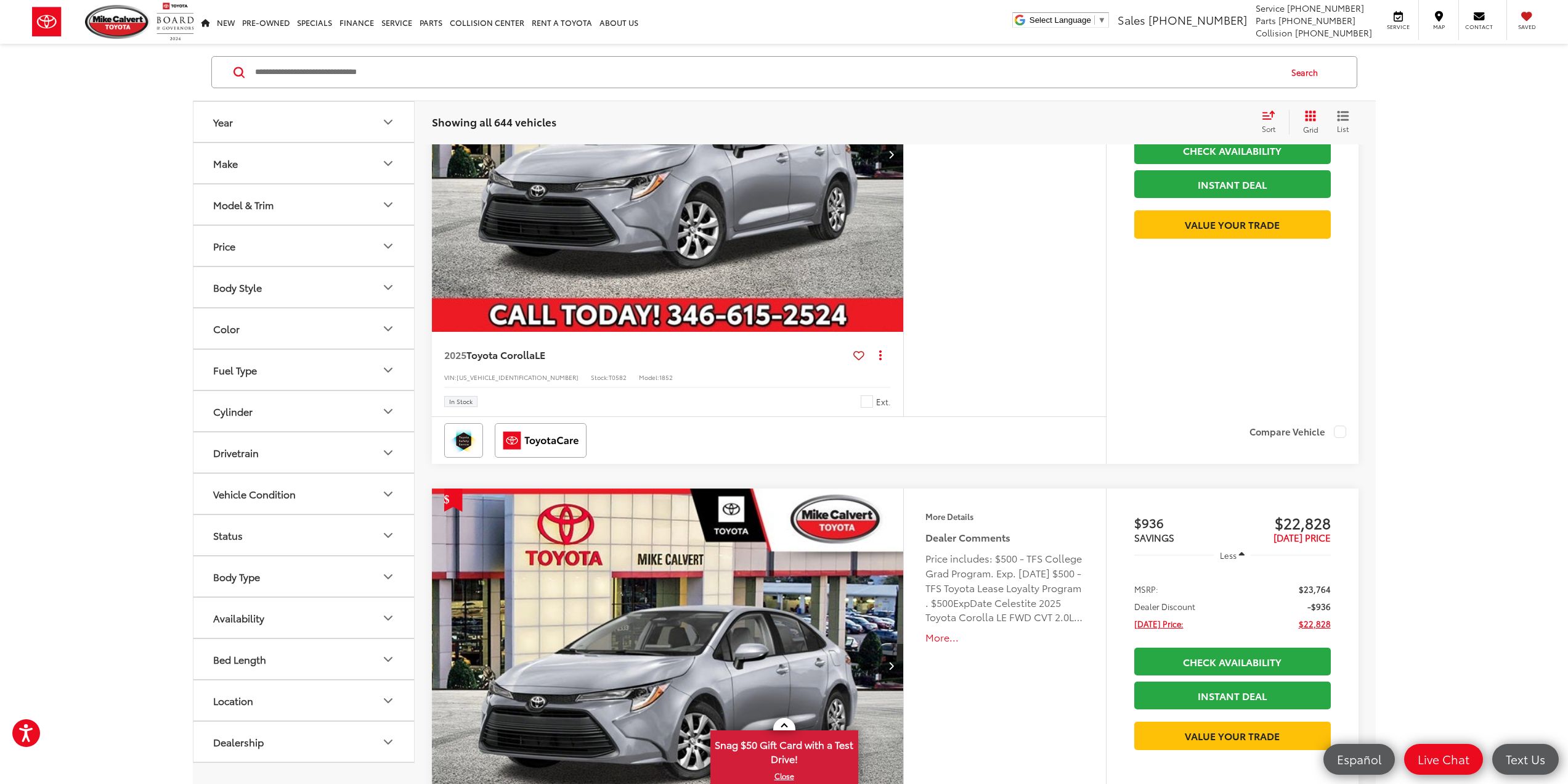
scroll to position [2457, 0]
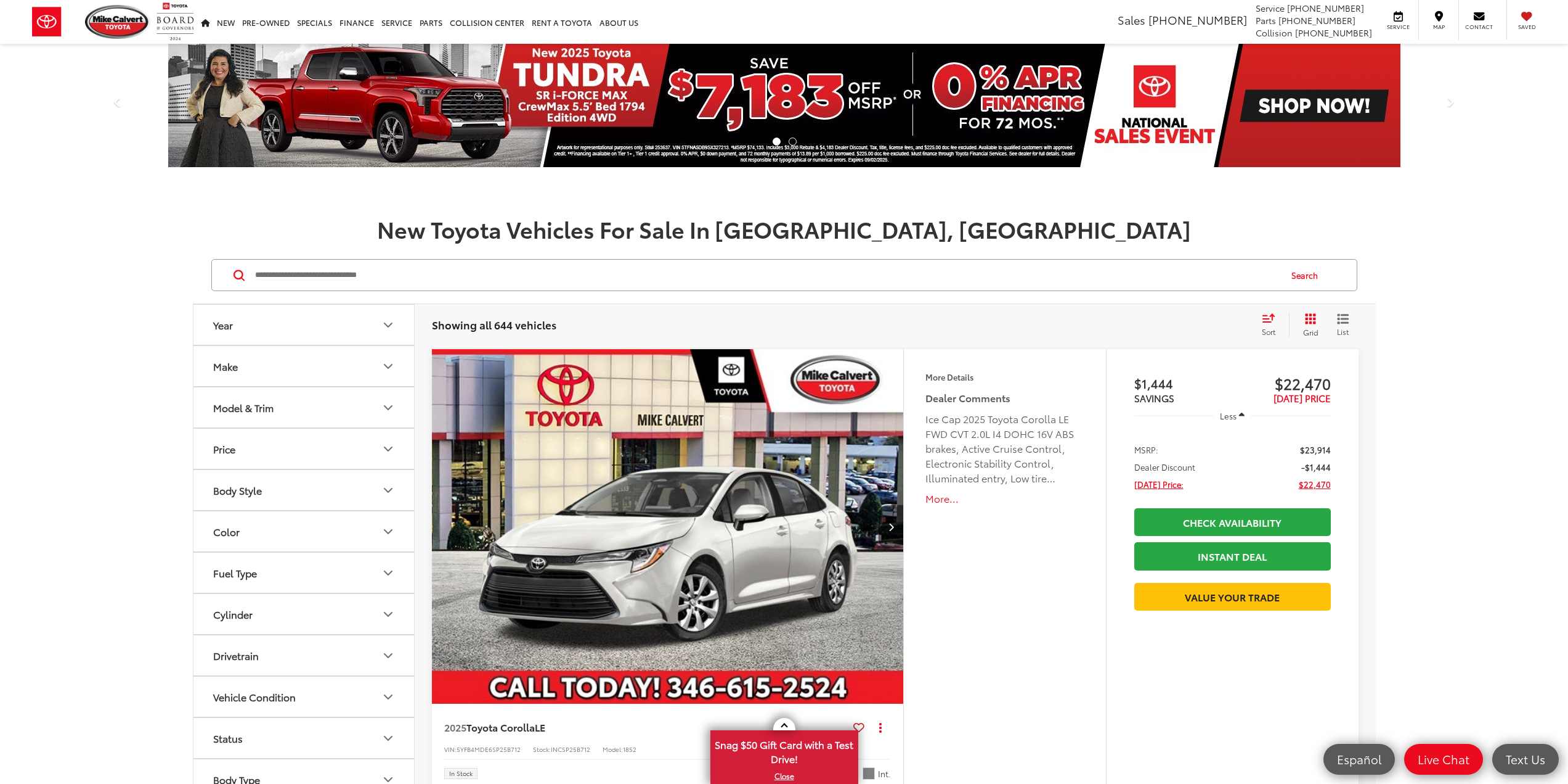
scroll to position [62, 0]
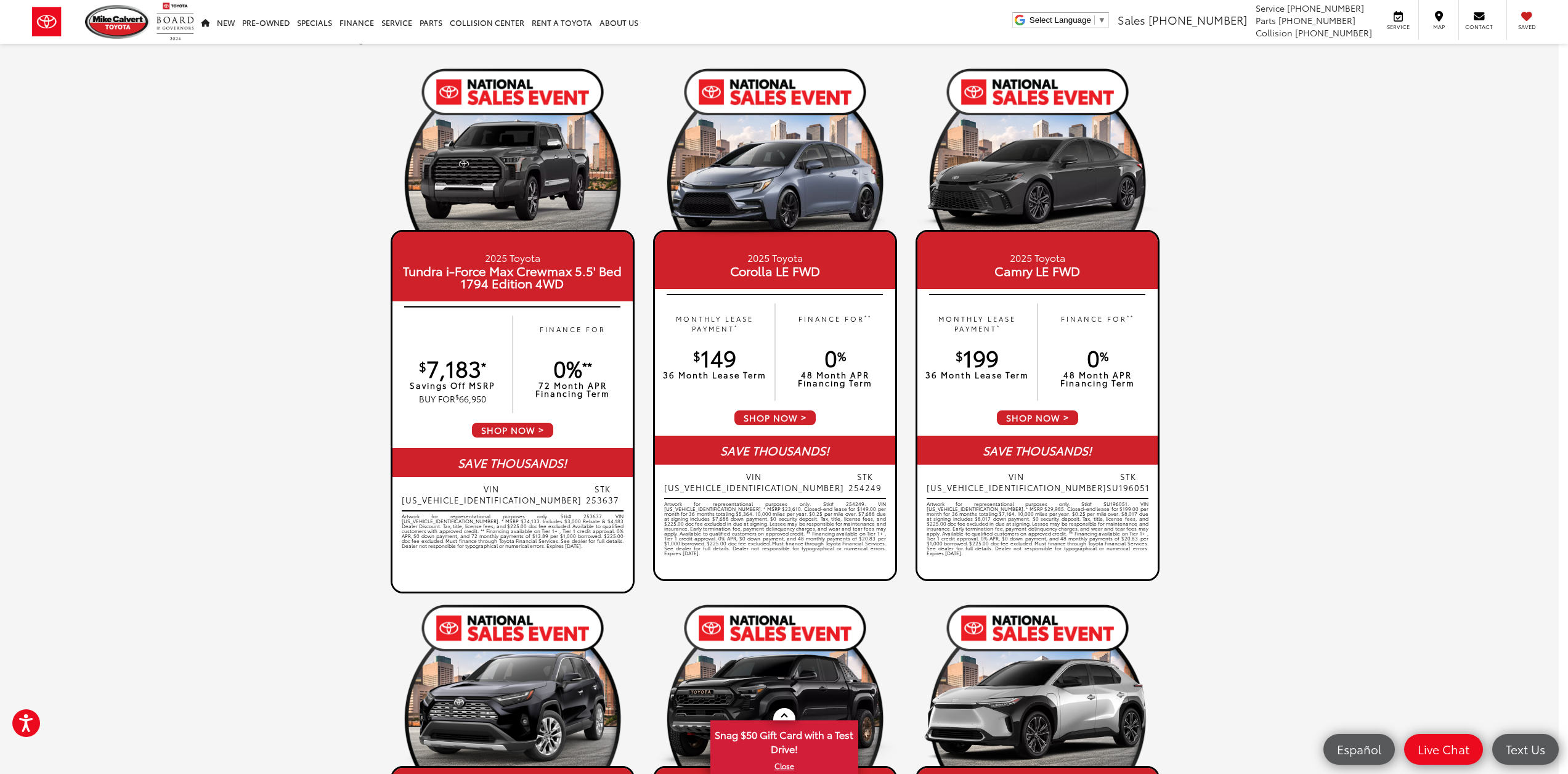
scroll to position [0, 9]
